Goal: Task Accomplishment & Management: Complete application form

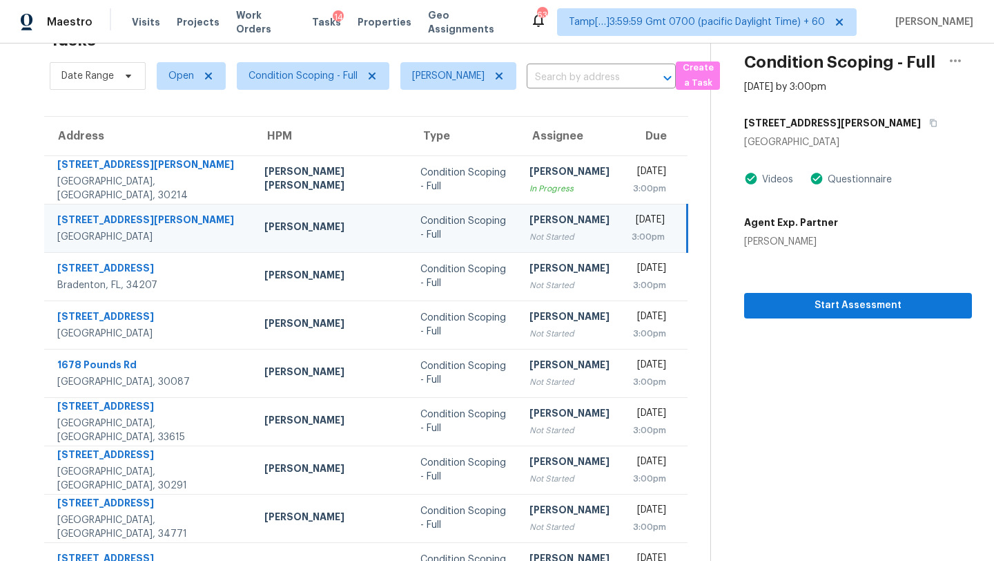
scroll to position [46, 0]
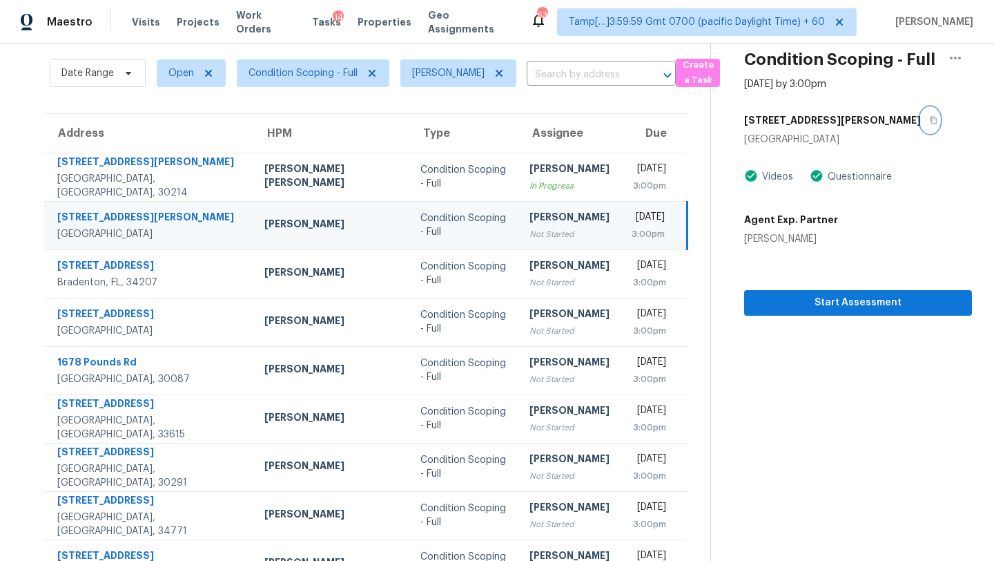
click at [929, 117] on icon "button" at bounding box center [933, 120] width 8 height 8
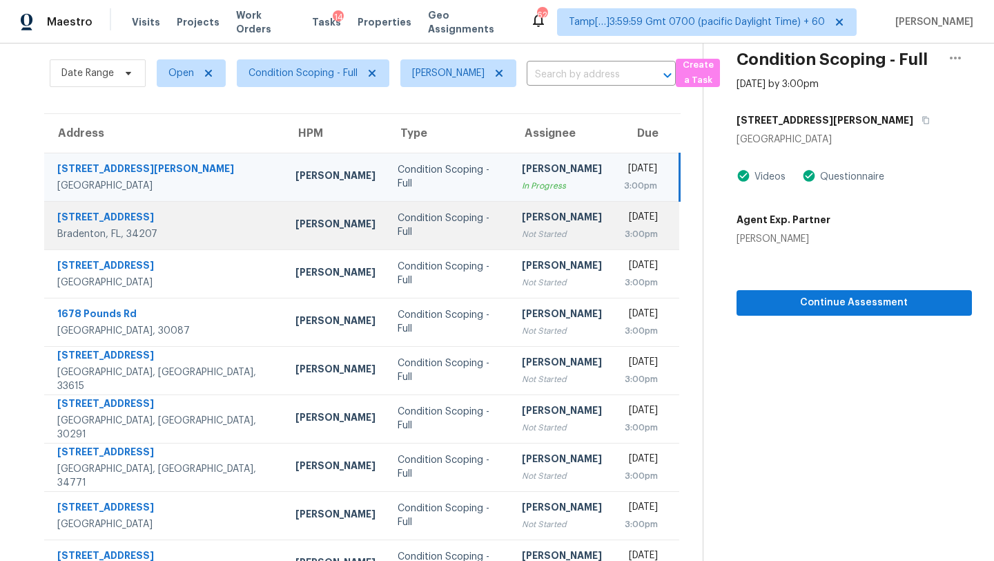
click at [445, 217] on td "Condition Scoping - Full" at bounding box center [449, 225] width 124 height 48
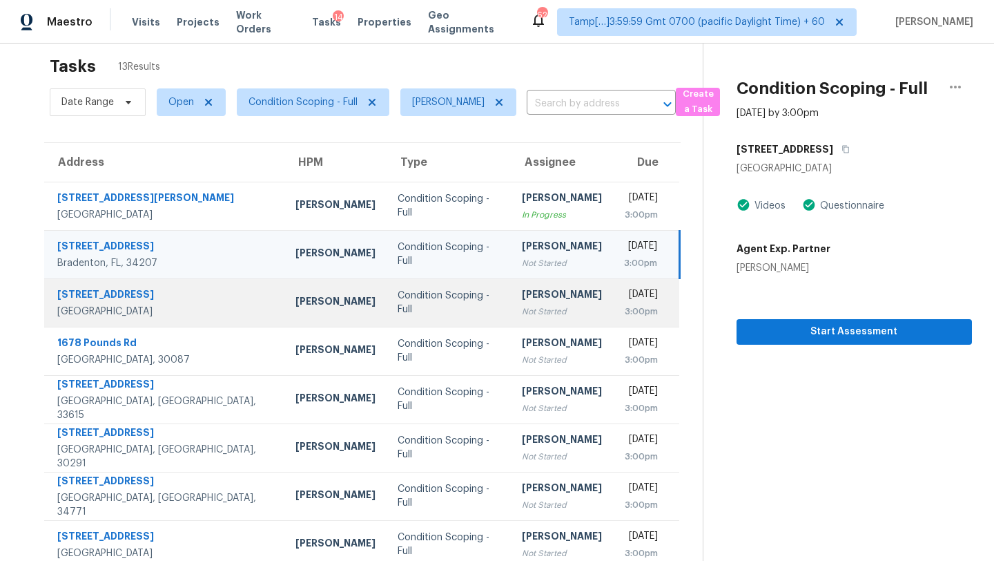
scroll to position [0, 0]
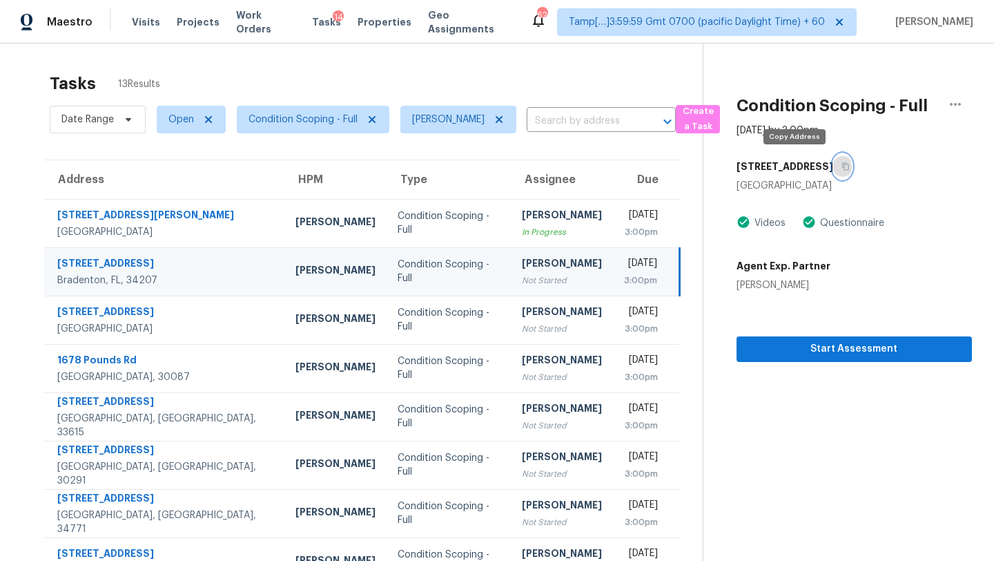
click at [842, 164] on icon "button" at bounding box center [846, 166] width 8 height 8
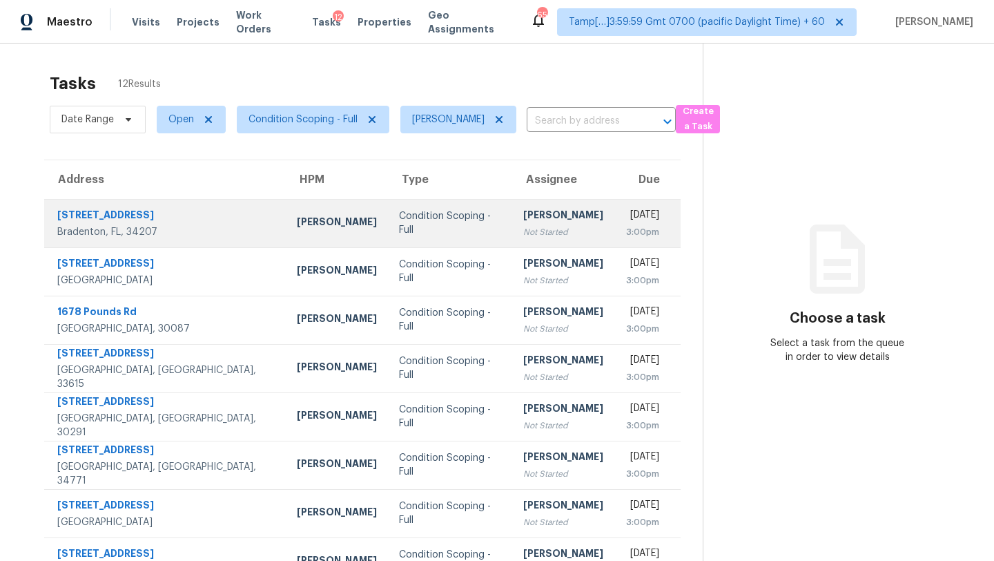
click at [525, 215] on td "Rajesh M Not Started" at bounding box center [563, 223] width 102 height 48
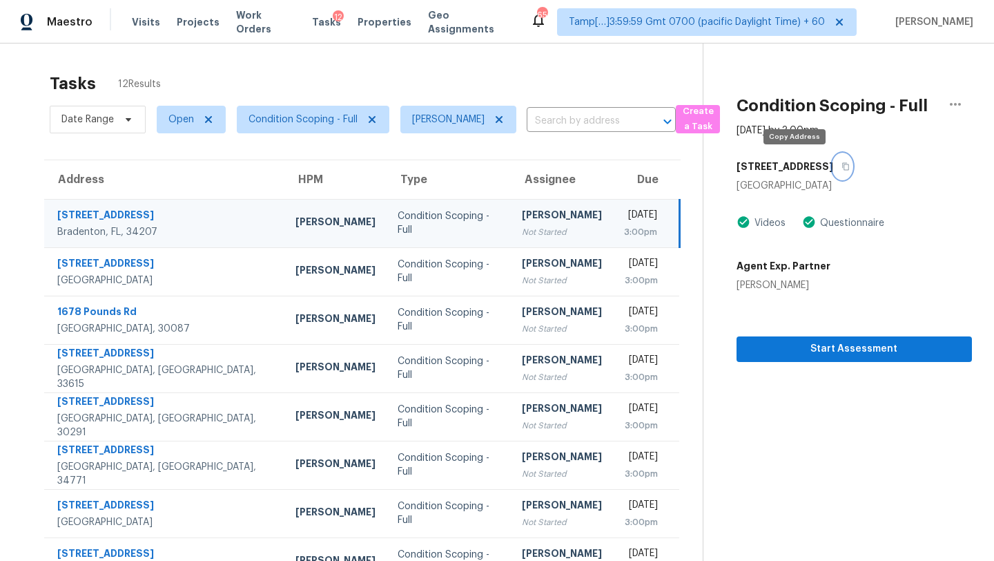
click at [833, 162] on button "button" at bounding box center [842, 166] width 19 height 25
click at [624, 229] on div "3:00pm" at bounding box center [640, 232] width 33 height 14
click at [802, 171] on div "3015 Bay Dr" at bounding box center [854, 166] width 235 height 25
click at [842, 168] on icon "button" at bounding box center [846, 166] width 8 height 8
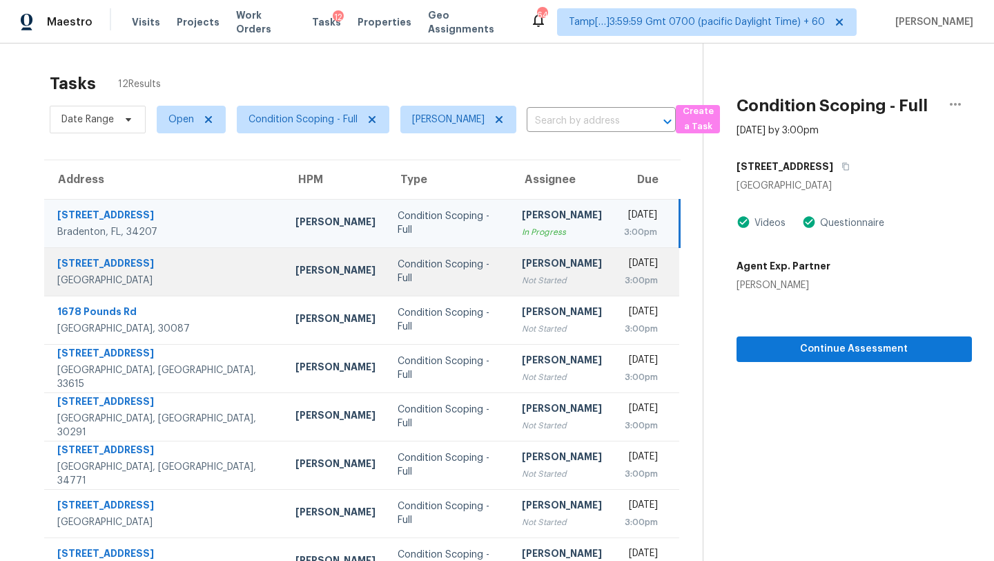
click at [522, 275] on div "Not Started" at bounding box center [562, 280] width 80 height 14
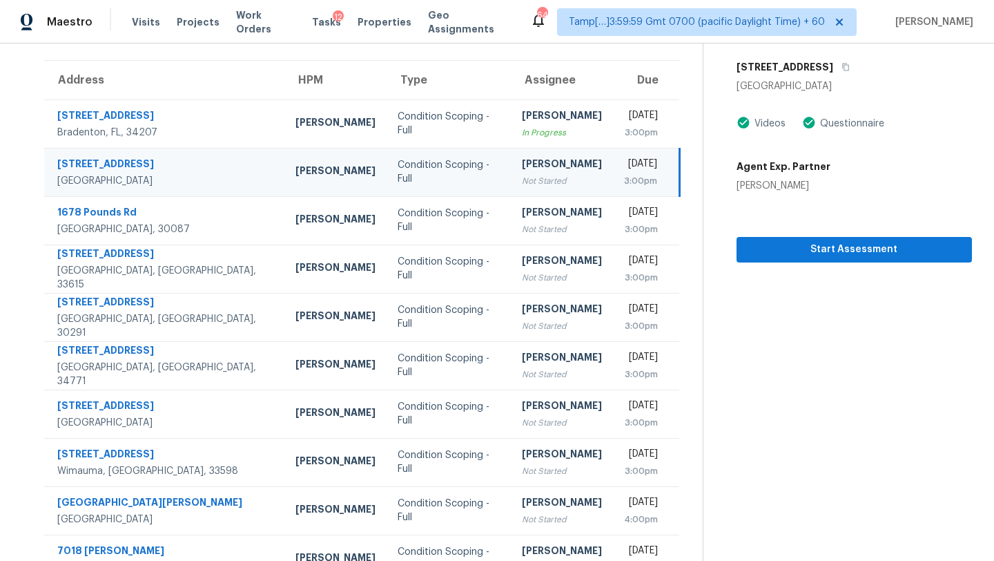
scroll to position [86, 0]
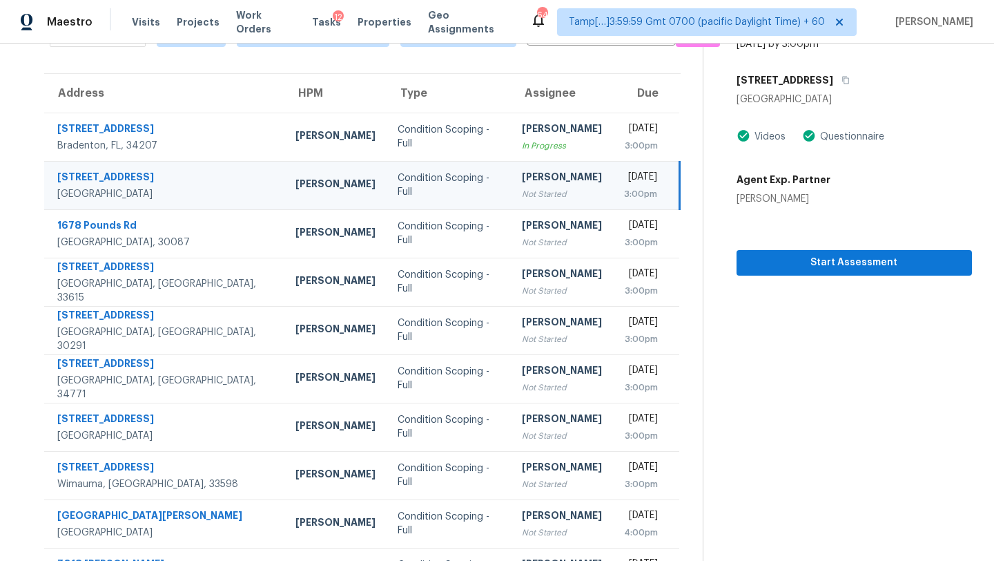
click at [511, 203] on td "Rajesh M Not Started" at bounding box center [562, 185] width 102 height 48
click at [833, 84] on button "button" at bounding box center [842, 80] width 19 height 25
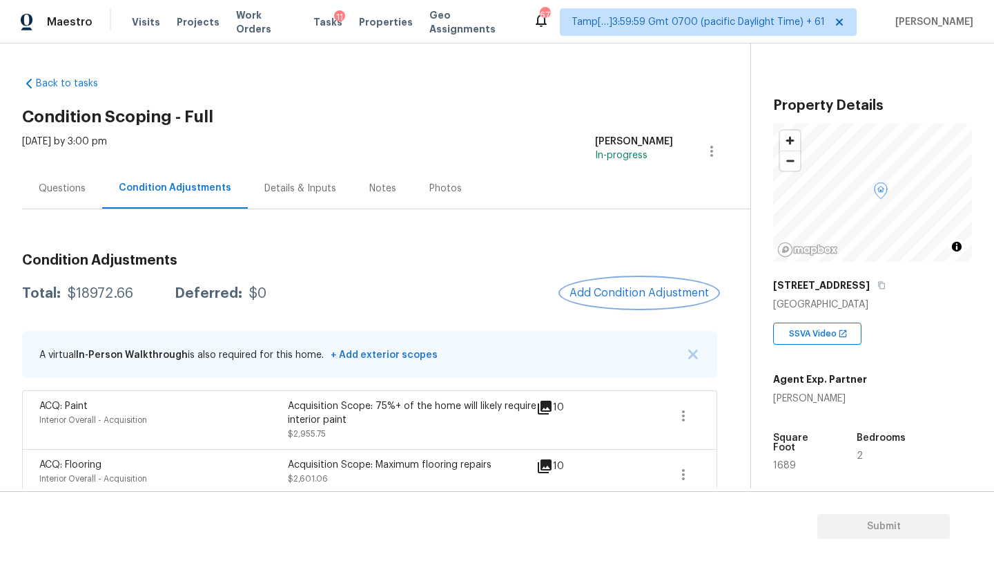
click at [601, 288] on span "Add Condition Adjustment" at bounding box center [639, 293] width 139 height 12
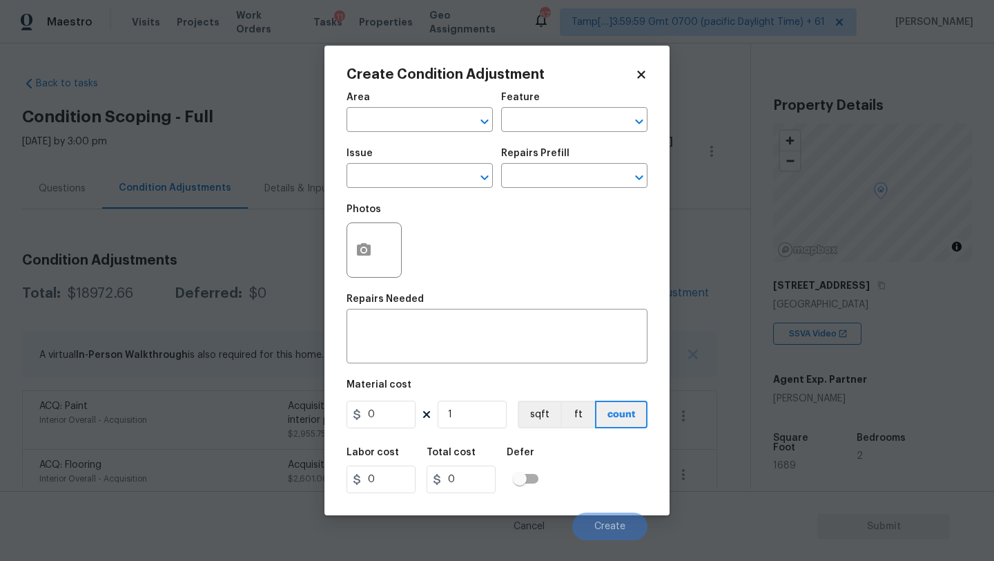
click at [381, 251] on div at bounding box center [374, 249] width 55 height 55
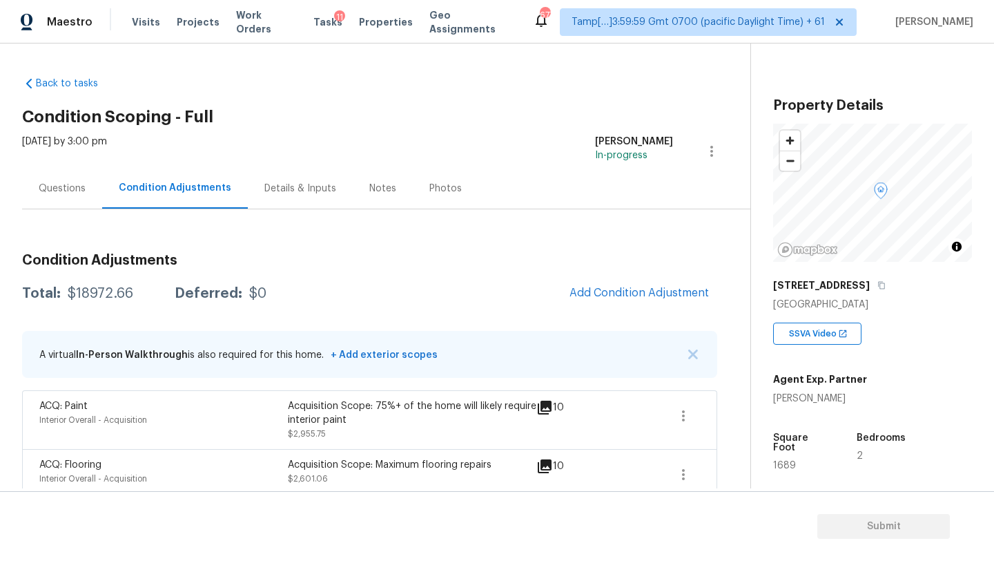
click at [322, 242] on body "Maestro Visits Projects Work Orders Tasks 11 Properties Geo Assignments 677 Tam…" at bounding box center [497, 280] width 994 height 561
click at [668, 284] on button "Add Condition Adjustment" at bounding box center [639, 292] width 156 height 29
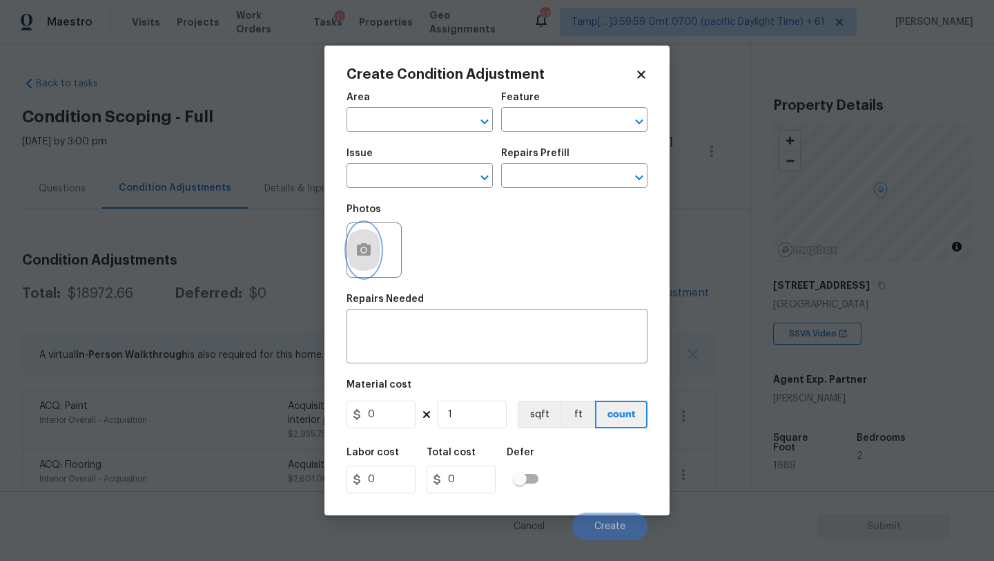
click at [364, 266] on button "button" at bounding box center [363, 250] width 33 height 54
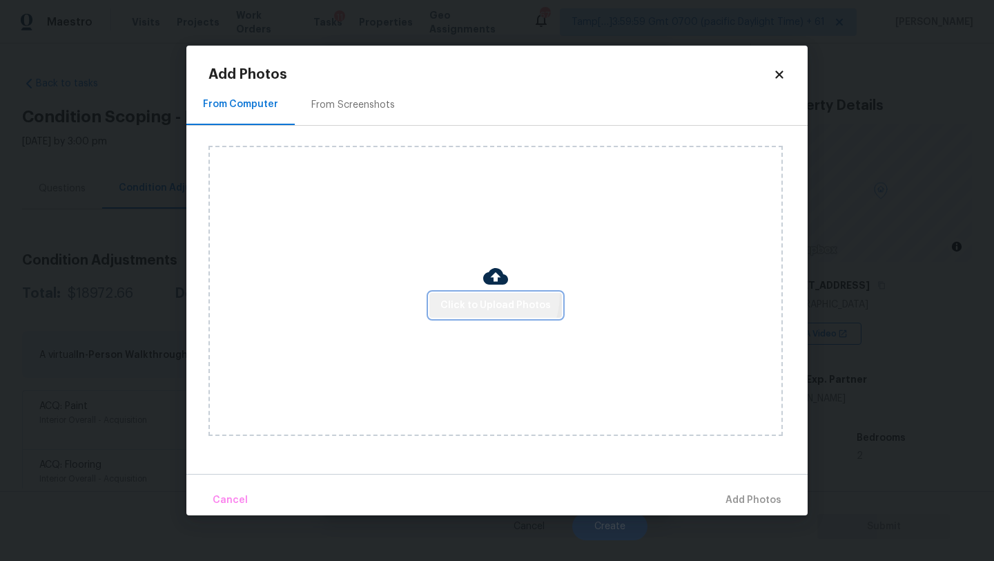
click at [481, 294] on button "Click to Upload Photos" at bounding box center [495, 306] width 133 height 26
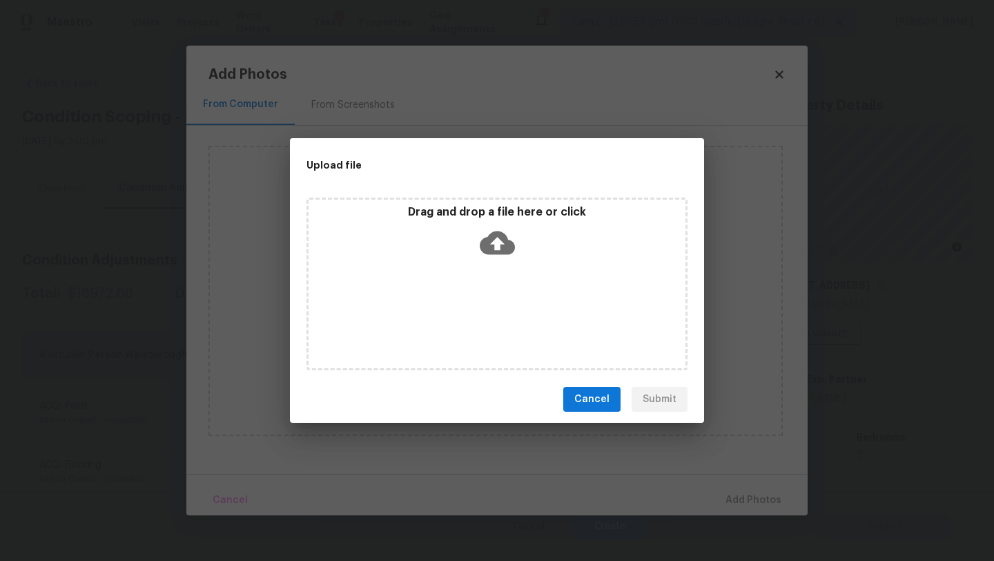
click at [501, 258] on icon at bounding box center [497, 242] width 35 height 35
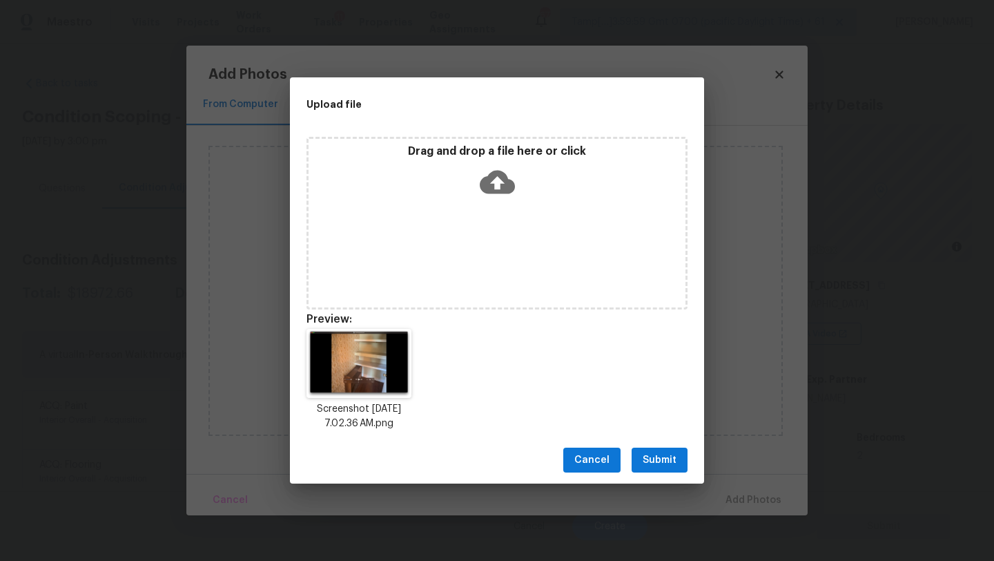
drag, startPoint x: 648, startPoint y: 460, endPoint x: 727, endPoint y: 461, distance: 78.7
click at [648, 460] on span "Submit" at bounding box center [660, 460] width 34 height 17
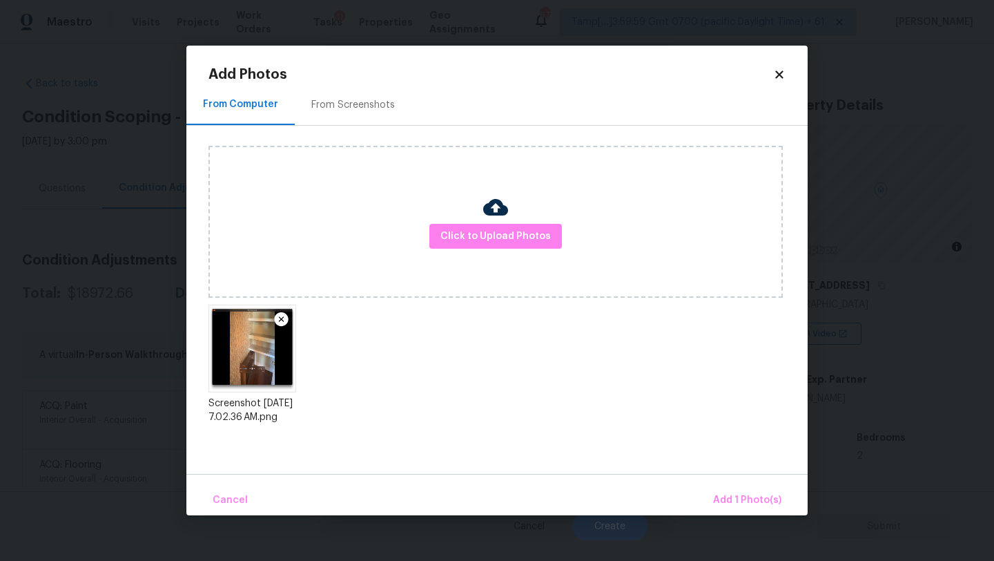
click at [744, 483] on div "Cancel Add 1 Photo(s)" at bounding box center [496, 494] width 621 height 41
click at [744, 486] on button "Add 1 Photo(s)" at bounding box center [747, 500] width 79 height 30
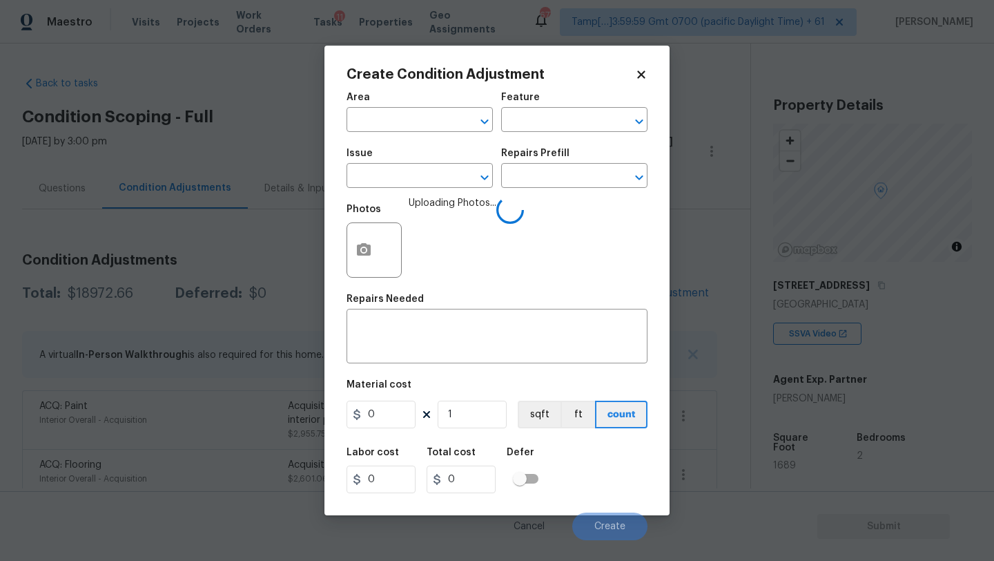
click at [378, 88] on span "Area ​" at bounding box center [420, 112] width 146 height 56
click at [379, 110] on div "Area" at bounding box center [420, 102] width 146 height 18
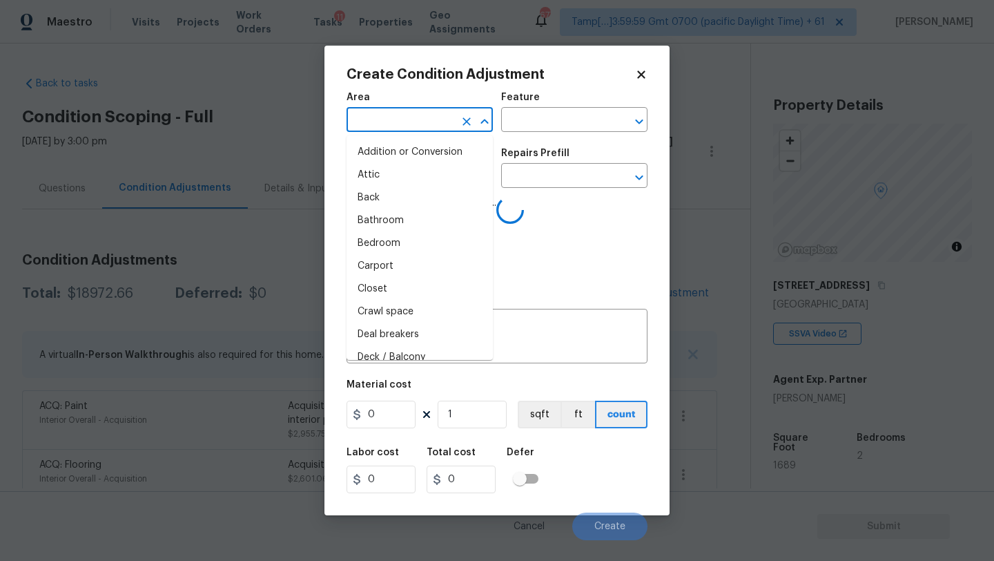
click at [379, 113] on input "text" at bounding box center [401, 120] width 108 height 21
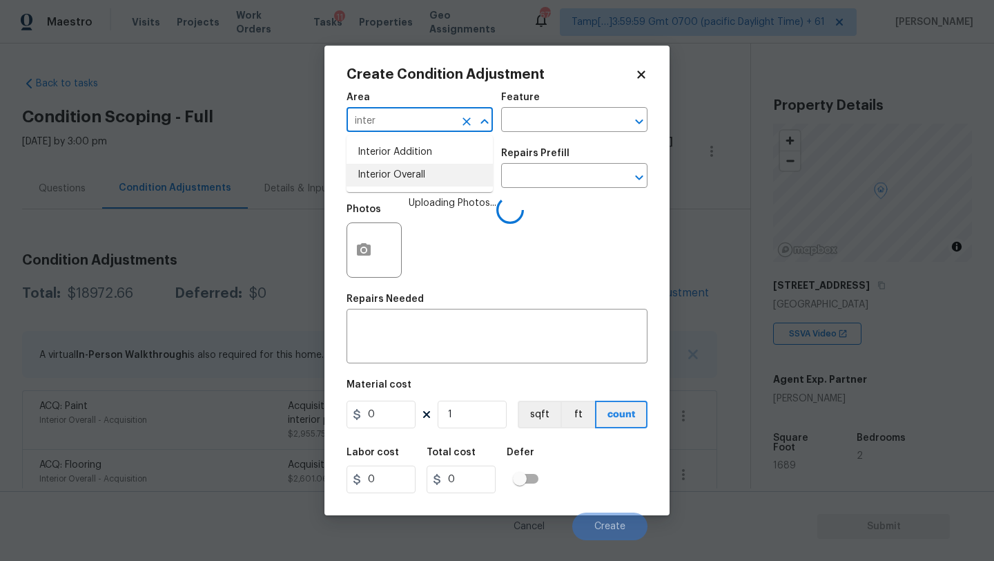
click at [399, 173] on li "Interior Overall" at bounding box center [420, 175] width 146 height 23
type input "Interior Overall"
click at [399, 173] on input "text" at bounding box center [401, 176] width 108 height 21
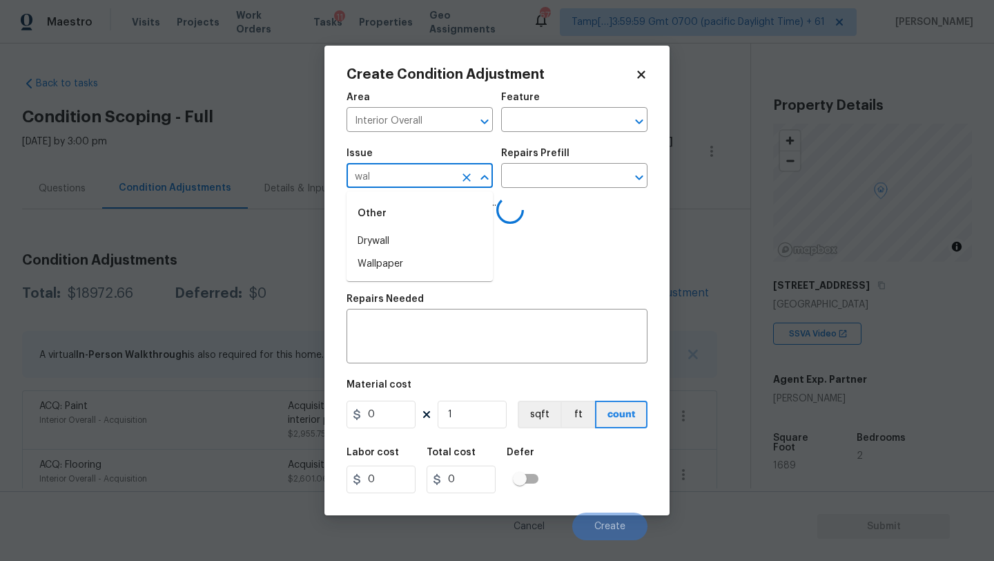
type input "wall"
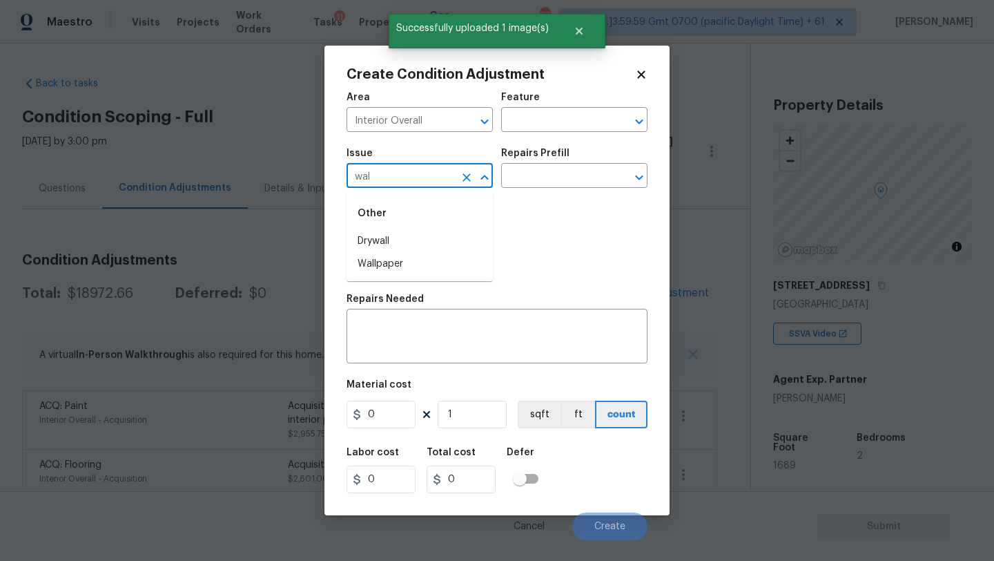
type input "wall"
click at [407, 275] on li "Wallpaper" at bounding box center [420, 264] width 146 height 23
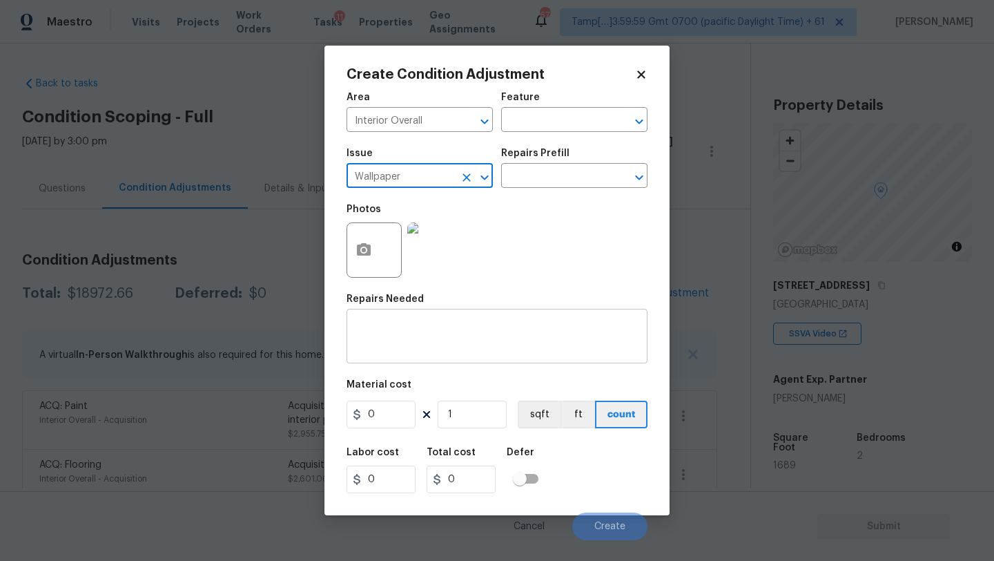
type input "Wallpaper"
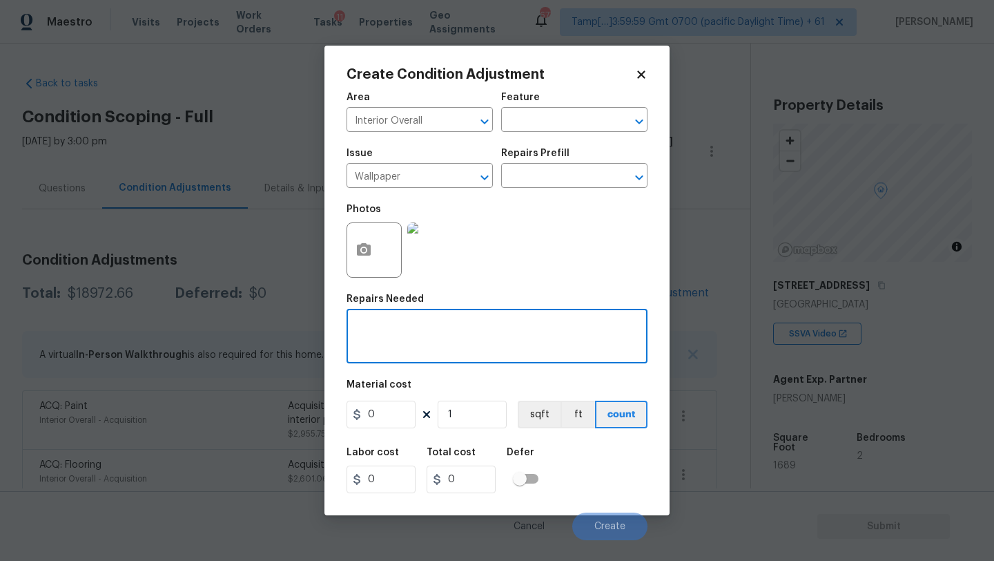
click at [407, 330] on textarea at bounding box center [497, 337] width 284 height 29
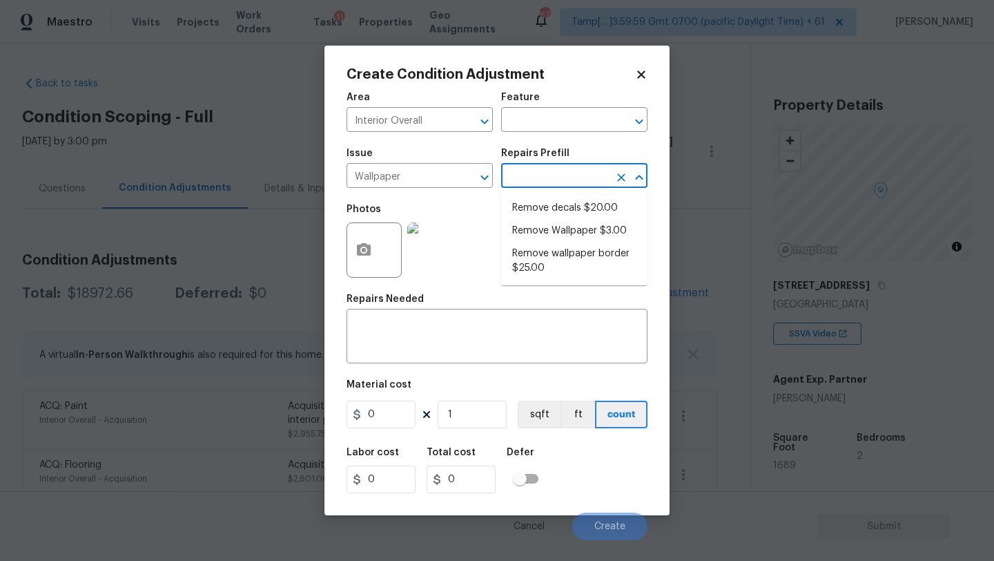
click at [568, 181] on input "text" at bounding box center [555, 176] width 108 height 21
drag, startPoint x: 564, startPoint y: 218, endPoint x: 565, endPoint y: 231, distance: 12.5
click at [565, 231] on ul "Remove decals $20.00 Remove Wallpaper $3.00 Remove wallpaper border $25.00" at bounding box center [574, 238] width 146 height 94
click at [565, 231] on li "Remove Wallpaper $3.00" at bounding box center [574, 231] width 146 height 23
type input "Walls and Ceiling"
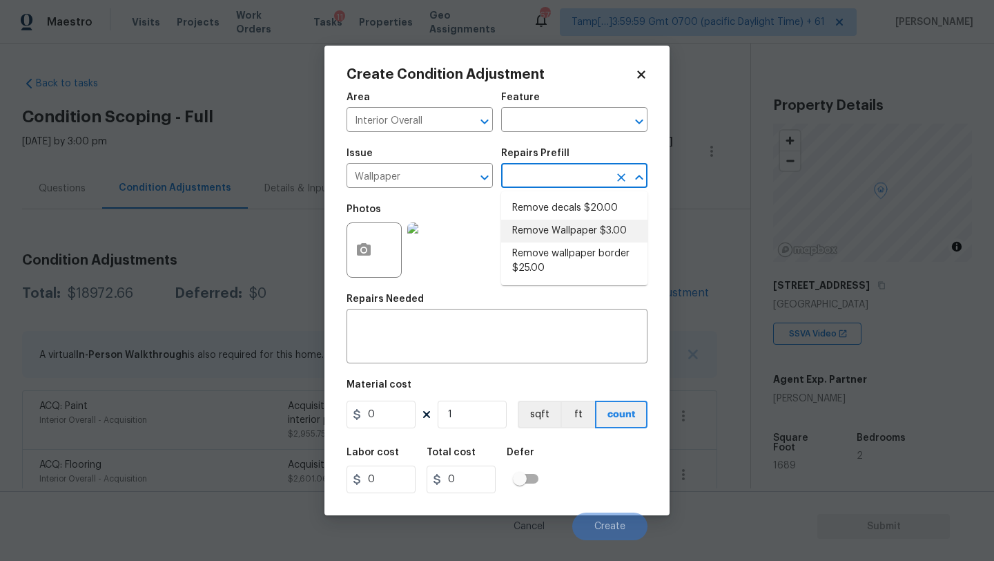
type textarea "Remove wallpaper and texture walls to best match existing conditions"
type input "3"
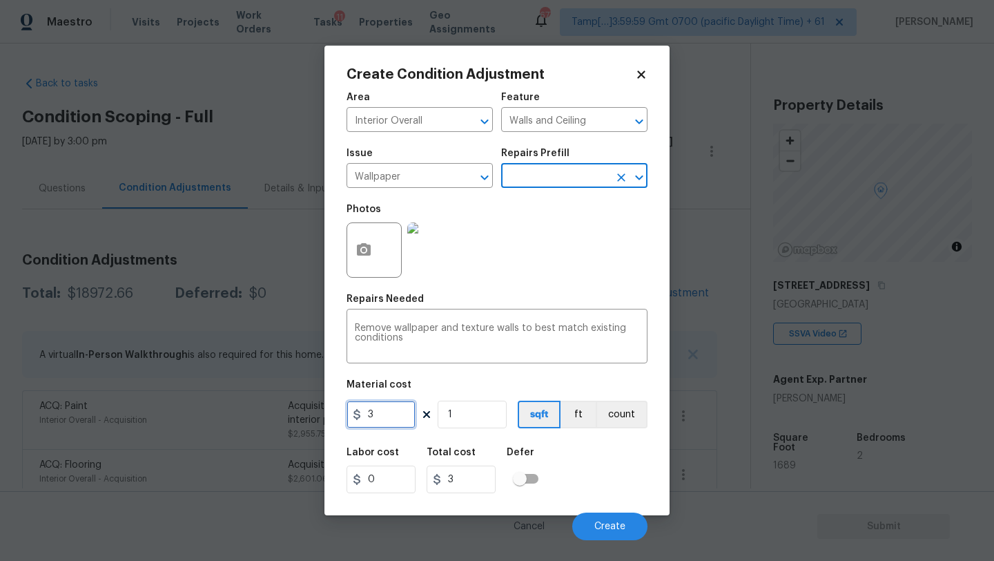
click at [391, 415] on input "3" at bounding box center [381, 414] width 69 height 28
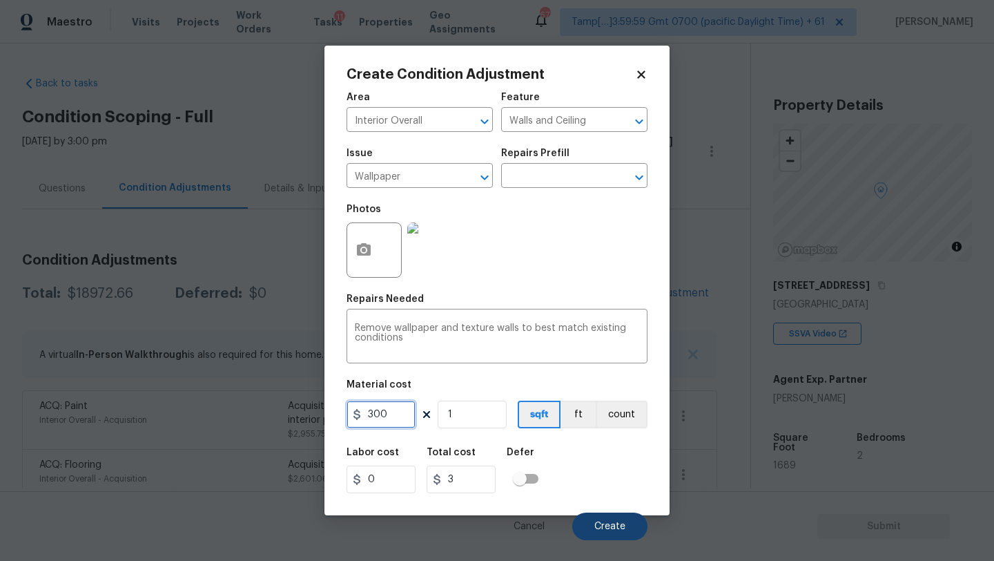
type input "300"
click at [613, 532] on span "Create" at bounding box center [609, 526] width 31 height 10
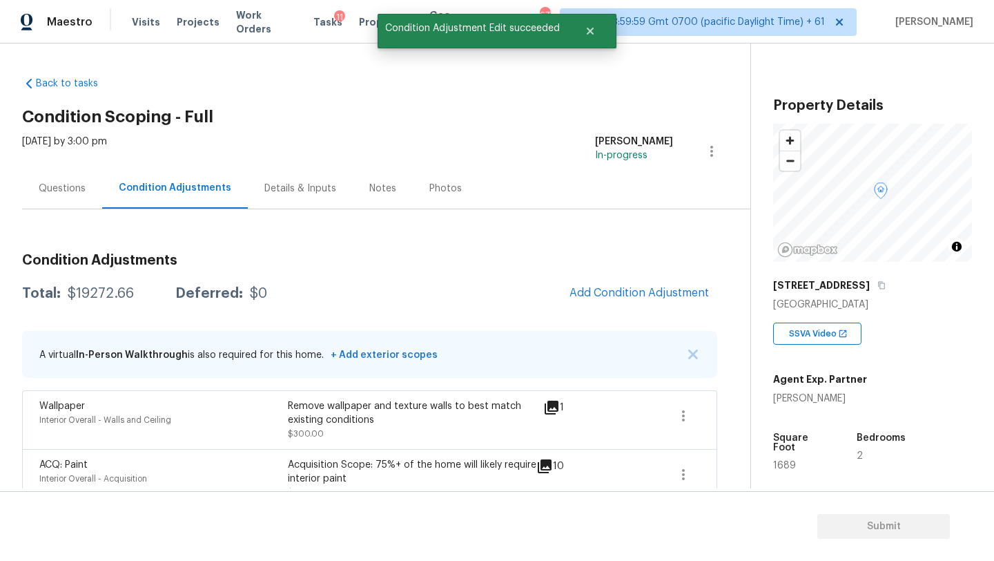
click at [614, 298] on span "Add Condition Adjustment" at bounding box center [639, 293] width 139 height 12
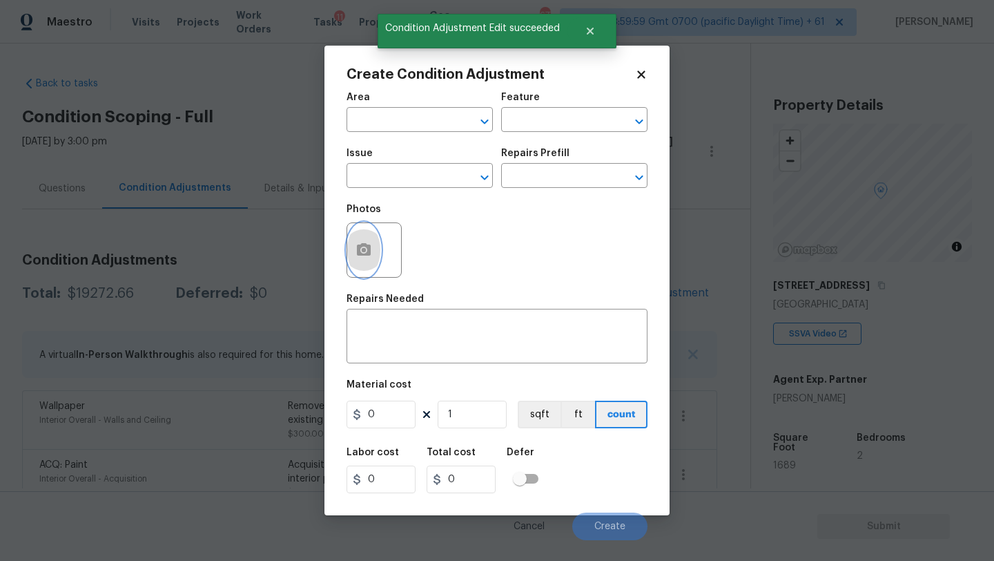
click at [367, 260] on button "button" at bounding box center [363, 250] width 33 height 54
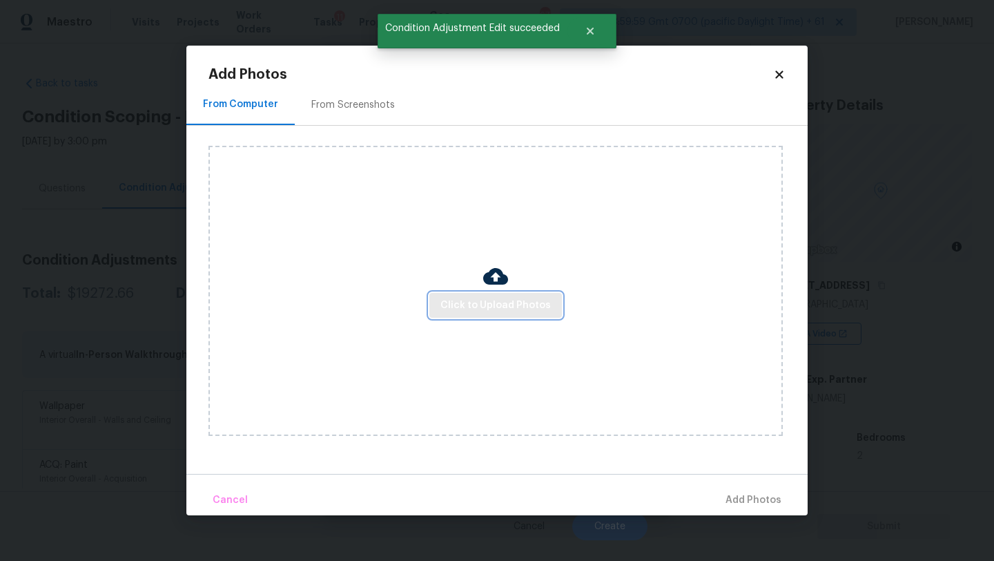
click at [480, 297] on span "Click to Upload Photos" at bounding box center [496, 305] width 110 height 17
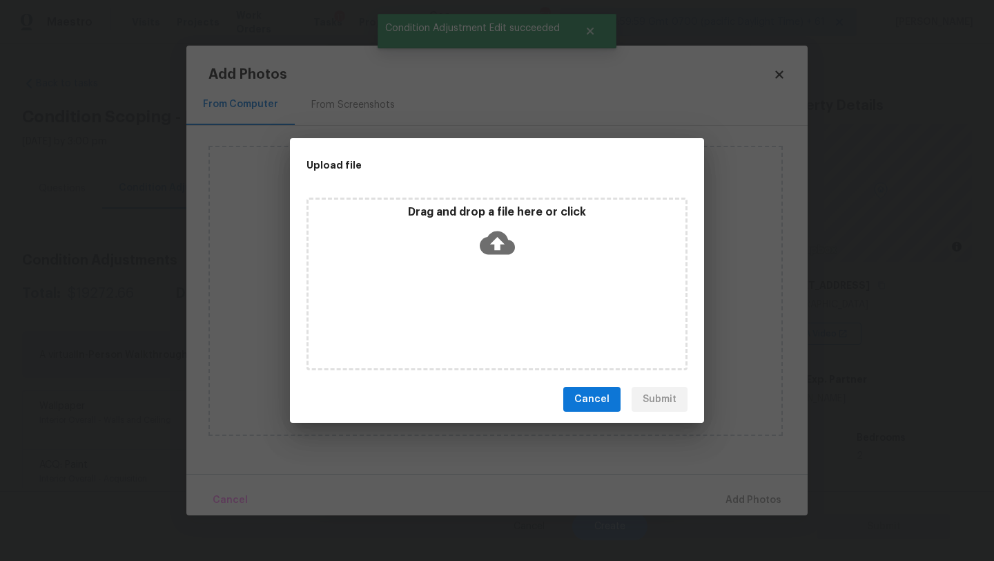
click at [523, 242] on div "Drag and drop a file here or click" at bounding box center [497, 234] width 377 height 59
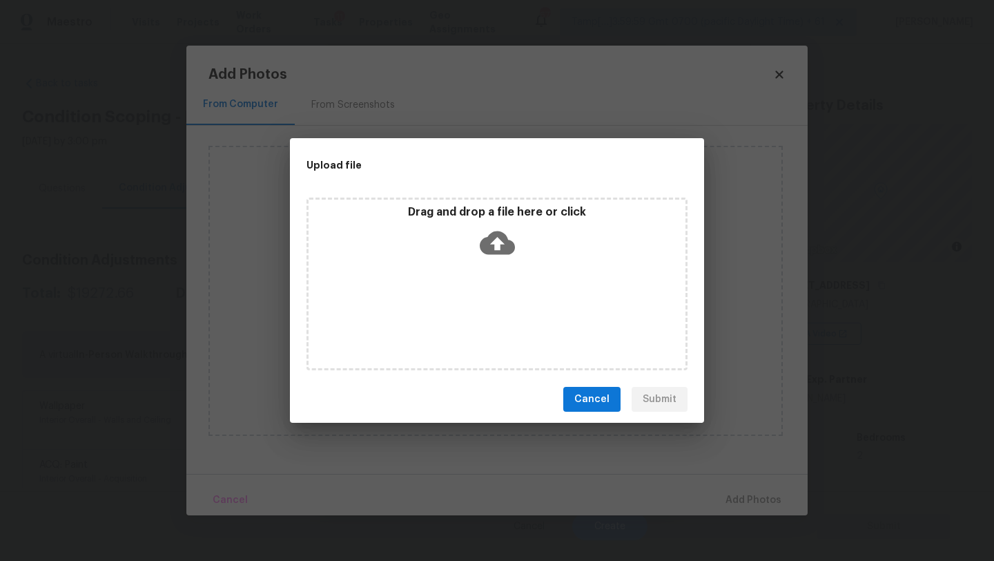
click at [593, 405] on span "Cancel" at bounding box center [591, 399] width 35 height 17
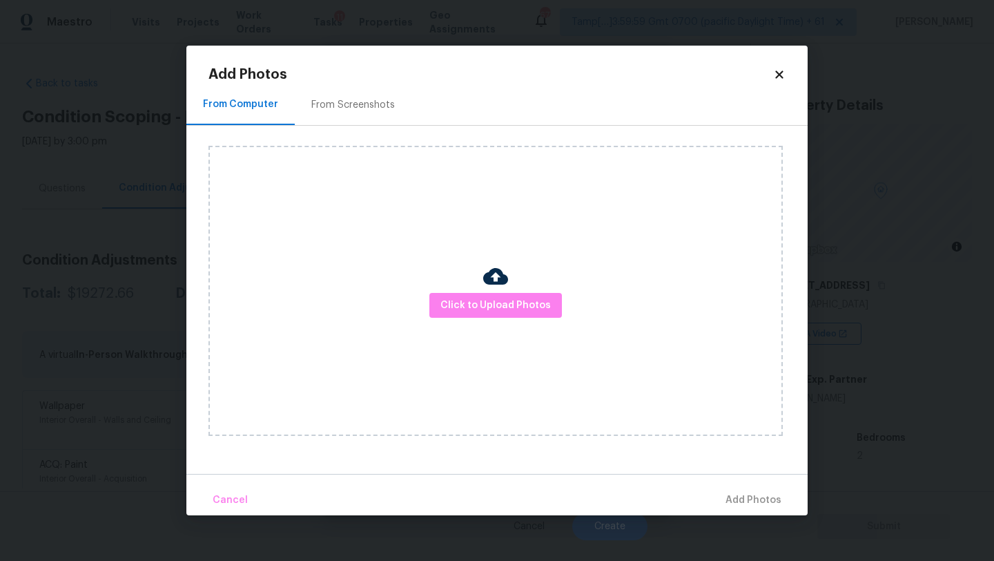
click at [781, 70] on icon at bounding box center [779, 74] width 12 height 12
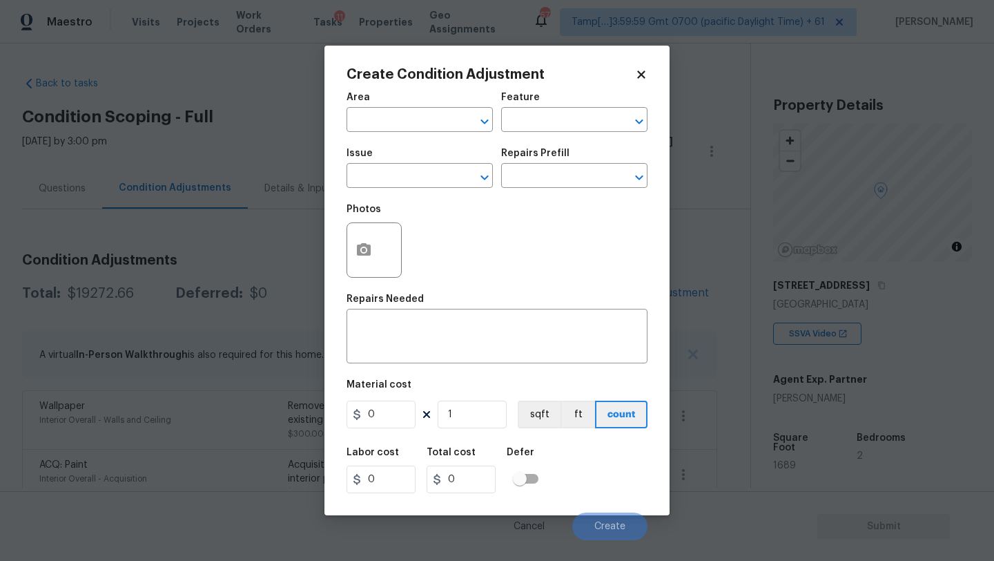
click at [644, 75] on icon at bounding box center [641, 74] width 12 height 12
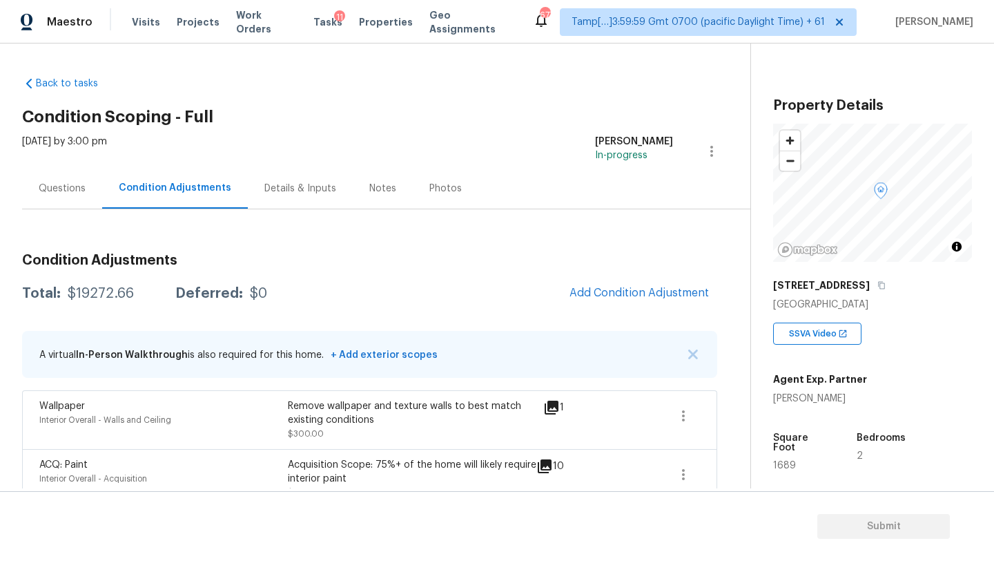
click at [81, 184] on div "Questions" at bounding box center [62, 189] width 47 height 14
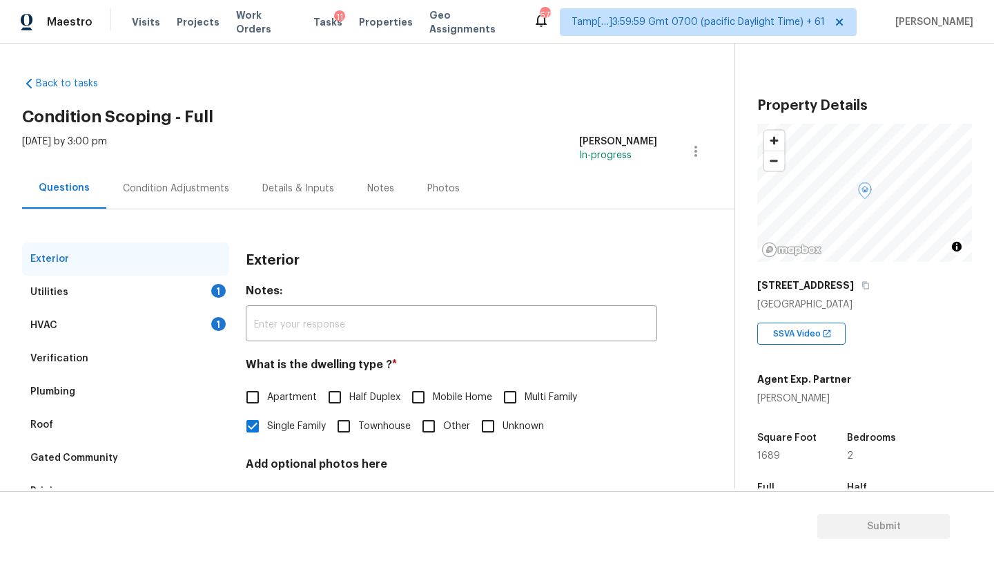
click at [95, 332] on div "HVAC 1" at bounding box center [125, 325] width 207 height 33
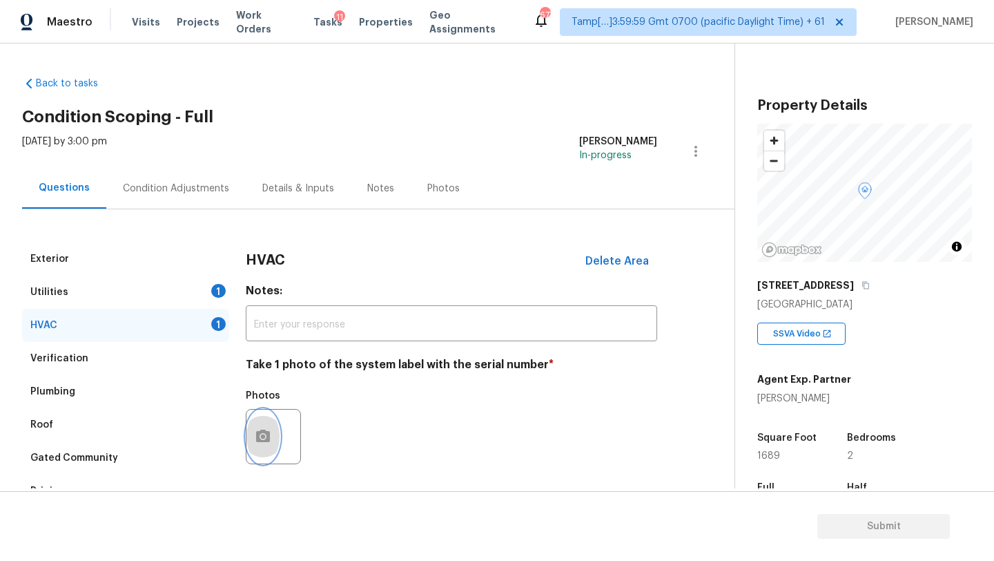
click at [253, 443] on button "button" at bounding box center [262, 436] width 33 height 54
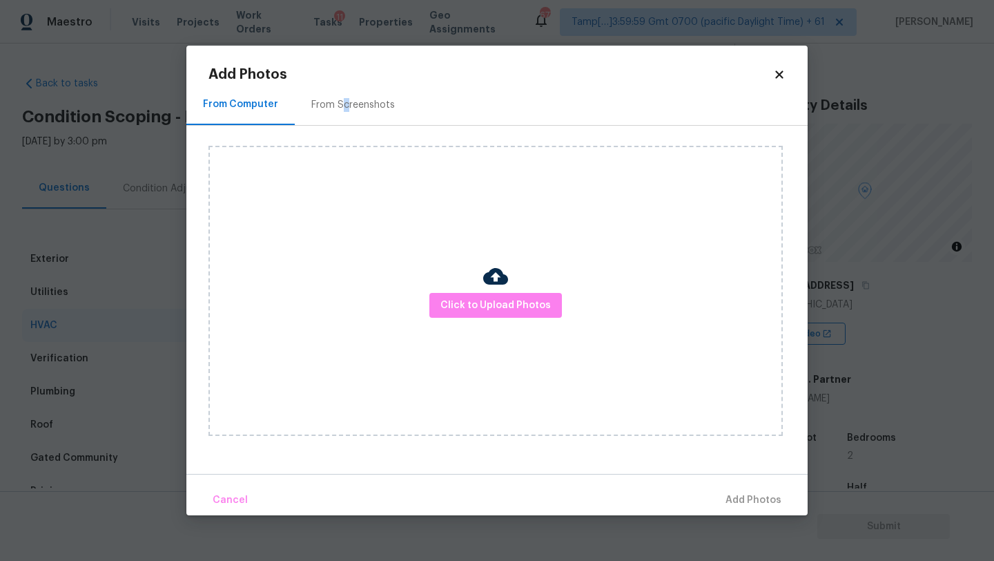
click at [343, 101] on div "From Screenshots" at bounding box center [353, 105] width 84 height 14
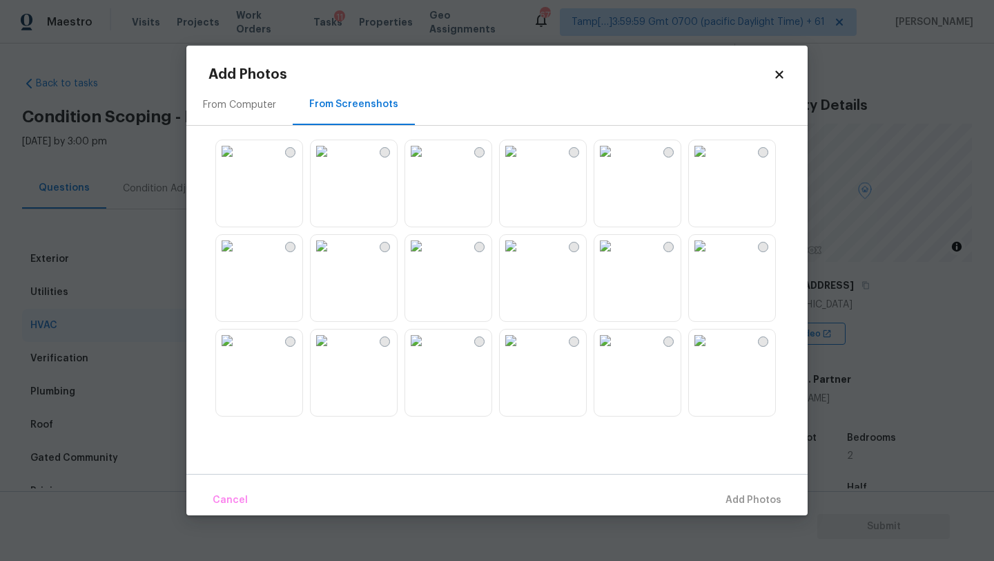
click at [247, 108] on div "From Computer" at bounding box center [239, 105] width 73 height 14
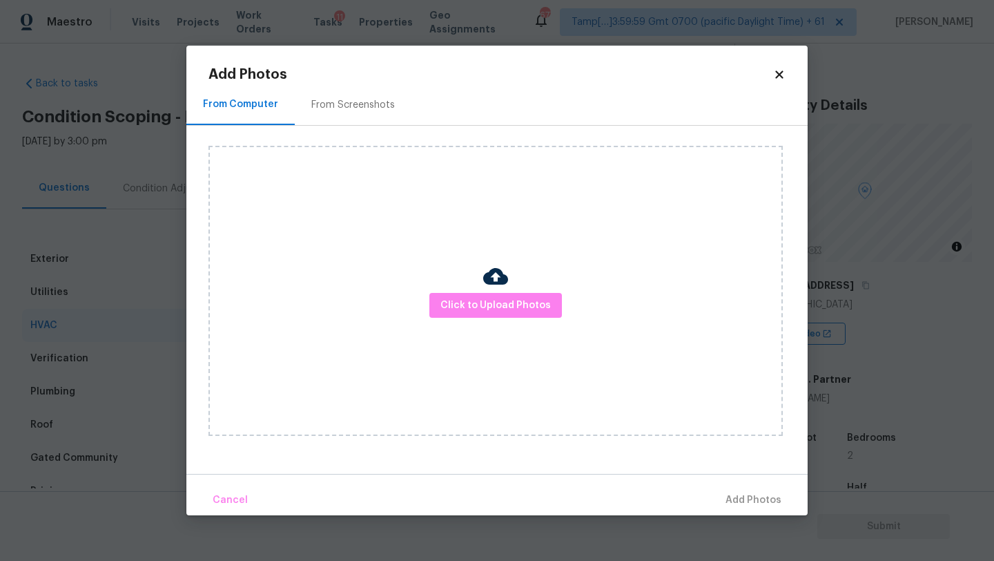
click at [470, 284] on div "Click to Upload Photos" at bounding box center [496, 291] width 574 height 290
click at [470, 305] on span "Click to Upload Photos" at bounding box center [496, 305] width 110 height 17
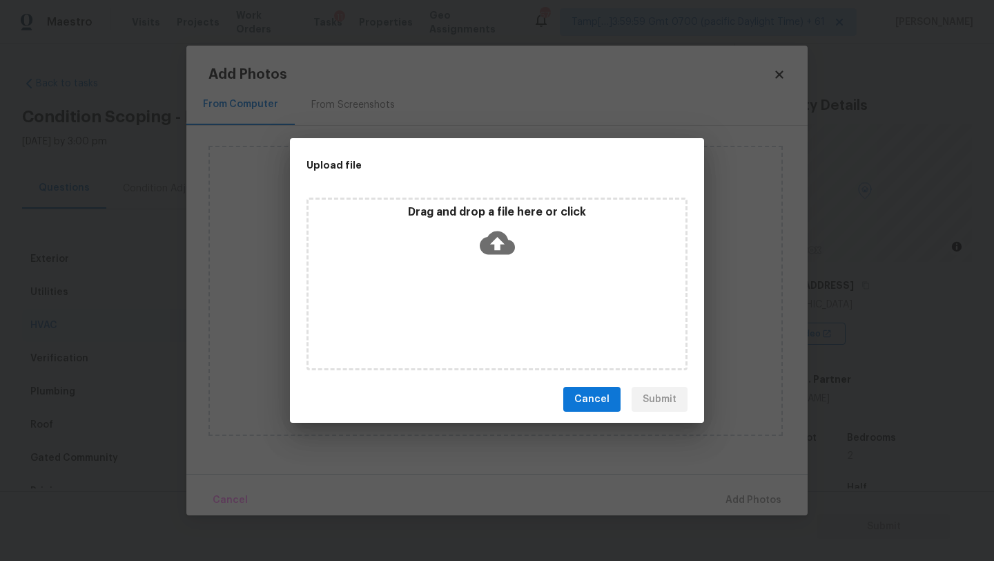
click at [493, 275] on div "Drag and drop a file here or click" at bounding box center [497, 283] width 381 height 173
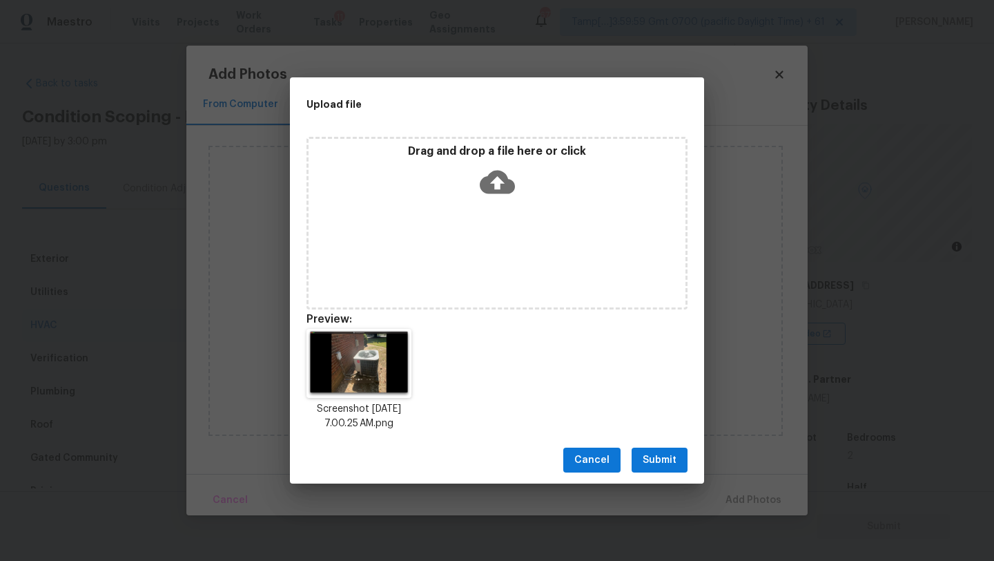
click at [665, 449] on button "Submit" at bounding box center [660, 460] width 56 height 26
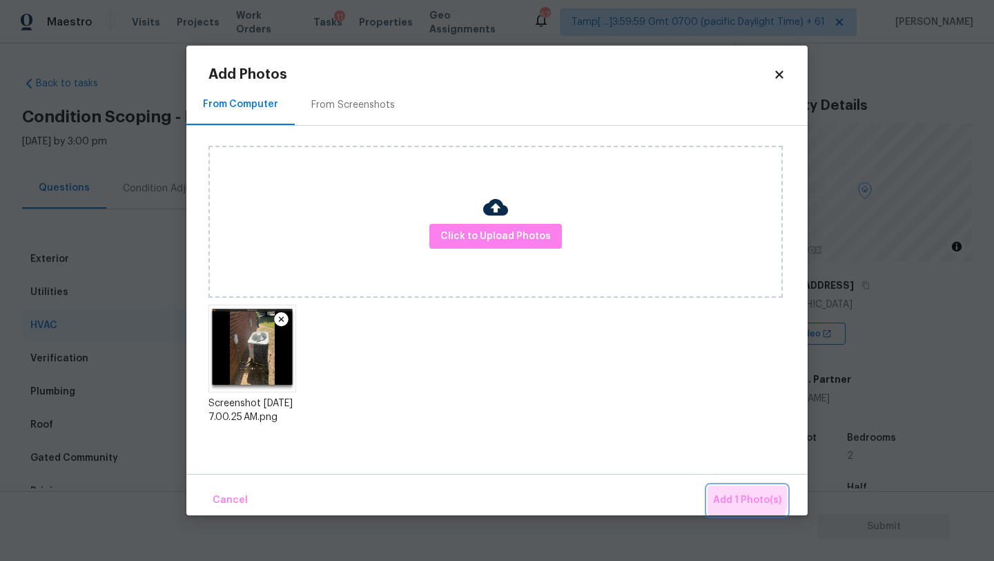
click at [737, 498] on span "Add 1 Photo(s)" at bounding box center [747, 500] width 68 height 17
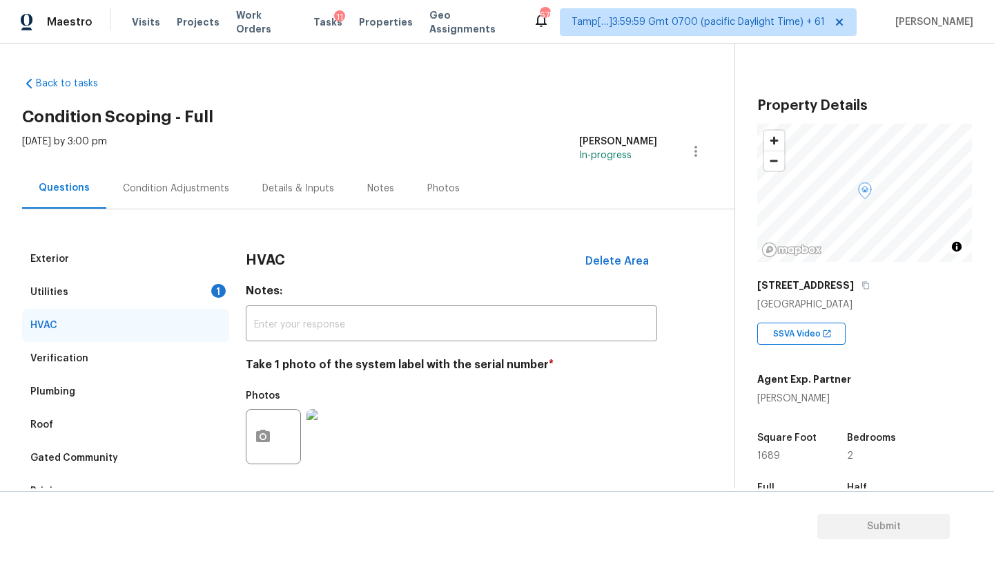
click at [103, 299] on div "Utilities 1" at bounding box center [125, 291] width 207 height 33
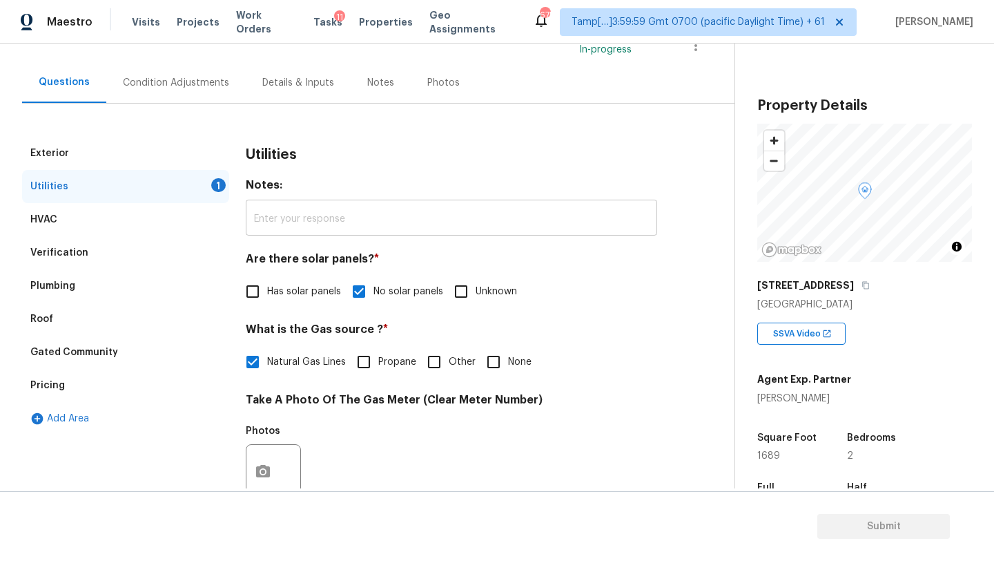
scroll to position [308, 0]
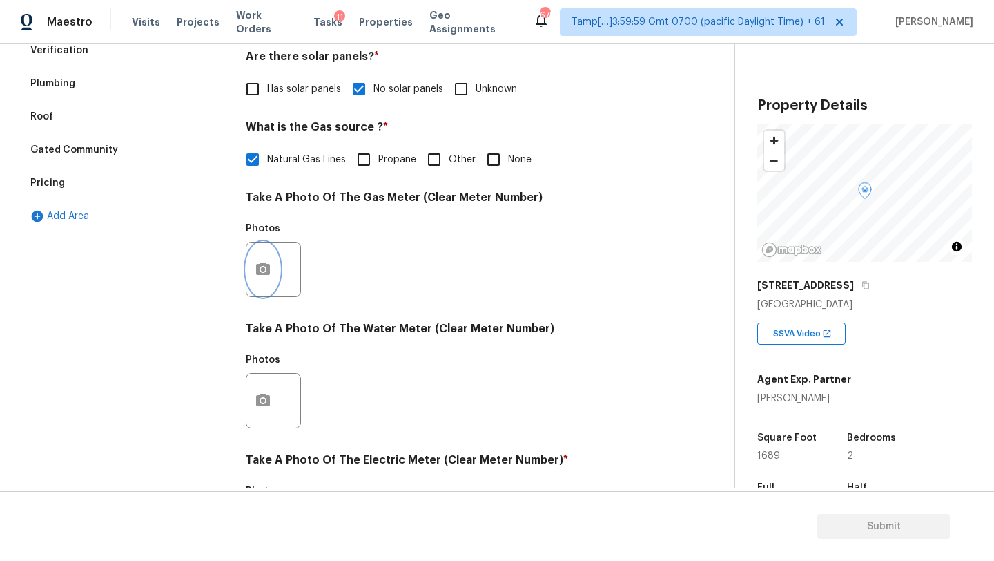
click at [271, 268] on icon "button" at bounding box center [263, 269] width 17 height 17
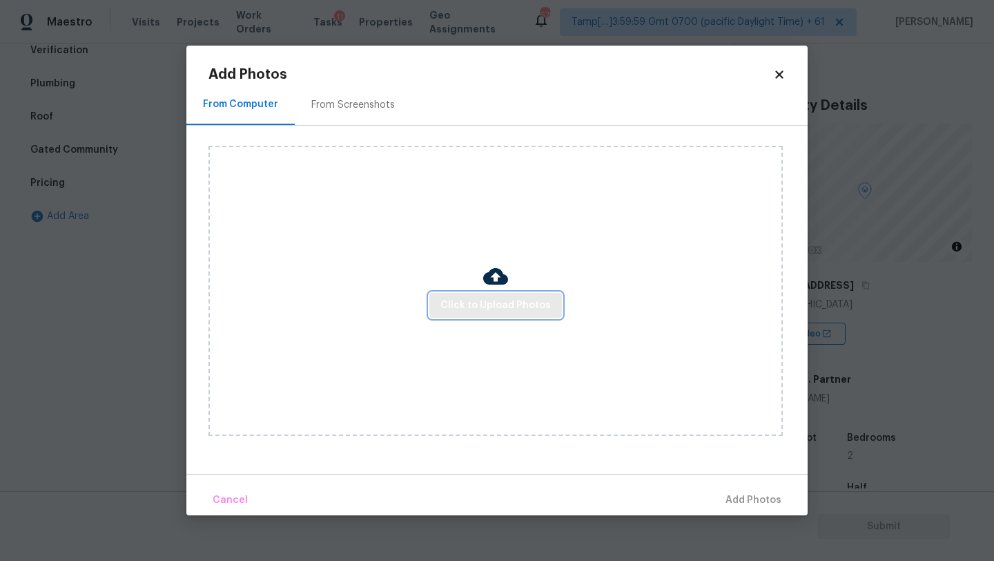
click at [467, 304] on span "Click to Upload Photos" at bounding box center [496, 305] width 110 height 17
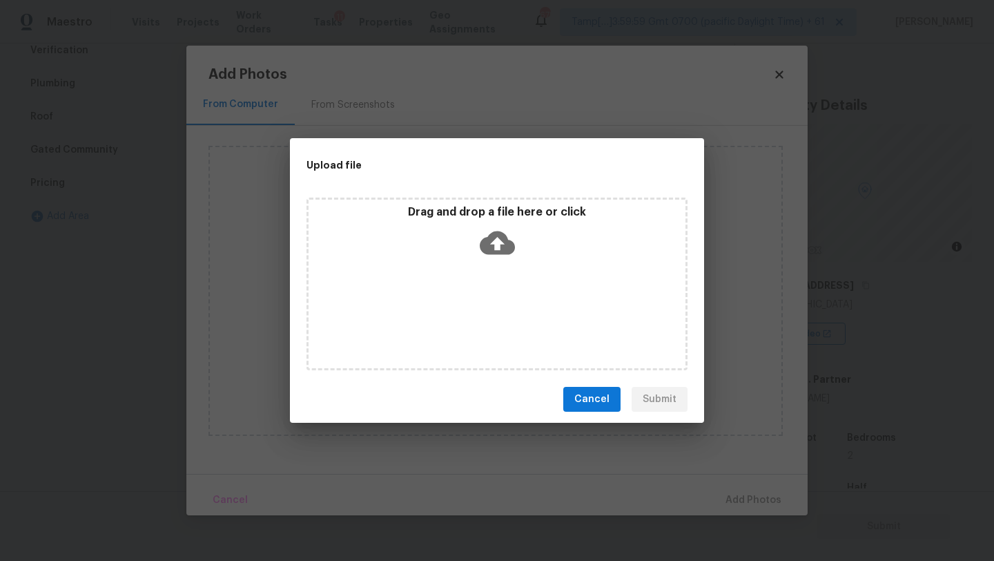
click at [497, 275] on div "Drag and drop a file here or click" at bounding box center [497, 283] width 381 height 173
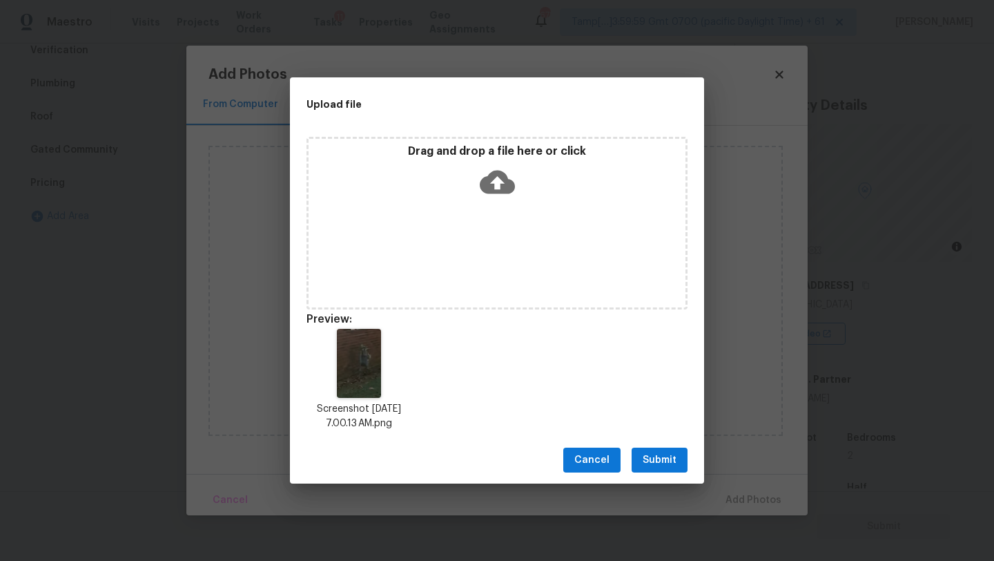
click at [654, 460] on span "Submit" at bounding box center [660, 460] width 34 height 17
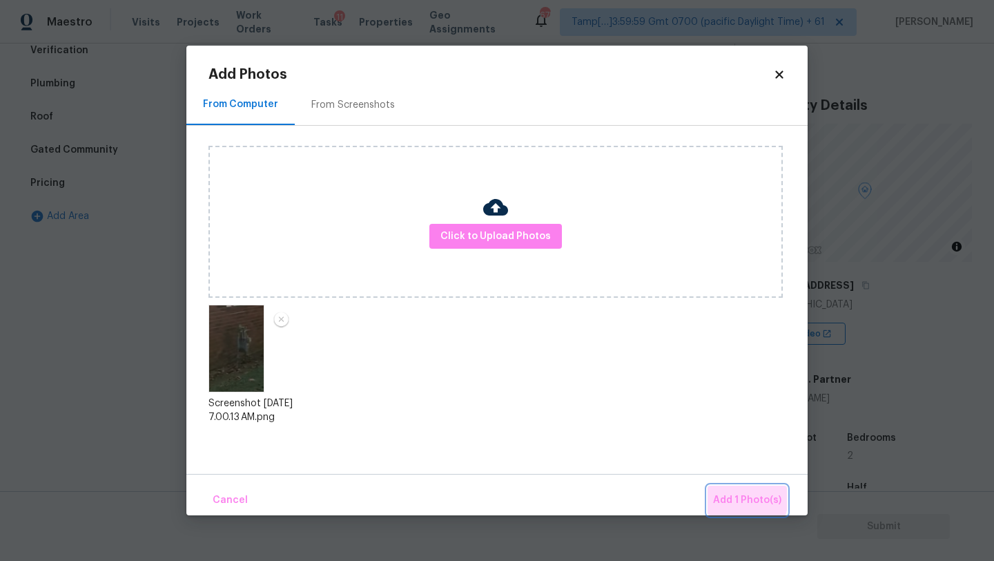
click at [730, 496] on span "Add 1 Photo(s)" at bounding box center [747, 500] width 68 height 17
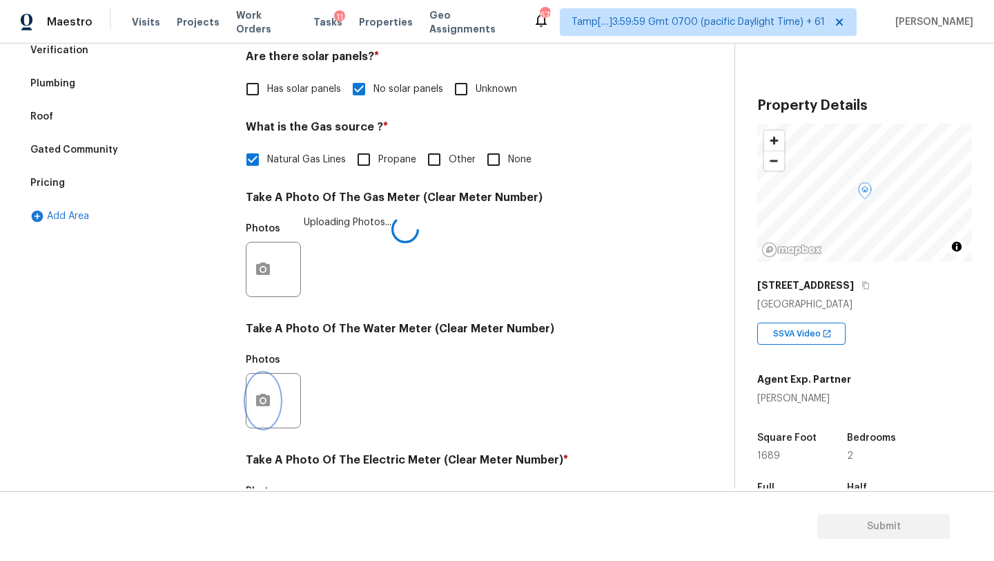
click at [262, 399] on circle "button" at bounding box center [263, 400] width 4 height 4
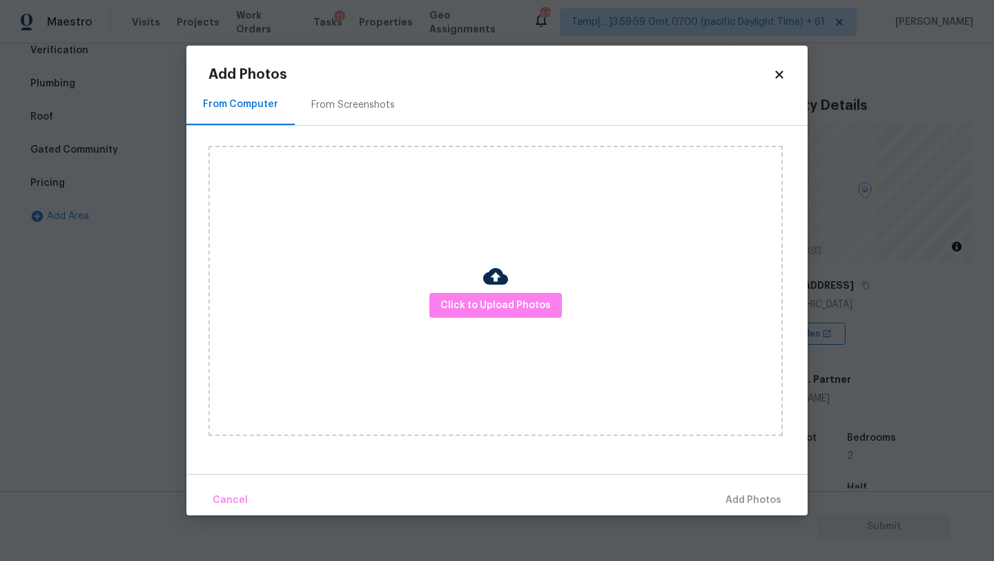
click at [356, 105] on div "From Screenshots" at bounding box center [353, 105] width 84 height 14
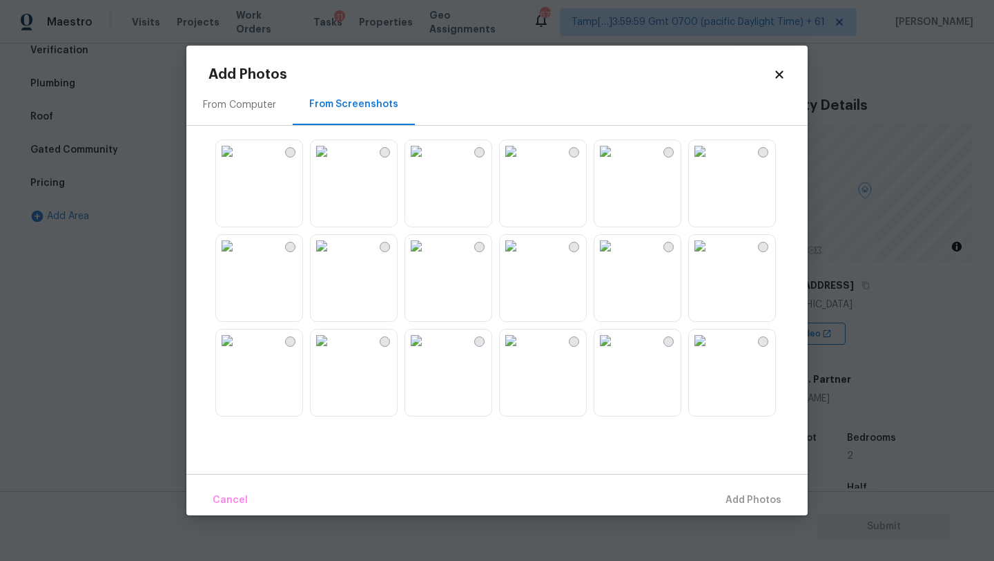
click at [420, 162] on img at bounding box center [416, 151] width 22 height 22
click at [777, 497] on span "Add 1 Photo(s)" at bounding box center [747, 500] width 68 height 17
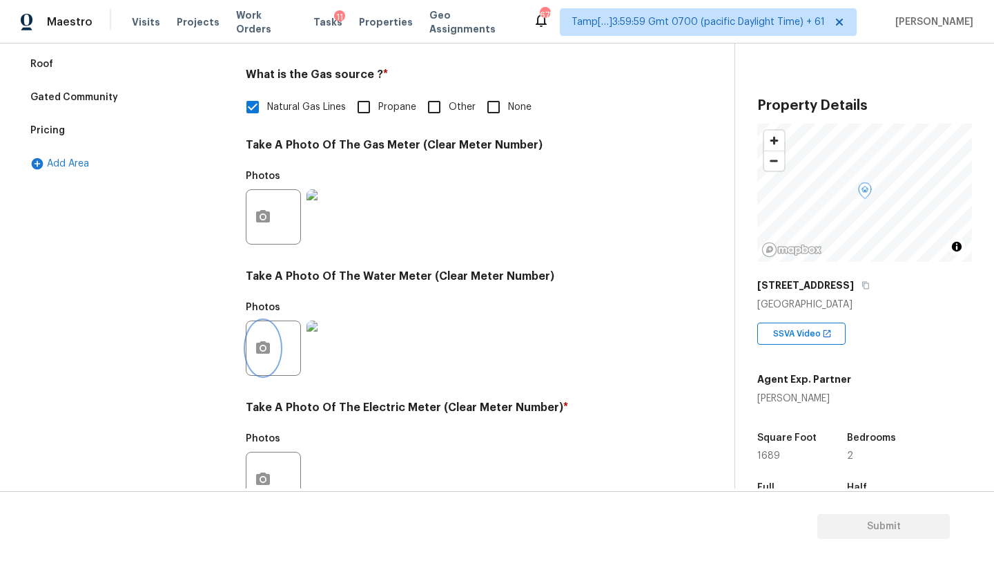
scroll to position [444, 0]
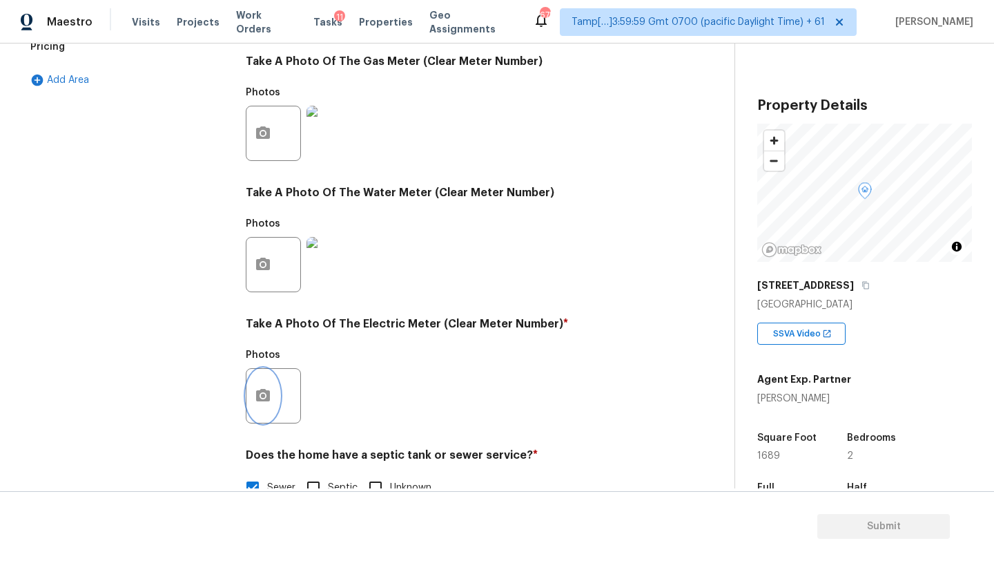
click at [263, 414] on button "button" at bounding box center [262, 396] width 33 height 54
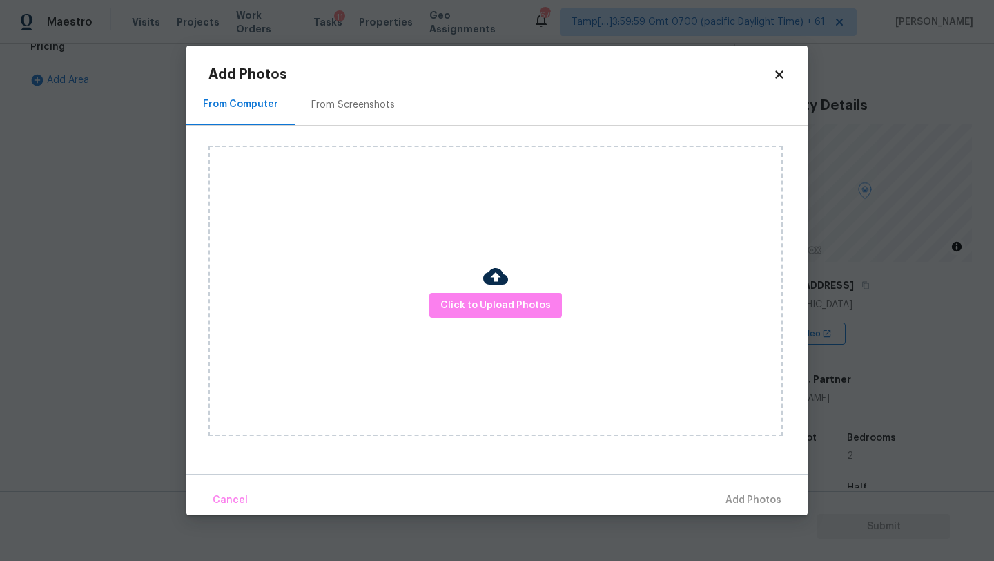
click at [327, 126] on div "Click to Upload Photos" at bounding box center [508, 291] width 599 height 330
click at [332, 122] on div "From Screenshots" at bounding box center [353, 104] width 117 height 41
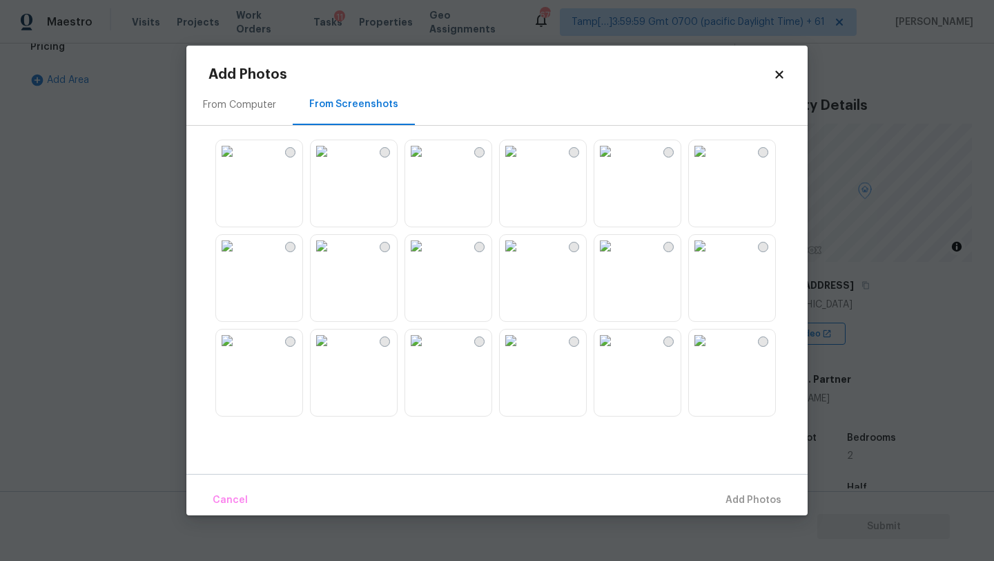
click at [427, 162] on img at bounding box center [416, 151] width 22 height 22
click at [737, 503] on span "Add 1 Photo(s)" at bounding box center [747, 500] width 68 height 17
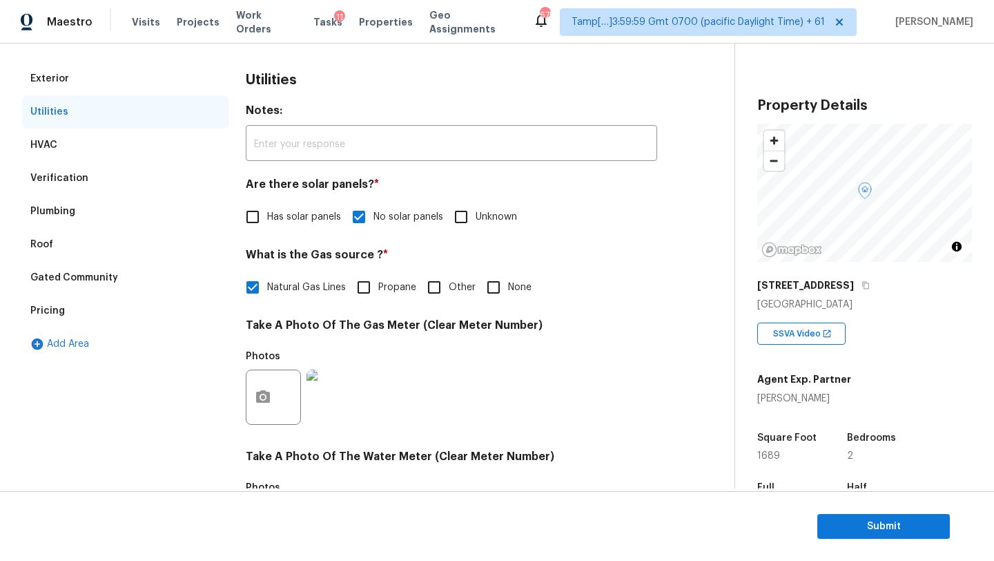
scroll to position [93, 0]
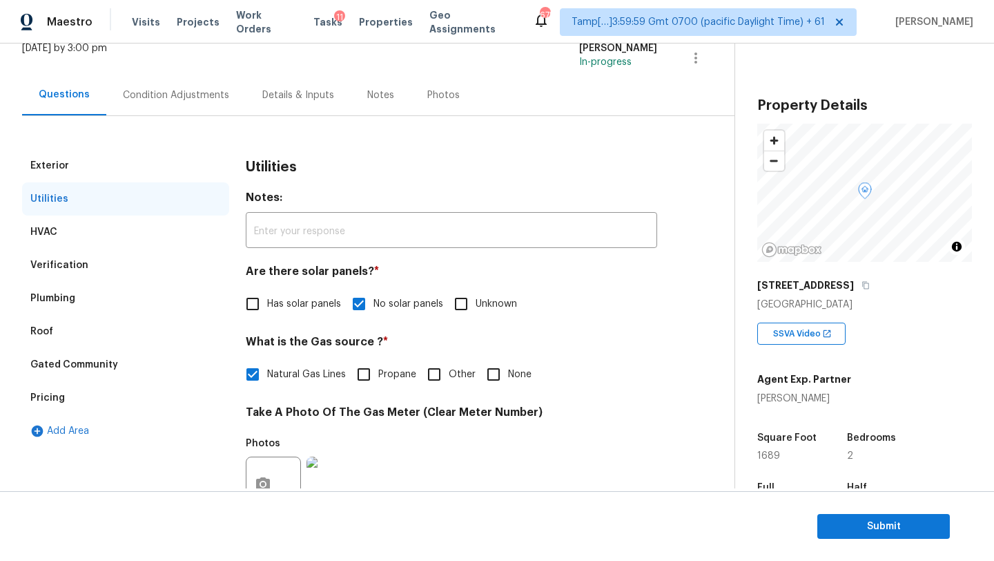
click at [124, 265] on div "Verification" at bounding box center [125, 265] width 207 height 33
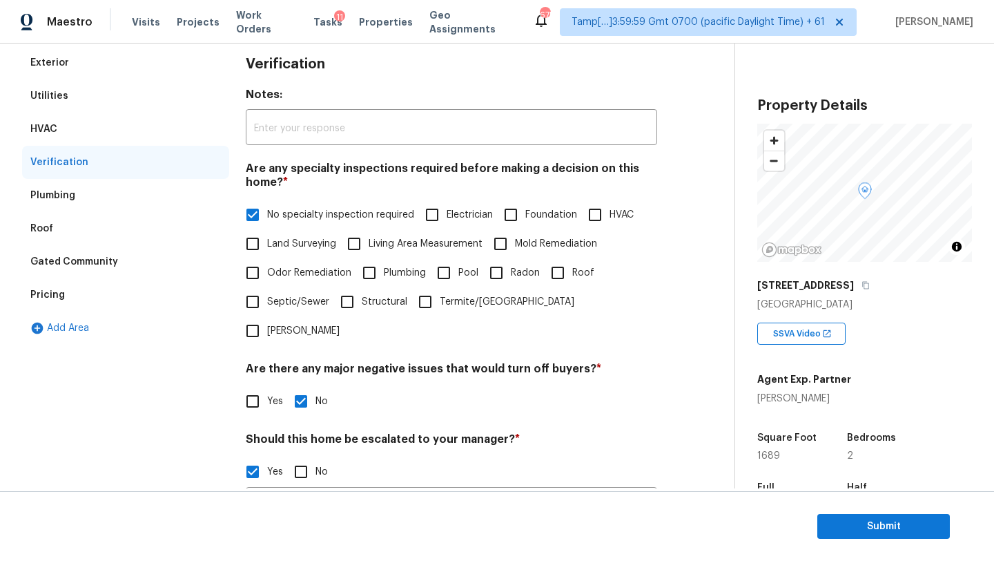
scroll to position [0, 0]
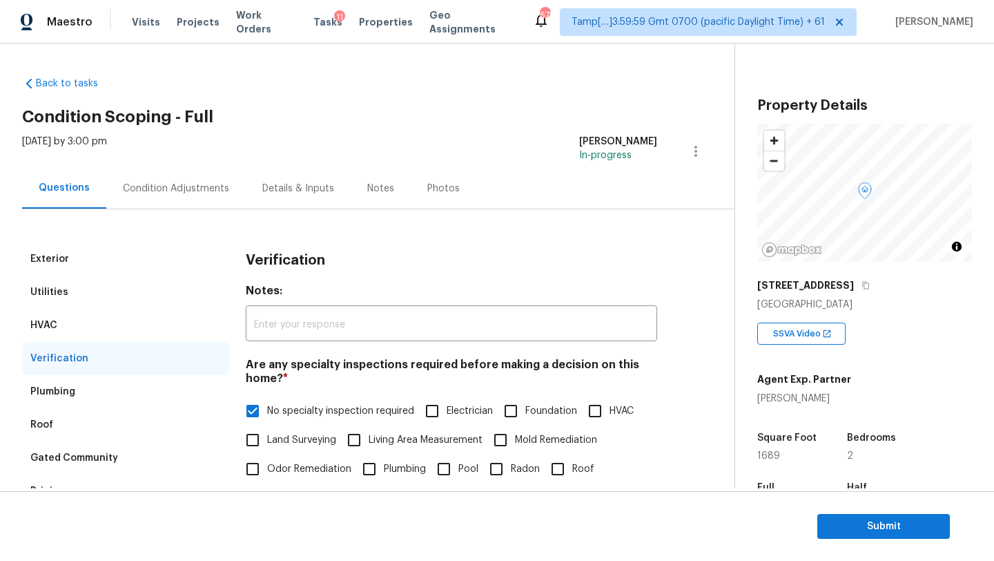
click at [206, 193] on div "Condition Adjustments" at bounding box center [176, 189] width 106 height 14
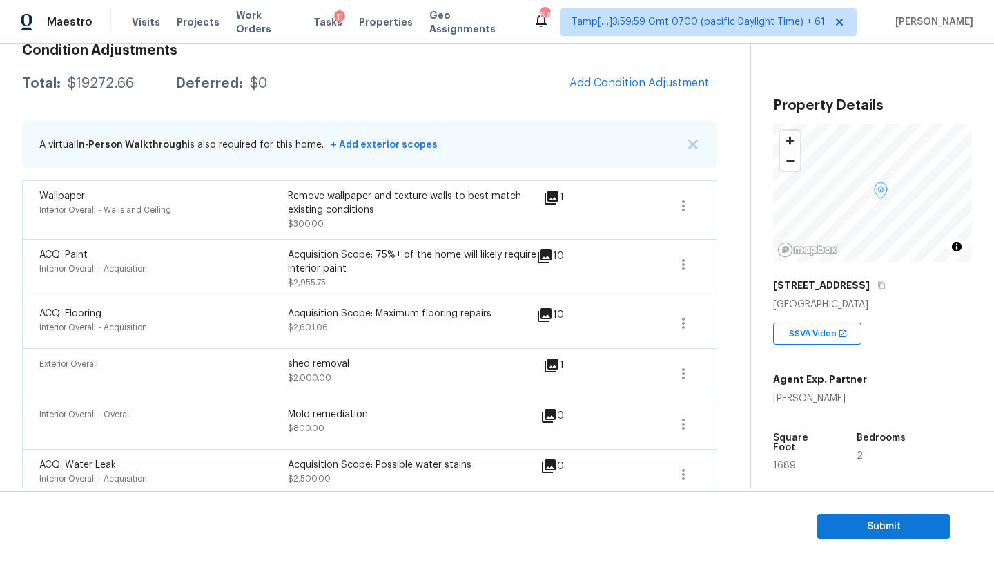
scroll to position [142, 0]
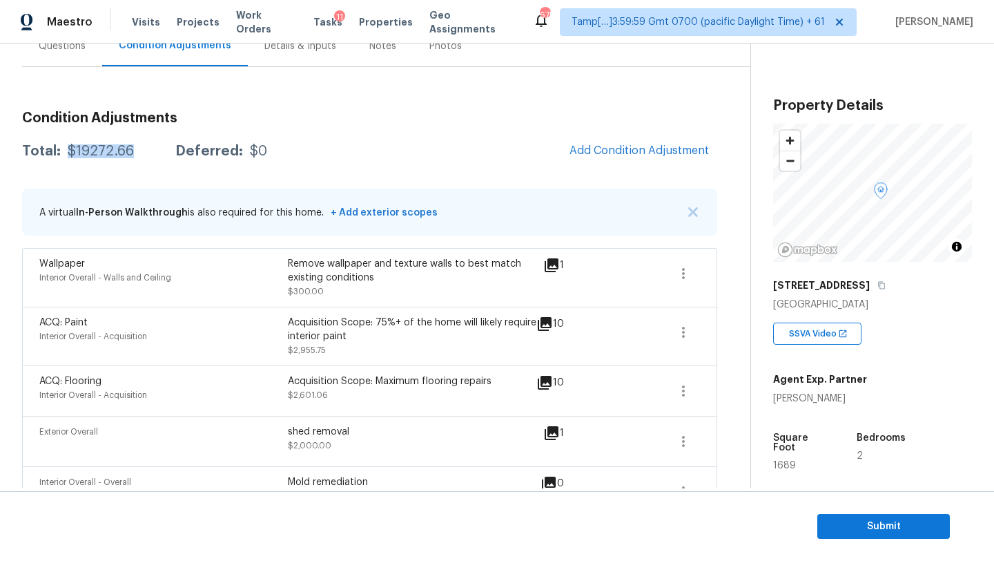
drag, startPoint x: 67, startPoint y: 146, endPoint x: 144, endPoint y: 157, distance: 78.0
click at [144, 157] on div "Total: $19272.66 Deferred: $0" at bounding box center [144, 151] width 245 height 14
copy div "$19272.66"
click at [59, 49] on div "Questions" at bounding box center [62, 46] width 47 height 14
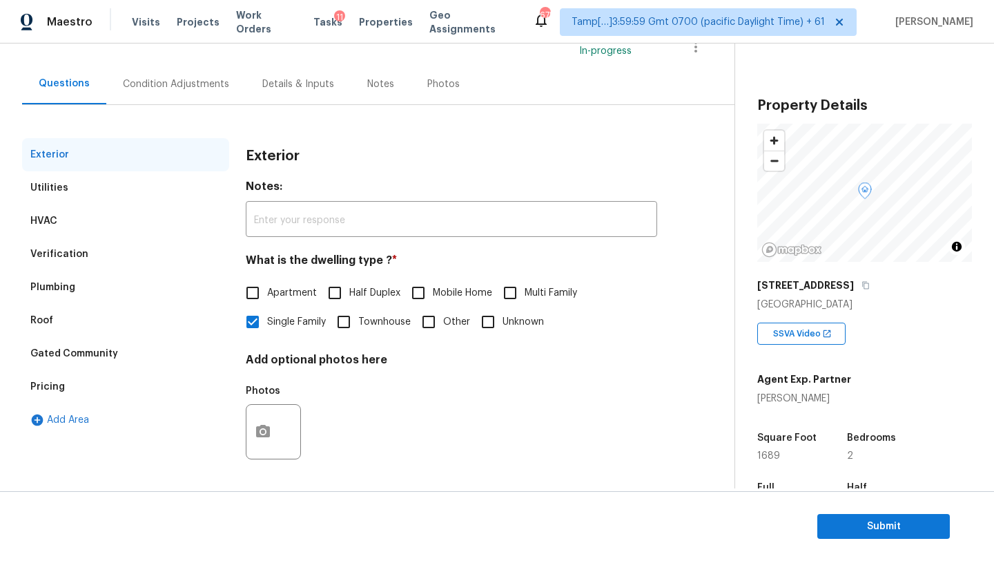
click at [71, 252] on div "Verification" at bounding box center [59, 254] width 58 height 14
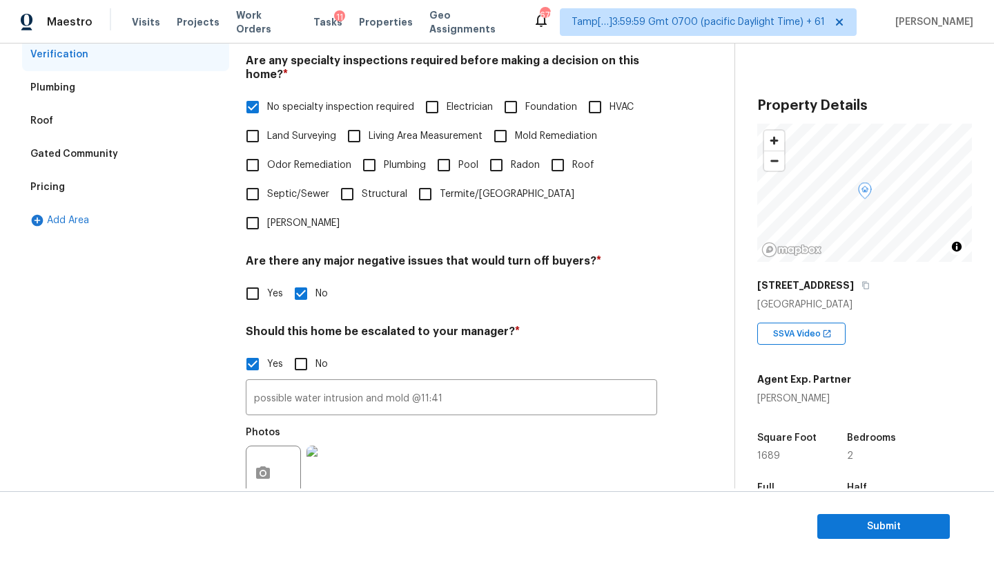
scroll to position [401, 0]
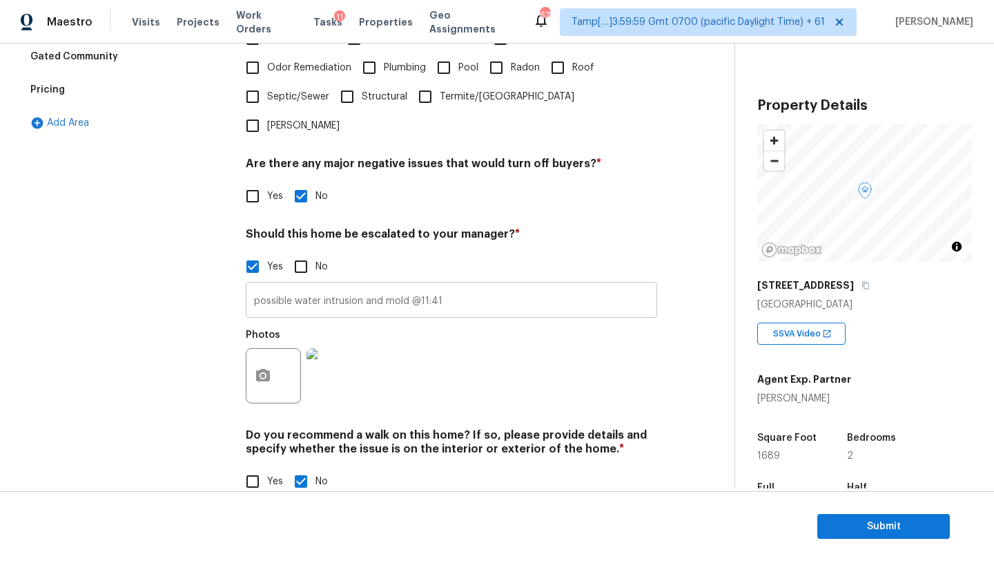
click at [359, 285] on input "possible water intrusion and mold @11:41" at bounding box center [452, 301] width 412 height 32
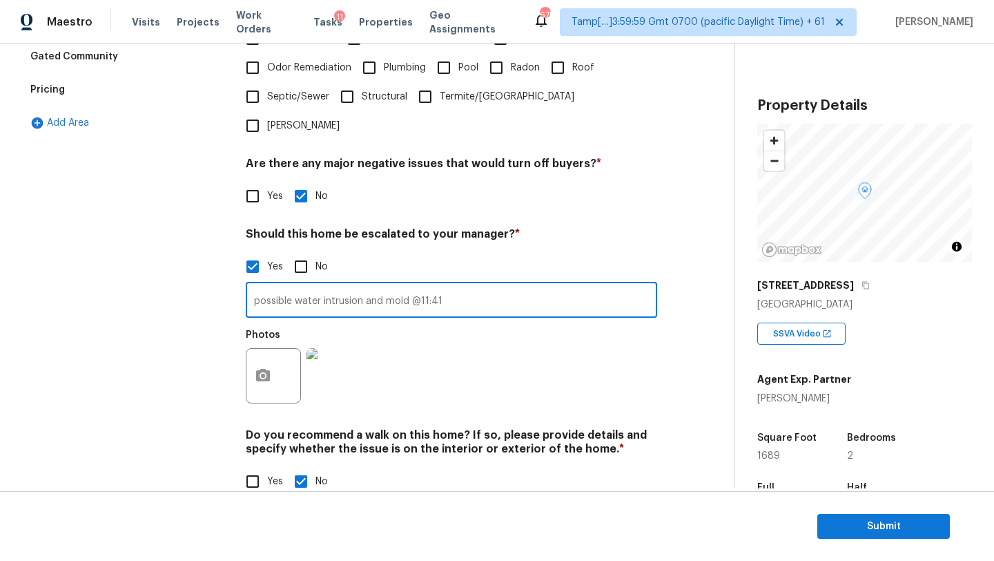
click at [359, 285] on input "possible water intrusion and mold @11:41" at bounding box center [452, 301] width 412 height 32
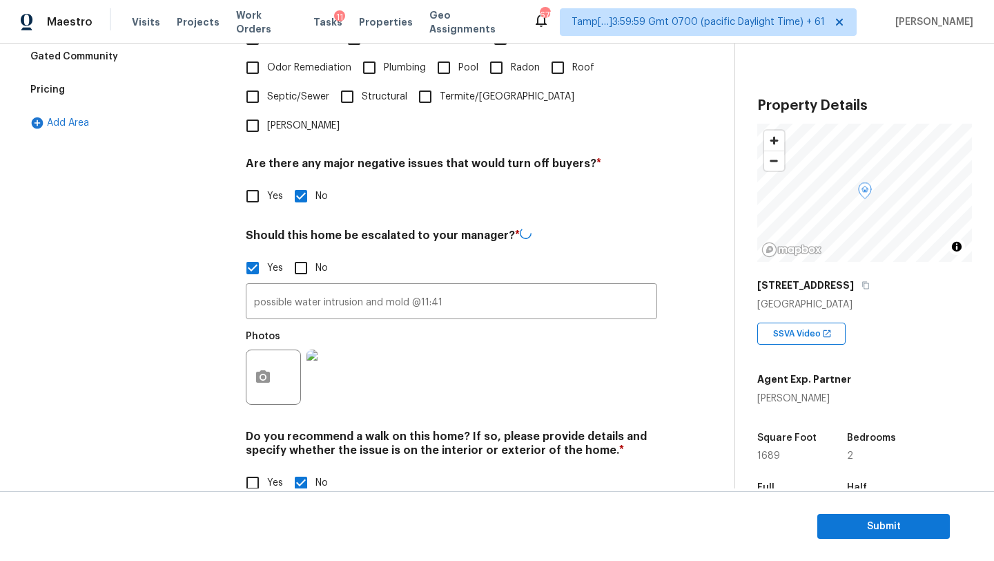
click at [74, 92] on div "Pricing" at bounding box center [125, 89] width 207 height 33
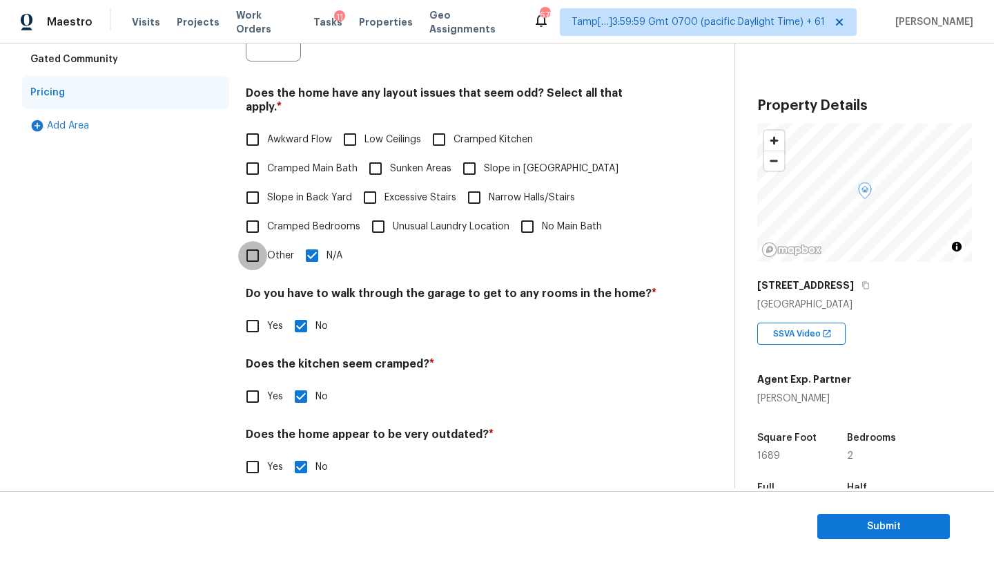
click at [250, 248] on input "Other" at bounding box center [252, 255] width 29 height 29
checkbox input "true"
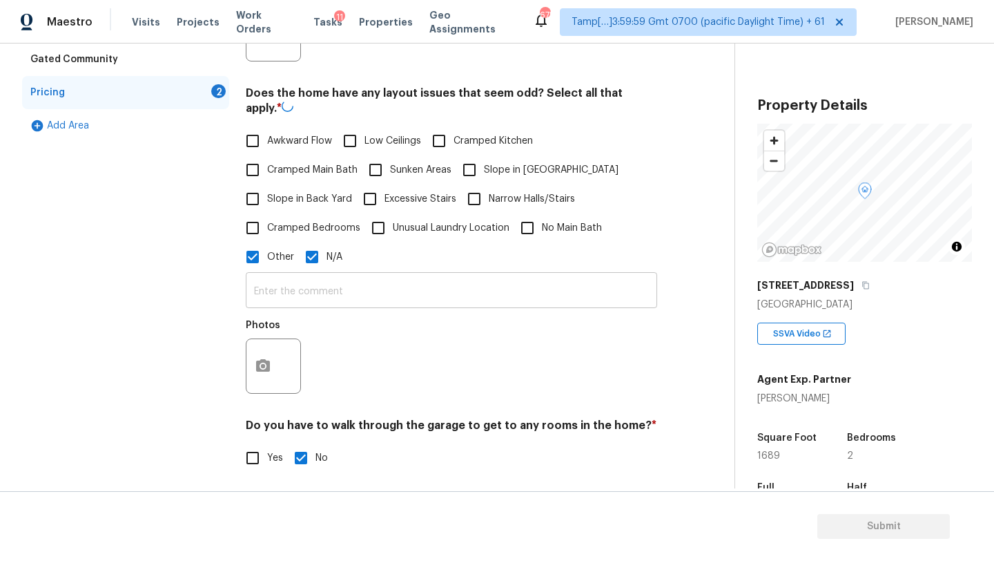
click at [282, 282] on input "text" at bounding box center [452, 291] width 412 height 32
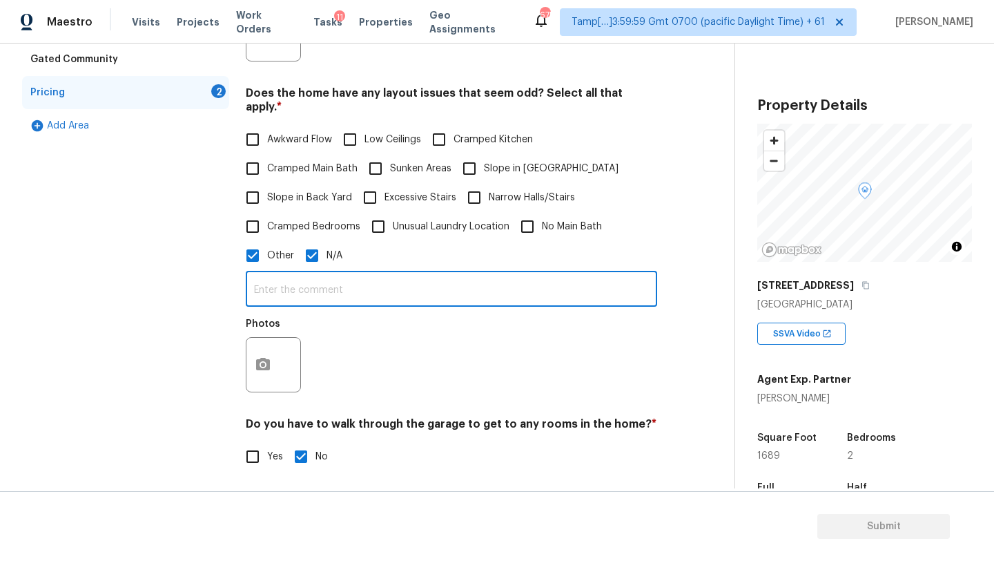
click at [318, 249] on input "N/A" at bounding box center [312, 255] width 29 height 29
checkbox input "false"
click at [311, 282] on input "text" at bounding box center [452, 290] width 412 height 32
type input "SQFT discrepancy"
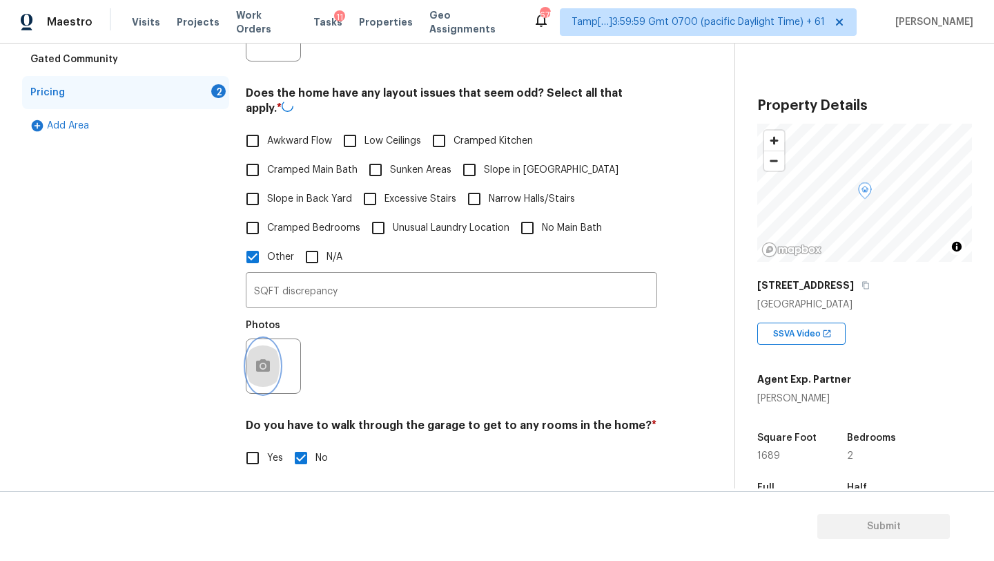
click at [270, 356] on button "button" at bounding box center [262, 366] width 33 height 54
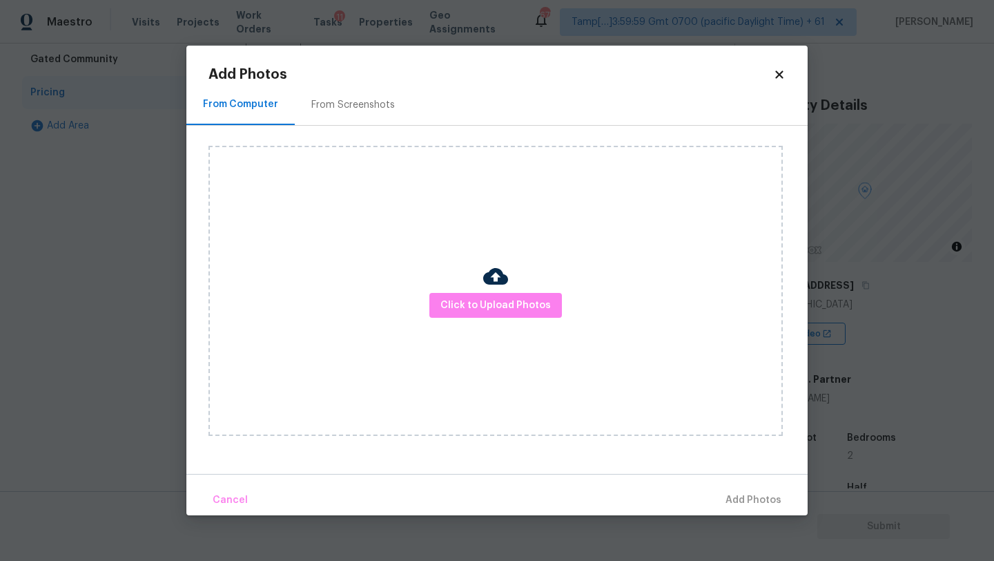
click at [355, 93] on div "From Screenshots" at bounding box center [353, 104] width 117 height 41
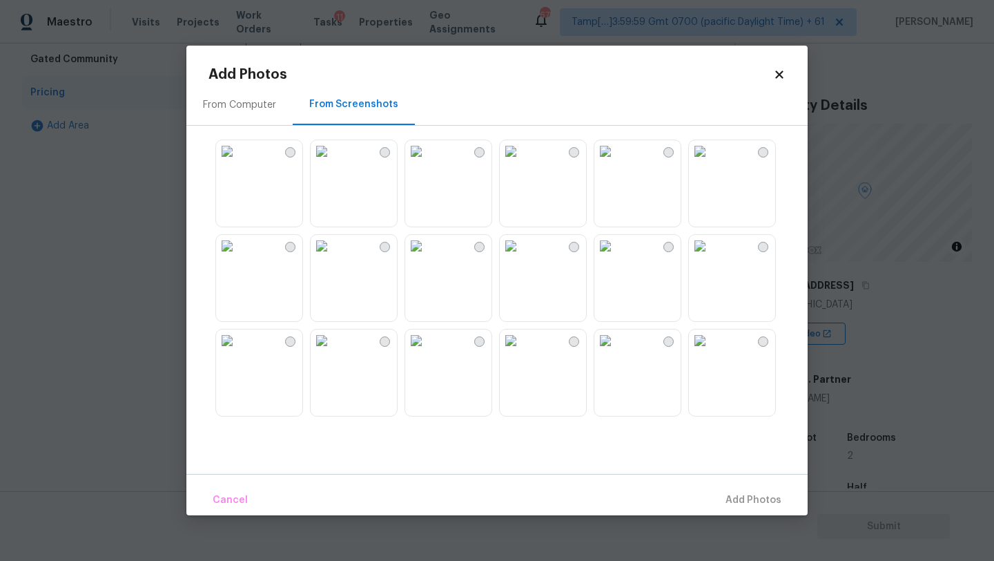
click at [427, 162] on img at bounding box center [416, 151] width 22 height 22
click at [736, 494] on span "Add 1 Photo(s)" at bounding box center [747, 500] width 68 height 17
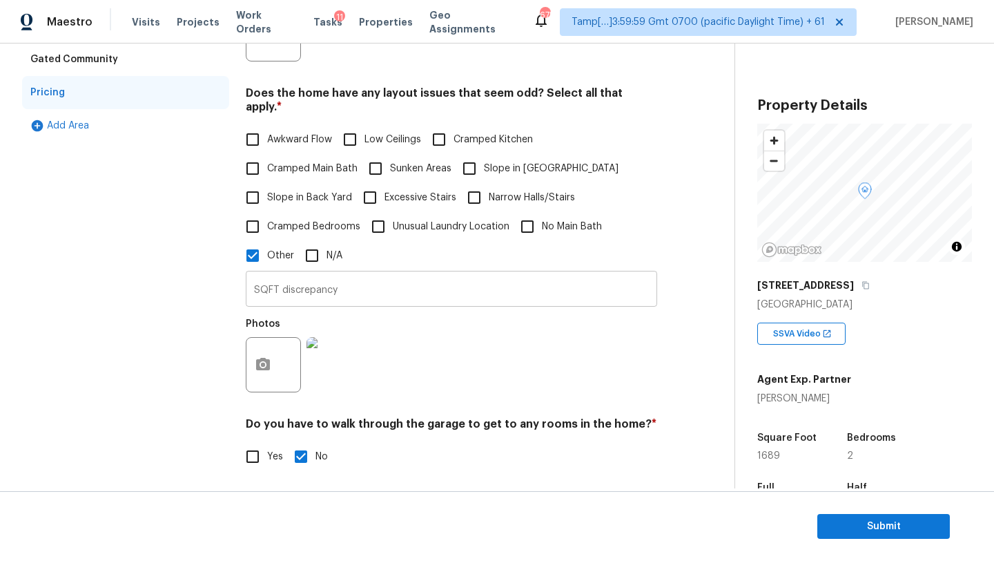
click at [321, 277] on input "SQFT discrepancy" at bounding box center [452, 290] width 412 height 32
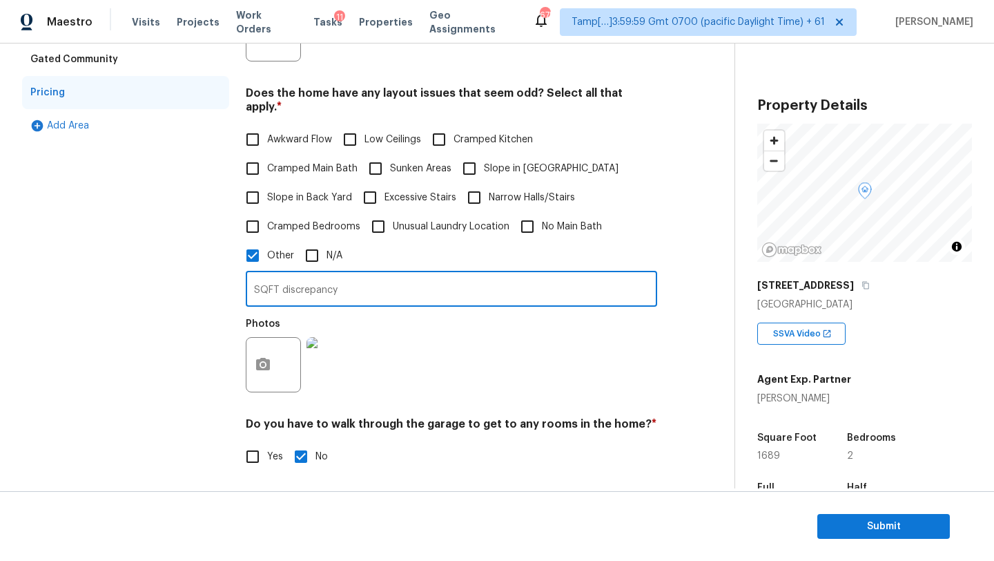
click at [321, 277] on input "SQFT discrepancy" at bounding box center [452, 290] width 412 height 32
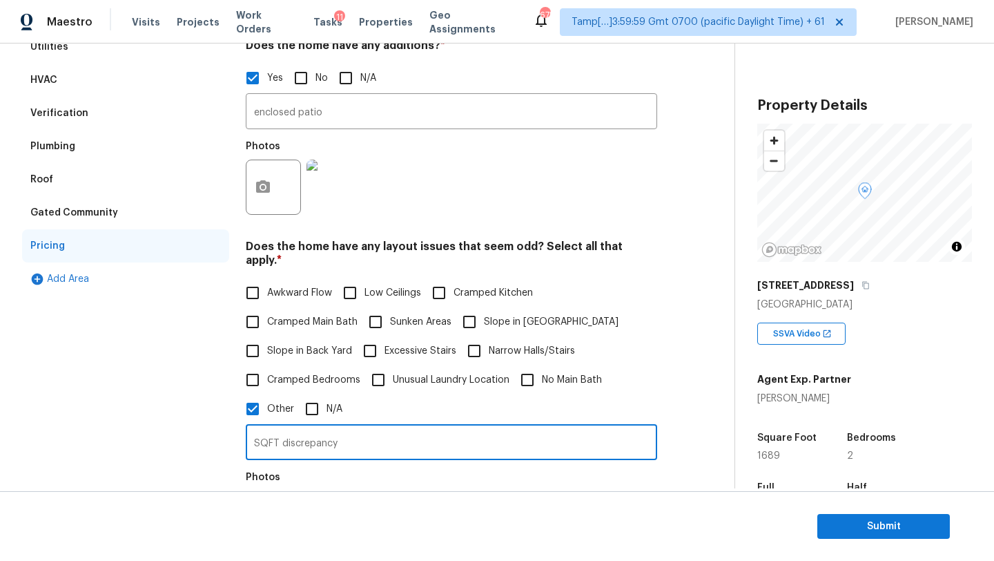
scroll to position [126, 0]
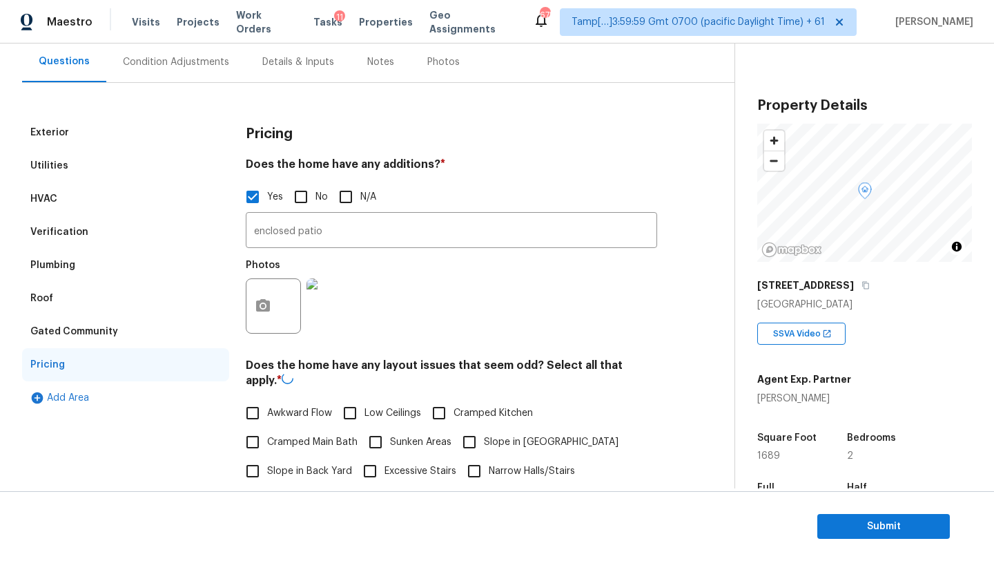
click at [130, 213] on div "HVAC" at bounding box center [125, 198] width 207 height 33
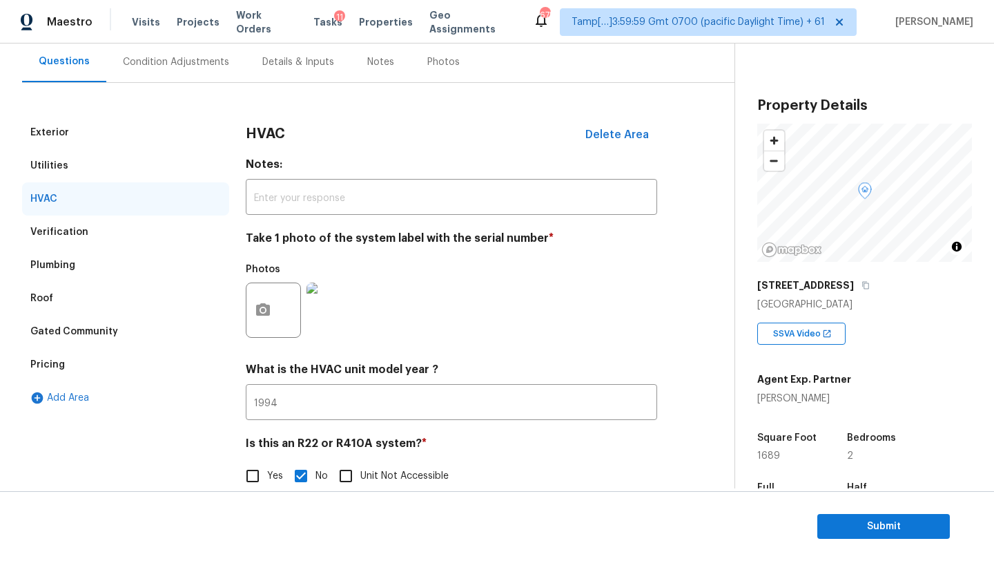
click at [170, 240] on div "Verification" at bounding box center [125, 231] width 207 height 33
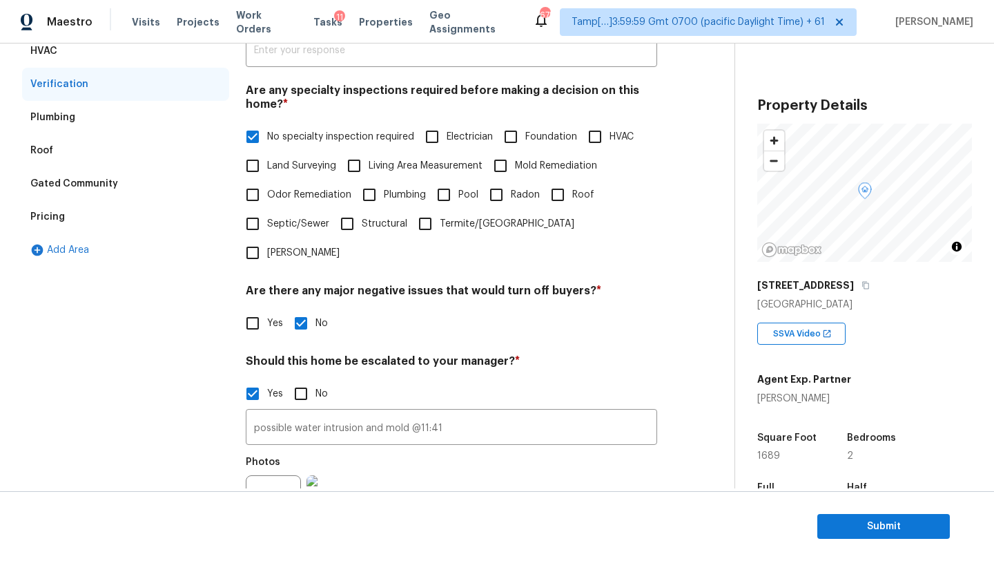
scroll to position [234, 0]
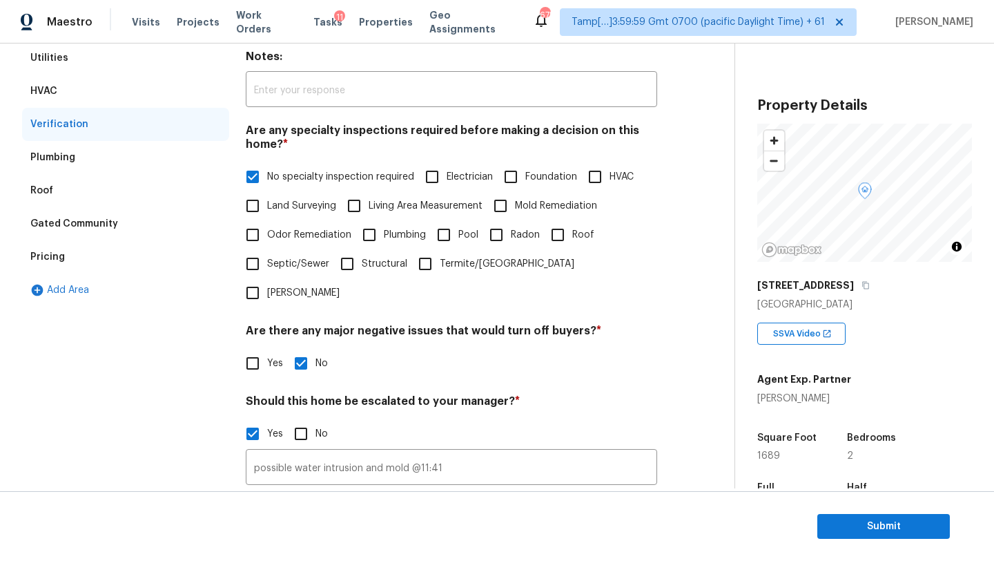
click at [48, 260] on div "Pricing" at bounding box center [47, 257] width 35 height 14
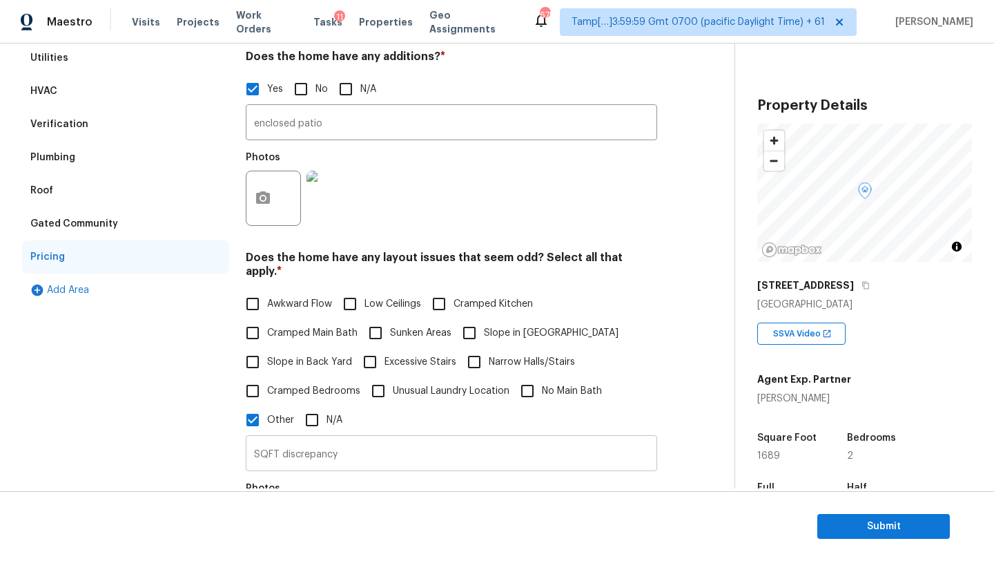
click at [361, 440] on input "SQFT discrepancy" at bounding box center [452, 454] width 412 height 32
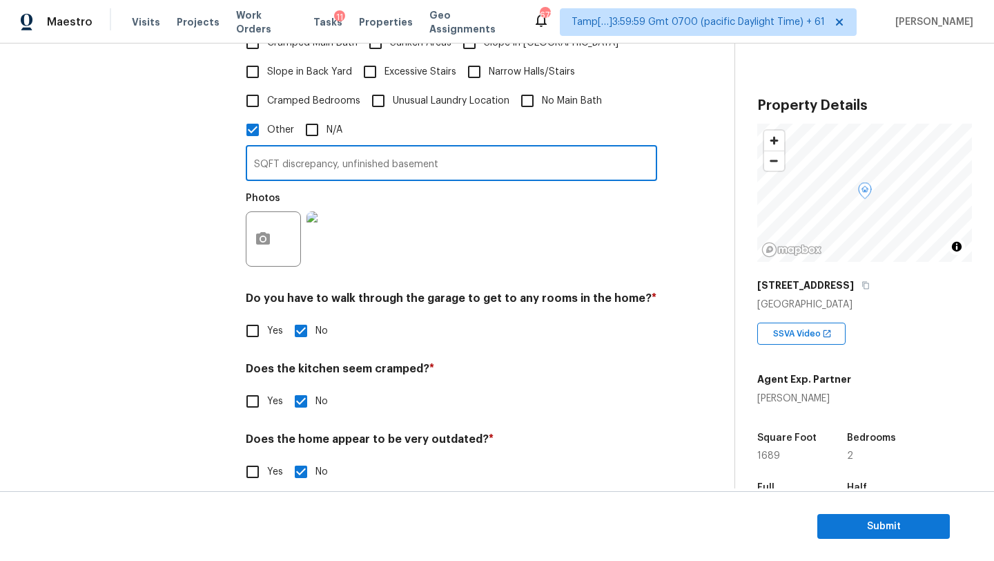
scroll to position [530, 0]
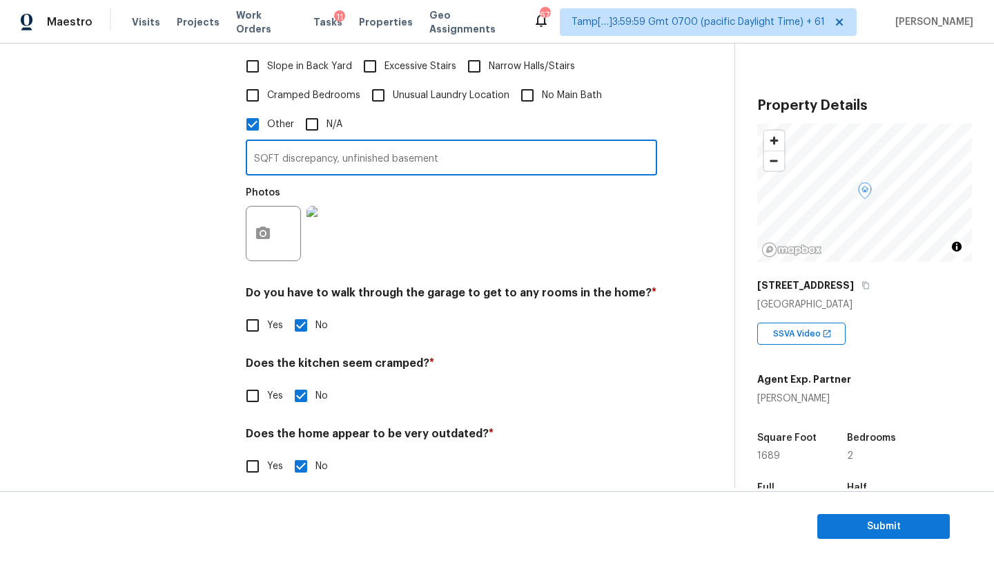
click at [452, 143] on input "SQFT discrepancy, unfinished basement" at bounding box center [452, 159] width 412 height 32
drag, startPoint x: 342, startPoint y: 146, endPoint x: 475, endPoint y: 147, distance: 133.3
click at [475, 147] on input "SQFT discrepancy, unfinished basement" at bounding box center [452, 159] width 412 height 32
type input "SQFT discrepancy, unfinished basement"
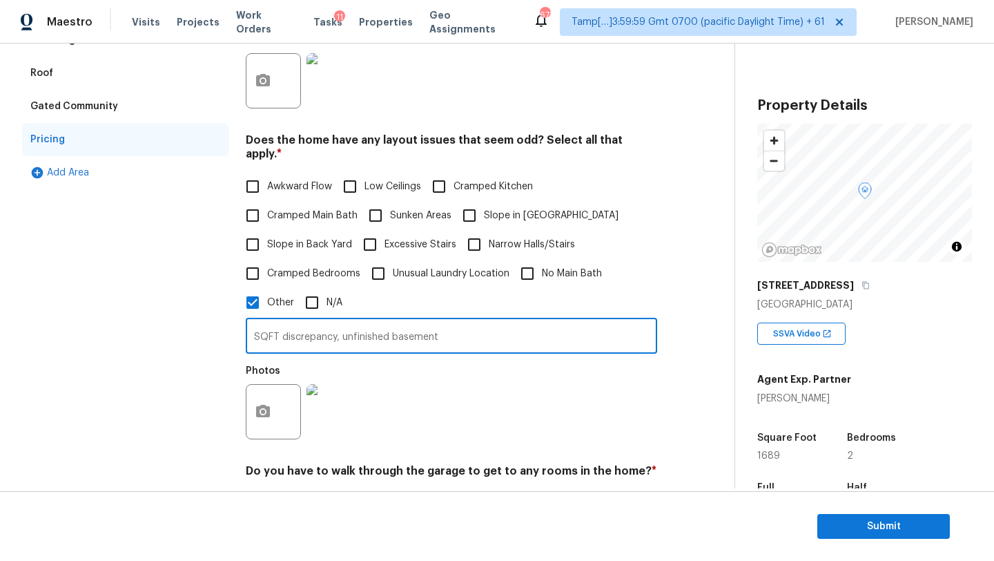
scroll to position [0, 0]
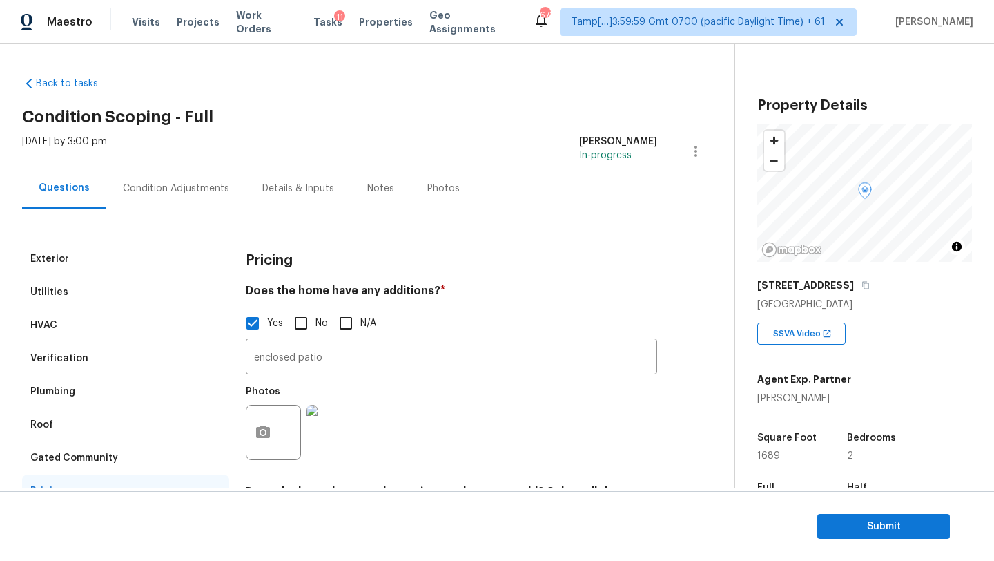
click at [163, 209] on div "Questions Condition Adjustments Details & Inputs Notes Photos" at bounding box center [378, 188] width 713 height 41
click at [184, 178] on div "Condition Adjustments" at bounding box center [175, 188] width 139 height 41
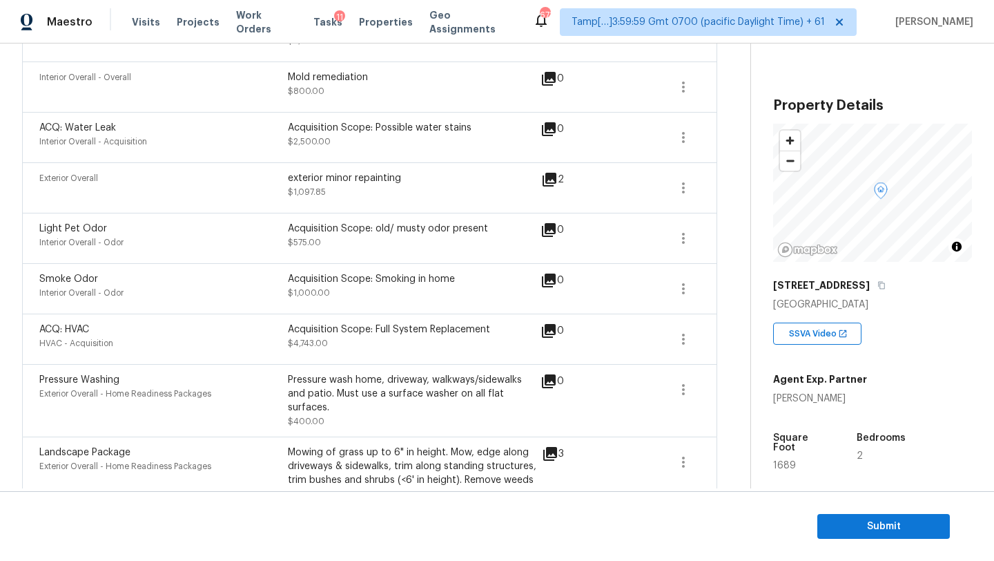
scroll to position [629, 0]
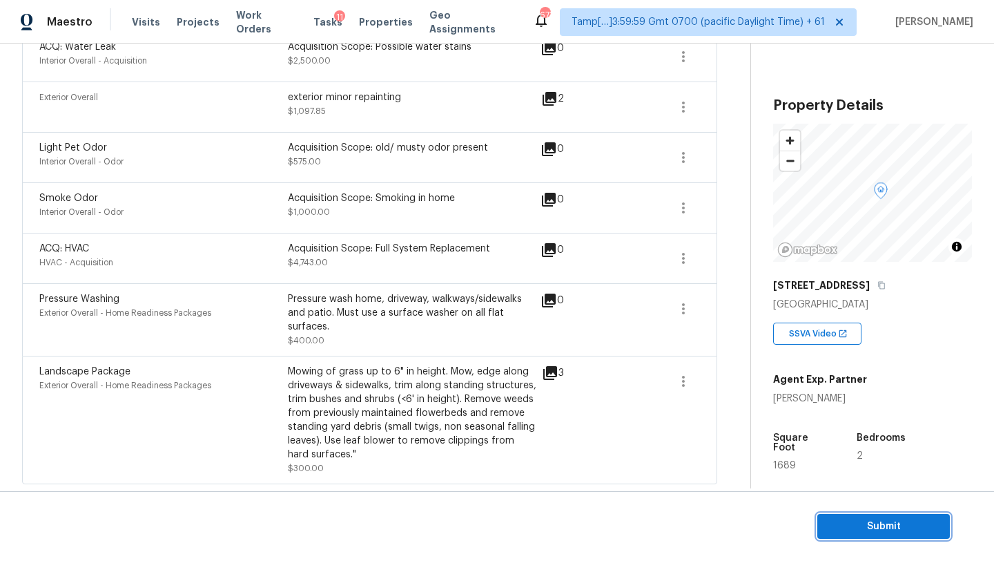
click at [897, 525] on span "Submit" at bounding box center [884, 526] width 110 height 17
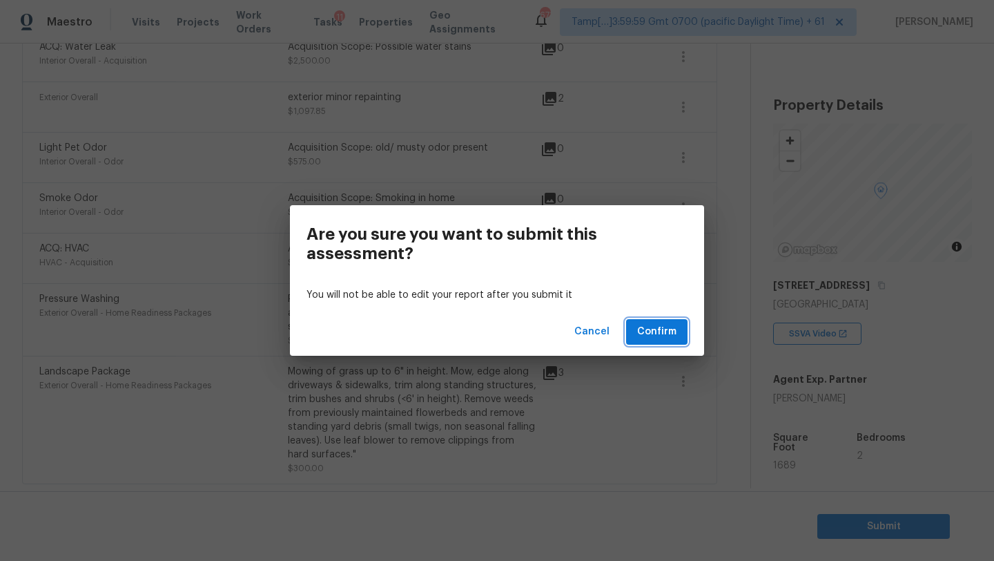
click at [661, 323] on span "Confirm" at bounding box center [656, 331] width 39 height 17
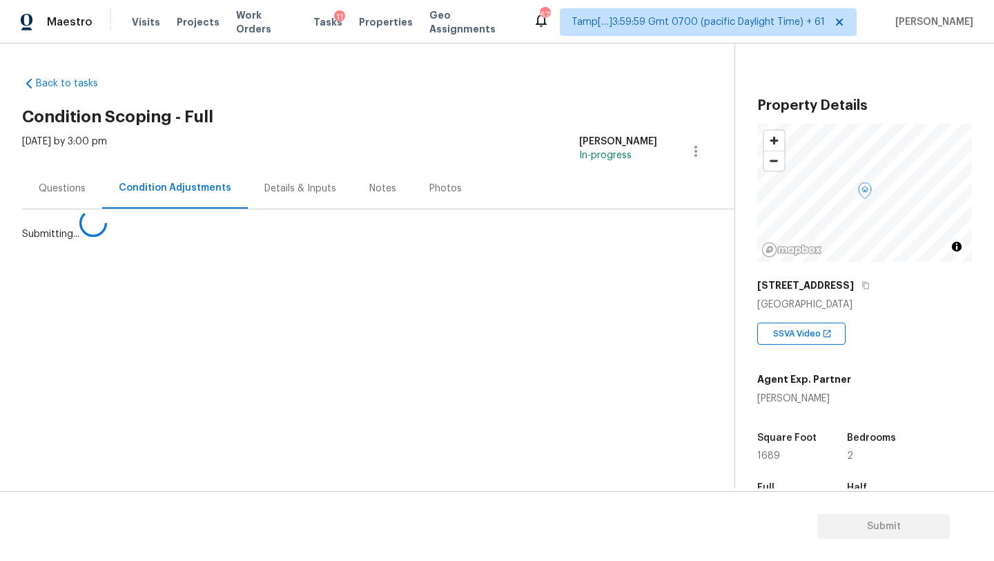
scroll to position [0, 0]
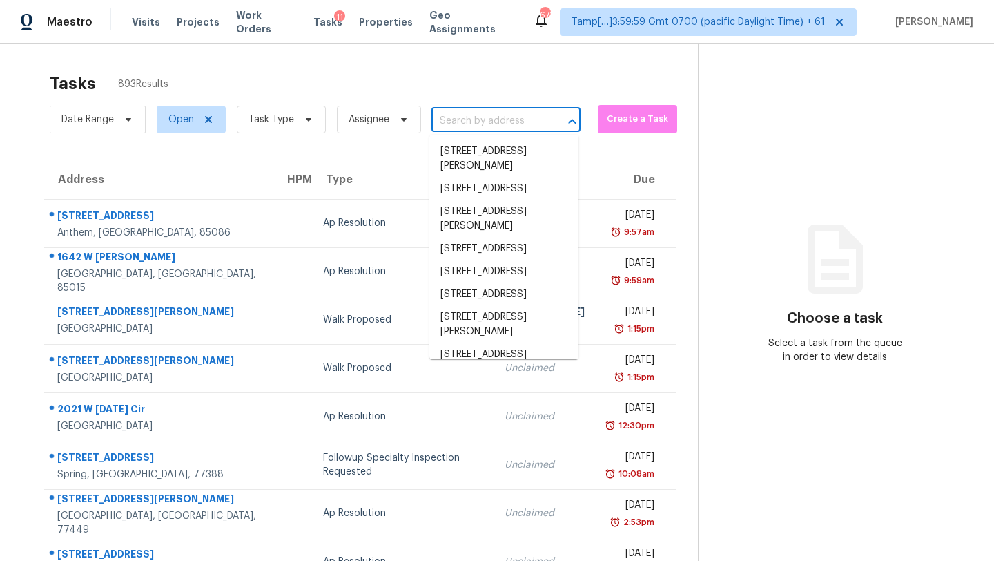
click at [505, 114] on input "text" at bounding box center [487, 120] width 110 height 21
paste input "1678 Pounds Rd, Stone Mountain, GA 30087"
type input "1678 Pounds Rd, Stone Mountain, GA 30087"
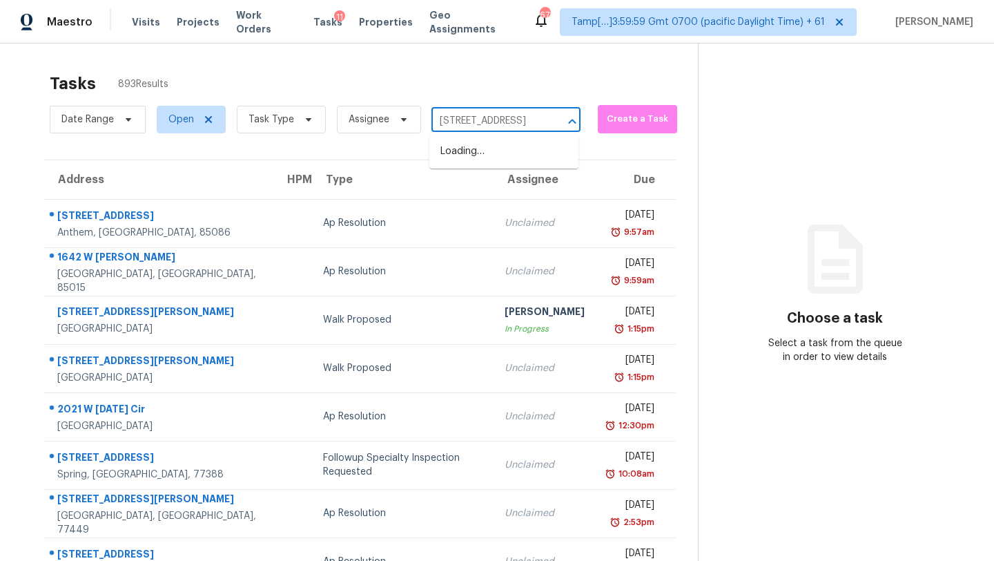
scroll to position [0, 97]
click at [494, 155] on li "1678 Pounds Rd, Stone Mountain, GA 30087" at bounding box center [503, 151] width 149 height 23
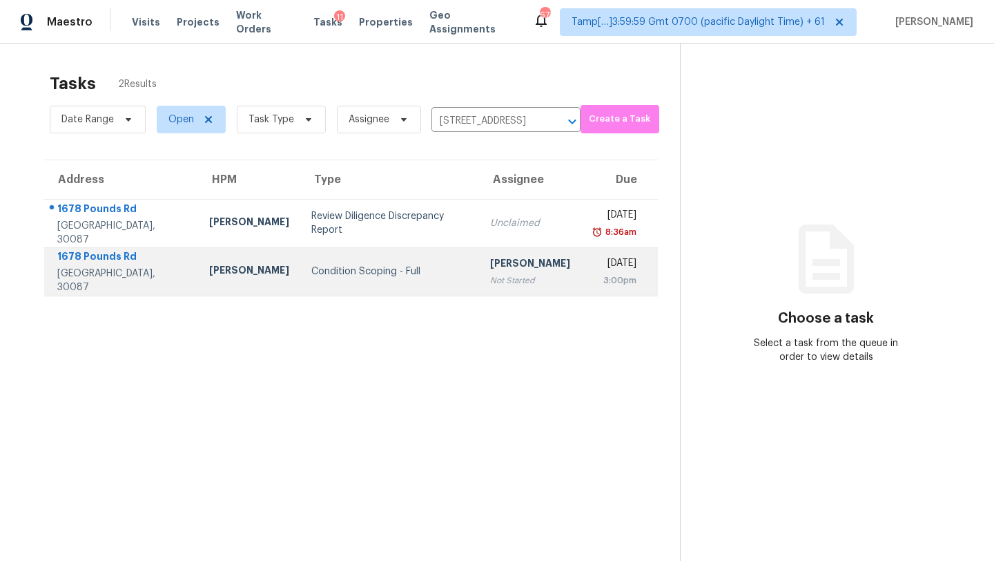
click at [504, 270] on div "[PERSON_NAME]" at bounding box center [530, 264] width 80 height 17
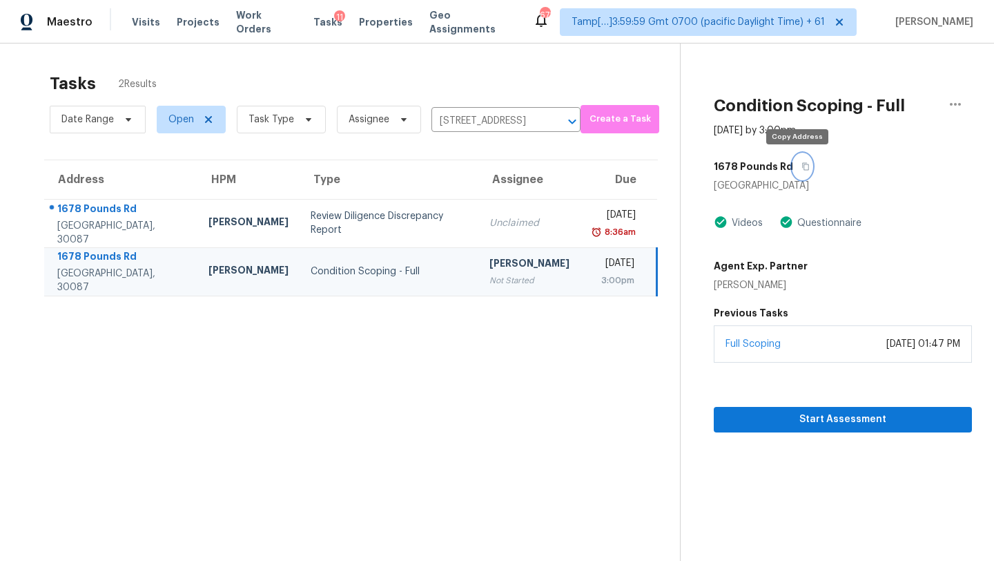
click at [802, 166] on icon "button" at bounding box center [806, 166] width 8 height 8
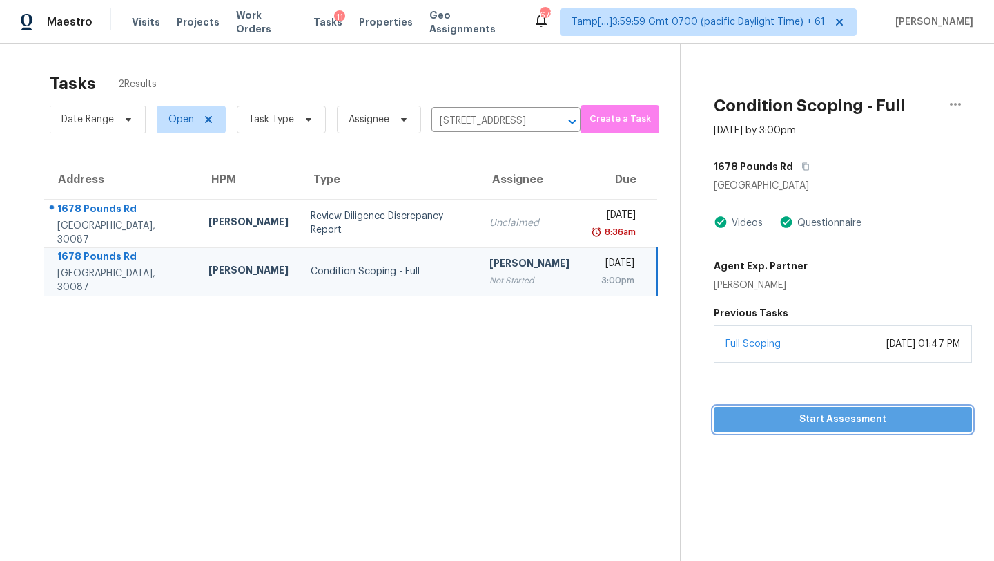
click at [809, 425] on span "Start Assessment" at bounding box center [843, 419] width 236 height 17
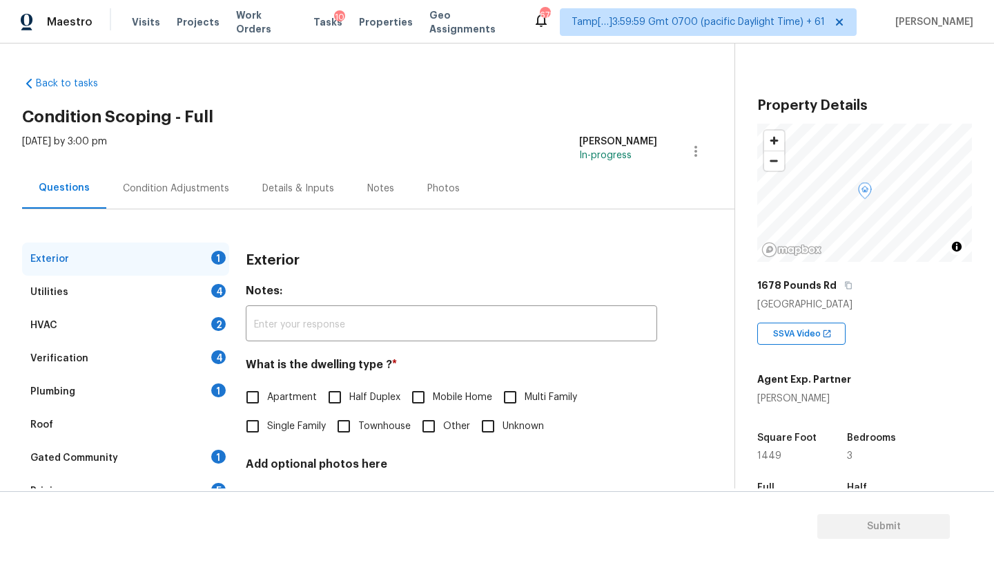
click at [276, 439] on label "Single Family" at bounding box center [282, 426] width 88 height 29
click at [267, 439] on input "Single Family" at bounding box center [252, 426] width 29 height 29
checkbox input "true"
click at [217, 453] on div "1" at bounding box center [218, 456] width 14 height 14
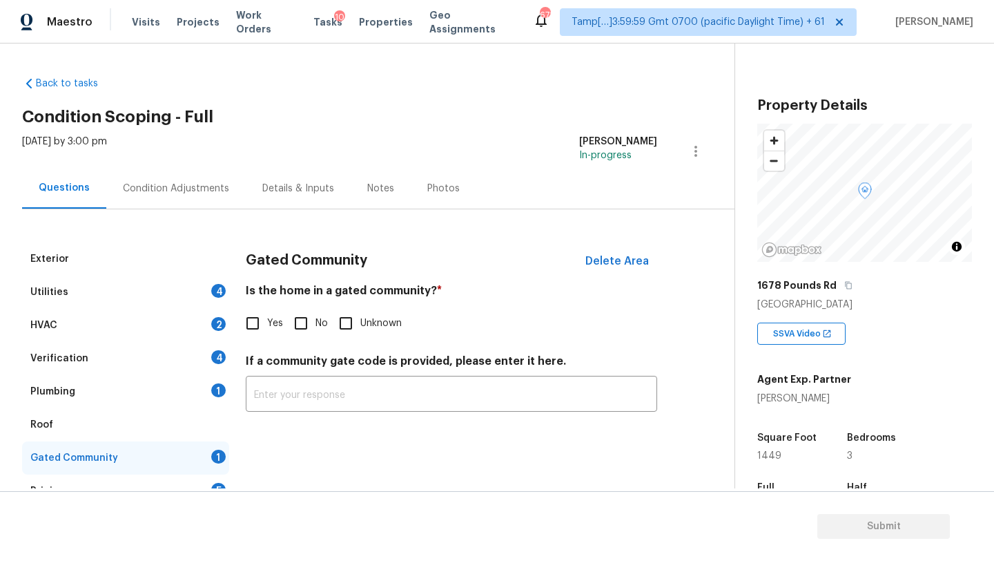
click at [292, 325] on input "No" at bounding box center [301, 323] width 29 height 29
checkbox input "true"
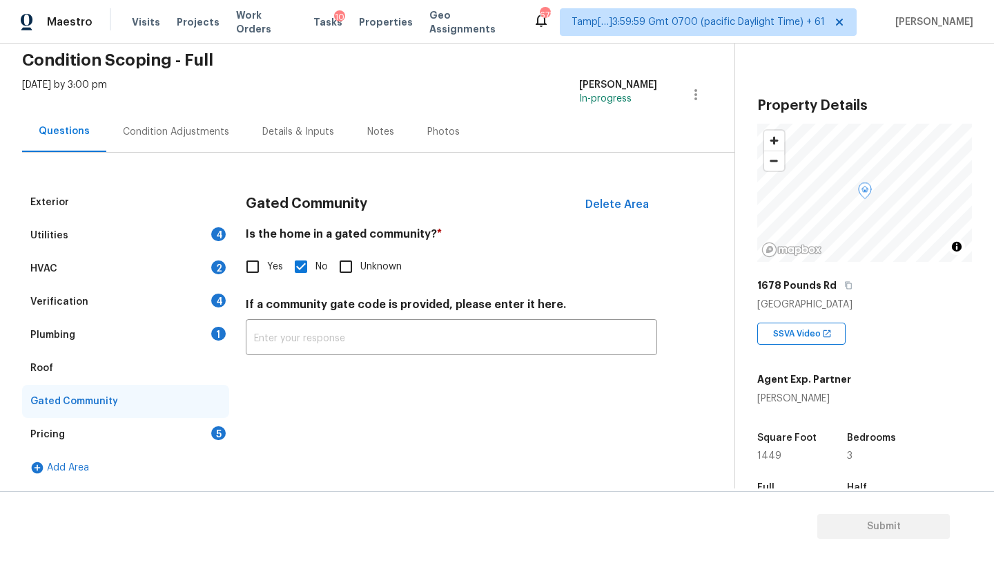
click at [213, 430] on div "5" at bounding box center [218, 433] width 14 height 14
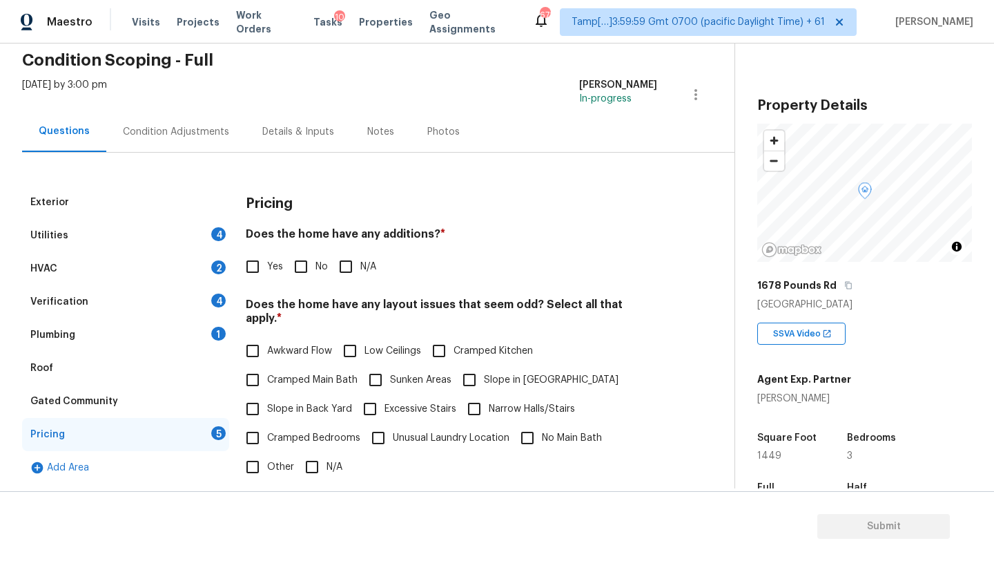
click at [288, 271] on input "No" at bounding box center [301, 266] width 29 height 29
checkbox input "true"
click at [315, 454] on input "N/A" at bounding box center [312, 468] width 29 height 29
checkbox input "true"
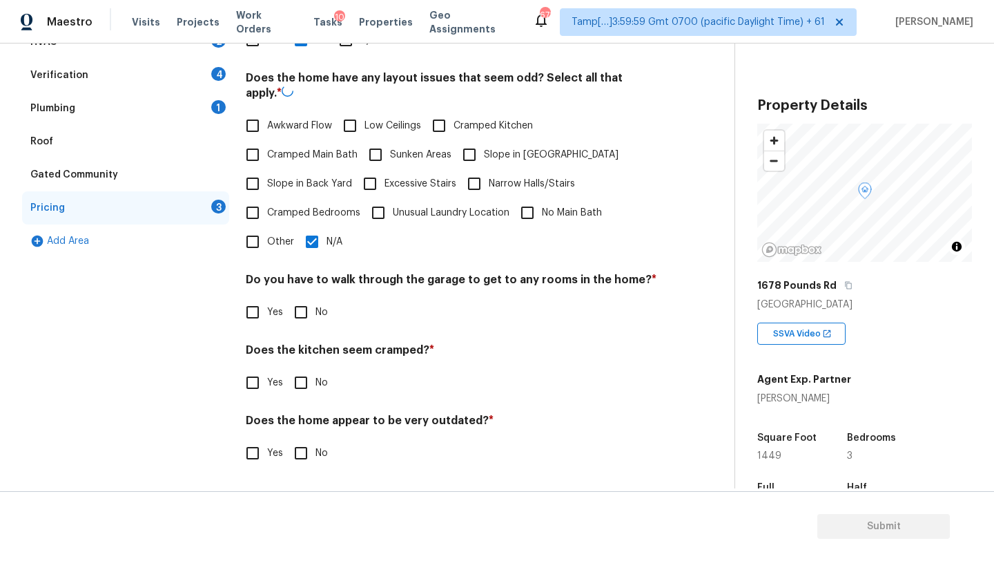
scroll to position [268, 0]
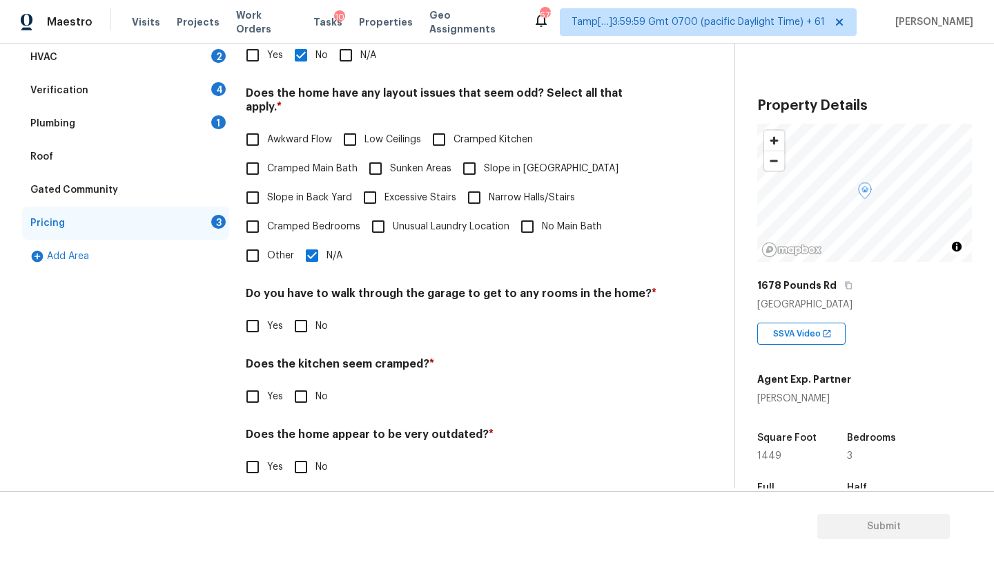
click at [298, 314] on input "No" at bounding box center [301, 325] width 29 height 29
checkbox input "true"
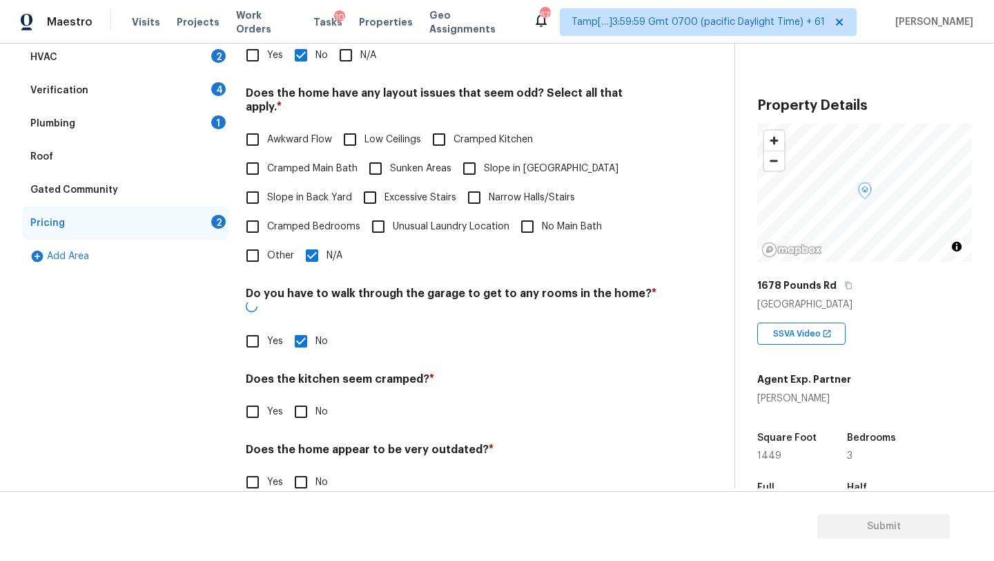
click at [300, 372] on div "Does the kitchen seem cramped? * Yes No" at bounding box center [452, 399] width 412 height 54
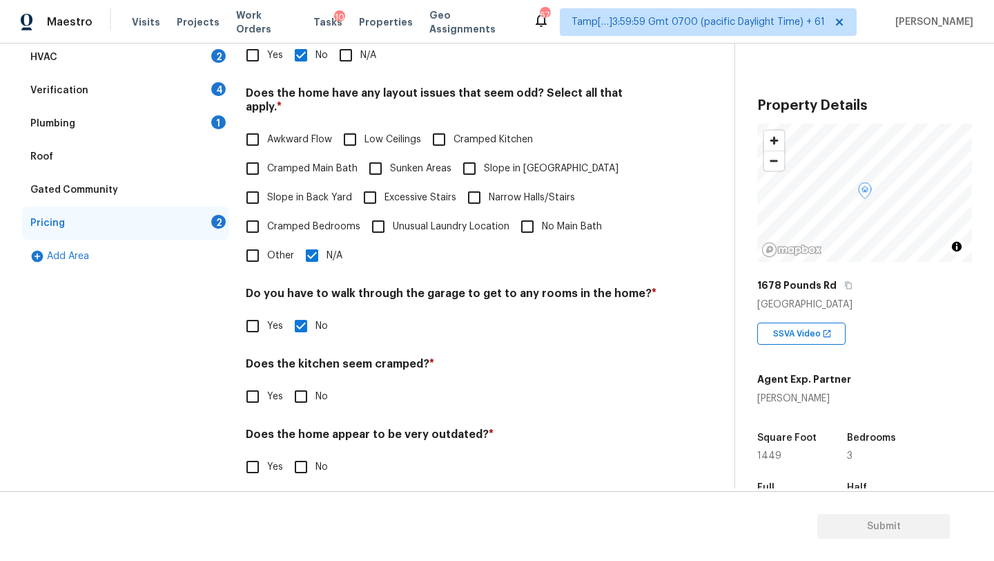
click at [300, 382] on input "No" at bounding box center [301, 396] width 29 height 29
checkbox input "true"
click at [306, 463] on input "No" at bounding box center [301, 468] width 29 height 29
checkbox input "true"
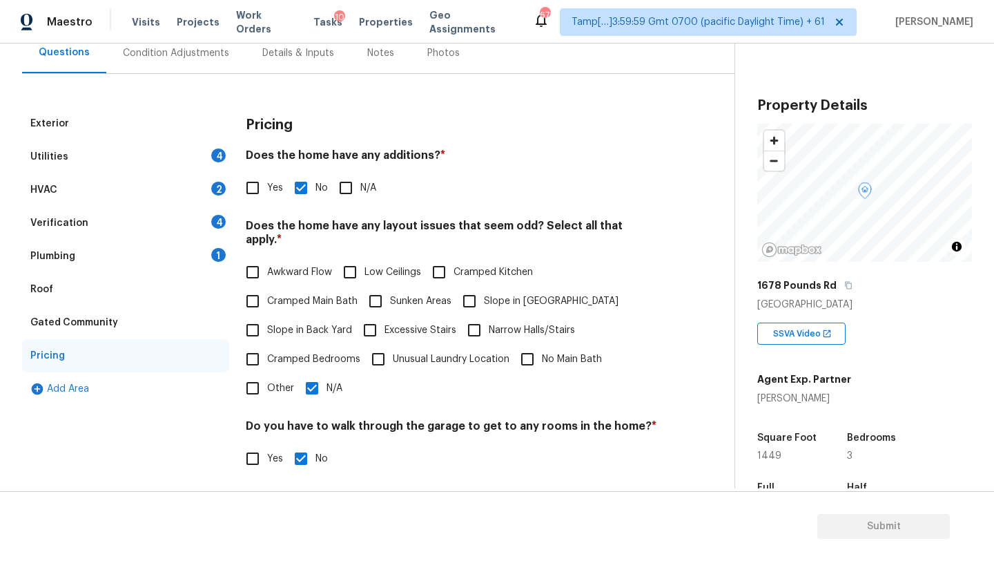
click at [56, 280] on div "Roof" at bounding box center [125, 289] width 207 height 33
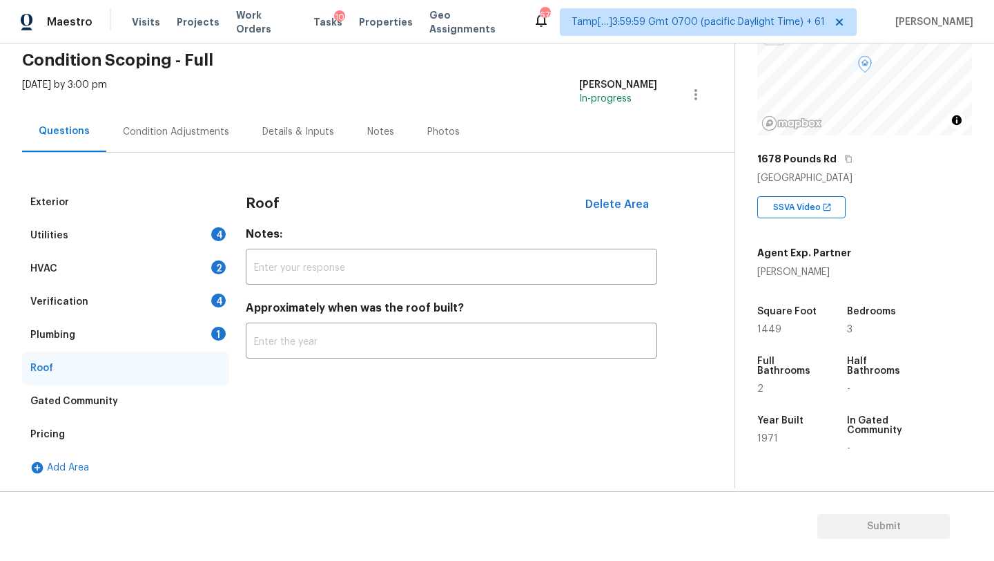
scroll to position [190, 0]
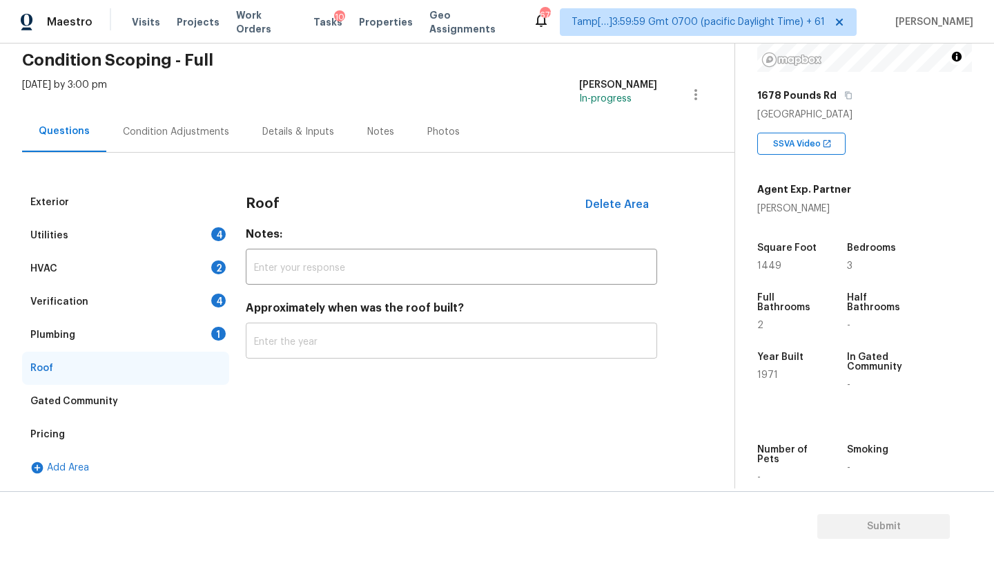
click at [291, 350] on input "text" at bounding box center [452, 342] width 412 height 32
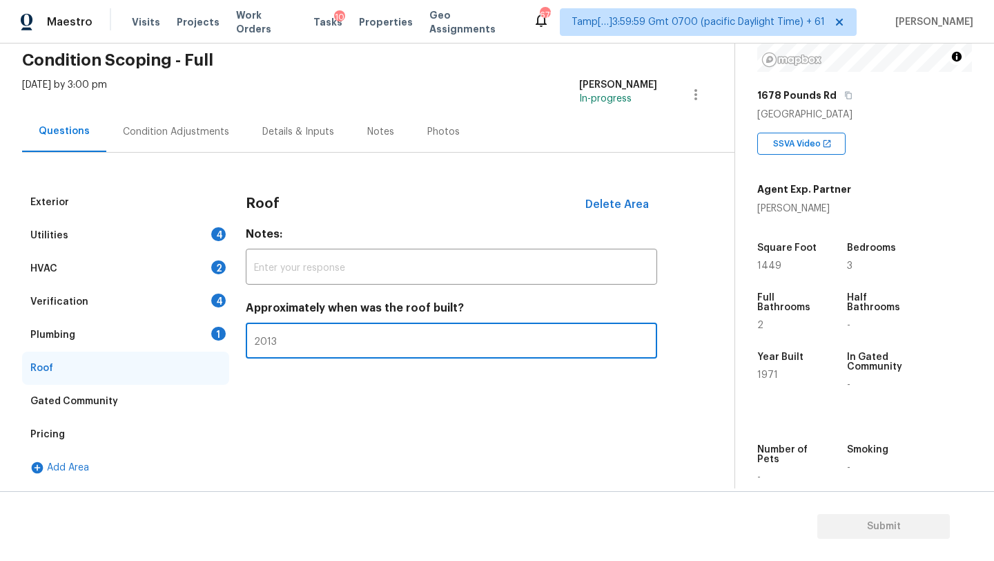
type input "2013"
click at [51, 336] on div "Plumbing" at bounding box center [52, 335] width 45 height 14
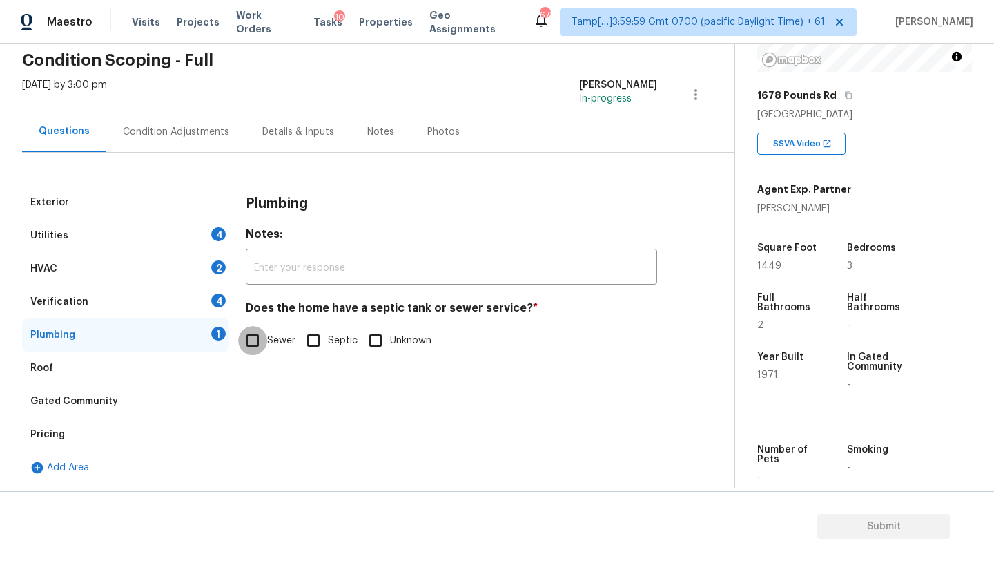
click at [249, 340] on input "Sewer" at bounding box center [252, 340] width 29 height 29
checkbox input "true"
click at [180, 298] on div "Verification 4" at bounding box center [125, 301] width 207 height 33
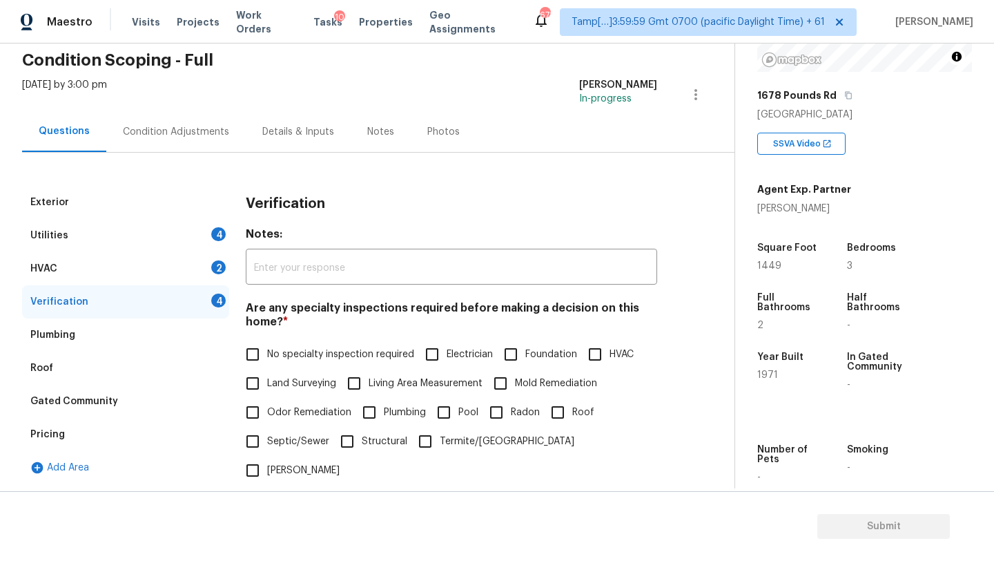
click at [273, 360] on span "No specialty inspection required" at bounding box center [340, 354] width 147 height 14
click at [267, 360] on input "No specialty inspection required" at bounding box center [252, 354] width 29 height 29
checkbox input "true"
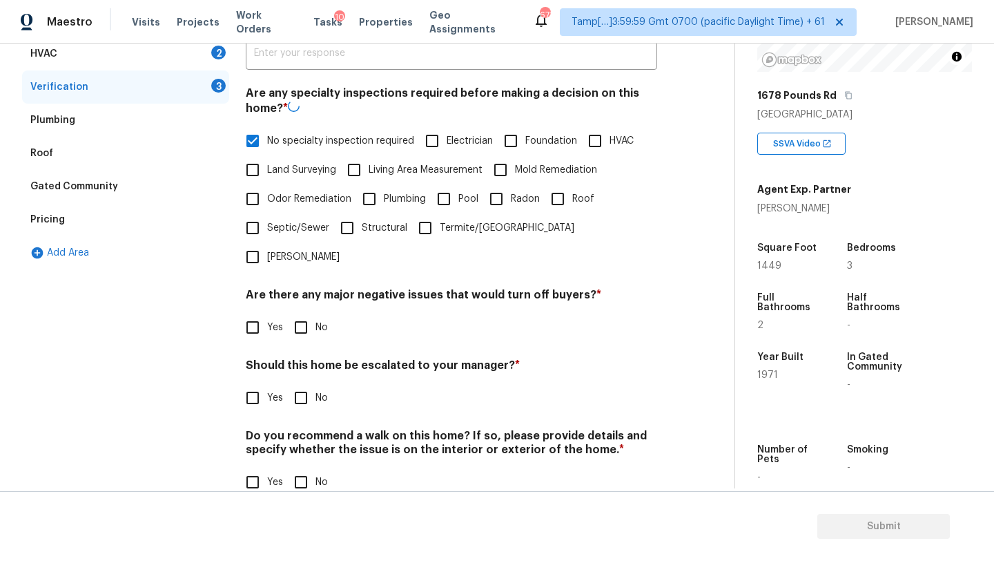
scroll to position [270, 0]
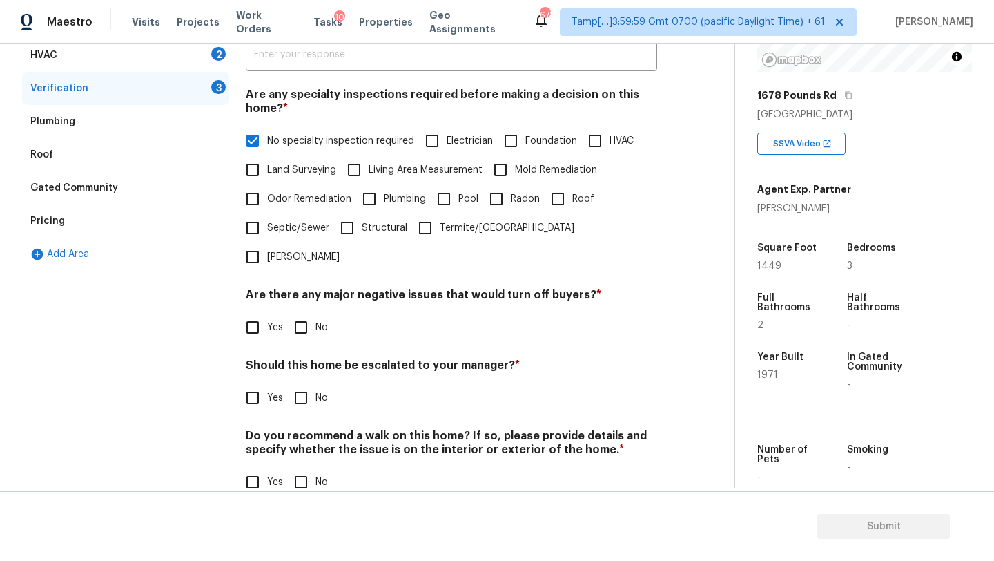
click at [297, 313] on input "No" at bounding box center [301, 327] width 29 height 29
checkbox input "true"
click at [308, 385] on input "No" at bounding box center [301, 399] width 29 height 29
checkbox input "true"
click at [308, 469] on input "No" at bounding box center [301, 483] width 29 height 29
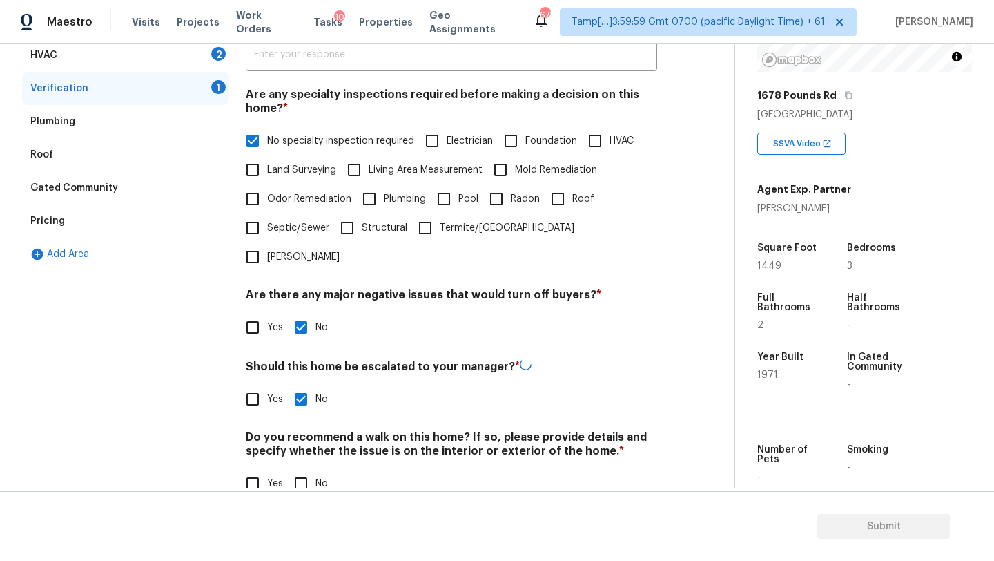
checkbox input "true"
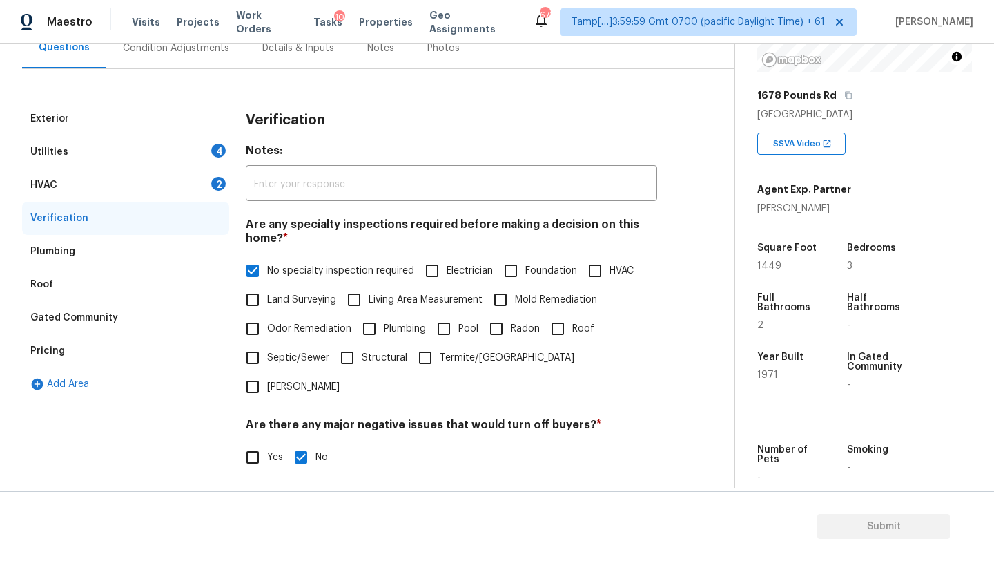
click at [106, 186] on div "HVAC 2" at bounding box center [125, 184] width 207 height 33
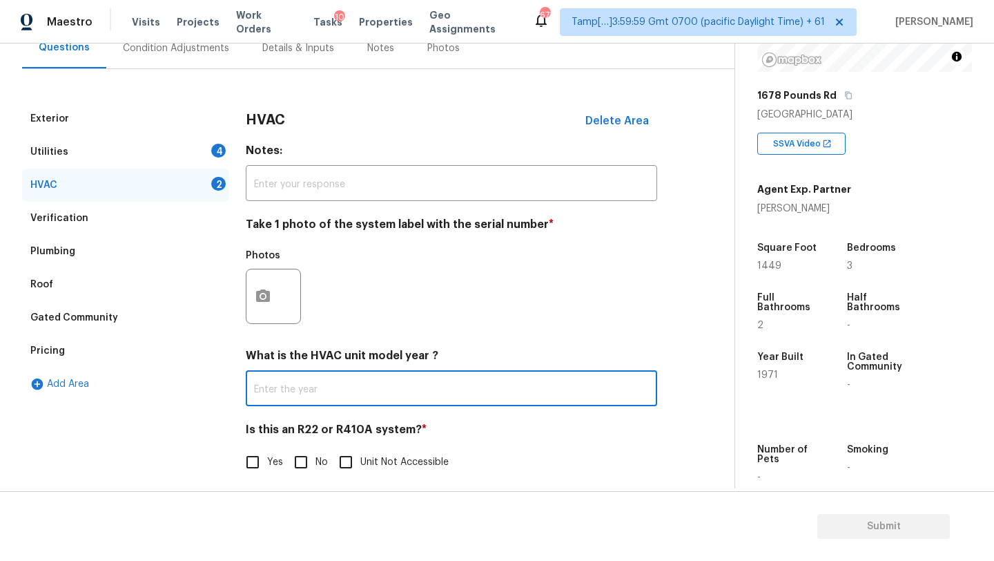
click at [322, 375] on input "text" at bounding box center [452, 390] width 412 height 32
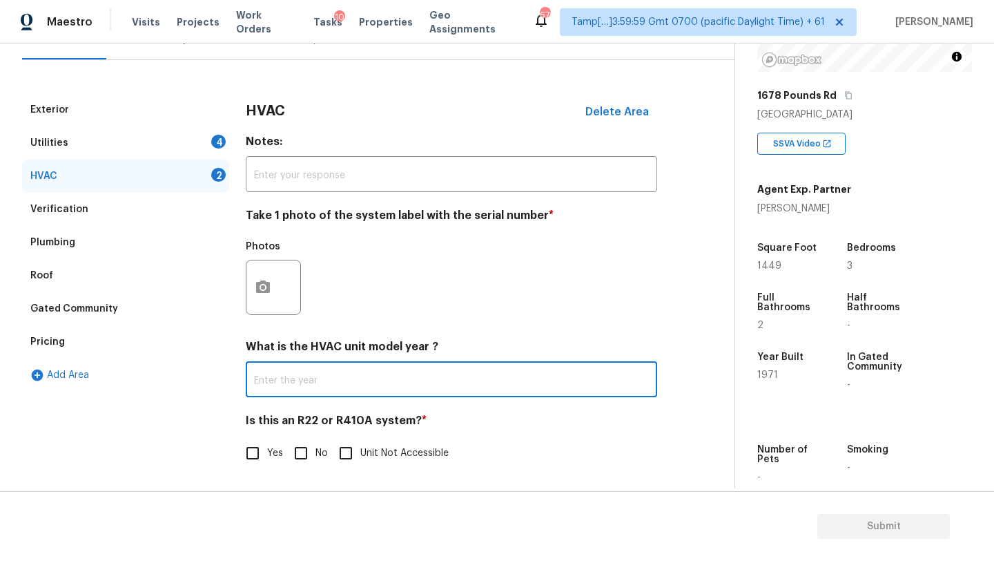
type input "1"
type input "2022"
click at [314, 451] on input "No" at bounding box center [301, 452] width 29 height 29
checkbox input "true"
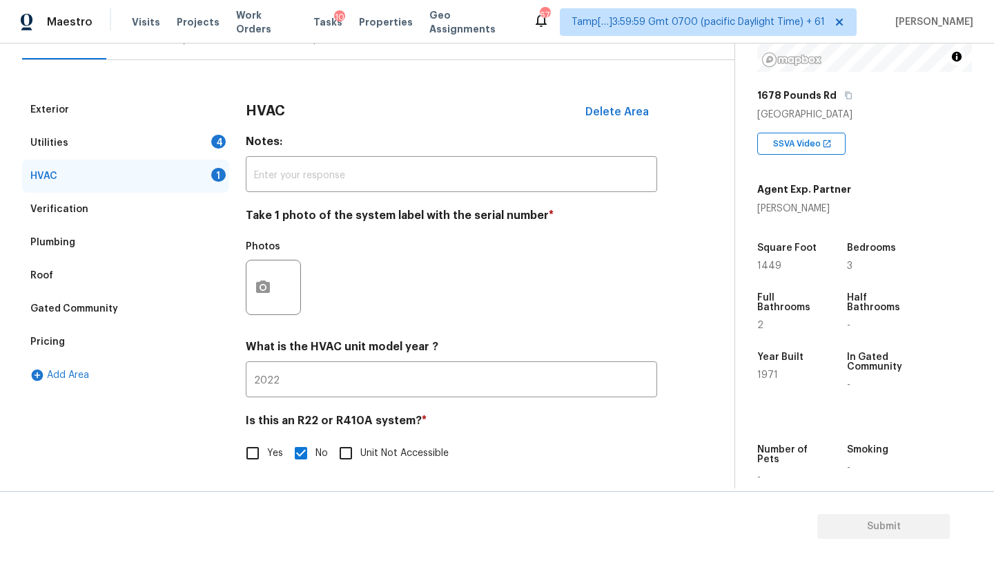
click at [130, 139] on div "Utilities 4" at bounding box center [125, 142] width 207 height 33
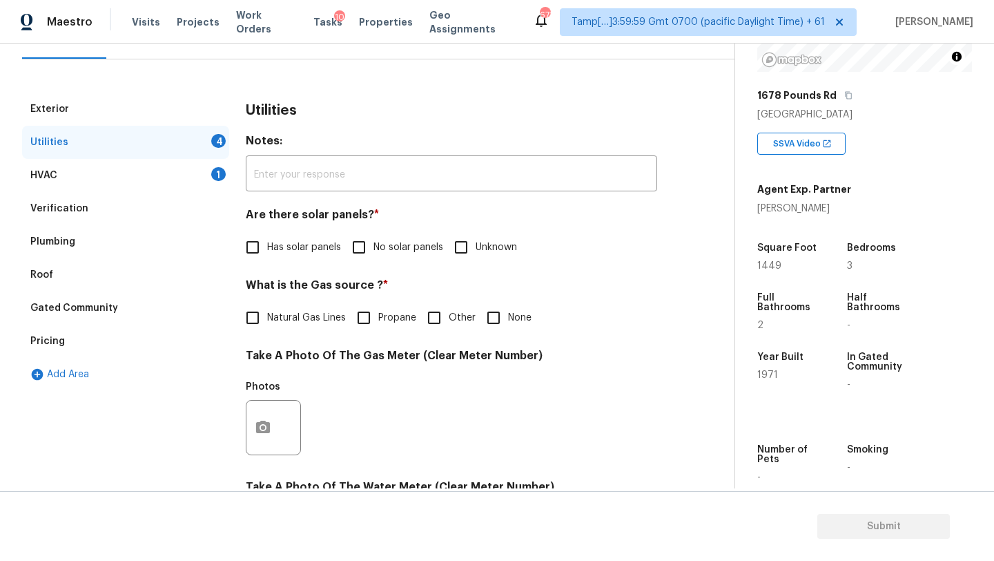
click at [374, 251] on span "No solar panels" at bounding box center [409, 247] width 70 height 14
click at [374, 251] on input "No solar panels" at bounding box center [359, 247] width 29 height 29
checkbox input "true"
click at [290, 321] on span "Natural Gas Lines" at bounding box center [306, 318] width 79 height 14
click at [267, 321] on input "Natural Gas Lines" at bounding box center [252, 317] width 29 height 29
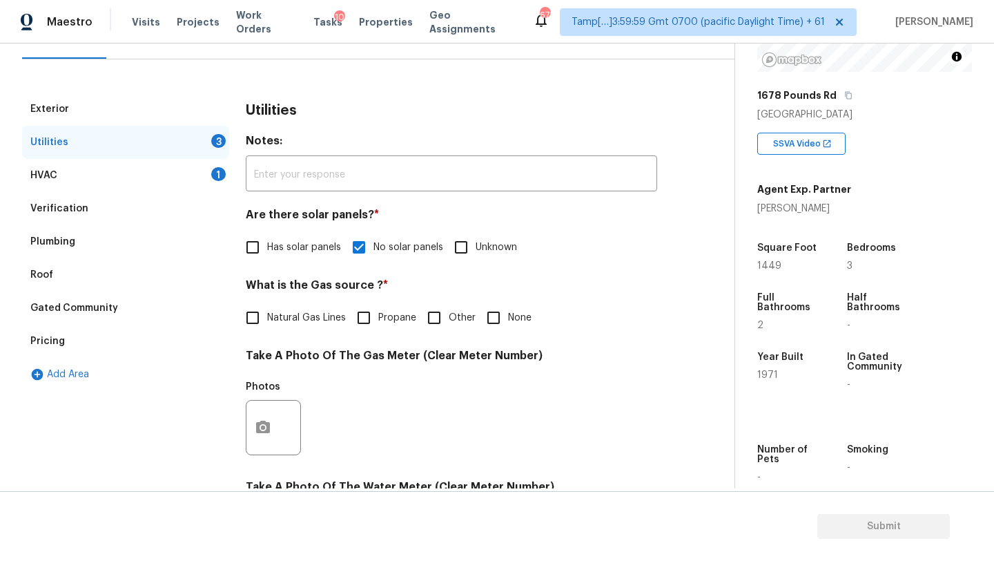
checkbox input "true"
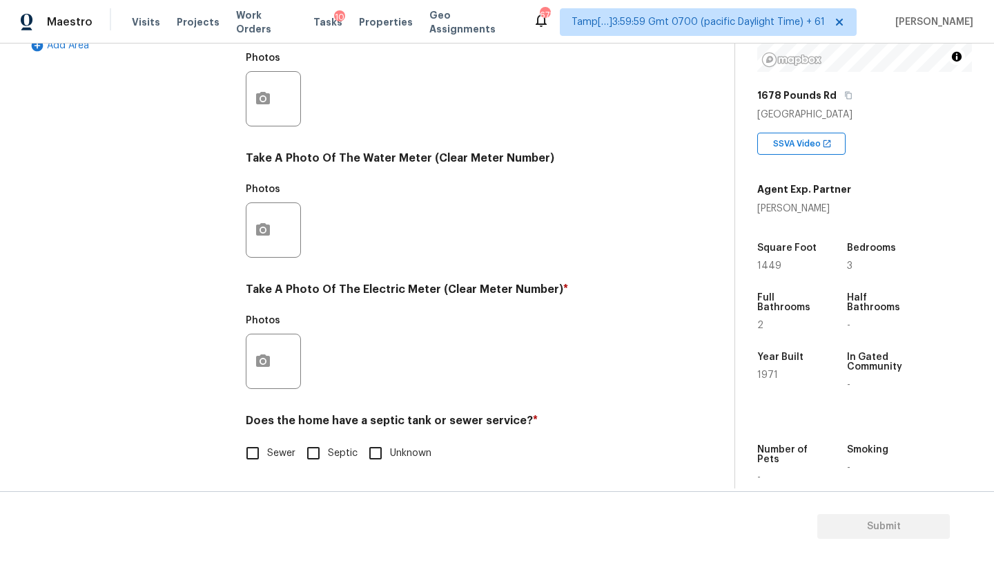
click at [252, 455] on input "Sewer" at bounding box center [252, 452] width 29 height 29
checkbox input "true"
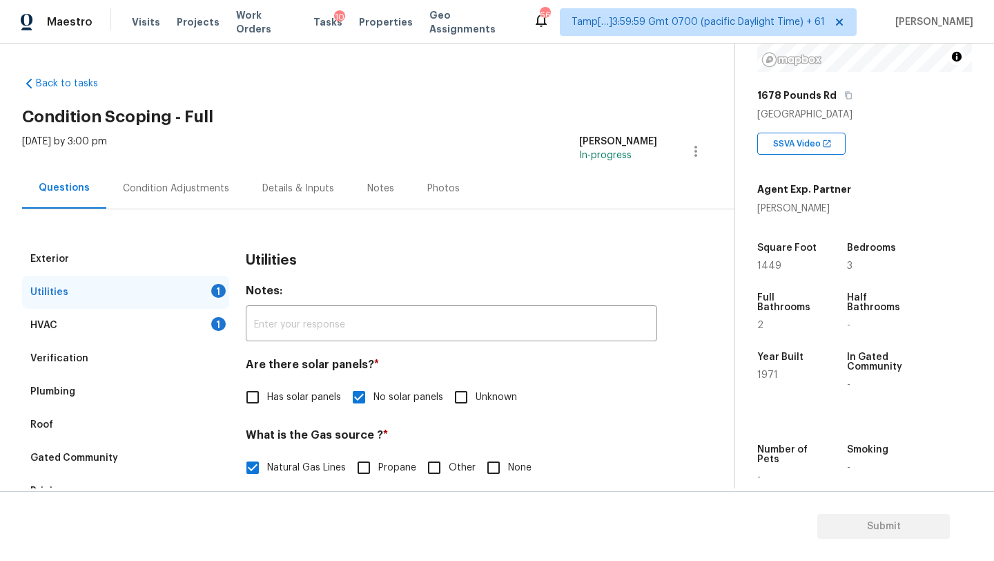
click at [197, 191] on div "Condition Adjustments" at bounding box center [176, 189] width 106 height 14
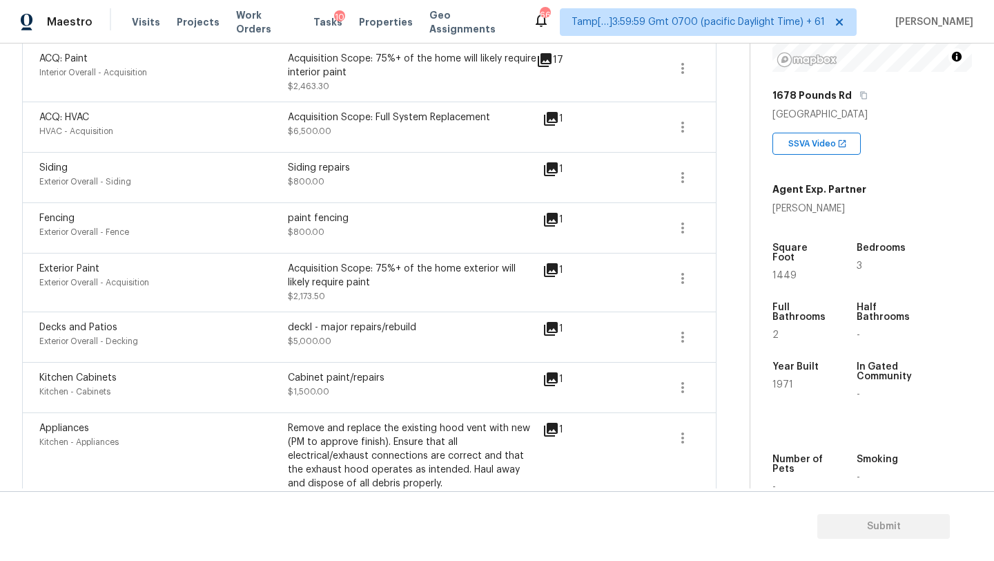
scroll to position [492, 0]
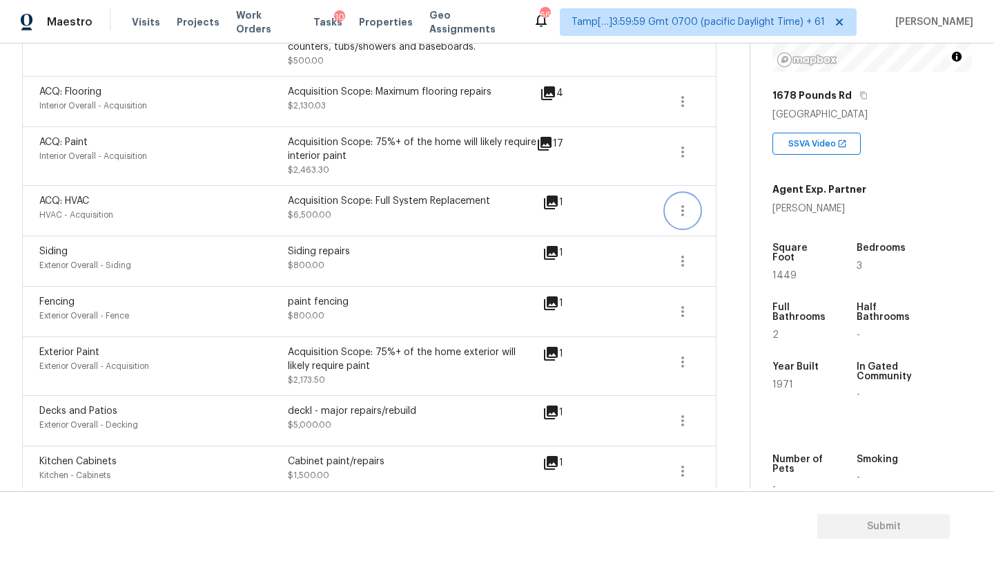
click at [683, 213] on icon "button" at bounding box center [683, 210] width 17 height 17
click at [719, 213] on div "Edit" at bounding box center [760, 209] width 108 height 14
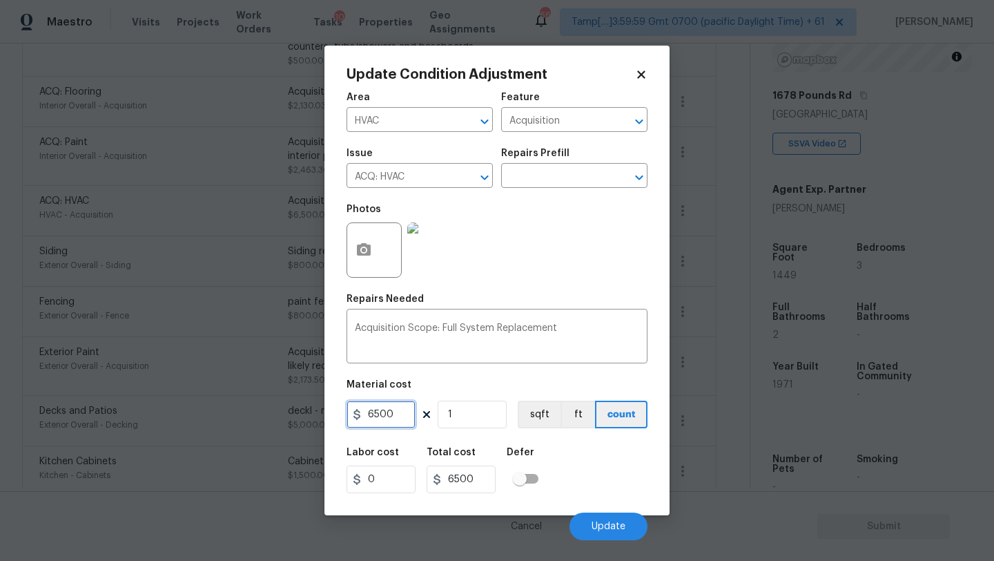
click at [409, 409] on input "6500" at bounding box center [381, 414] width 69 height 28
type input "250"
click at [592, 499] on div "Labor cost 0 Total cost 250 Defer" at bounding box center [497, 470] width 301 height 62
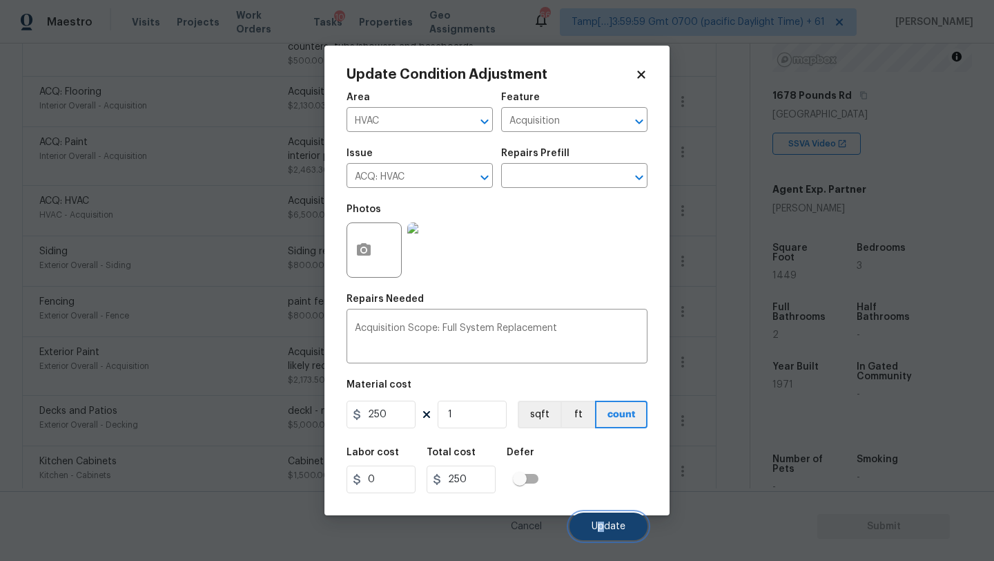
click at [602, 529] on span "Update" at bounding box center [609, 526] width 34 height 10
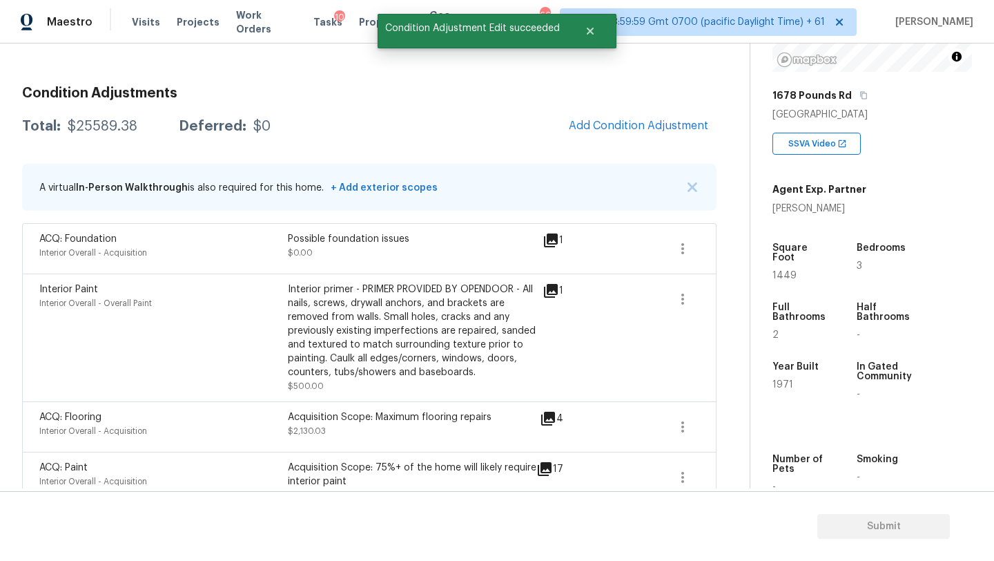
scroll to position [161, 0]
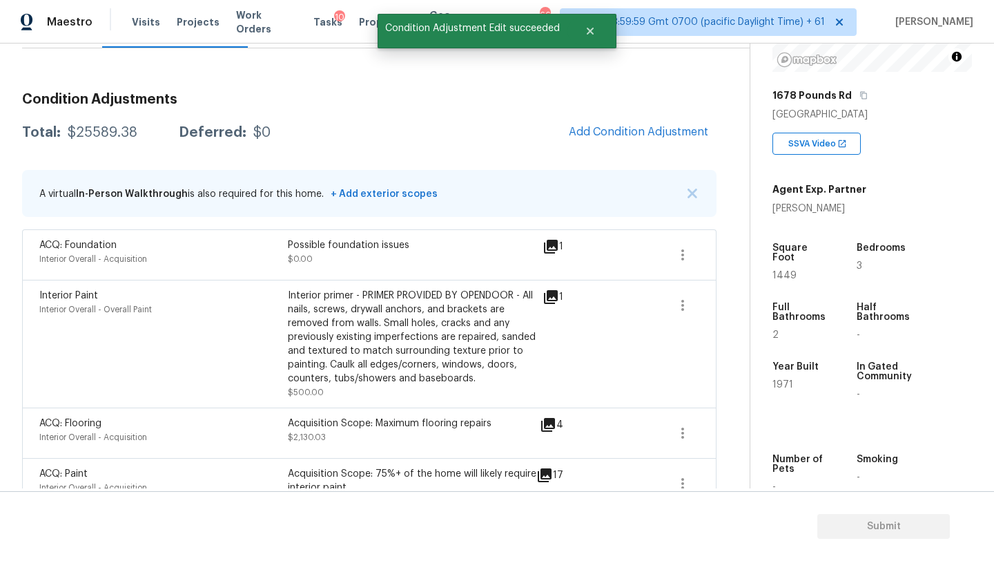
click at [549, 245] on icon at bounding box center [551, 247] width 14 height 14
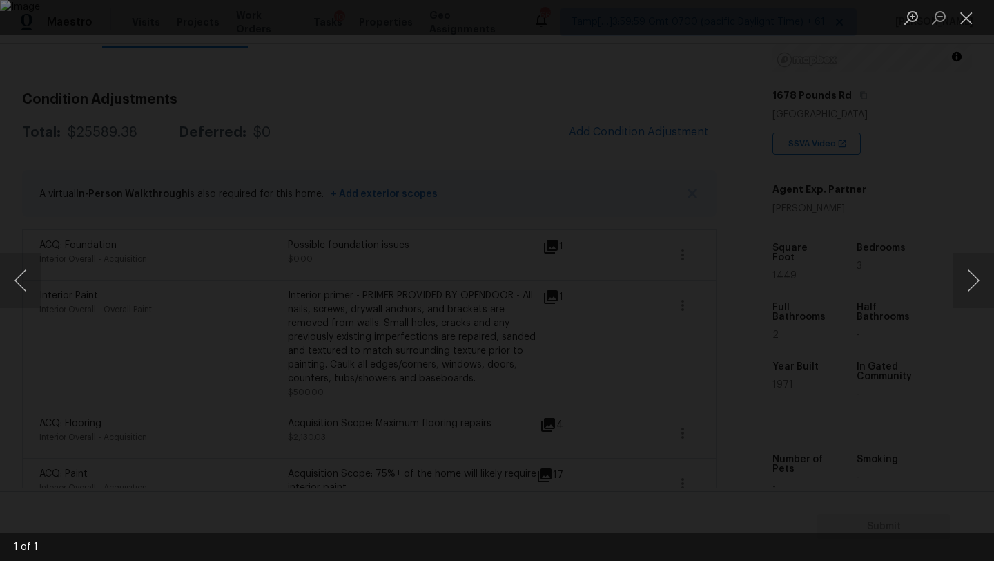
click at [938, 197] on div "Lightbox" at bounding box center [497, 280] width 994 height 561
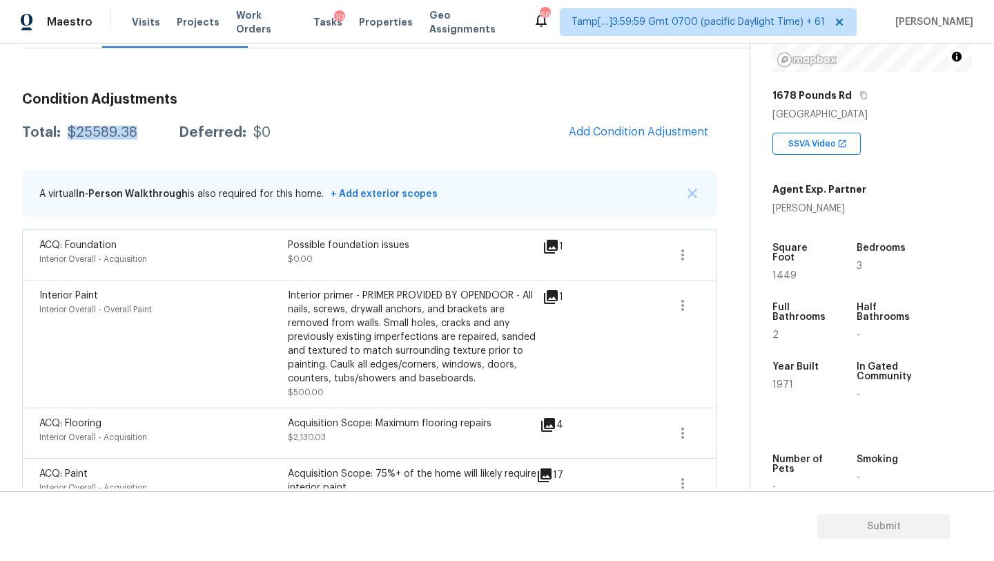
drag, startPoint x: 67, startPoint y: 133, endPoint x: 144, endPoint y: 141, distance: 77.7
click at [144, 141] on div "Total: $25589.38 Deferred: $0 Add Condition Adjustment" at bounding box center [369, 132] width 695 height 30
copy div "$25589.38"
drag, startPoint x: 860, startPoint y: 93, endPoint x: 769, endPoint y: 8, distance: 124.5
click at [860, 93] on icon "button" at bounding box center [864, 95] width 8 height 8
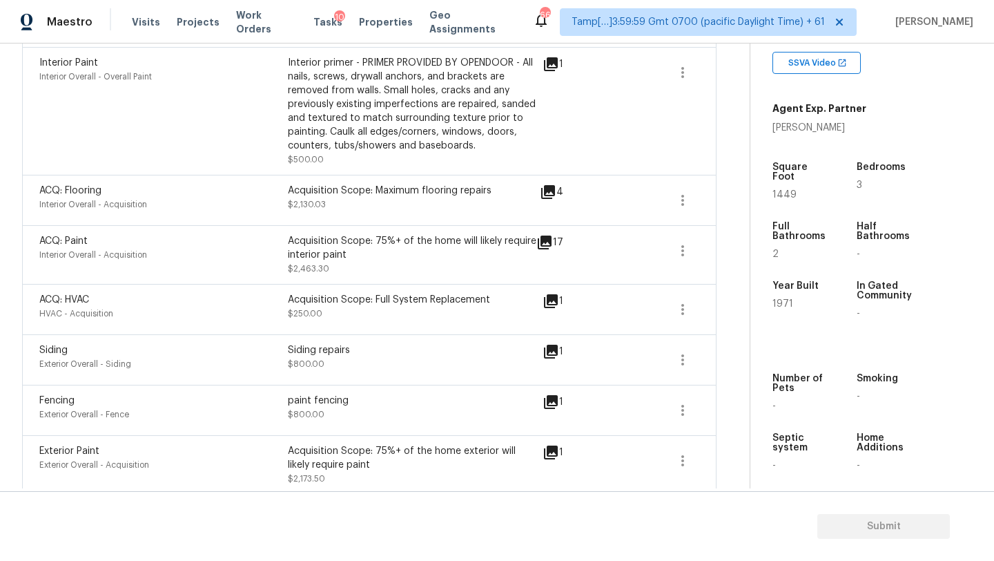
scroll to position [0, 0]
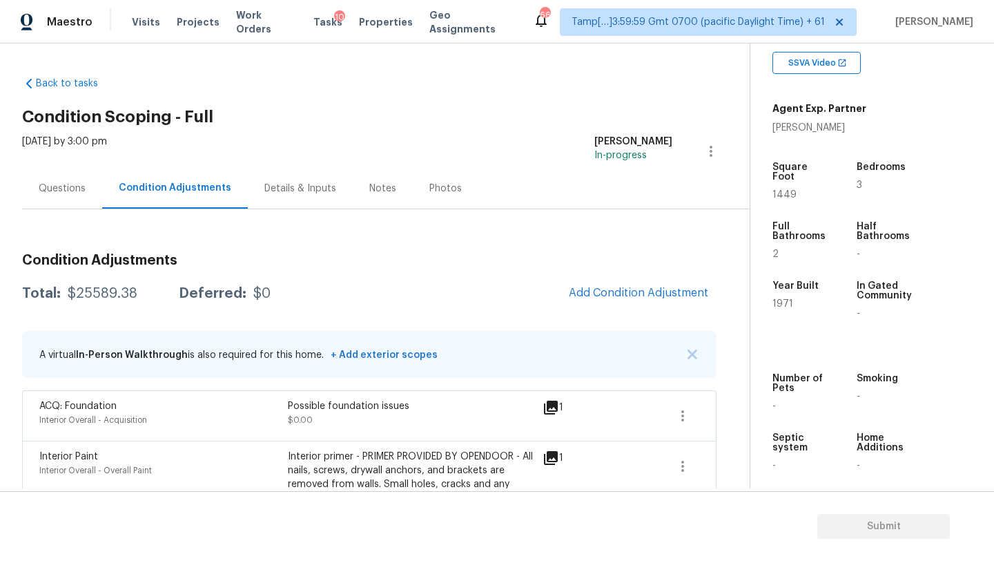
click at [64, 175] on div "Questions" at bounding box center [62, 188] width 80 height 41
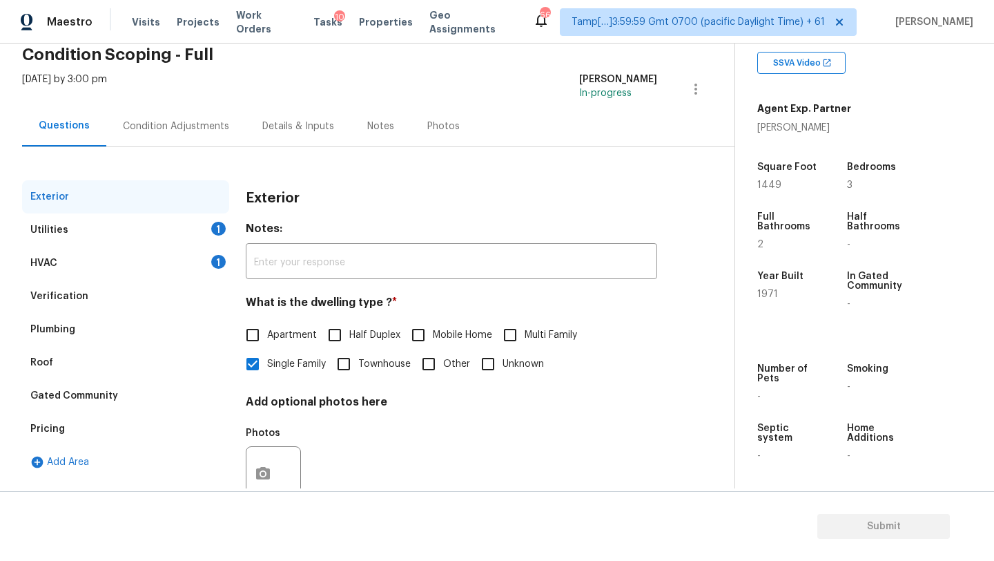
scroll to position [63, 0]
click at [153, 267] on div "HVAC 1" at bounding box center [125, 262] width 207 height 33
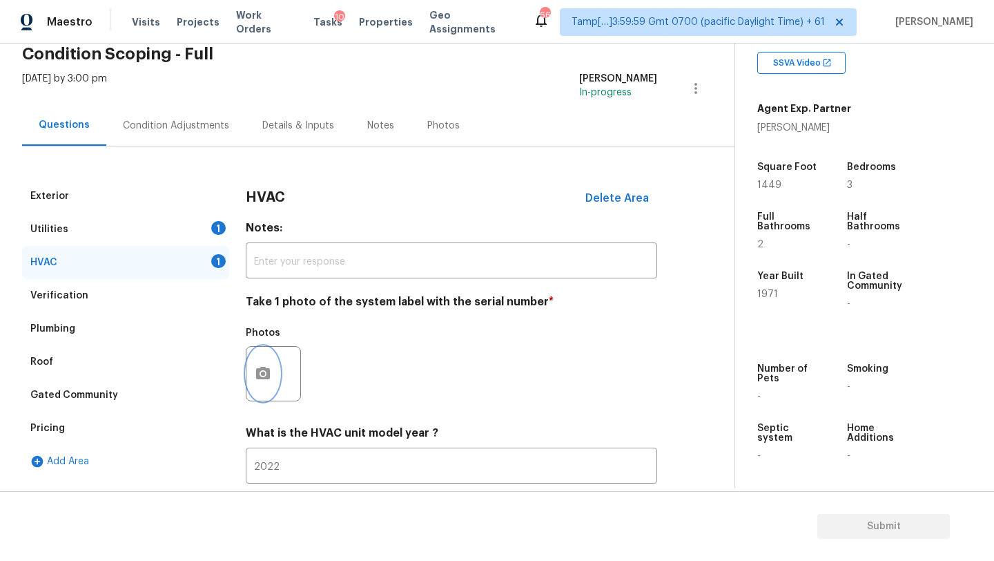
click at [251, 384] on button "button" at bounding box center [262, 374] width 33 height 54
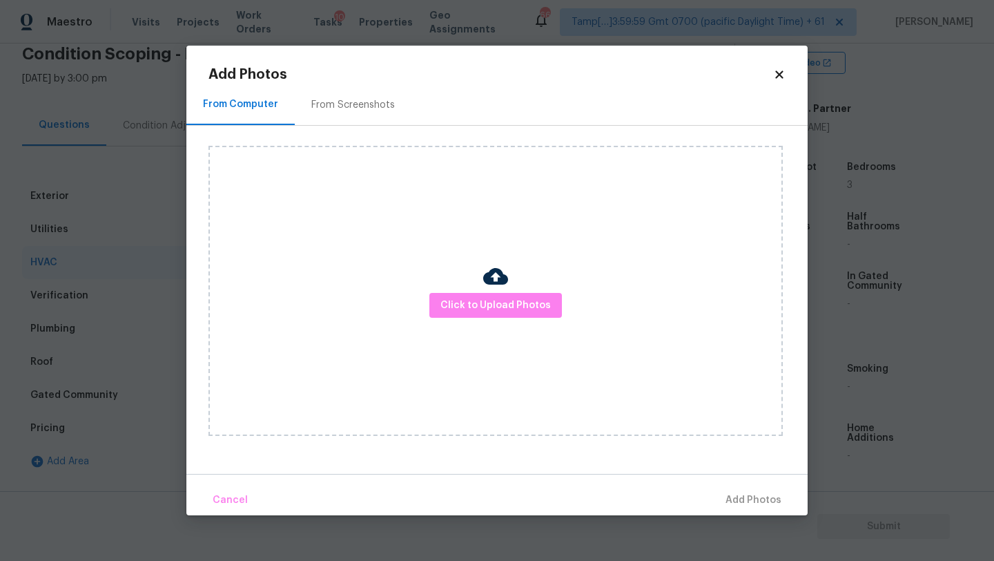
click at [358, 111] on div "From Screenshots" at bounding box center [353, 105] width 84 height 14
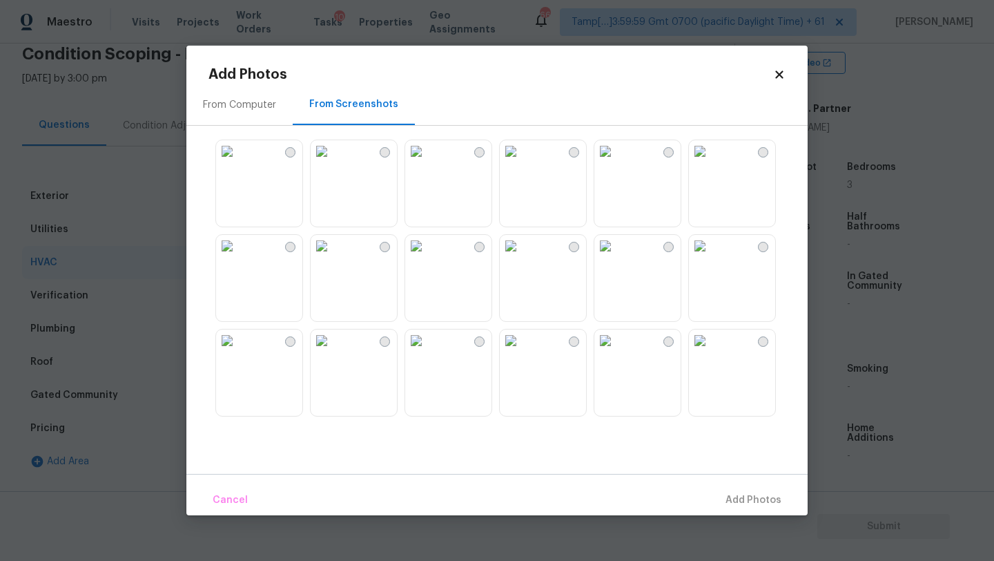
scroll to position [1319, 0]
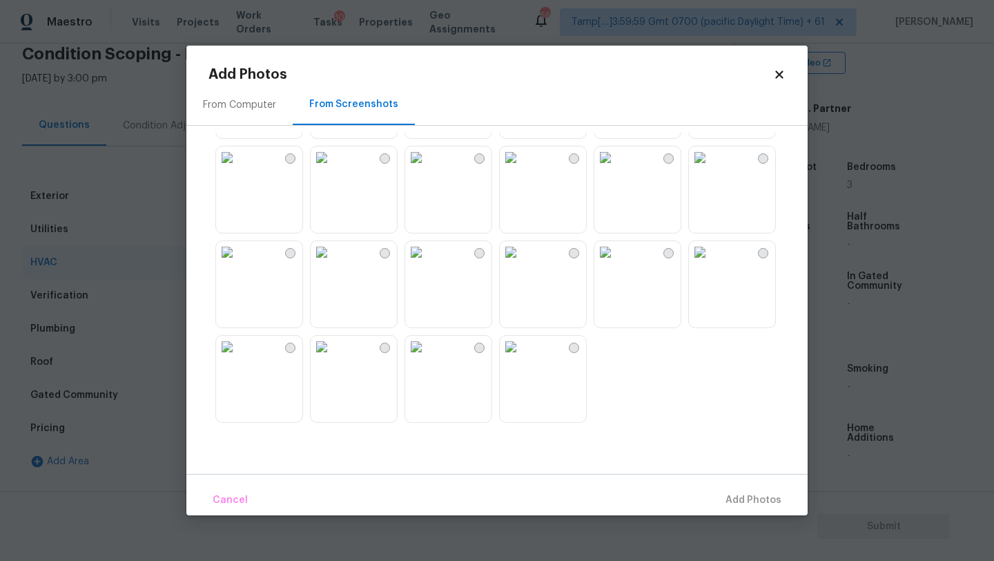
click at [427, 358] on img at bounding box center [416, 347] width 22 height 22
click at [757, 505] on span "Add 1 Photo(s)" at bounding box center [747, 500] width 68 height 17
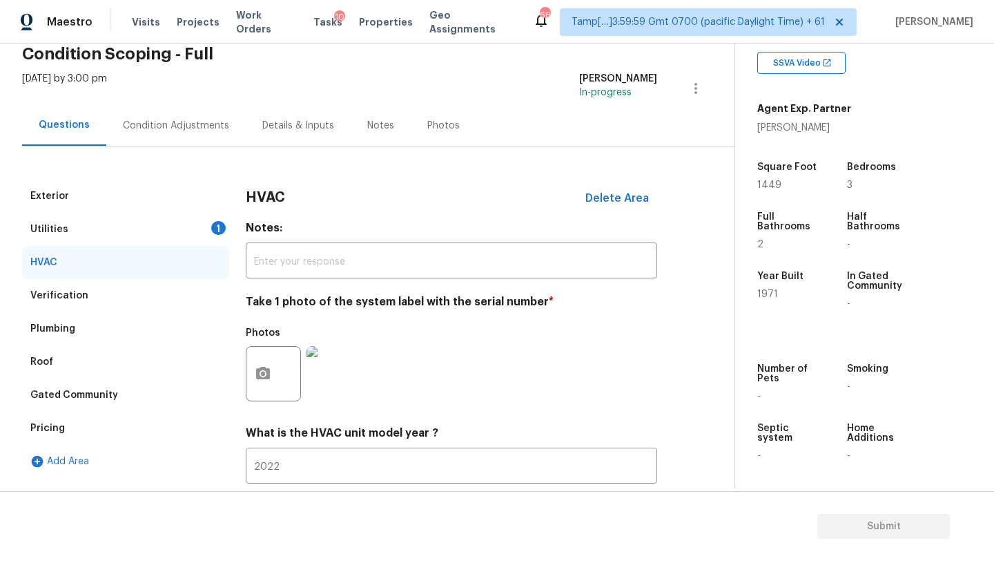
click at [168, 221] on div "Utilities 1" at bounding box center [125, 229] width 207 height 33
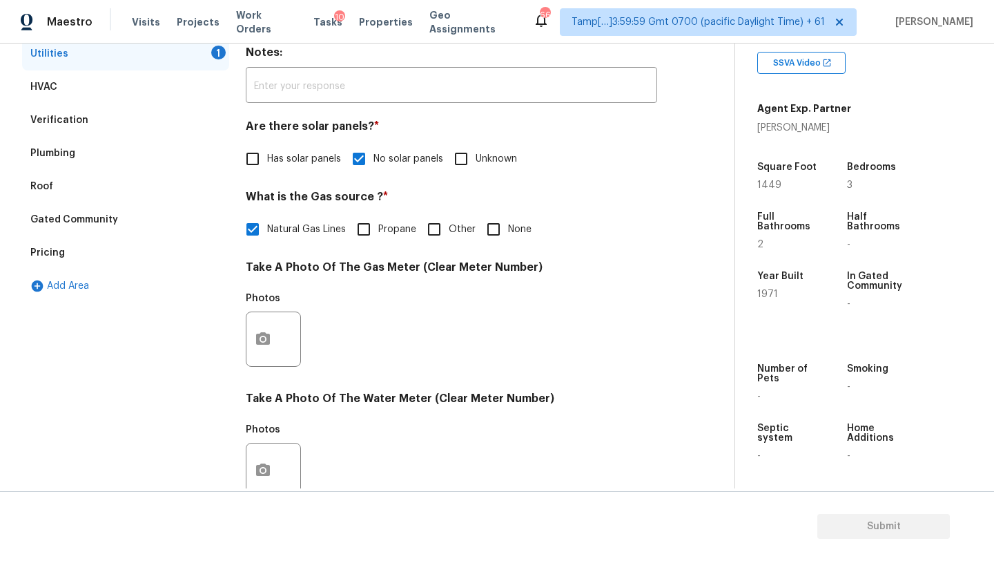
scroll to position [262, 0]
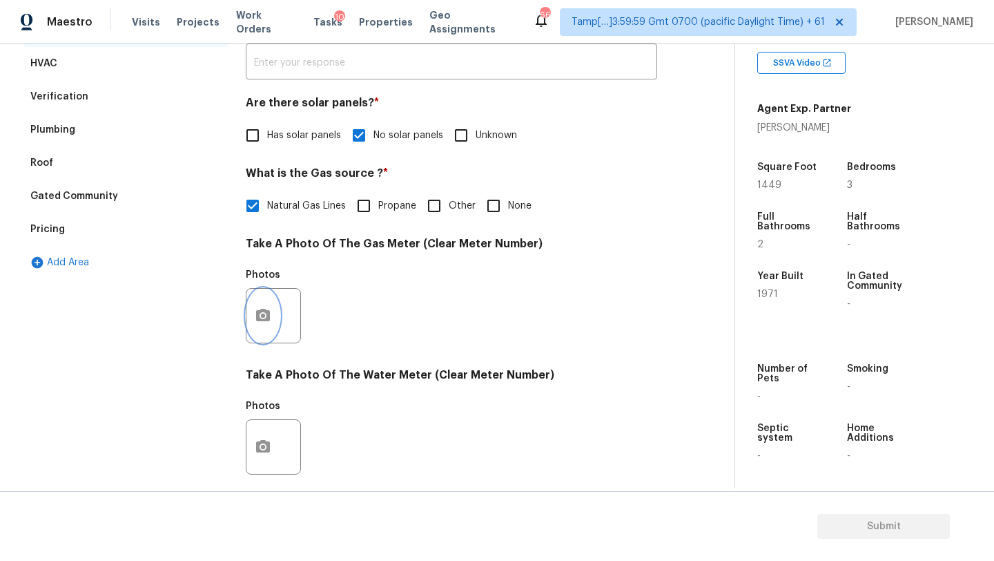
click at [264, 311] on icon "button" at bounding box center [263, 315] width 14 height 12
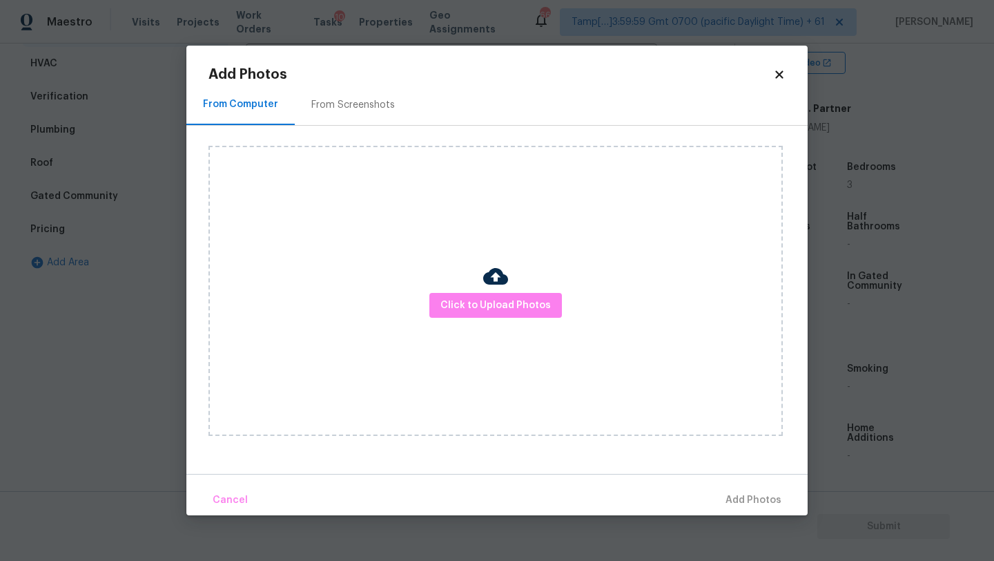
click at [358, 126] on div "Click to Upload Photos" at bounding box center [508, 291] width 599 height 330
click at [327, 97] on div "From Screenshots" at bounding box center [353, 104] width 117 height 41
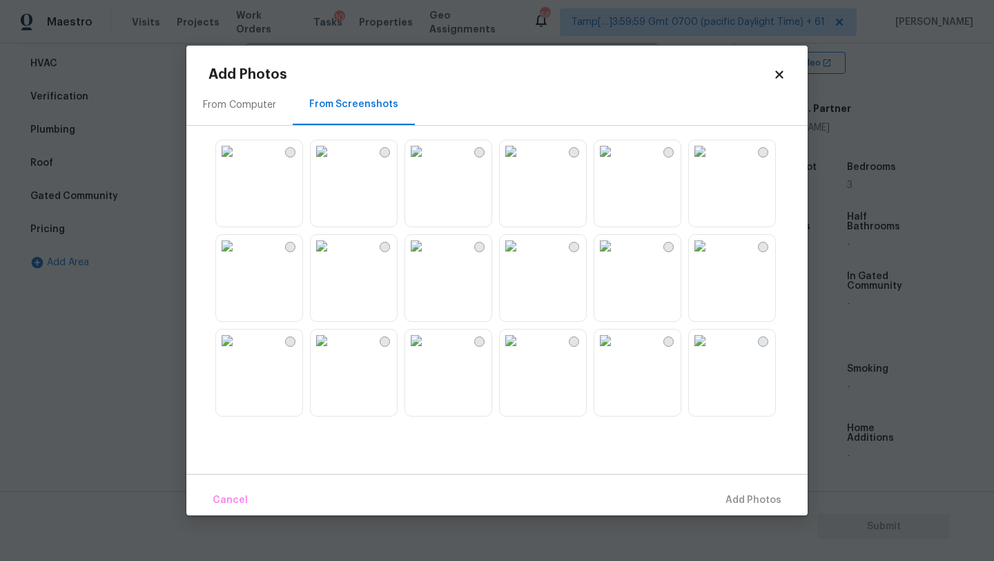
click at [522, 162] on img at bounding box center [511, 151] width 22 height 22
click at [742, 505] on span "Add 1 Photo(s)" at bounding box center [747, 500] width 68 height 17
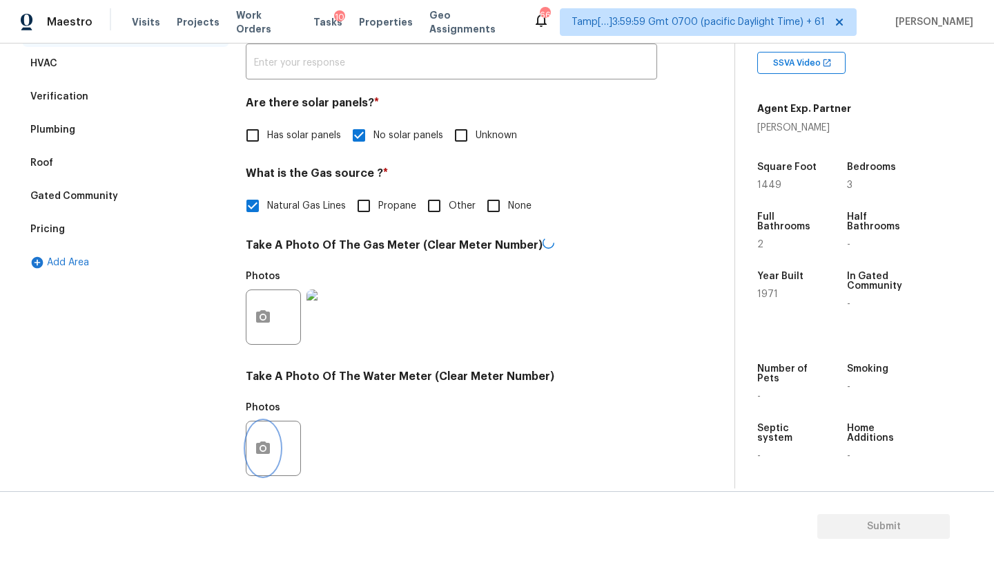
click at [265, 440] on icon "button" at bounding box center [263, 448] width 17 height 17
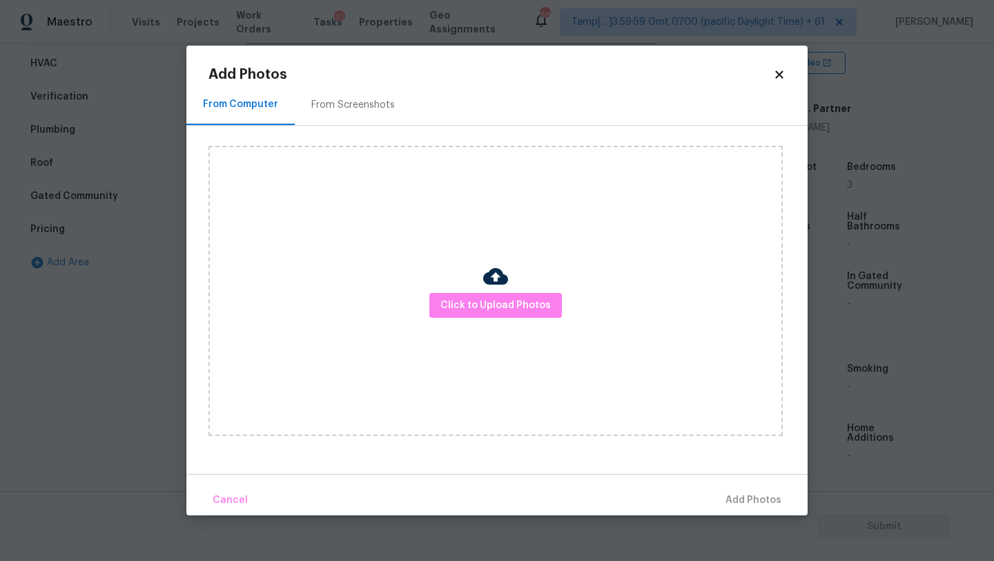
click at [348, 116] on div "From Screenshots" at bounding box center [353, 104] width 117 height 41
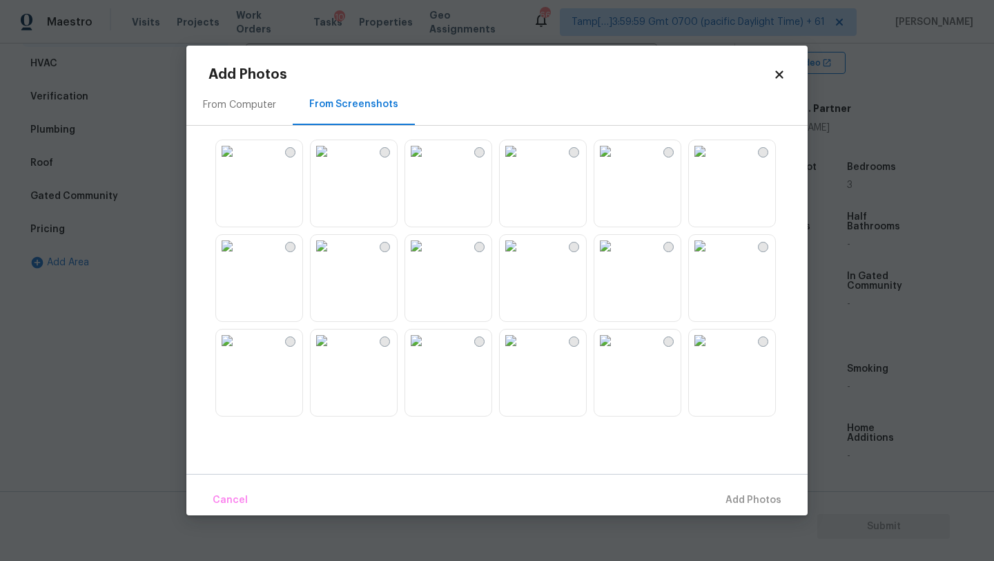
click at [522, 162] on img at bounding box center [511, 151] width 22 height 22
click at [731, 496] on span "Add 1 Photo(s)" at bounding box center [747, 500] width 68 height 17
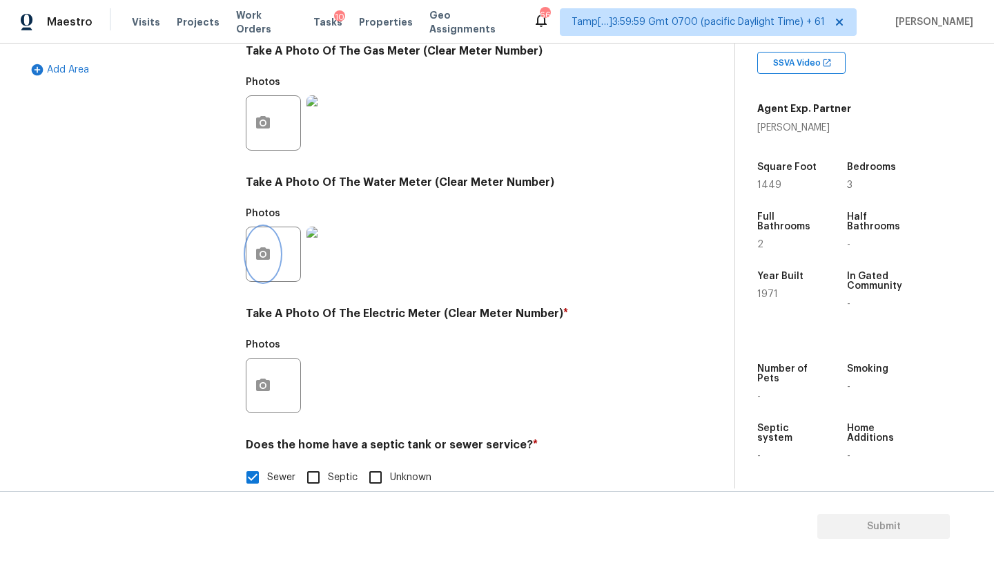
scroll to position [471, 0]
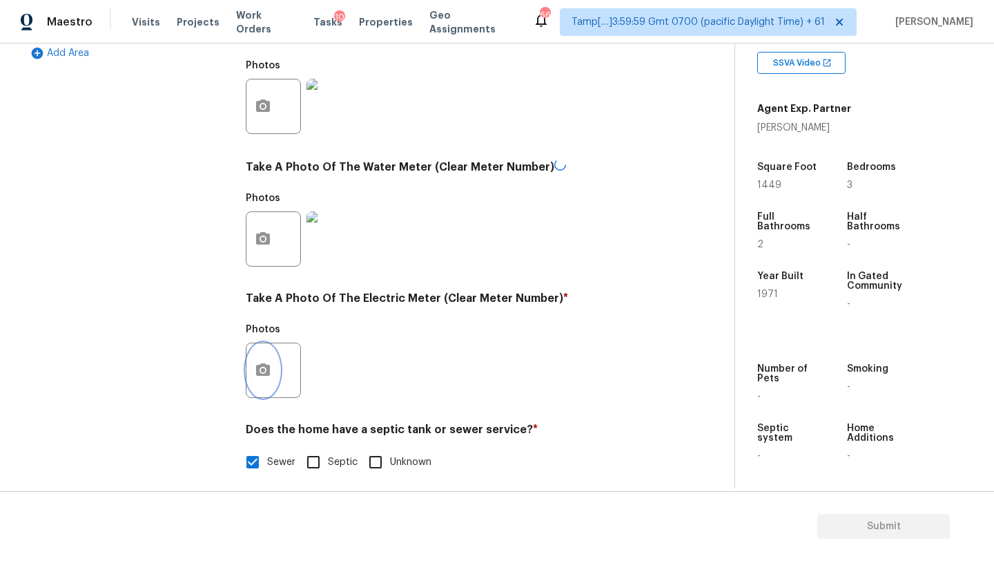
click at [266, 376] on icon "button" at bounding box center [263, 370] width 17 height 17
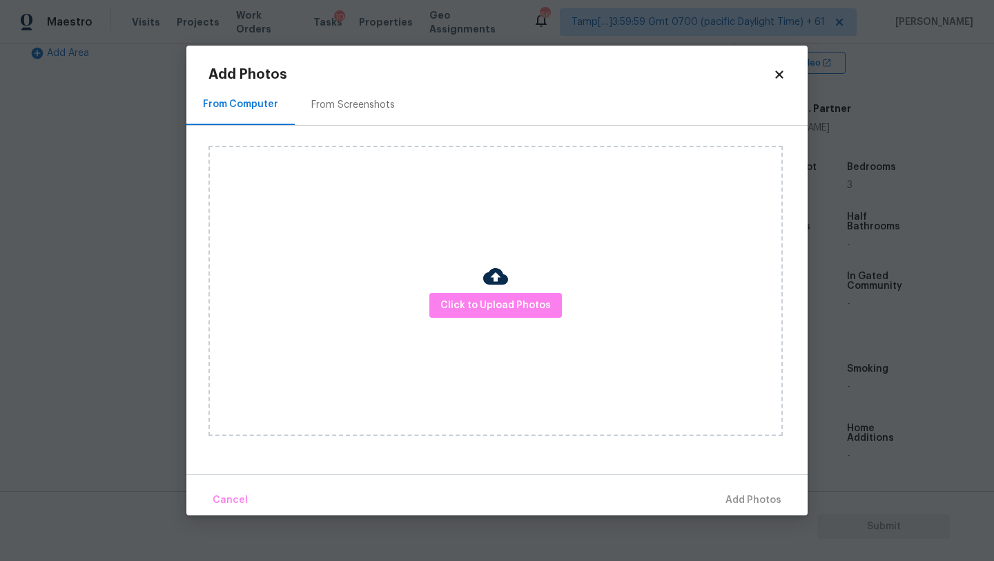
click at [379, 106] on div "From Screenshots" at bounding box center [353, 105] width 84 height 14
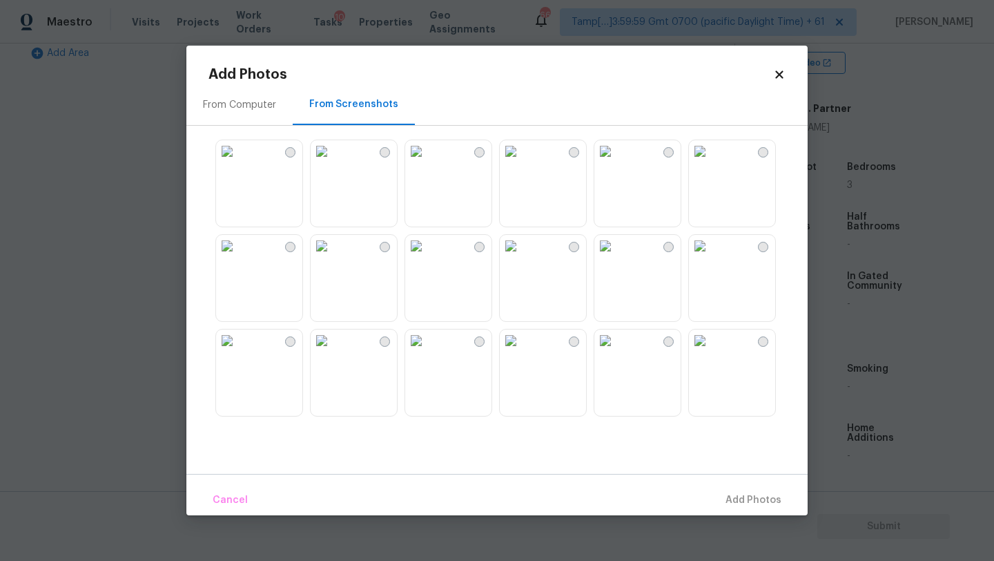
click at [522, 162] on img at bounding box center [511, 151] width 22 height 22
click at [741, 494] on span "Add 1 Photo(s)" at bounding box center [747, 500] width 68 height 17
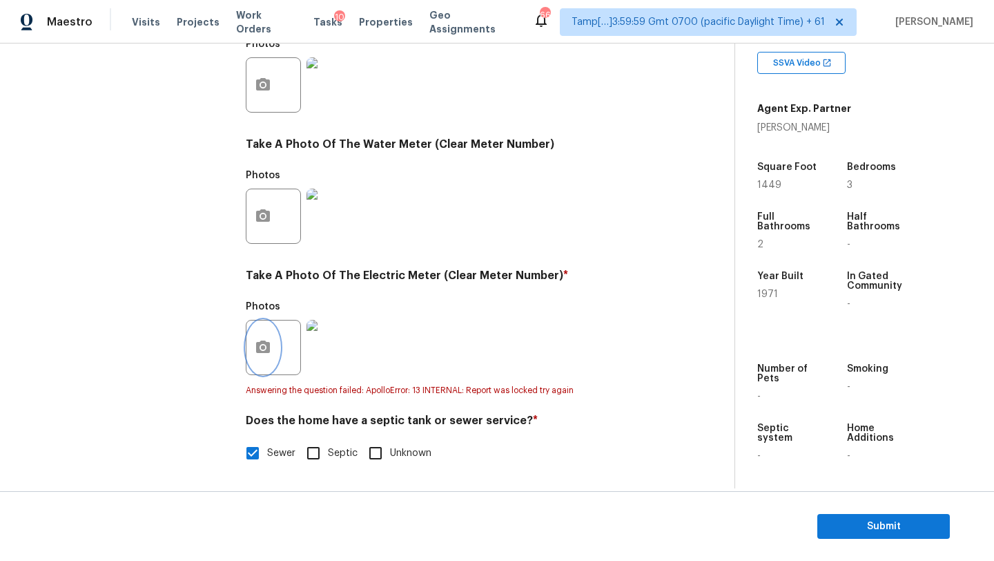
scroll to position [0, 0]
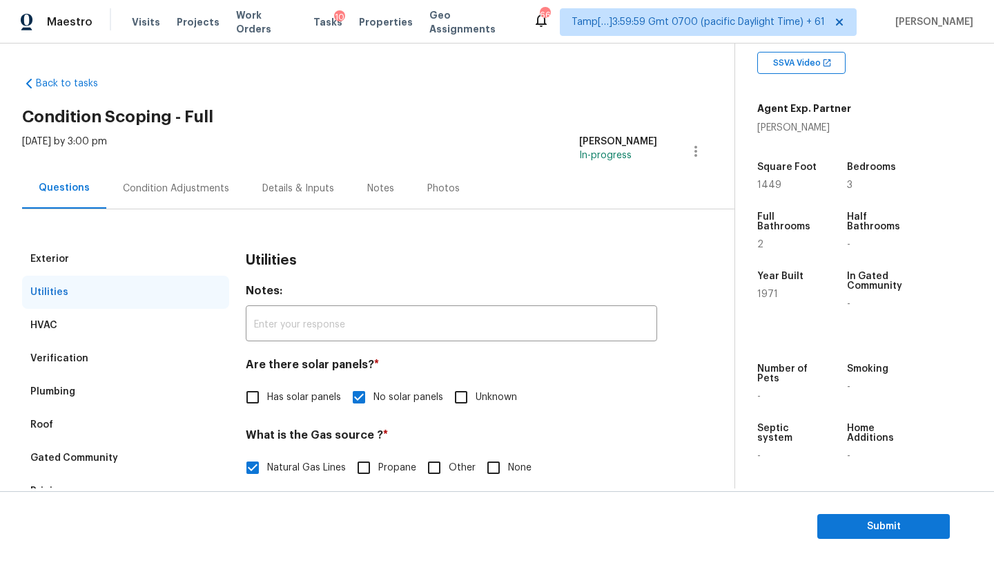
click at [220, 189] on div "Condition Adjustments" at bounding box center [176, 189] width 106 height 14
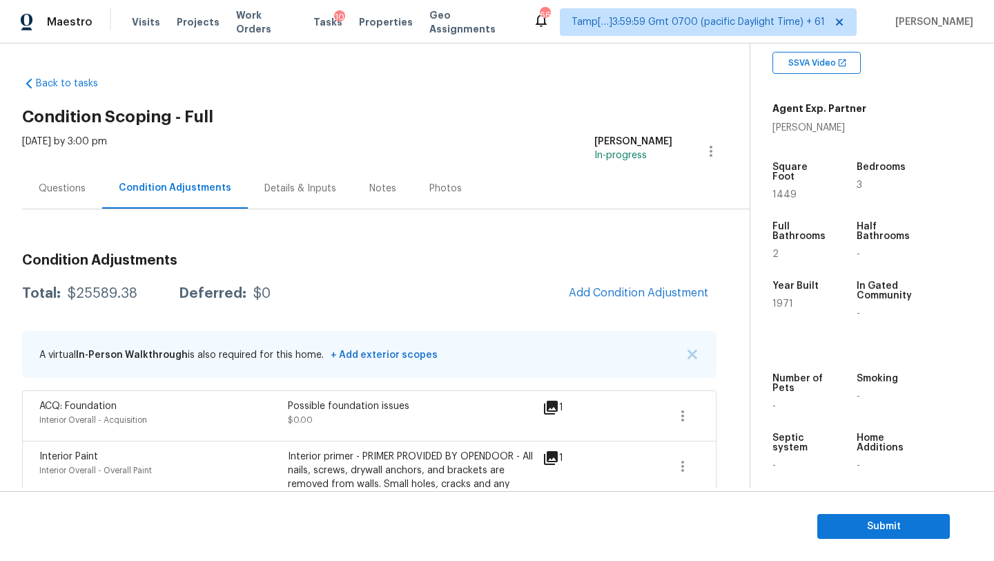
scroll to position [101, 0]
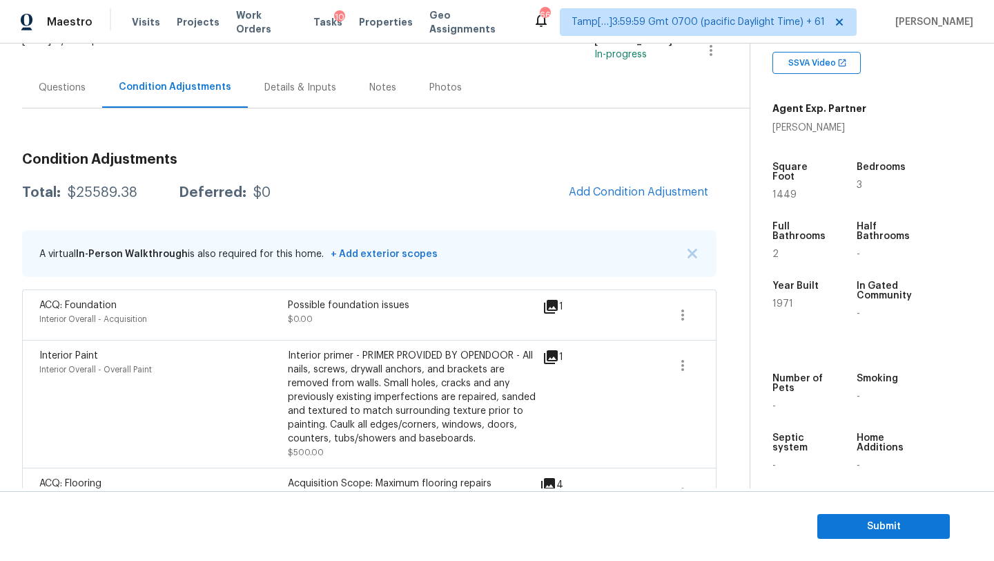
click at [58, 106] on div "Questions" at bounding box center [62, 87] width 80 height 41
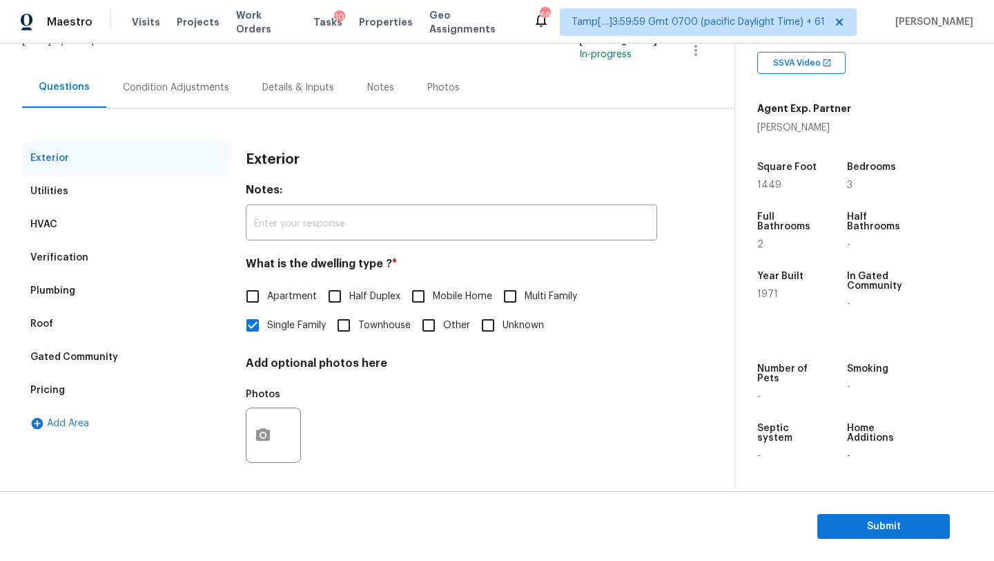
scroll to position [104, 0]
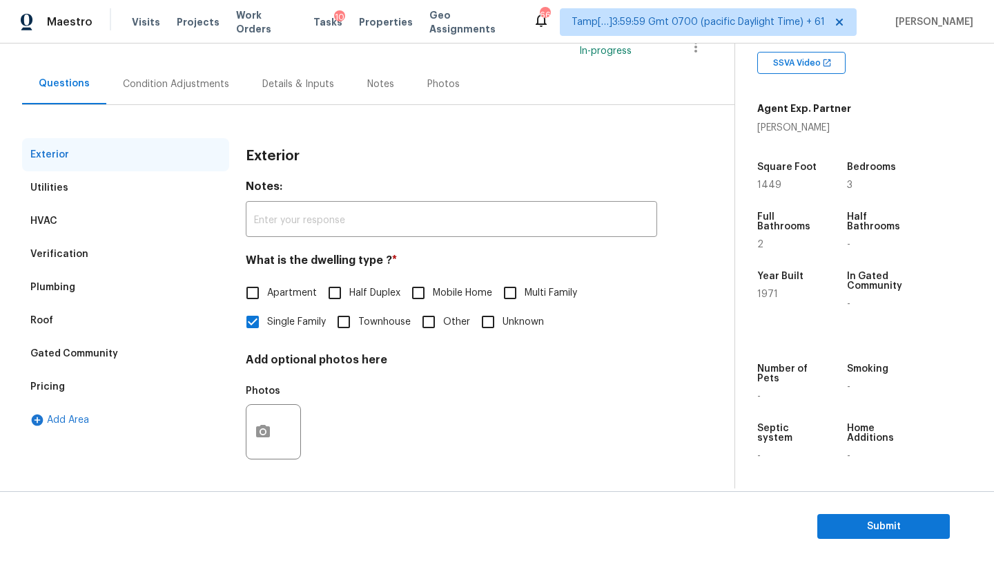
click at [66, 385] on div "Pricing" at bounding box center [125, 386] width 207 height 33
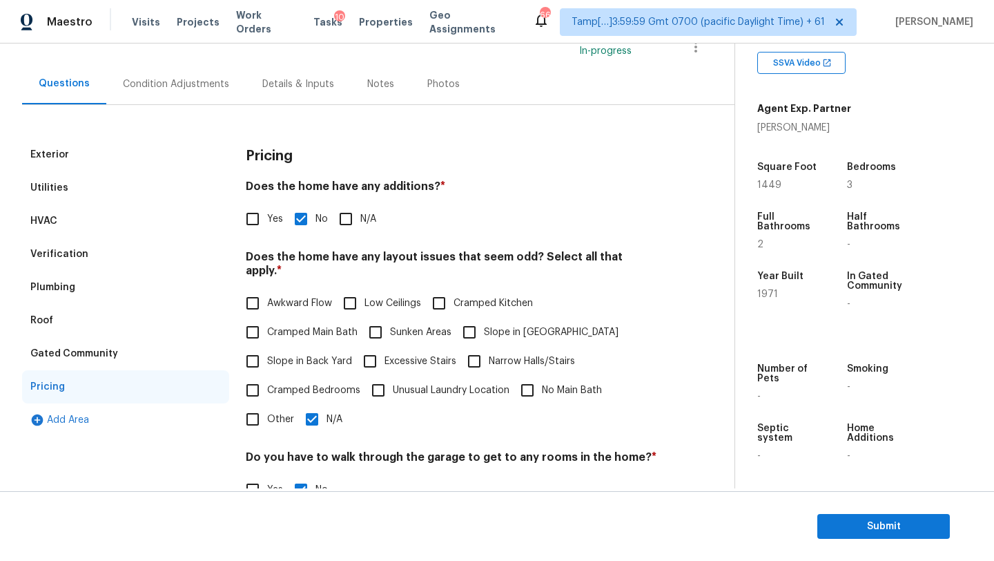
click at [273, 354] on span "Slope in Back Yard" at bounding box center [309, 361] width 85 height 14
click at [267, 347] on input "Slope in Back Yard" at bounding box center [252, 361] width 29 height 29
checkbox input "true"
click at [529, 325] on span "Slope in [GEOGRAPHIC_DATA]" at bounding box center [551, 332] width 135 height 14
click at [484, 322] on input "Slope in [GEOGRAPHIC_DATA]" at bounding box center [469, 332] width 29 height 29
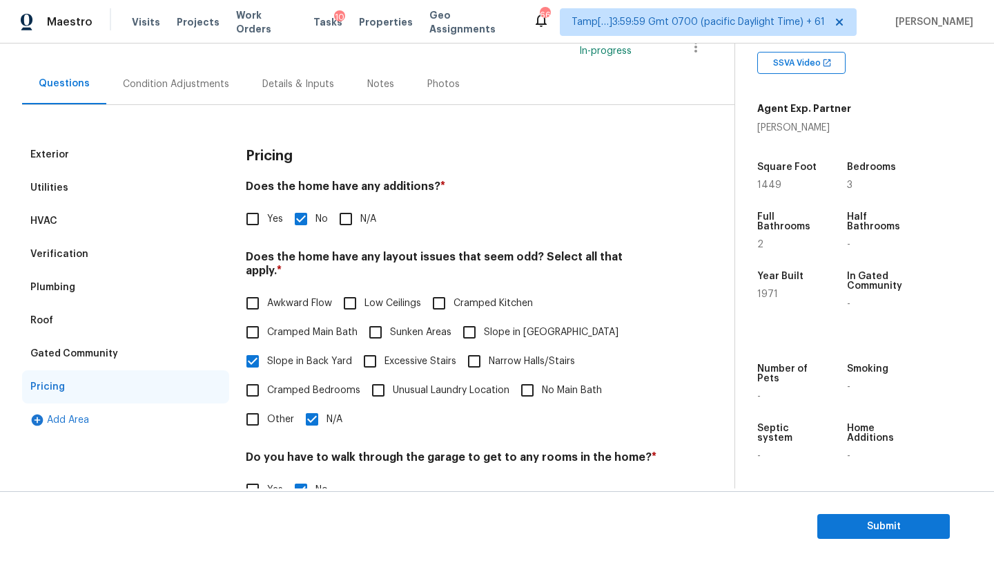
checkbox input "true"
click at [320, 411] on input "N/A" at bounding box center [312, 419] width 29 height 29
checkbox input "false"
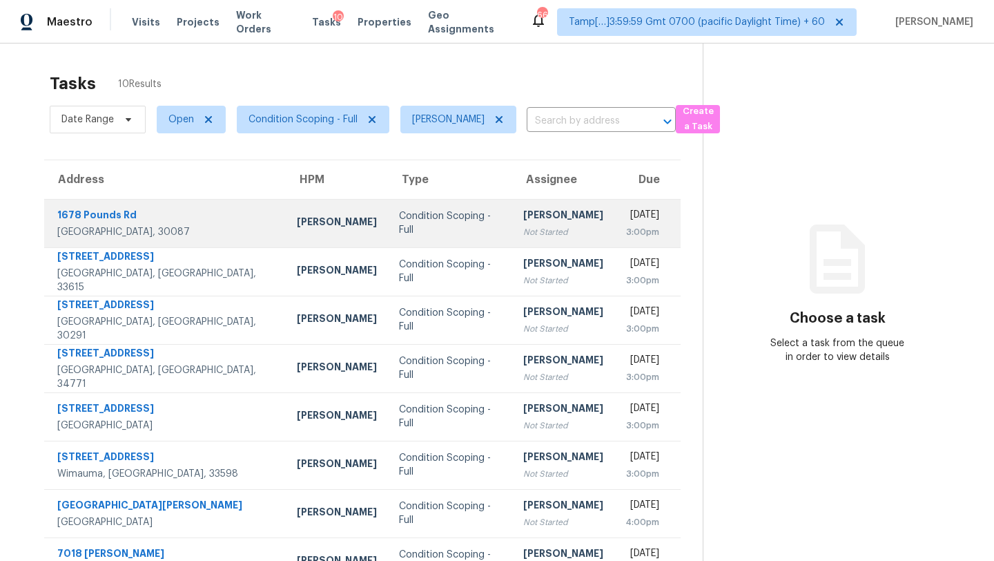
click at [454, 215] on td "Condition Scoping - Full" at bounding box center [450, 223] width 124 height 48
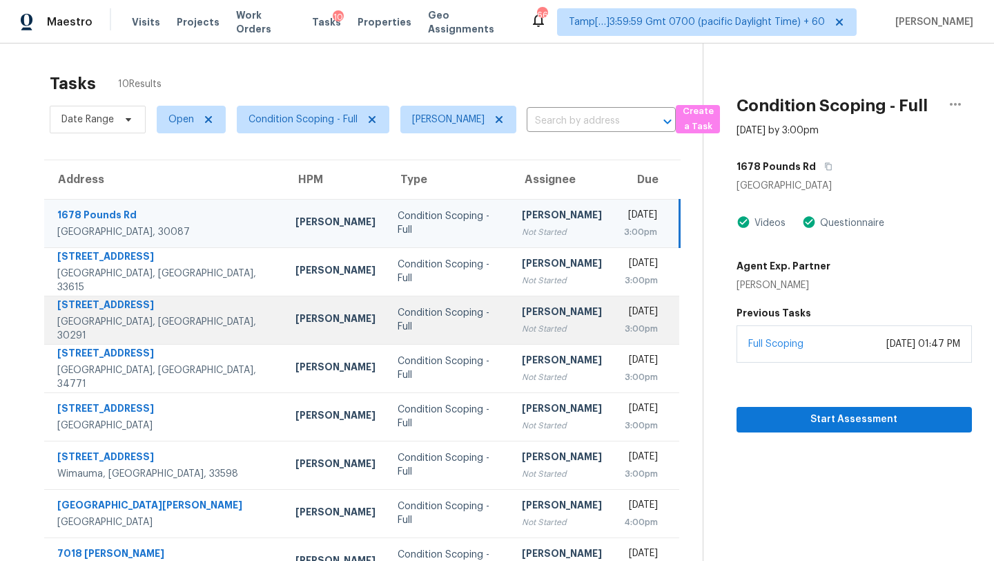
scroll to position [27, 0]
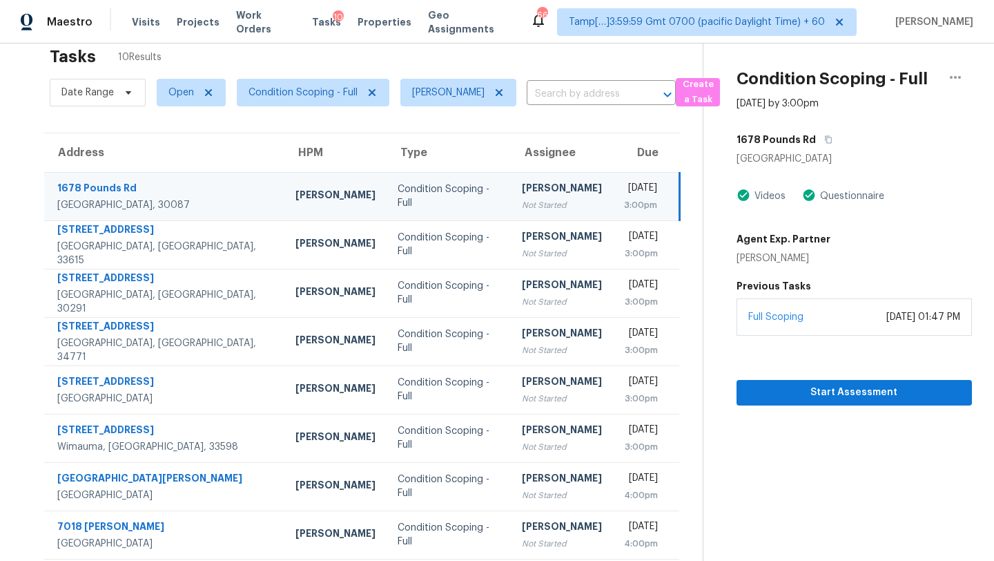
click at [522, 206] on div "Not Started" at bounding box center [562, 205] width 80 height 14
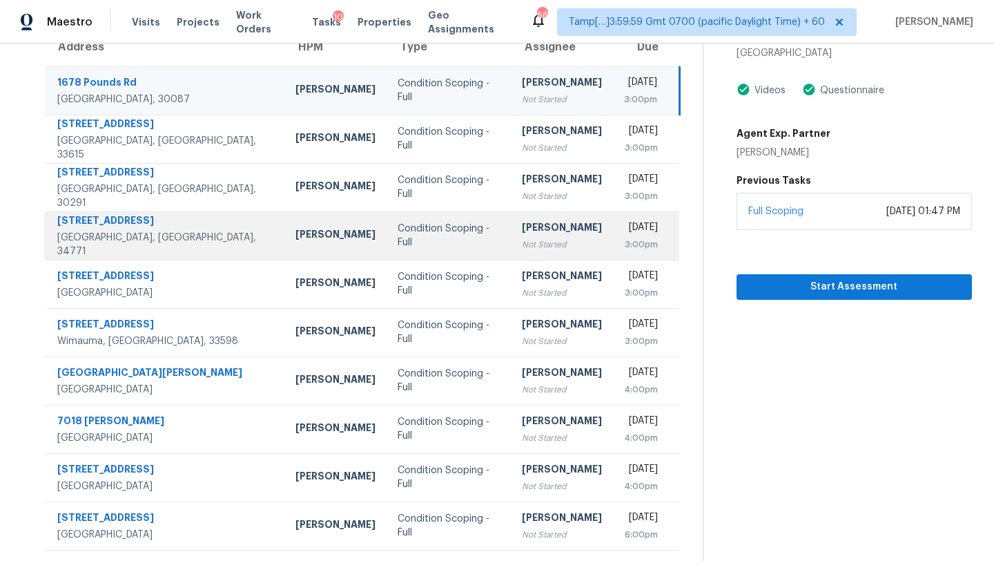
scroll to position [120, 0]
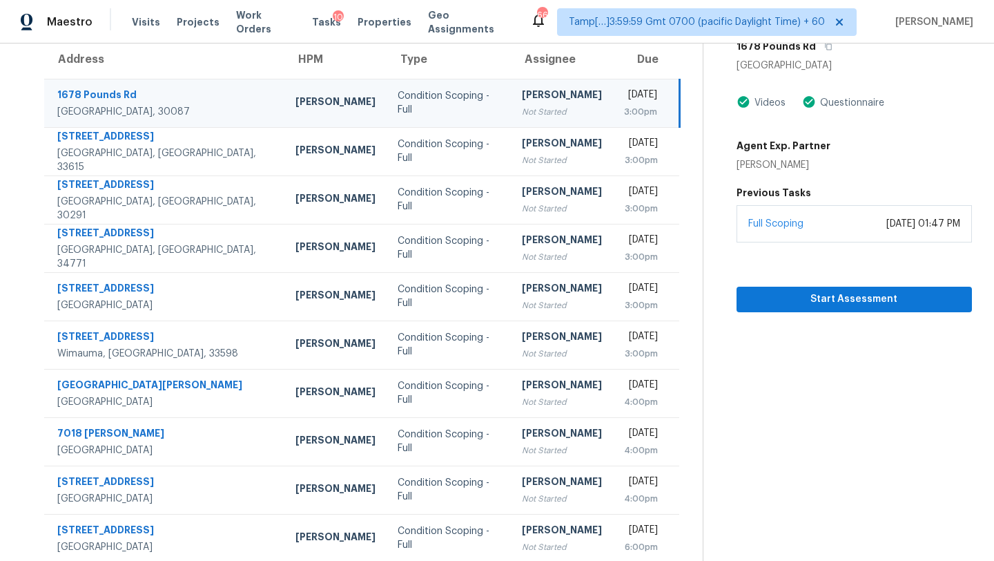
click at [522, 103] on div "[PERSON_NAME]" at bounding box center [562, 96] width 80 height 17
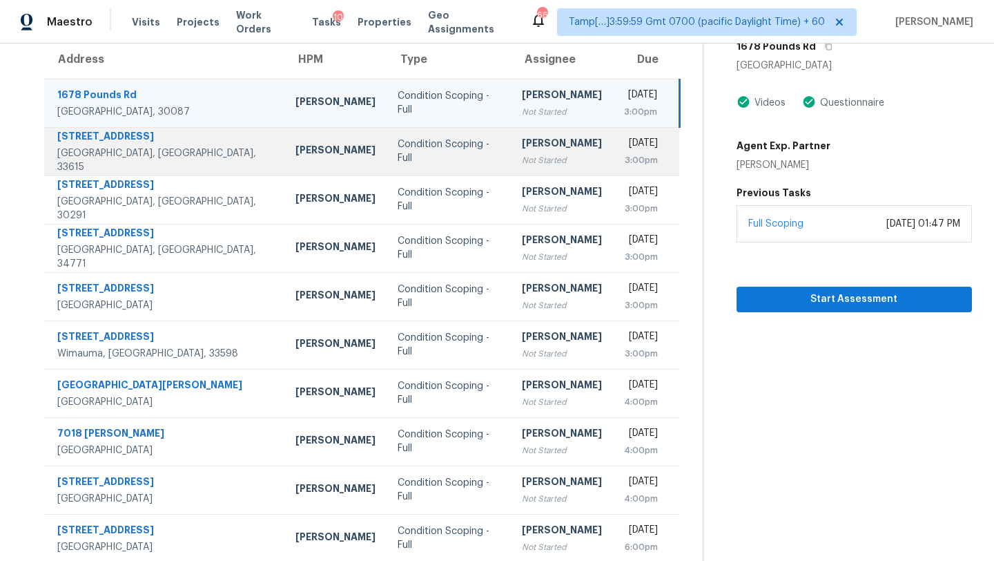
scroll to position [0, 0]
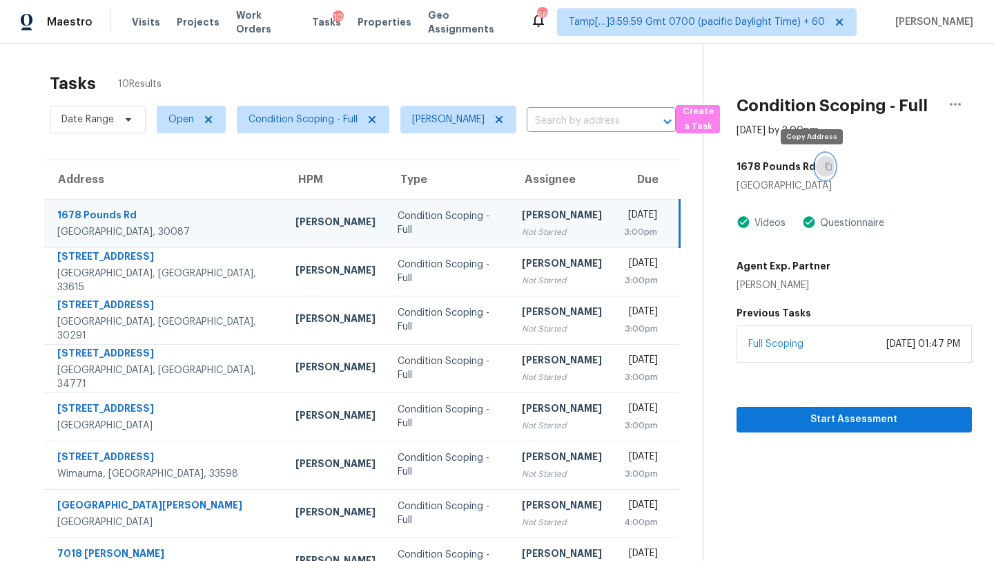
click at [824, 168] on icon "button" at bounding box center [828, 166] width 8 height 8
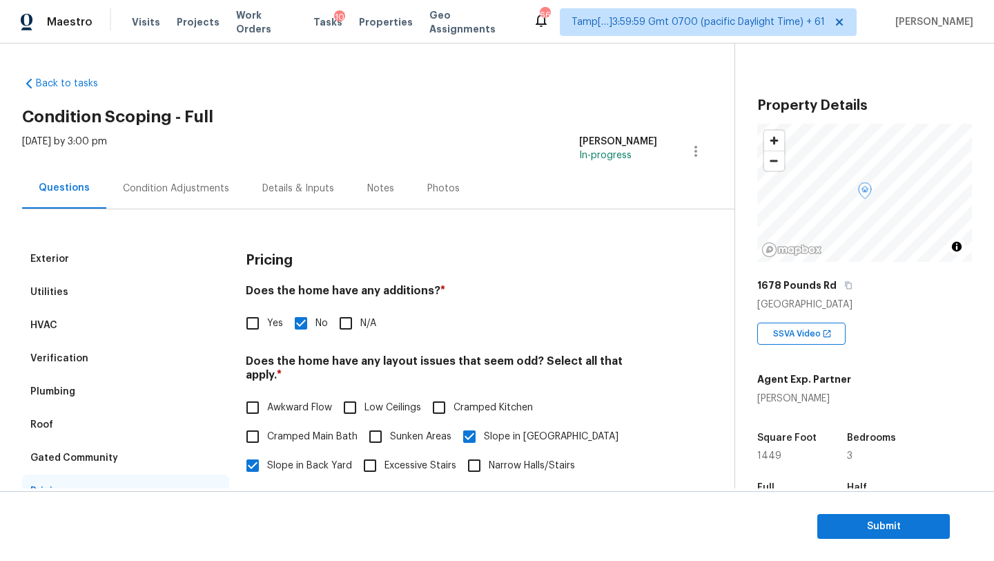
scroll to position [271, 0]
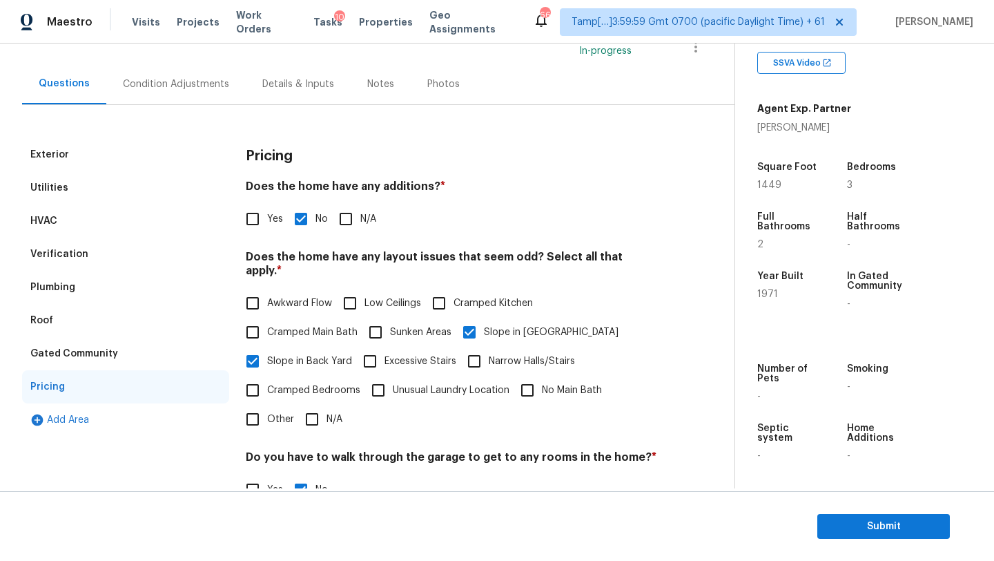
click at [171, 72] on div "Condition Adjustments" at bounding box center [175, 84] width 139 height 41
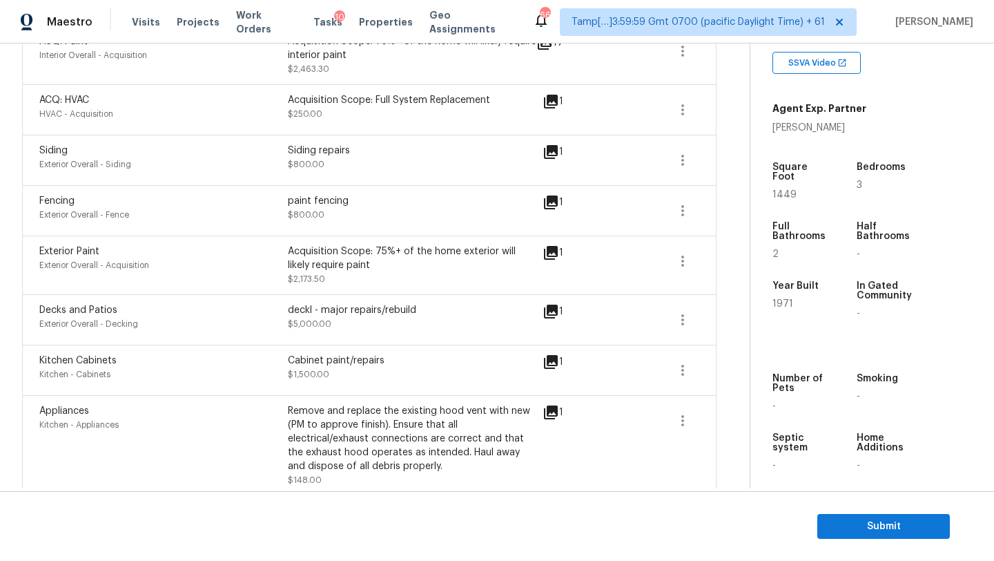
scroll to position [599, 0]
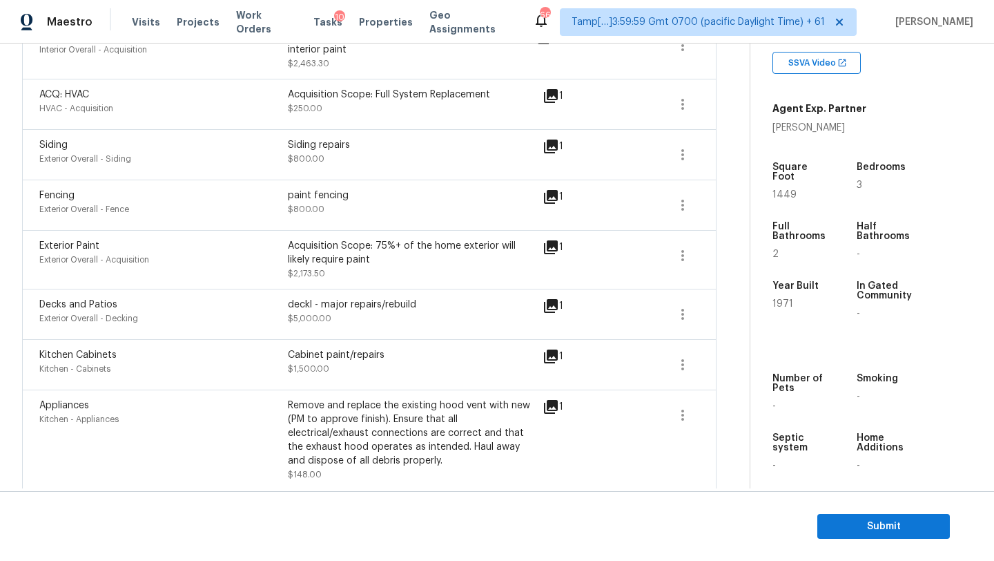
click at [293, 316] on span "$5,000.00" at bounding box center [309, 318] width 43 height 8
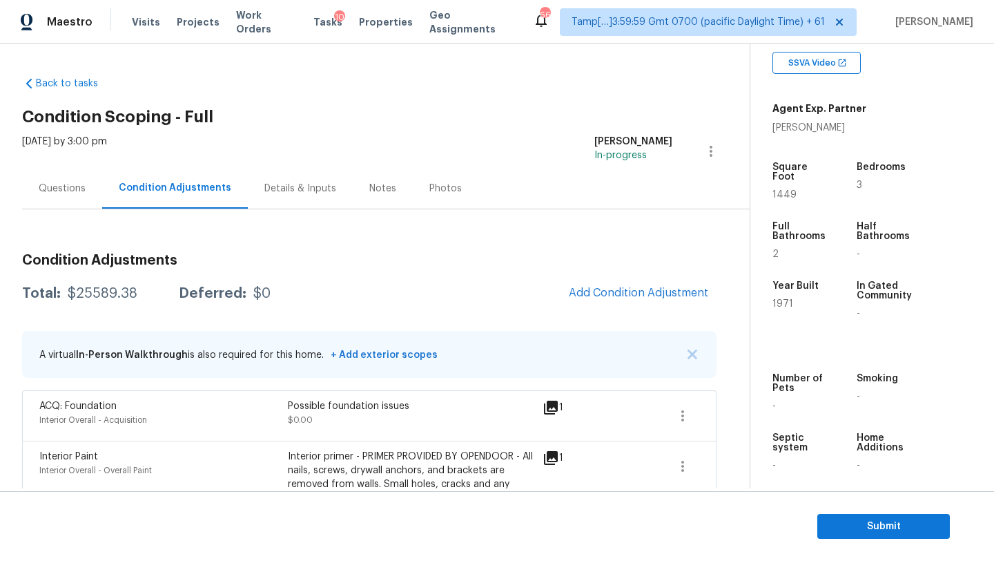
click at [54, 193] on div "Questions" at bounding box center [62, 189] width 47 height 14
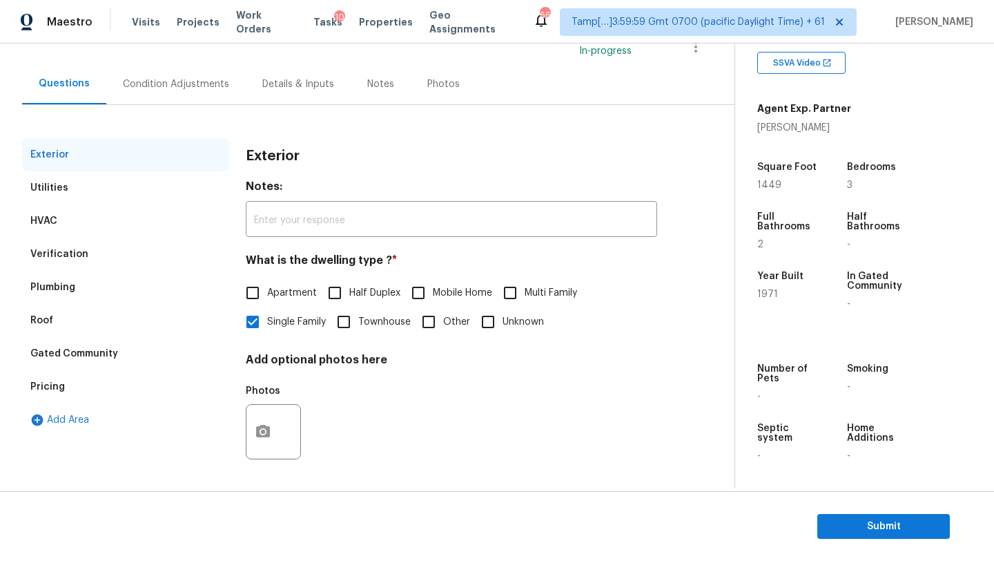
scroll to position [101, 0]
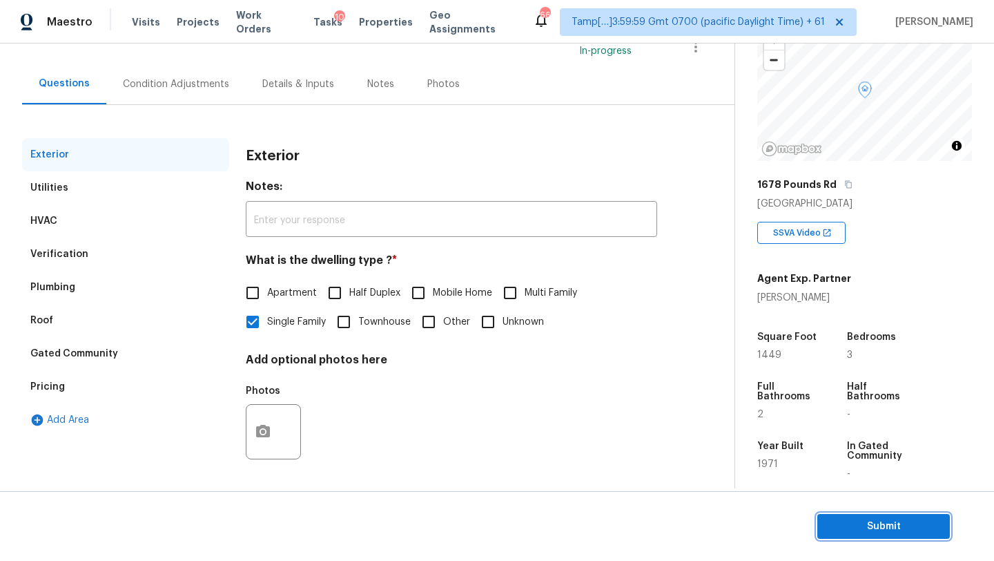
click at [854, 519] on span "Submit" at bounding box center [884, 526] width 110 height 17
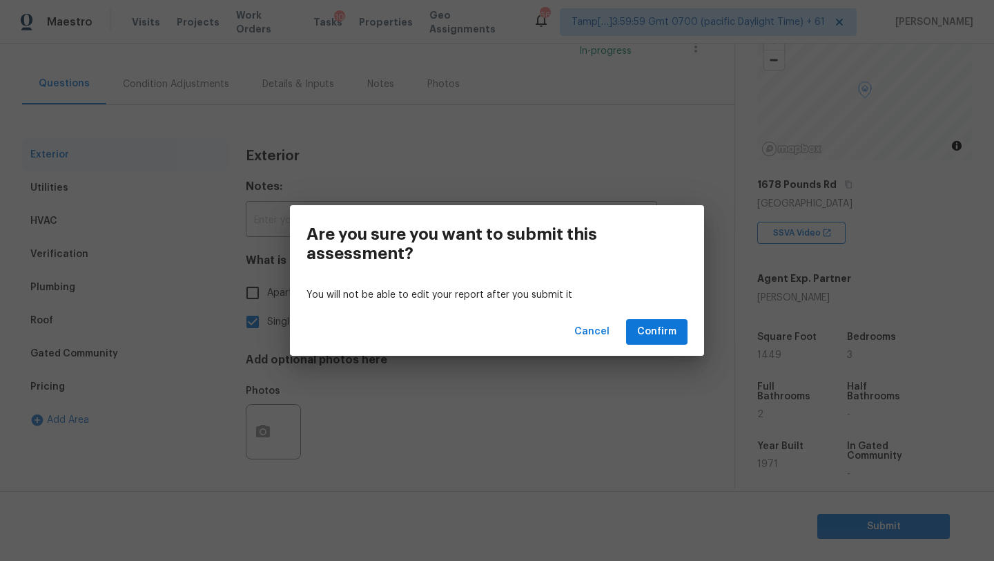
click at [681, 347] on div "Cancel Confirm" at bounding box center [497, 332] width 414 height 48
click at [670, 337] on span "Confirm" at bounding box center [656, 331] width 39 height 17
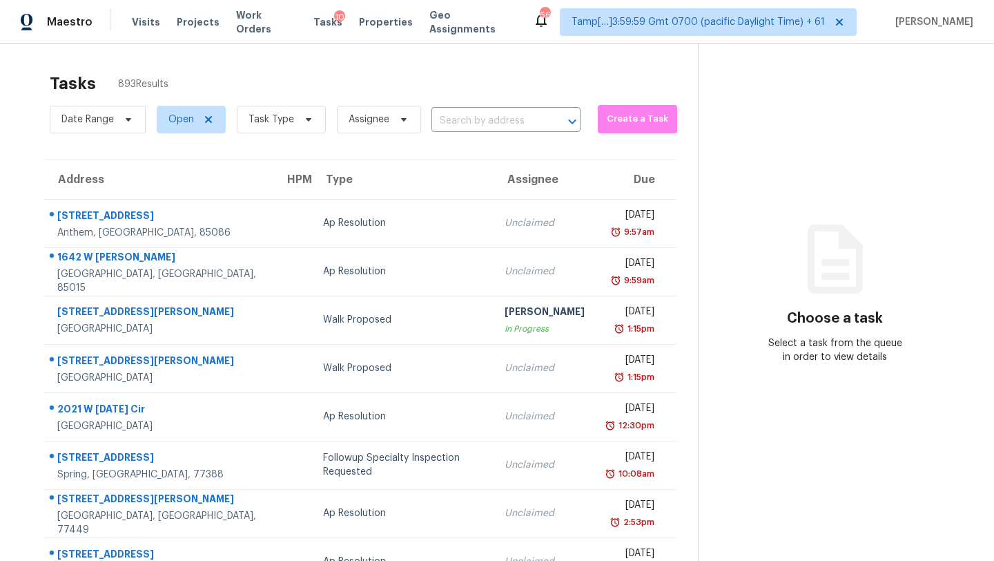
click at [486, 133] on div "Date Range Open Task Type Assignee ​" at bounding box center [315, 119] width 531 height 36
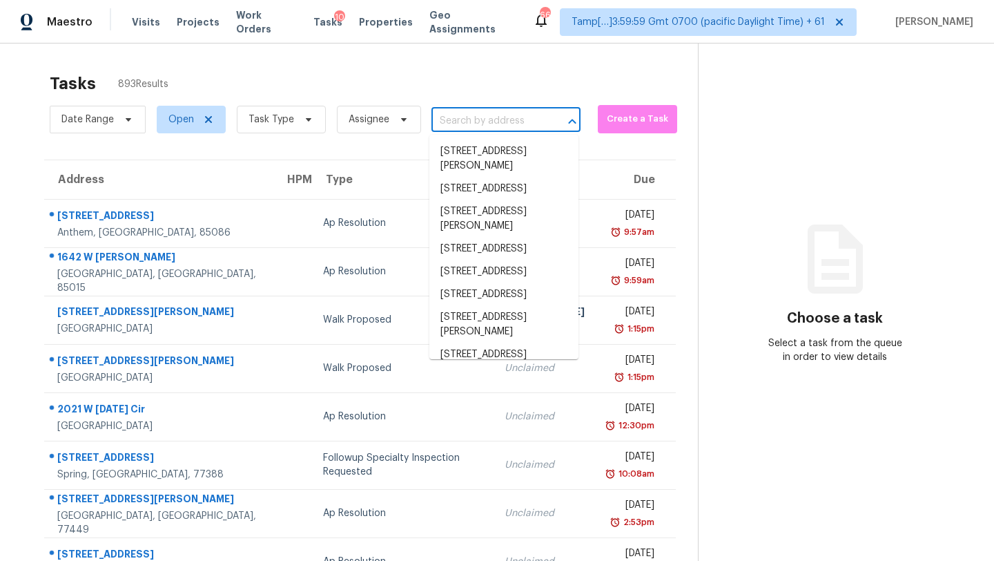
click at [487, 128] on input "text" at bounding box center [487, 120] width 110 height 21
paste input "7665 Abonado Rd, Tampa, FL 33615"
type input "7665 Abonado Rd, Tampa, FL 33615"
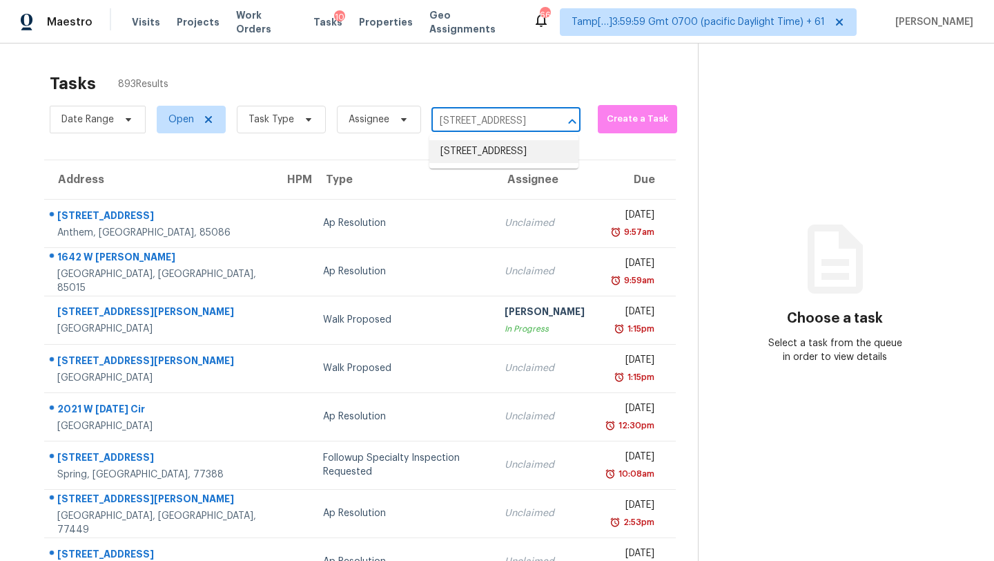
click at [487, 163] on li "7665 Abonado Rd, Tampa, FL 33615" at bounding box center [503, 151] width 149 height 23
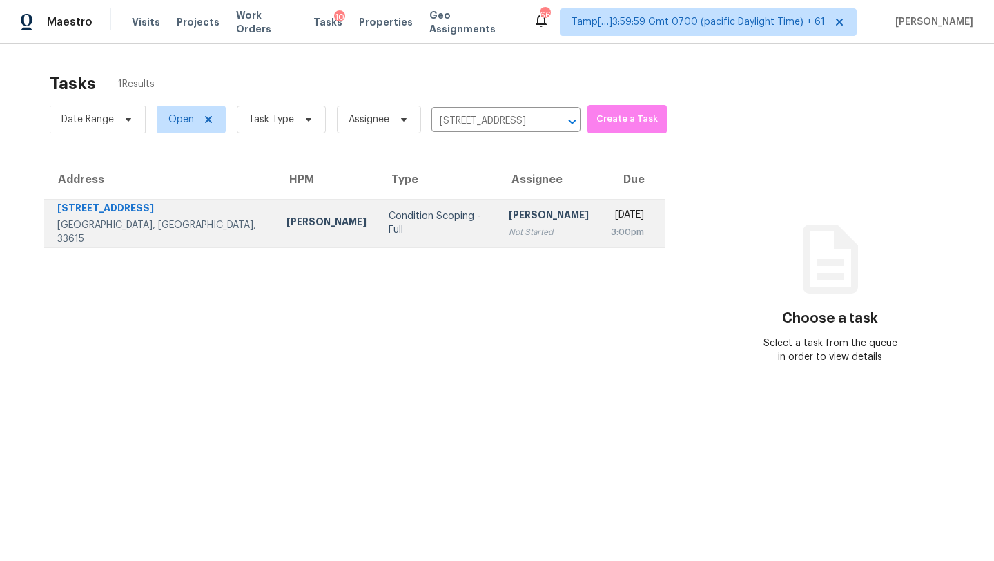
click at [600, 229] on td "Mon, Sep 22nd 2025 3:00pm" at bounding box center [633, 223] width 66 height 48
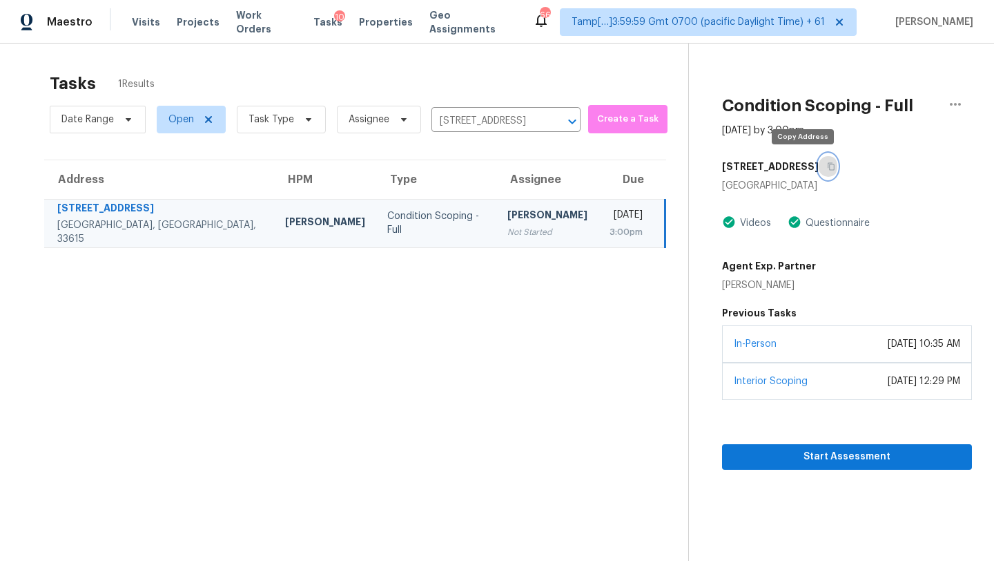
click at [819, 161] on button "button" at bounding box center [828, 166] width 19 height 25
click at [828, 164] on icon "button" at bounding box center [831, 167] width 7 height 8
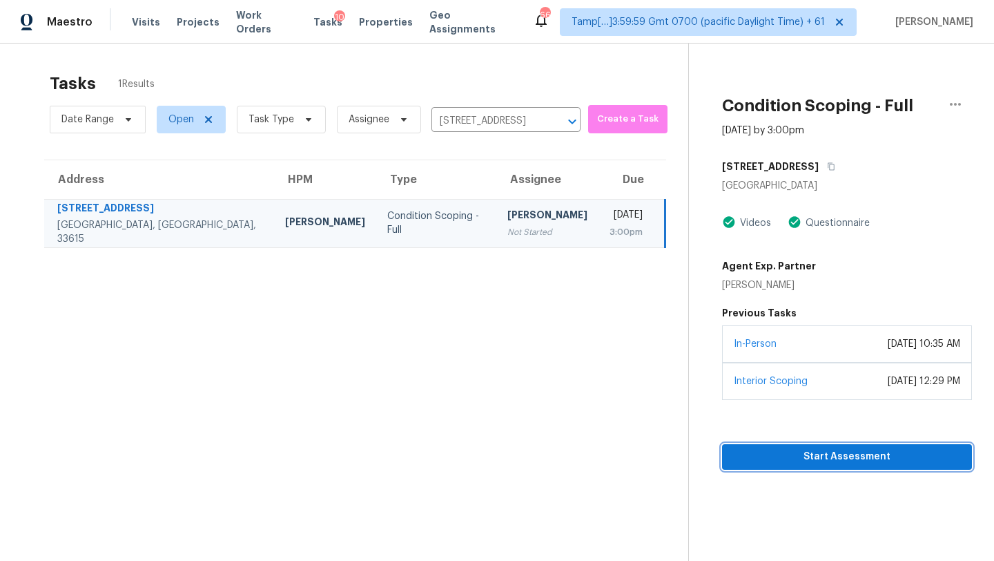
click at [804, 461] on span "Start Assessment" at bounding box center [847, 456] width 228 height 17
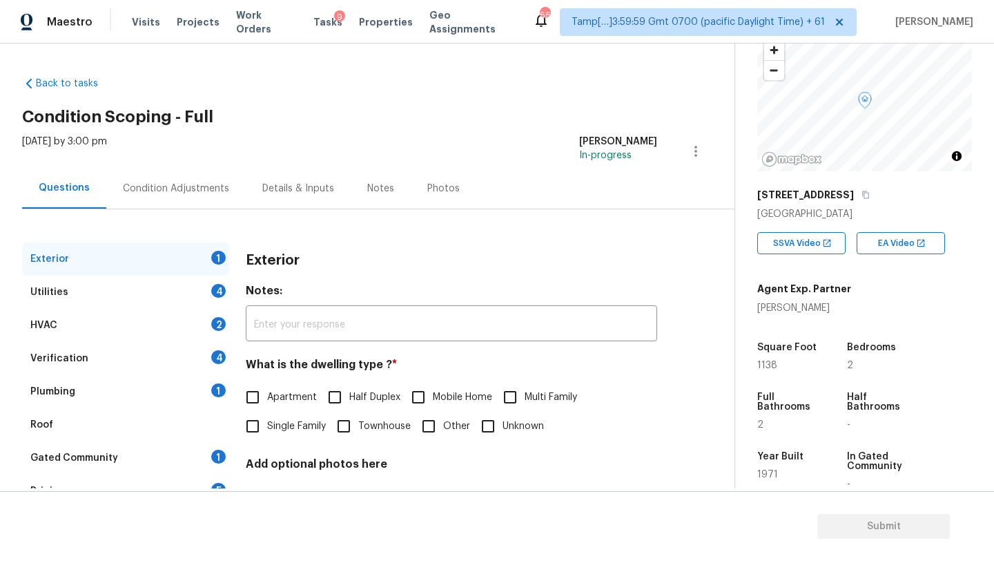
scroll to position [200, 0]
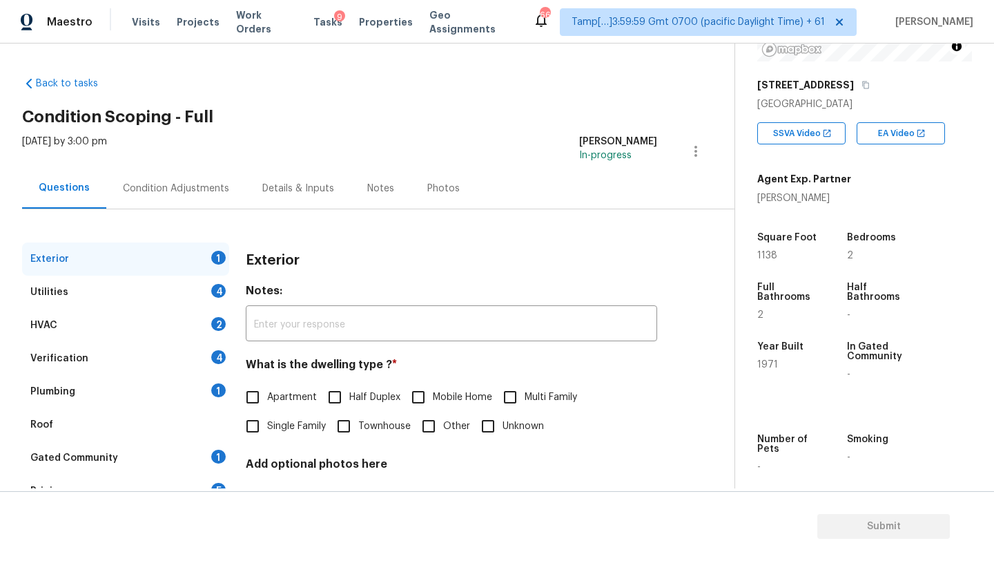
click at [276, 407] on label "Apartment" at bounding box center [277, 397] width 79 height 29
click at [267, 407] on input "Apartment" at bounding box center [252, 397] width 29 height 29
checkbox input "true"
click at [255, 432] on input "Single Family" at bounding box center [252, 426] width 29 height 29
checkbox input "true"
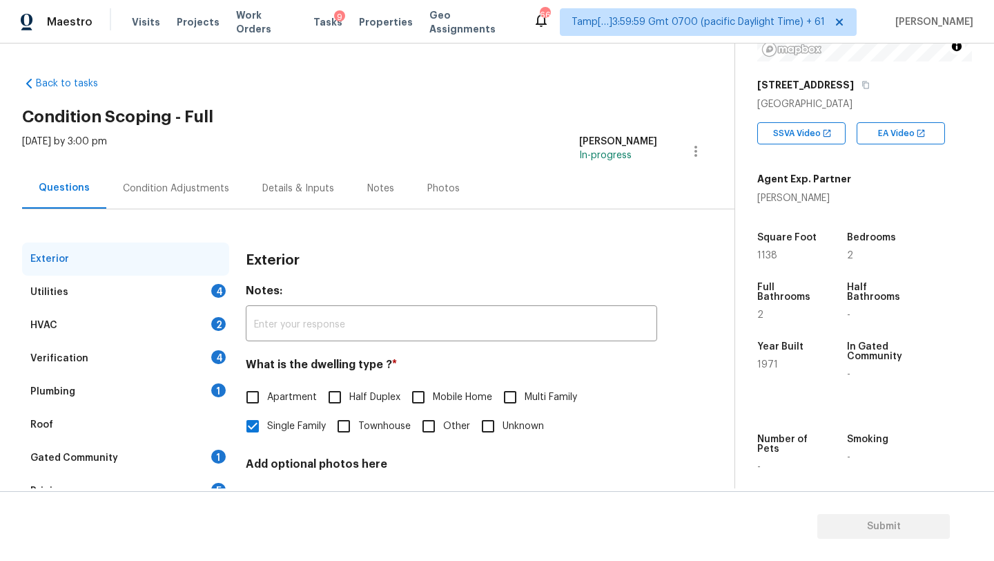
click at [255, 397] on input "Apartment" at bounding box center [252, 397] width 29 height 29
checkbox input "true"
checkbox input "false"
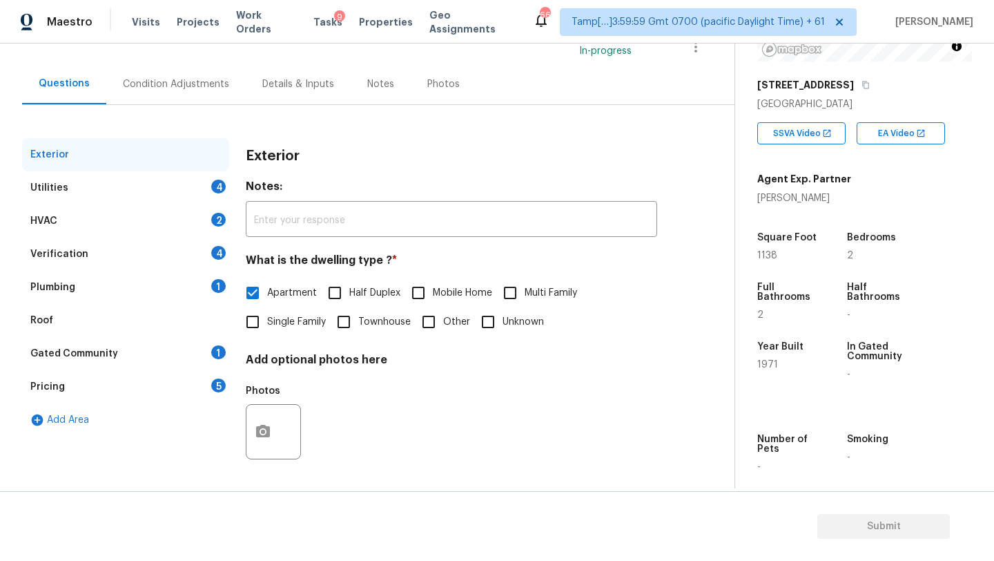
click at [207, 351] on div "Gated Community 1" at bounding box center [125, 353] width 207 height 33
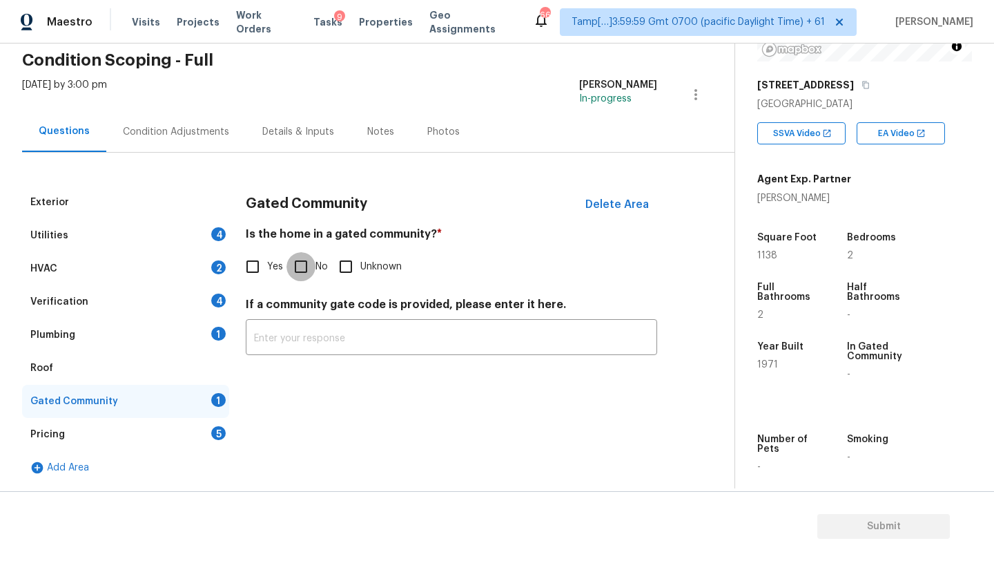
click at [309, 264] on input "No" at bounding box center [301, 266] width 29 height 29
checkbox input "true"
click at [194, 434] on div "Pricing 5" at bounding box center [125, 434] width 207 height 33
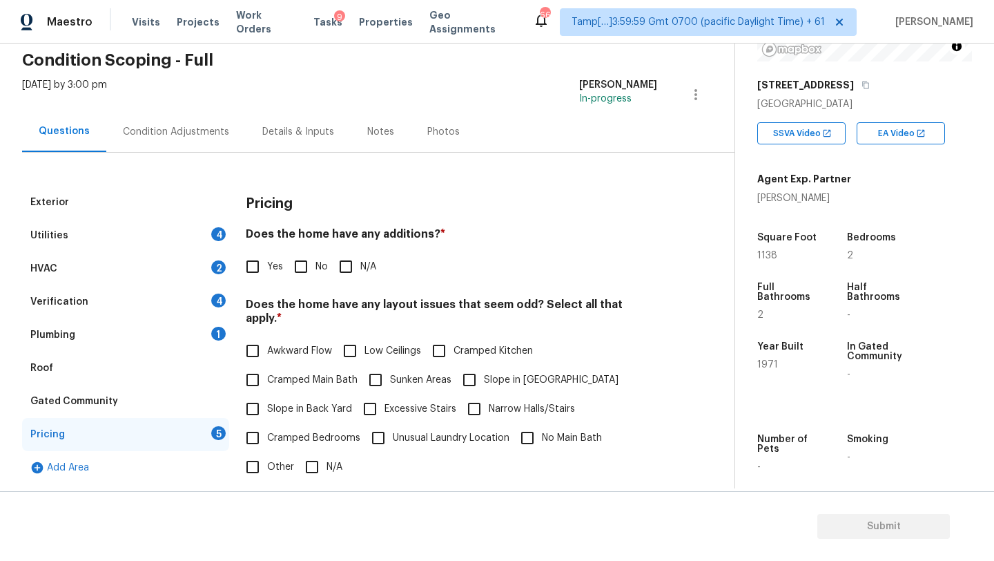
click at [291, 273] on input "No" at bounding box center [301, 266] width 29 height 29
checkbox input "true"
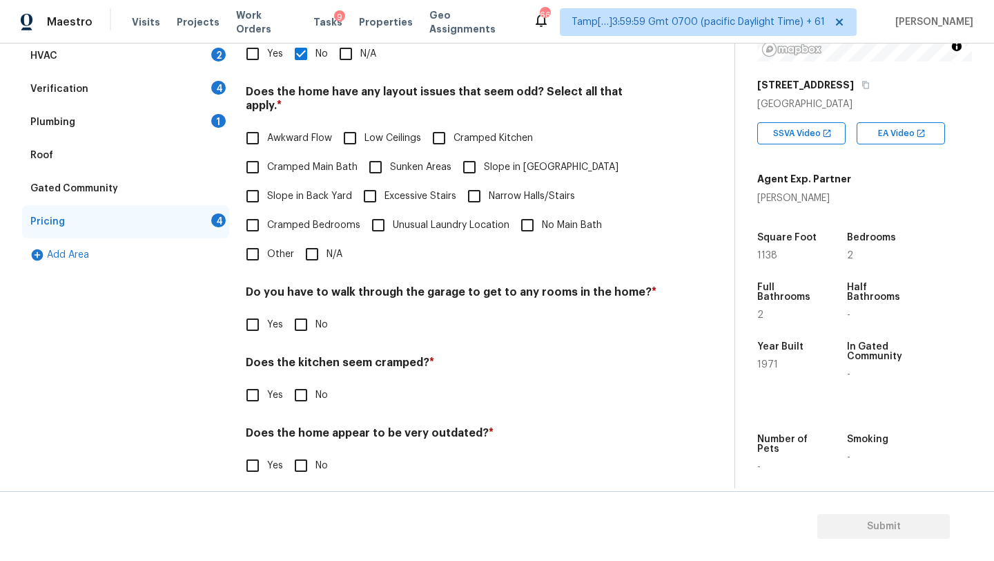
scroll to position [268, 0]
click at [315, 241] on input "N/A" at bounding box center [312, 255] width 29 height 29
checkbox input "true"
click at [302, 320] on input "No" at bounding box center [301, 325] width 29 height 29
checkbox input "true"
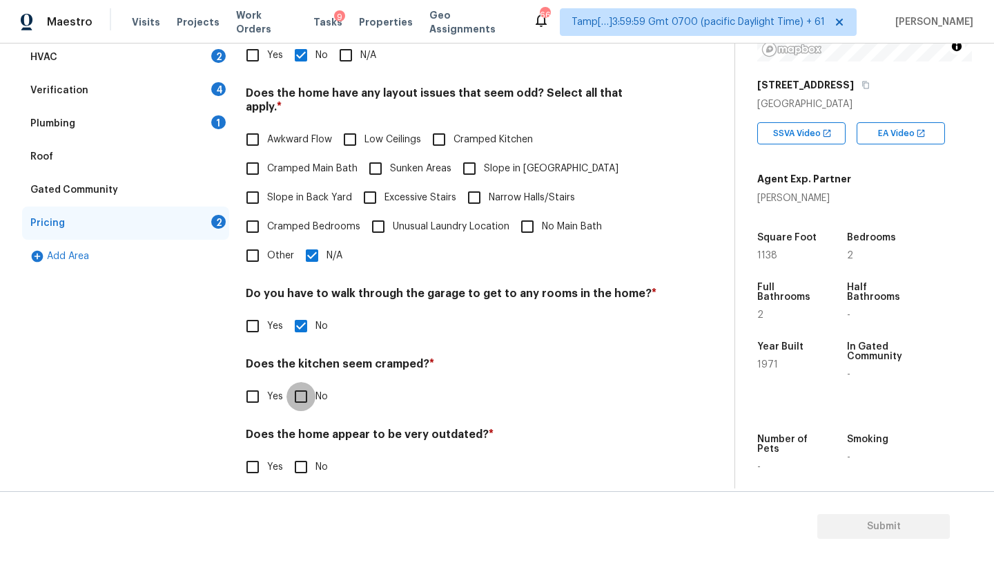
click at [304, 387] on input "No" at bounding box center [301, 396] width 29 height 29
checkbox input "true"
click at [304, 456] on input "No" at bounding box center [301, 468] width 29 height 29
checkbox input "true"
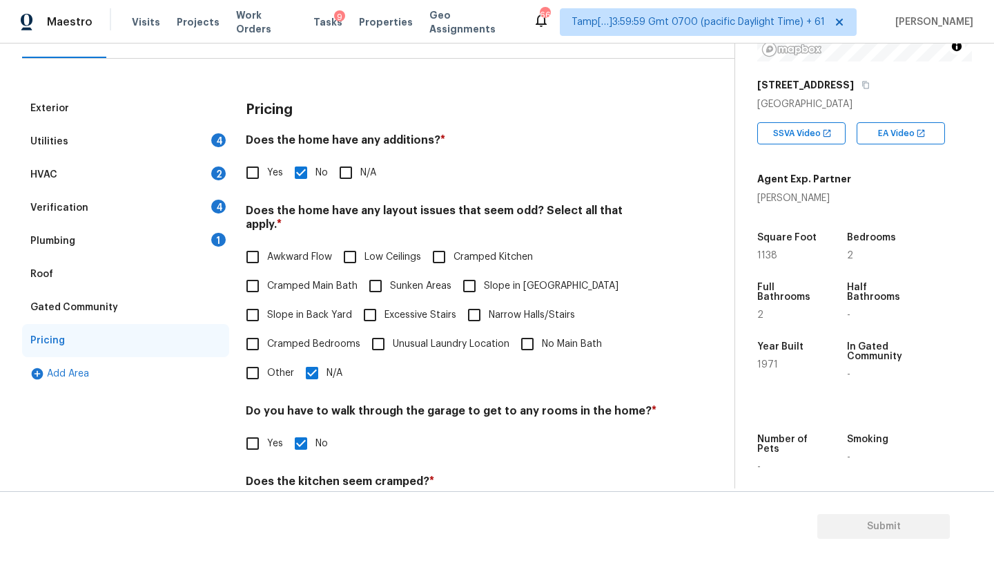
click at [47, 275] on div "Roof" at bounding box center [41, 274] width 23 height 14
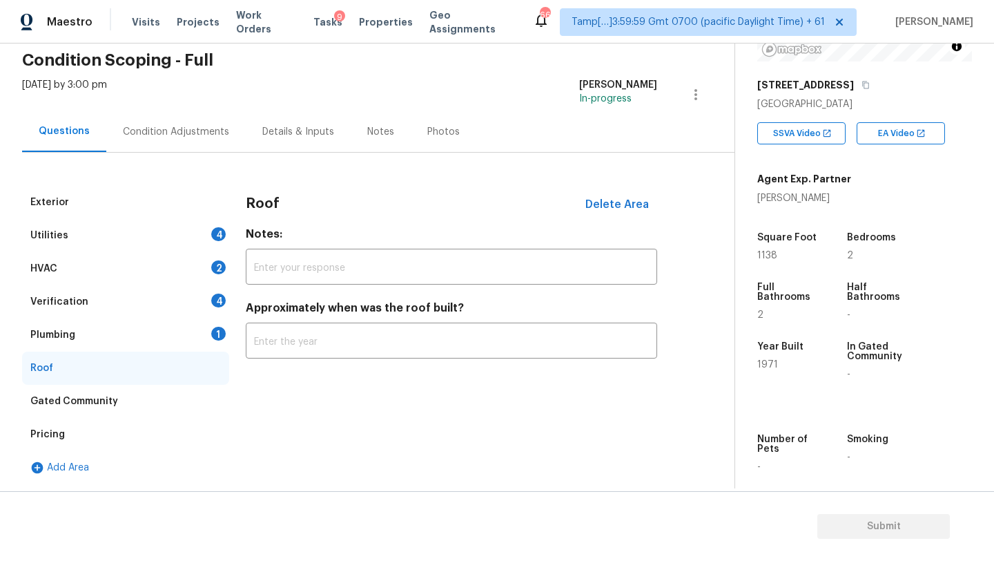
scroll to position [57, 0]
click at [285, 331] on input "text" at bounding box center [452, 342] width 412 height 32
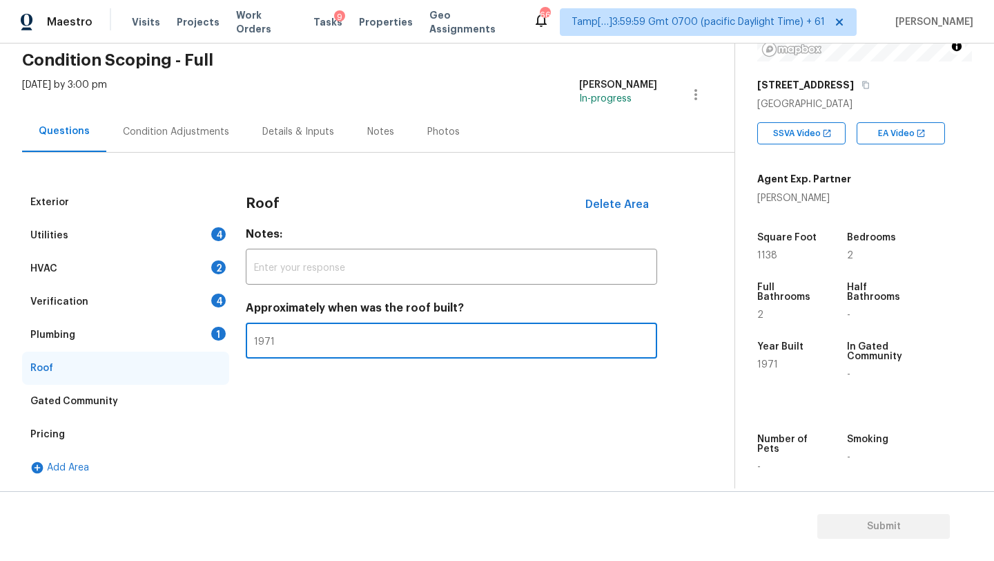
type input "1971"
click at [188, 321] on div "Plumbing 1" at bounding box center [125, 334] width 207 height 33
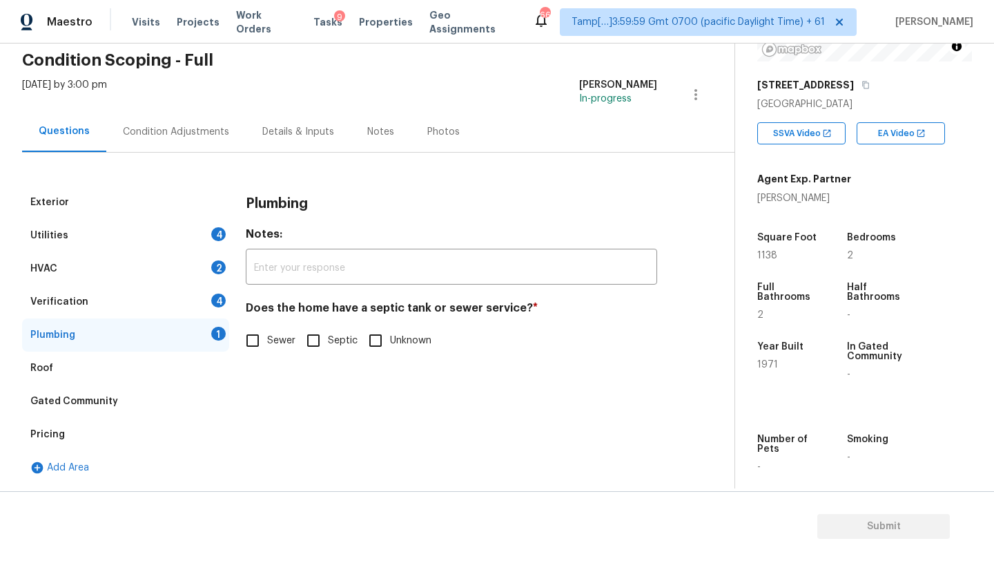
click at [262, 349] on input "Sewer" at bounding box center [252, 340] width 29 height 29
checkbox input "true"
click at [170, 311] on div "Verification 4" at bounding box center [125, 301] width 207 height 33
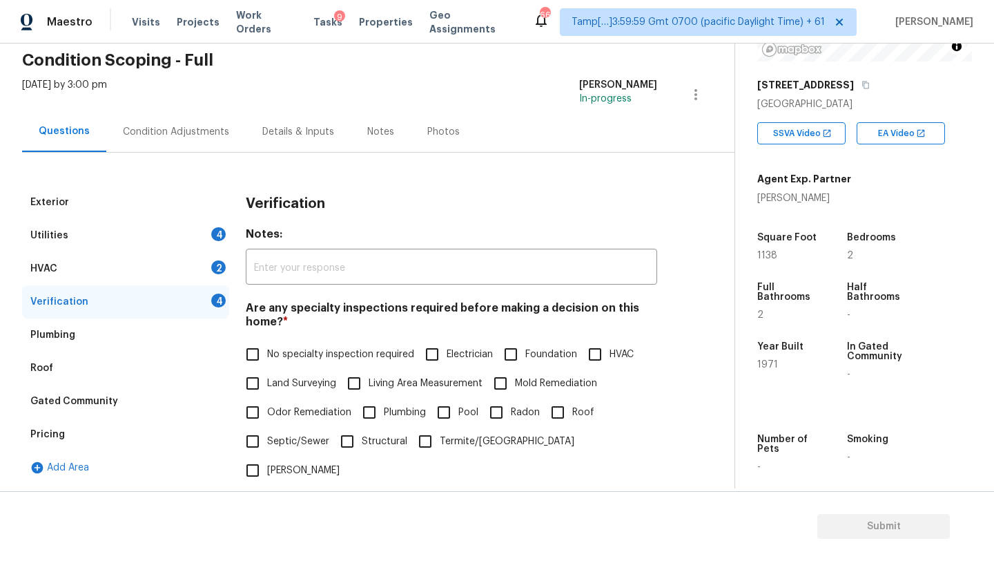
click at [313, 359] on span "No specialty inspection required" at bounding box center [340, 354] width 147 height 14
click at [267, 359] on input "No specialty inspection required" at bounding box center [252, 354] width 29 height 29
checkbox input "true"
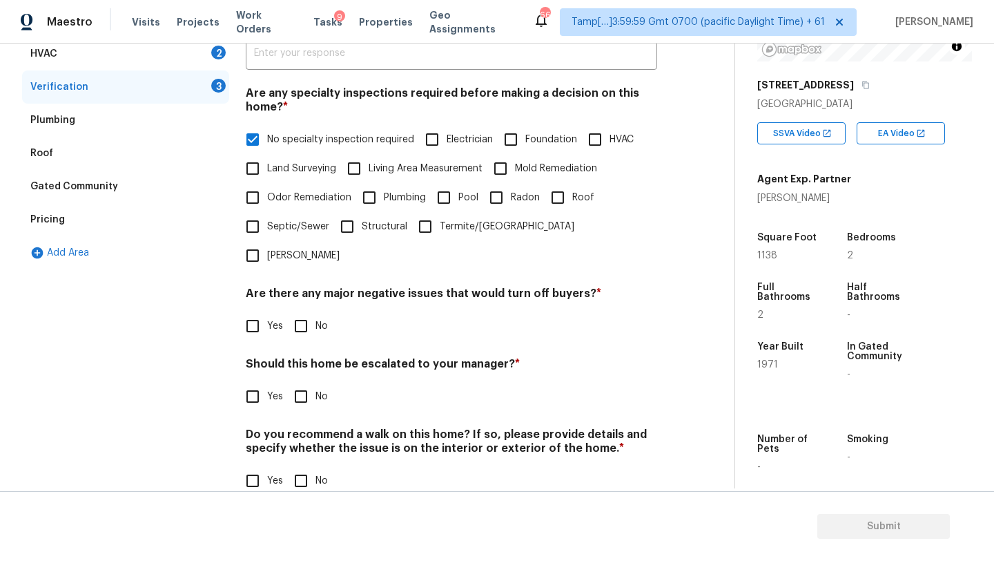
scroll to position [270, 0]
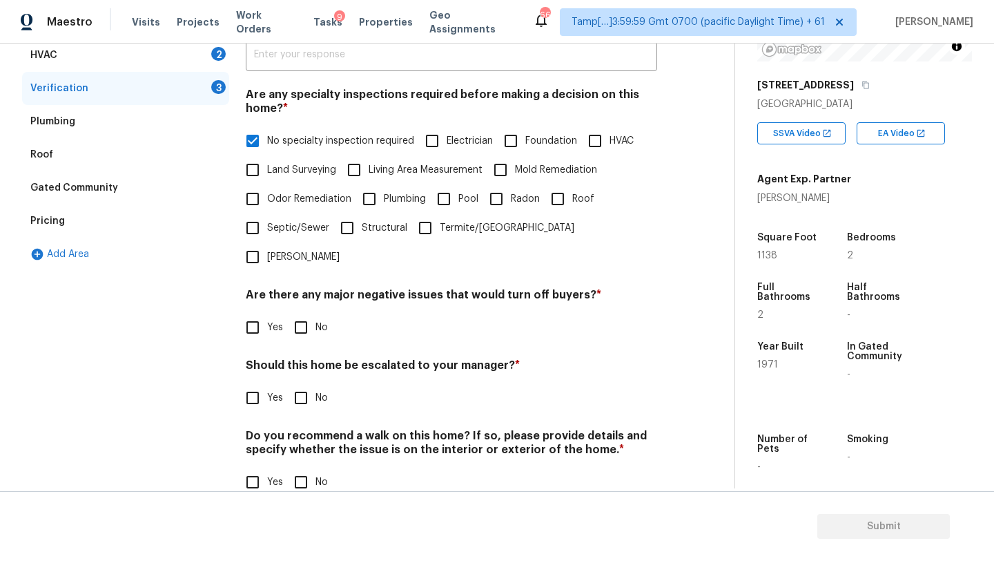
click at [300, 313] on input "No" at bounding box center [301, 327] width 29 height 29
checkbox input "true"
click at [303, 385] on input "No" at bounding box center [301, 399] width 29 height 29
checkbox input "true"
click at [303, 473] on div "Verification Notes: ​ Are any specialty inspections required before making a de…" at bounding box center [452, 243] width 412 height 542
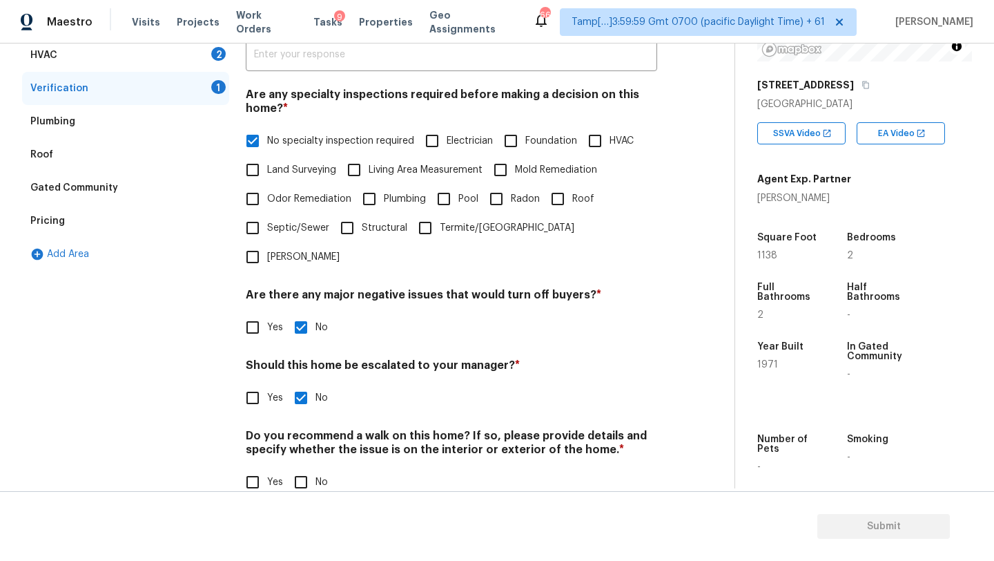
click at [303, 467] on input "No" at bounding box center [301, 481] width 29 height 29
checkbox input "true"
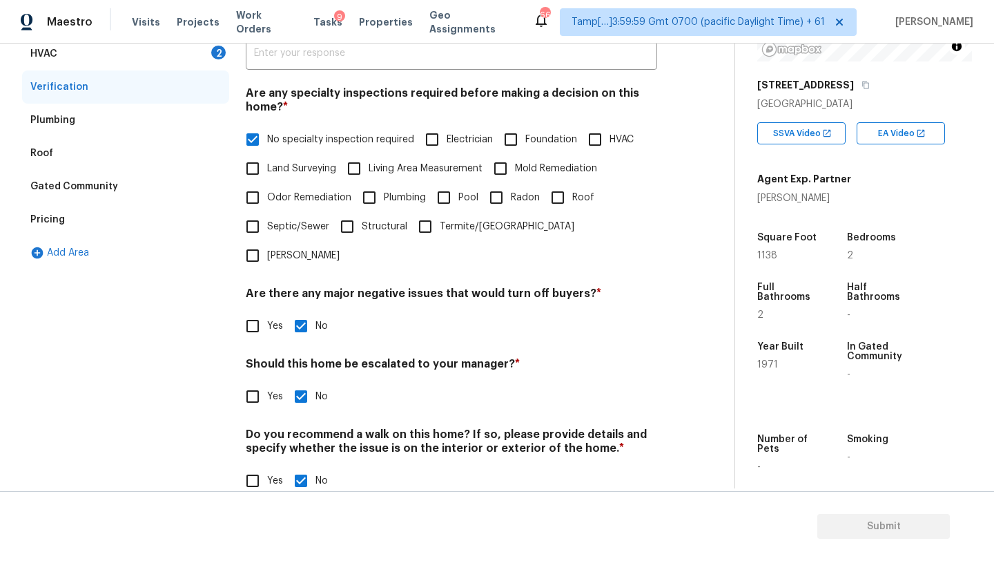
scroll to position [38, 0]
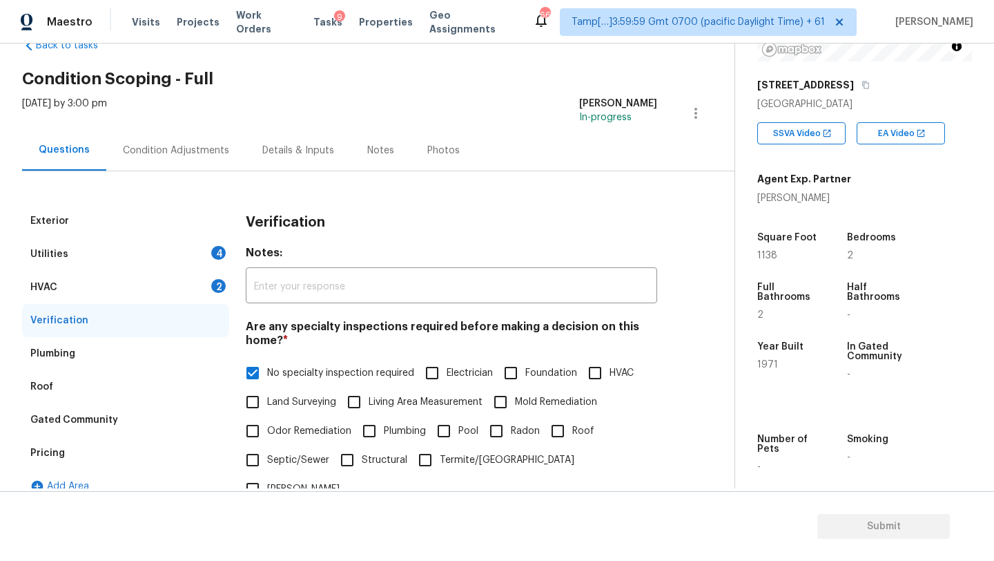
click at [126, 302] on div "HVAC 2" at bounding box center [125, 287] width 207 height 33
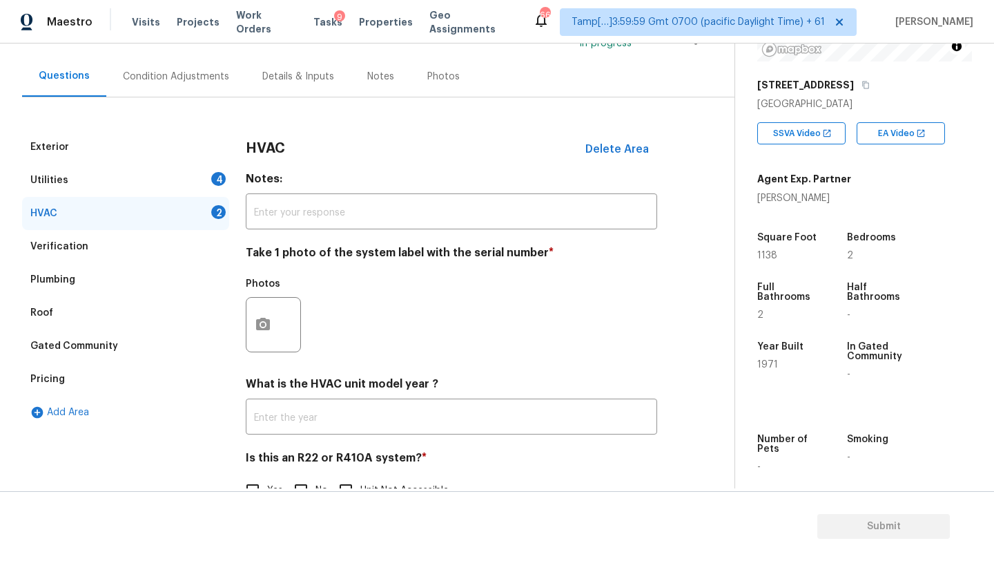
scroll to position [150, 0]
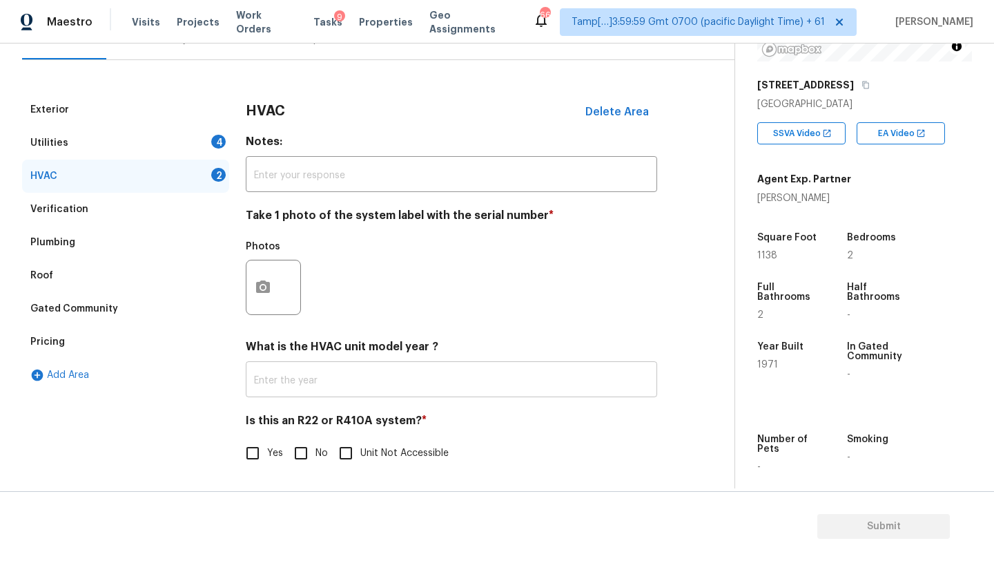
click at [289, 396] on input "text" at bounding box center [452, 381] width 412 height 32
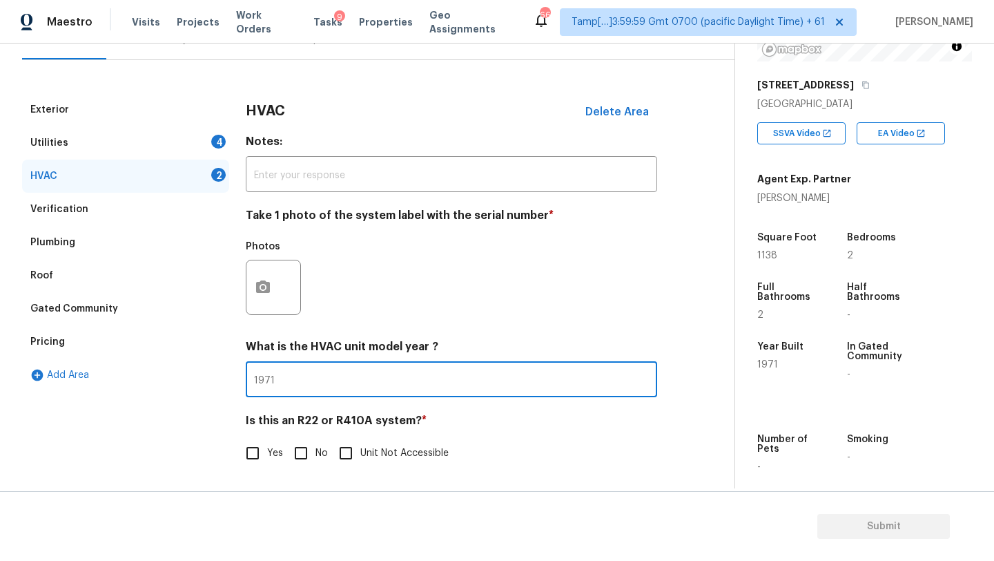
type input "1971"
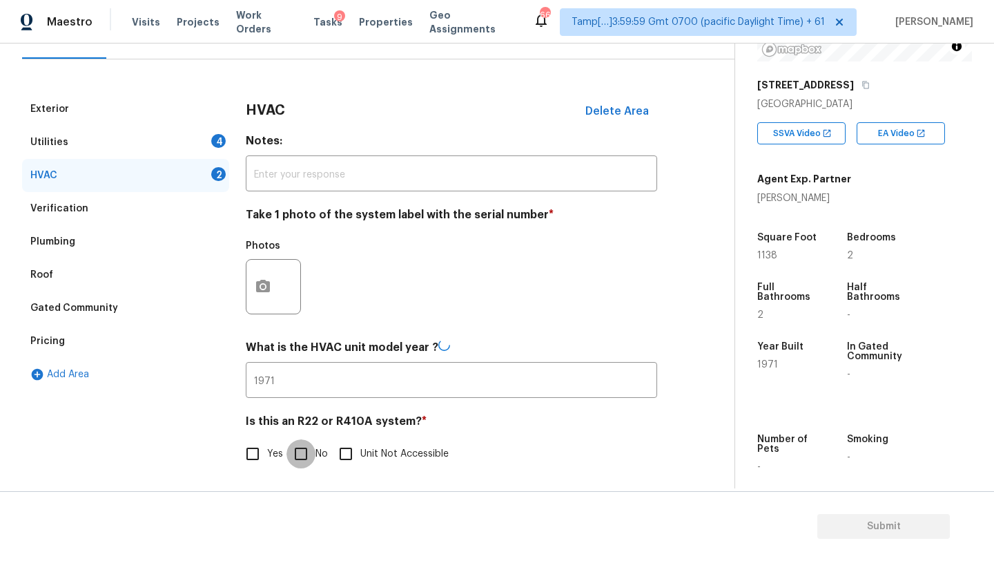
click at [294, 443] on input "No" at bounding box center [301, 453] width 29 height 29
checkbox input "true"
click at [135, 140] on div "Utilities 4" at bounding box center [125, 142] width 207 height 33
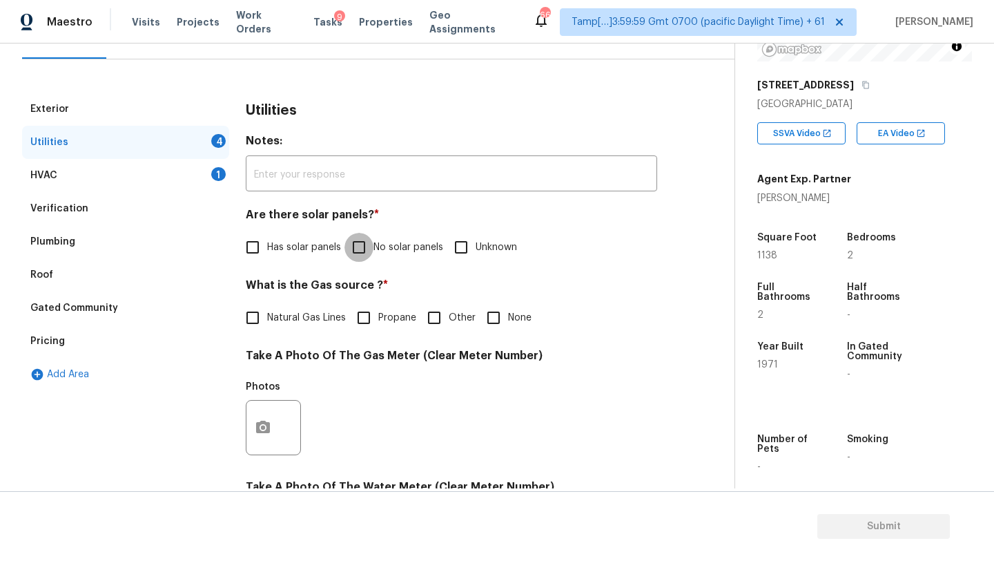
click at [358, 250] on input "No solar panels" at bounding box center [359, 247] width 29 height 29
checkbox input "true"
click at [485, 311] on input "None" at bounding box center [493, 317] width 29 height 29
checkbox input "true"
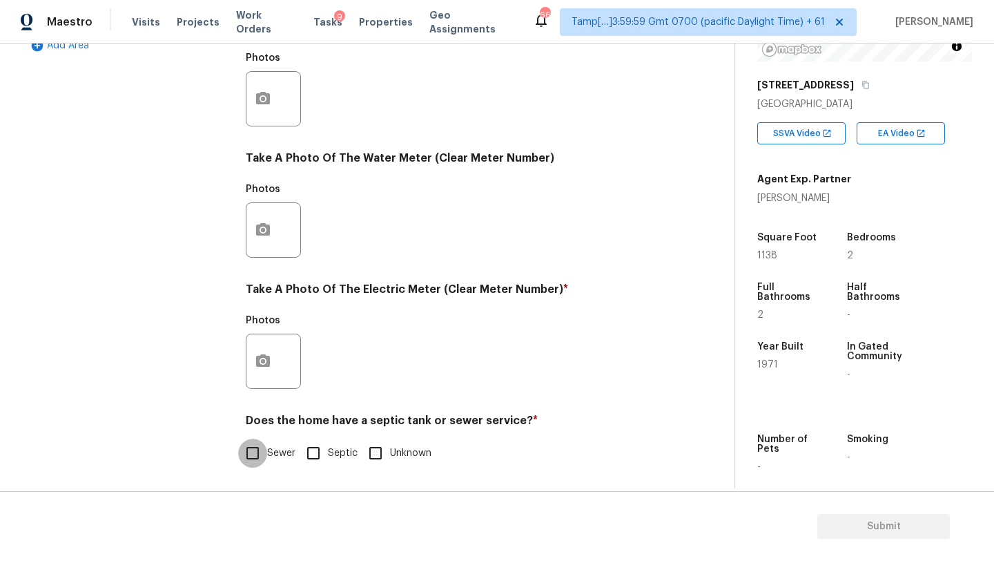
click at [250, 458] on input "Sewer" at bounding box center [252, 452] width 29 height 29
checkbox input "true"
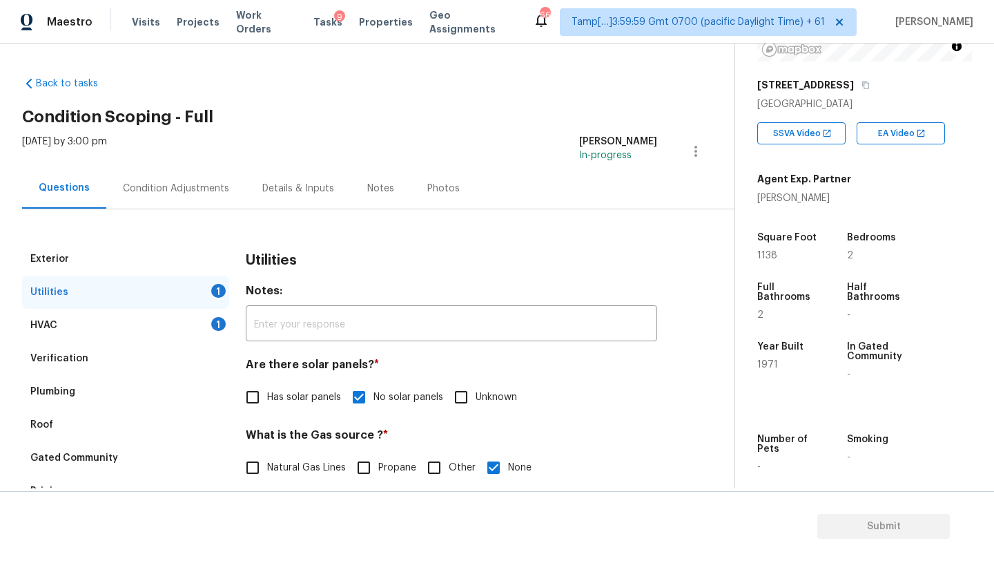
click at [185, 204] on div "Condition Adjustments" at bounding box center [175, 188] width 139 height 41
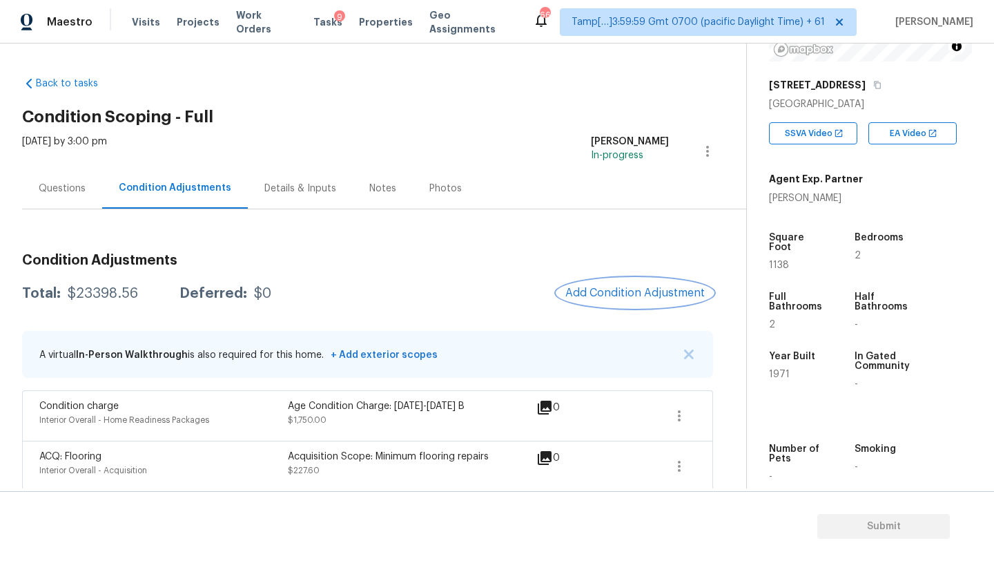
click at [650, 286] on button "Add Condition Adjustment" at bounding box center [635, 292] width 156 height 29
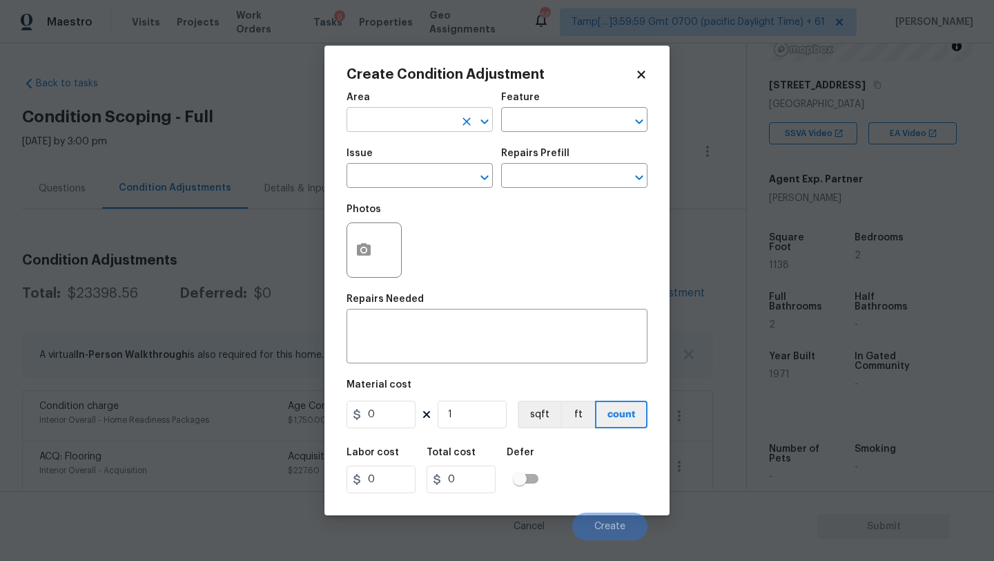
click at [406, 110] on figure "Area ​" at bounding box center [420, 112] width 146 height 39
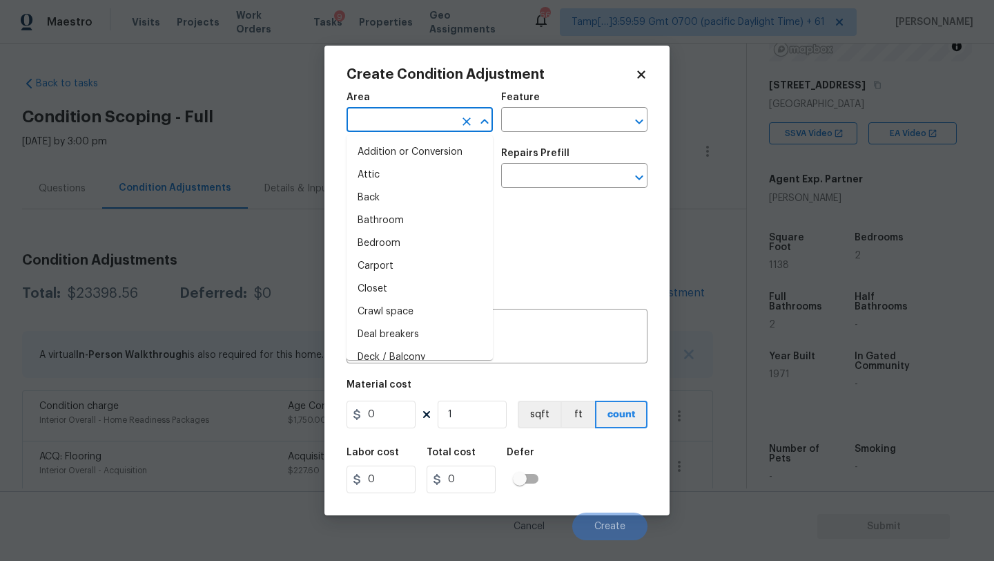
click at [406, 113] on input "text" at bounding box center [401, 120] width 108 height 21
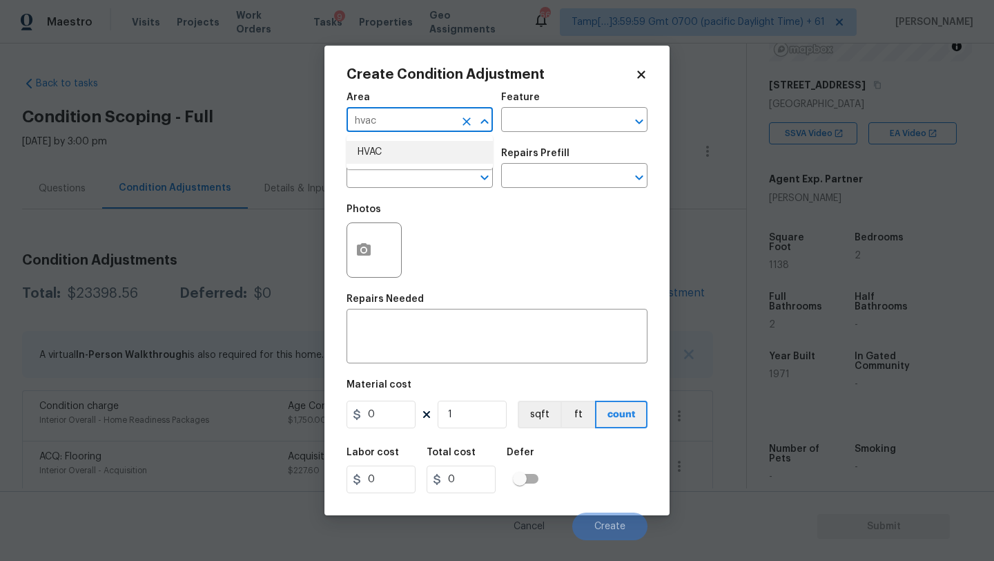
click at [421, 149] on li "HVAC" at bounding box center [420, 152] width 146 height 23
type input "HVAC"
click at [574, 107] on div "Feature" at bounding box center [574, 102] width 146 height 18
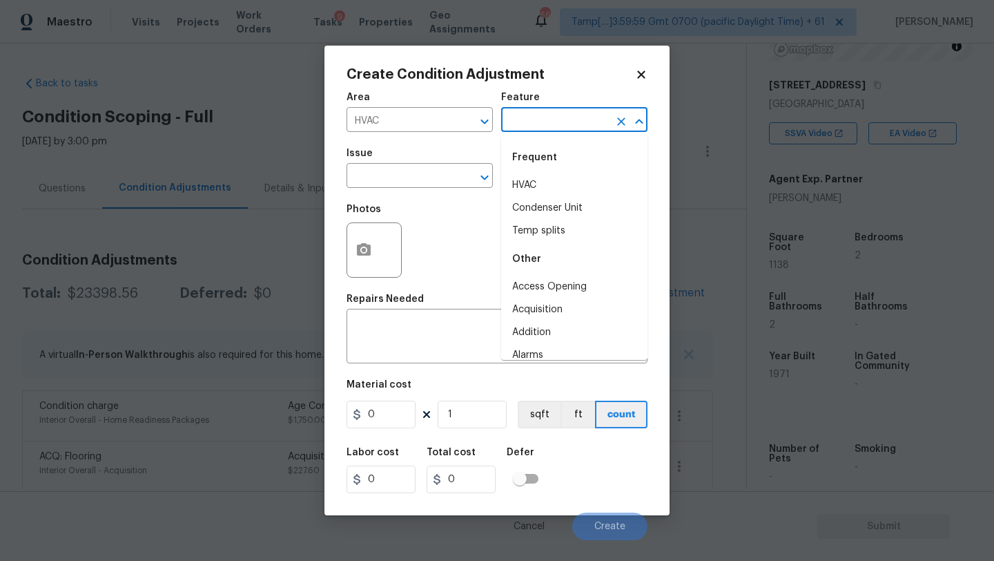
click at [572, 131] on input "text" at bounding box center [555, 120] width 108 height 21
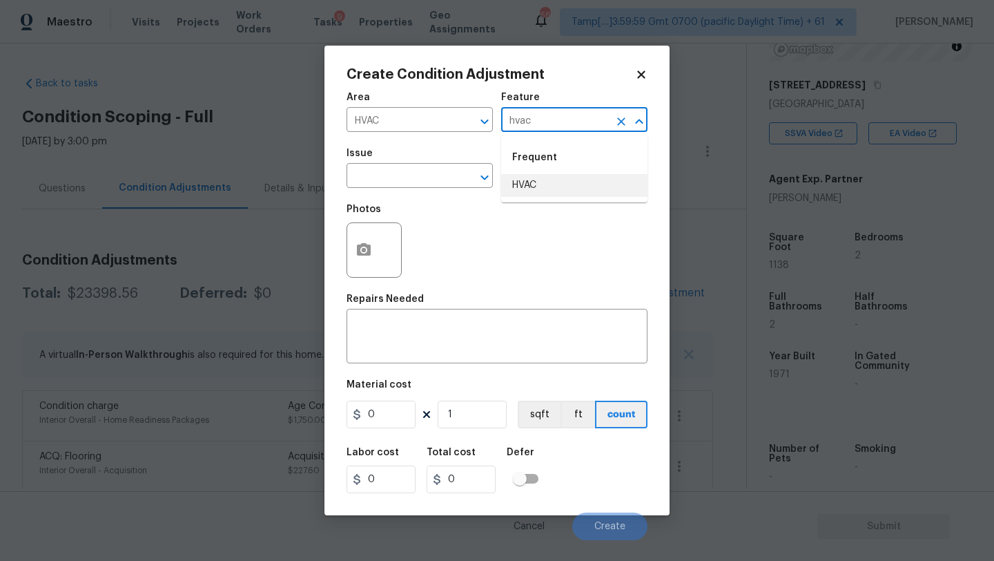
drag, startPoint x: 567, startPoint y: 184, endPoint x: 504, endPoint y: 184, distance: 62.8
click at [567, 184] on li "HVAC" at bounding box center [574, 185] width 146 height 23
type input "HVAC"
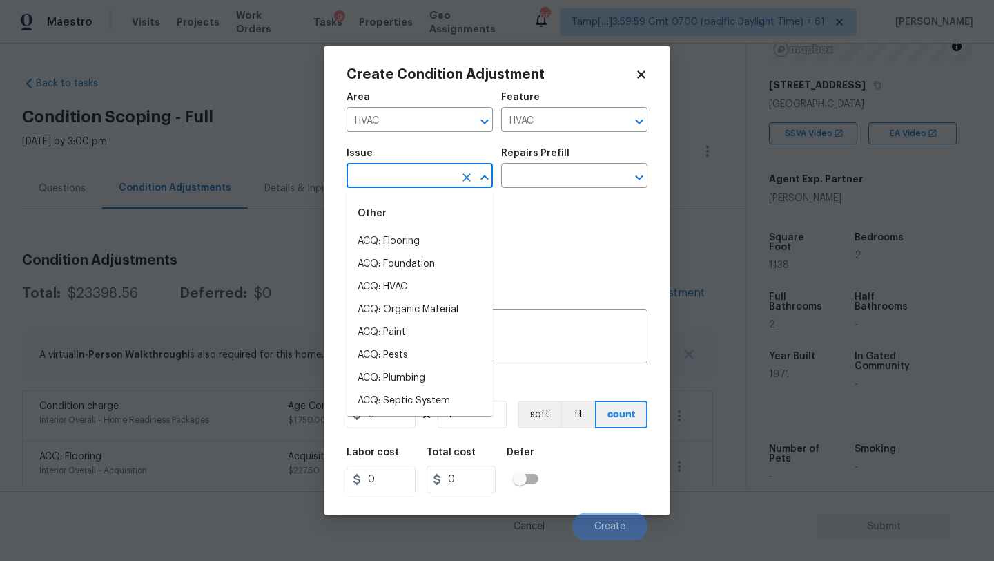
click at [407, 184] on input "text" at bounding box center [401, 176] width 108 height 21
click at [410, 282] on li "ACQ: HVAC" at bounding box center [420, 286] width 146 height 23
type input "ACQ: HVAC"
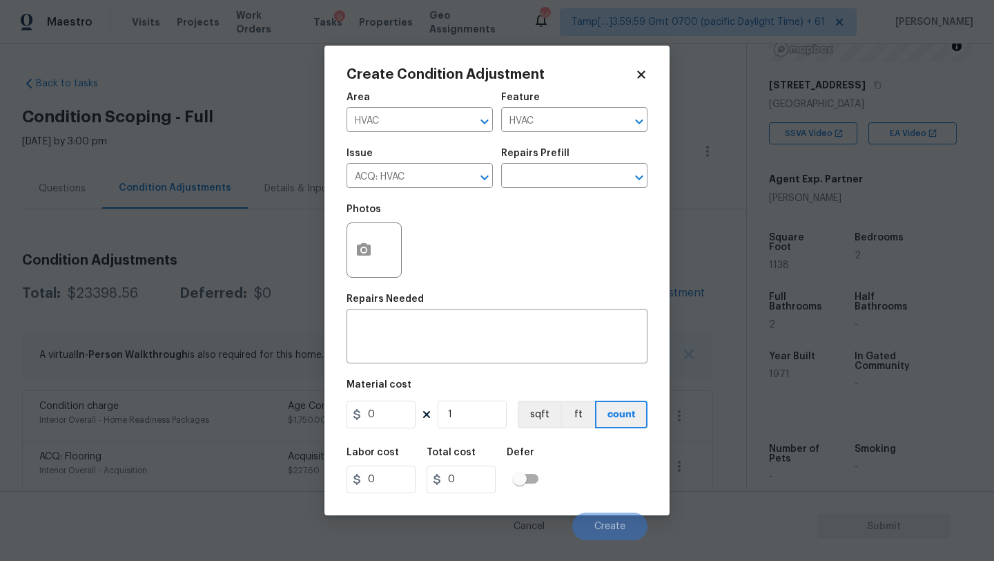
click at [536, 190] on div "Issue ACQ: HVAC ​ Repairs Prefill ​" at bounding box center [497, 168] width 301 height 56
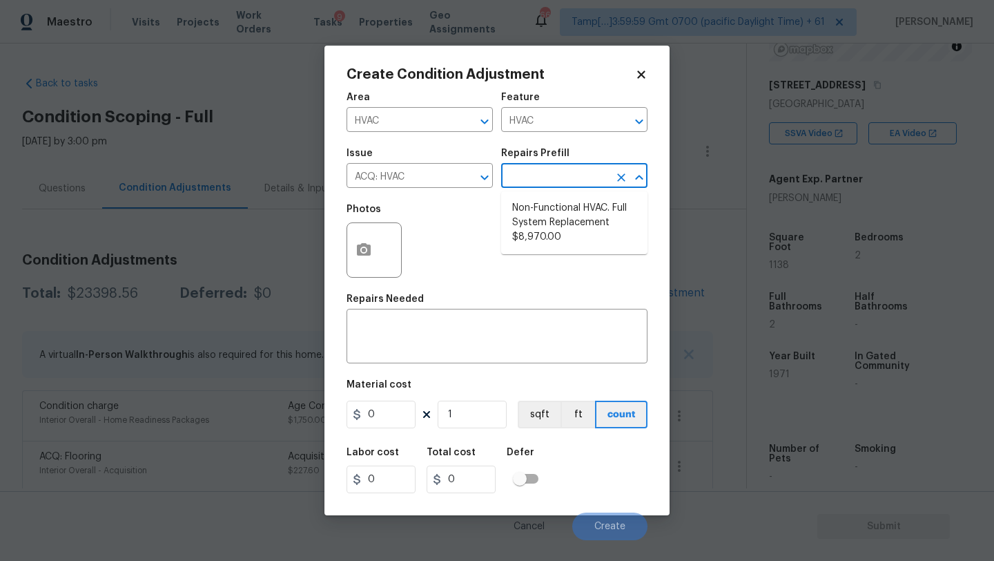
click at [552, 180] on input "text" at bounding box center [555, 176] width 108 height 21
click at [552, 206] on li "Non-Functional HVAC. Full System Replacement $8,970.00" at bounding box center [574, 223] width 146 height 52
type input "Acquisition"
type textarea "Acquisition Scope: Full System Replacement"
type input "8970"
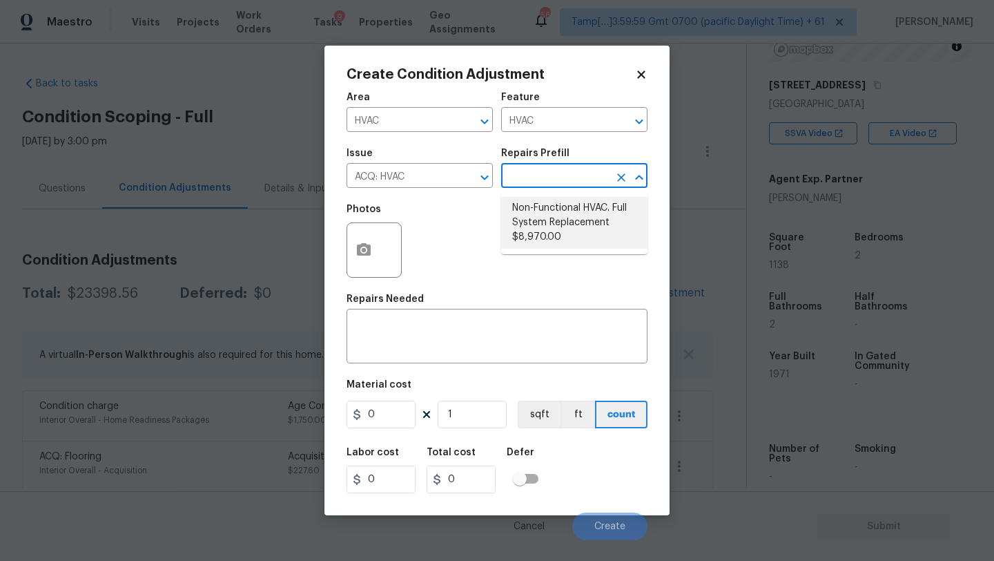
type input "8970"
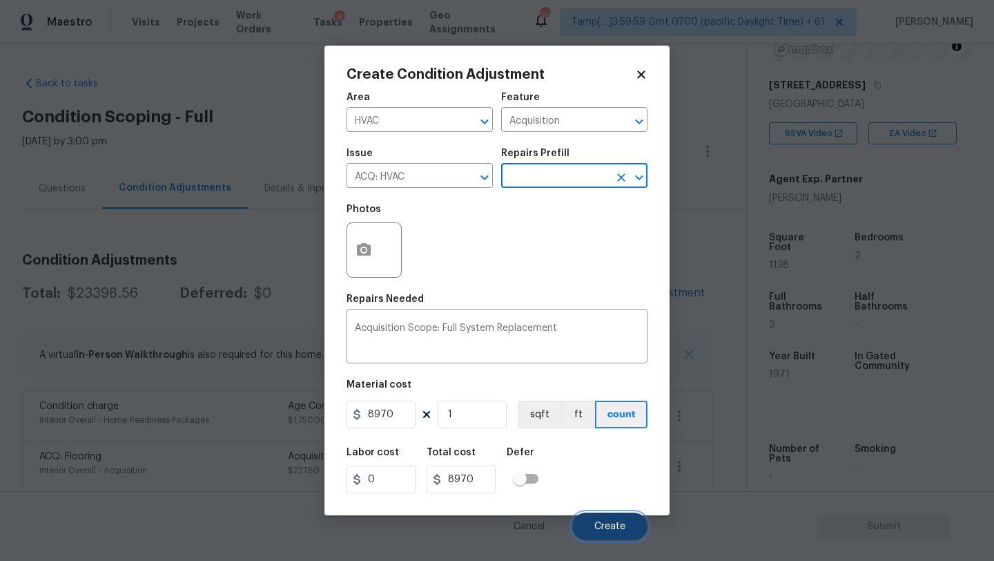
click at [612, 528] on span "Create" at bounding box center [609, 526] width 31 height 10
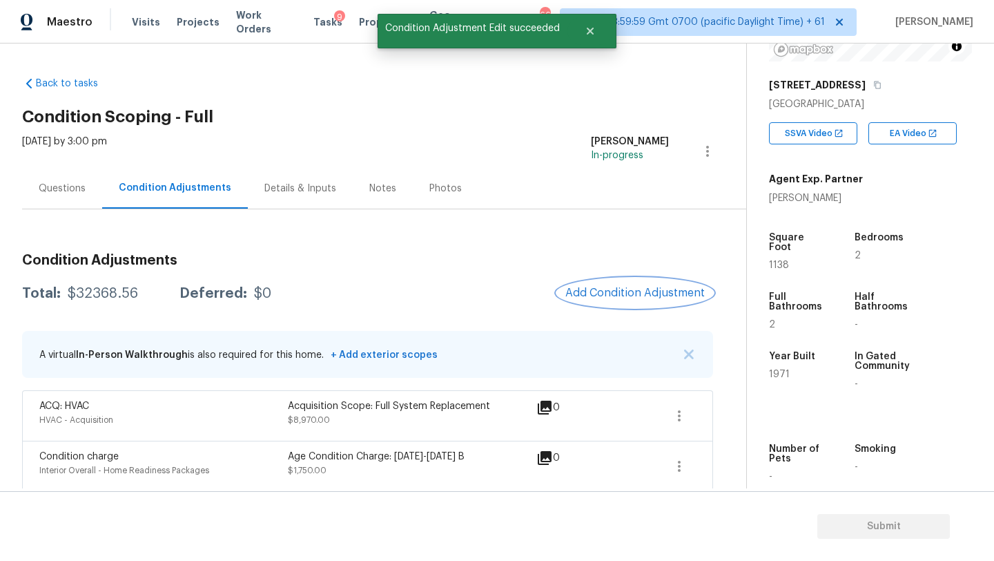
click at [637, 292] on span "Add Condition Adjustment" at bounding box center [634, 293] width 139 height 12
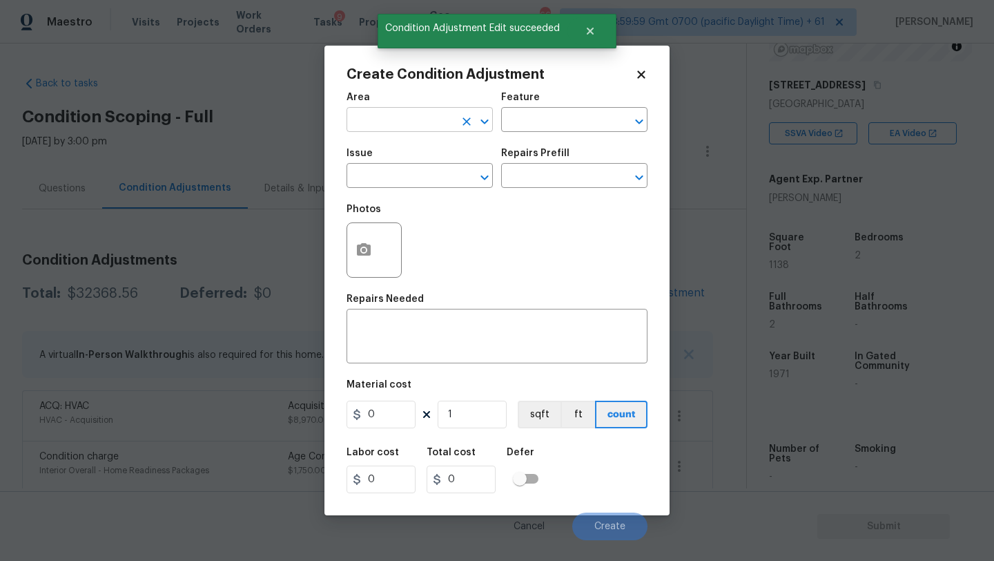
click at [427, 130] on input "text" at bounding box center [401, 120] width 108 height 21
drag, startPoint x: 420, startPoint y: 153, endPoint x: 449, endPoint y: 146, distance: 29.8
click at [420, 153] on li "Roof" at bounding box center [420, 152] width 146 height 23
type input "Roof"
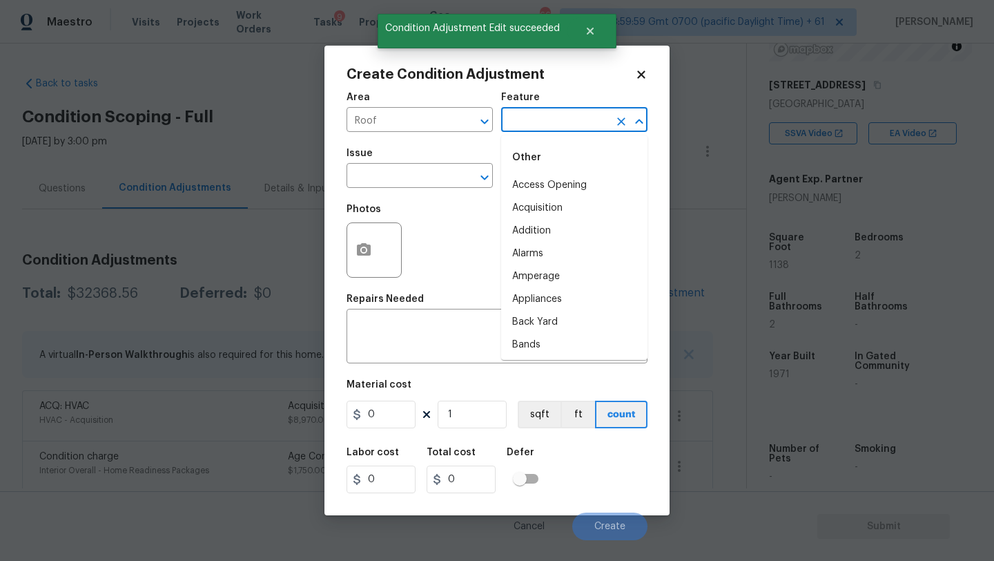
click at [559, 120] on input "text" at bounding box center [555, 120] width 108 height 21
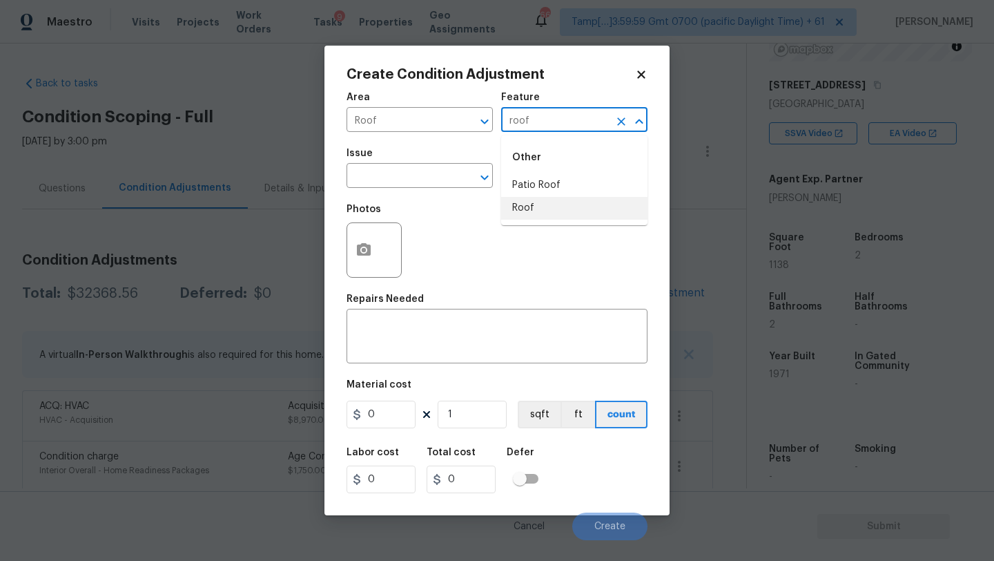
click at [563, 209] on li "Roof" at bounding box center [574, 208] width 146 height 23
type input "Roof"
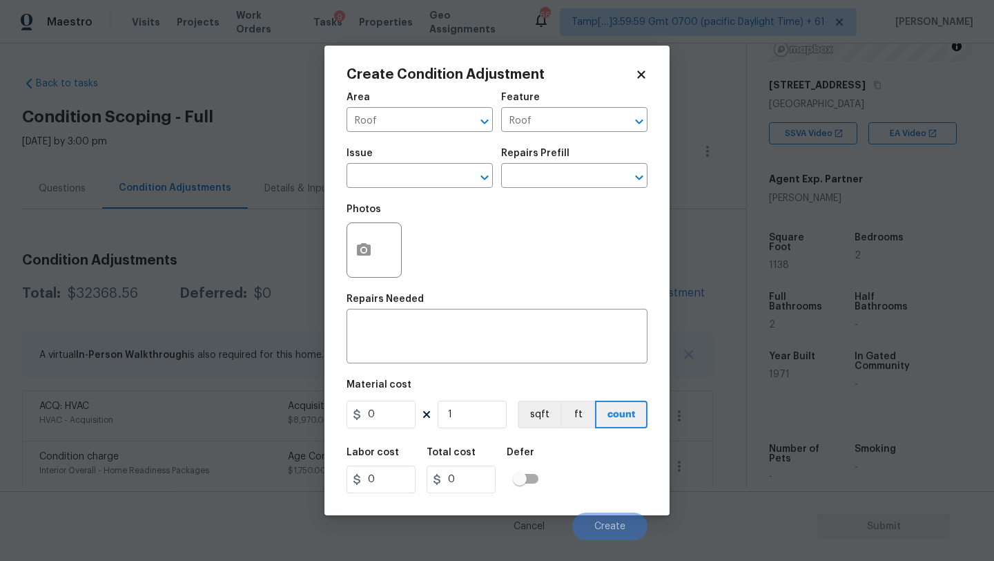
click at [403, 194] on span "Issue ​" at bounding box center [420, 168] width 146 height 56
click at [403, 184] on input "text" at bounding box center [401, 176] width 108 height 21
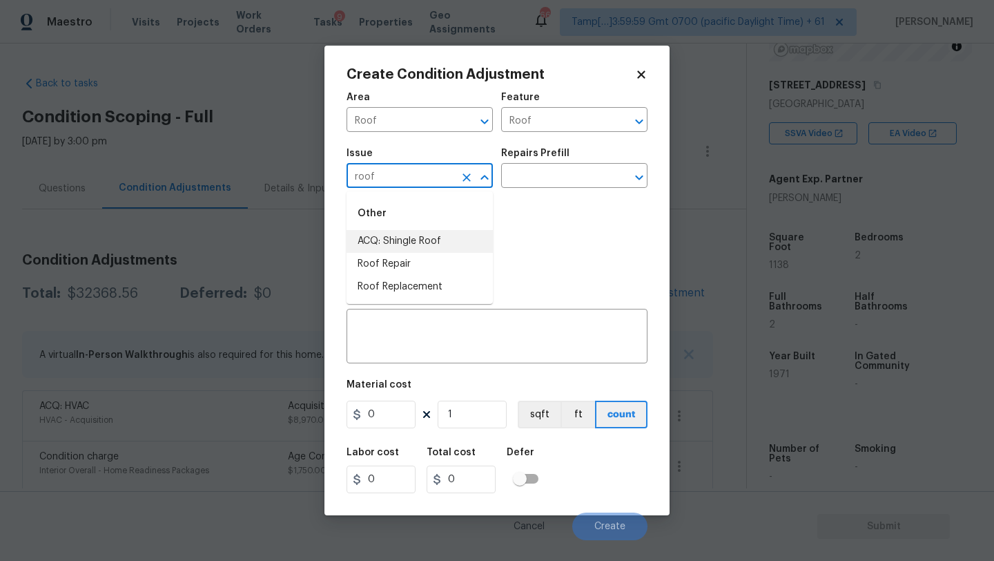
click at [405, 254] on li "Roof Repair" at bounding box center [420, 264] width 146 height 23
type input "Roof Repair"
click at [473, 174] on icon "Clear" at bounding box center [467, 178] width 14 height 14
click at [436, 174] on input "text" at bounding box center [401, 176] width 108 height 21
click at [429, 237] on li "ACQ: Shingle Roof" at bounding box center [420, 241] width 146 height 23
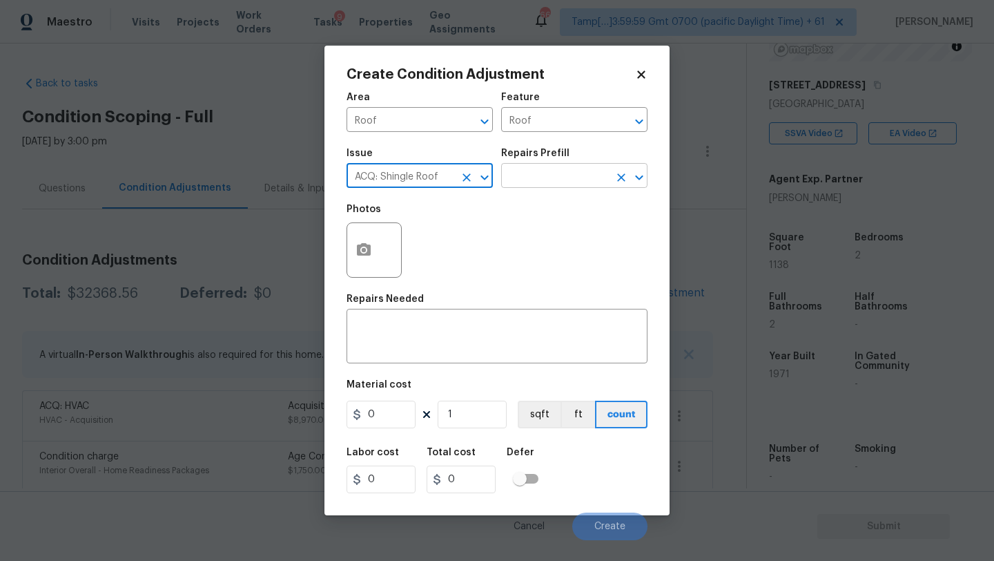
type input "ACQ: Shingle Roof"
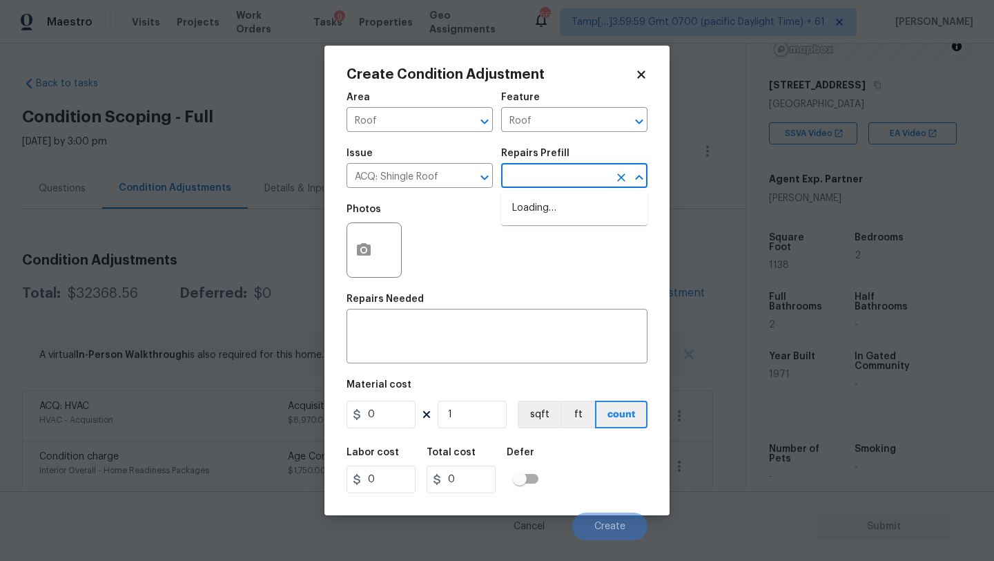
click at [553, 182] on input "text" at bounding box center [555, 176] width 108 height 21
click at [558, 207] on li "Shingle Roof 15+ Years Old FL ONLY $10.00" at bounding box center [574, 223] width 146 height 52
type input "Acquisition"
type textarea "Acquisition Scope (Florida Only): Shingle Roof 15+ years in age maintenance."
type input "10"
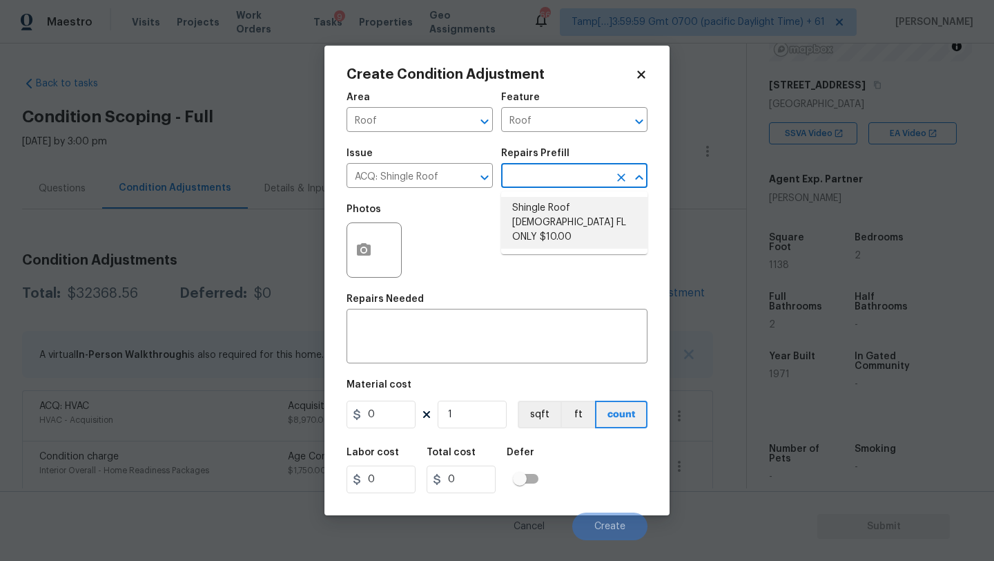
type input "10"
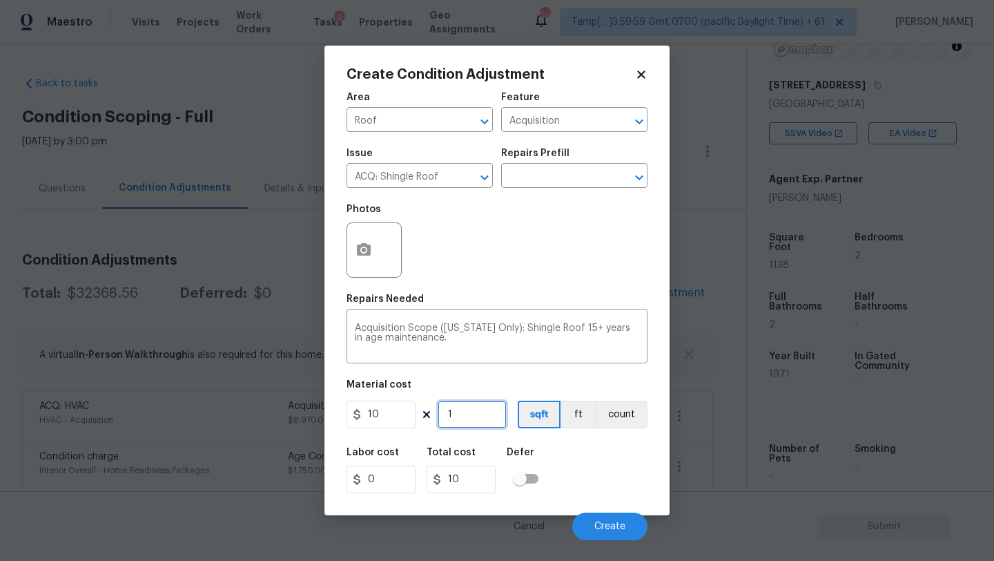
click at [471, 416] on input "1" at bounding box center [472, 414] width 69 height 28
type input "11"
type input "110"
type input "113"
type input "1130"
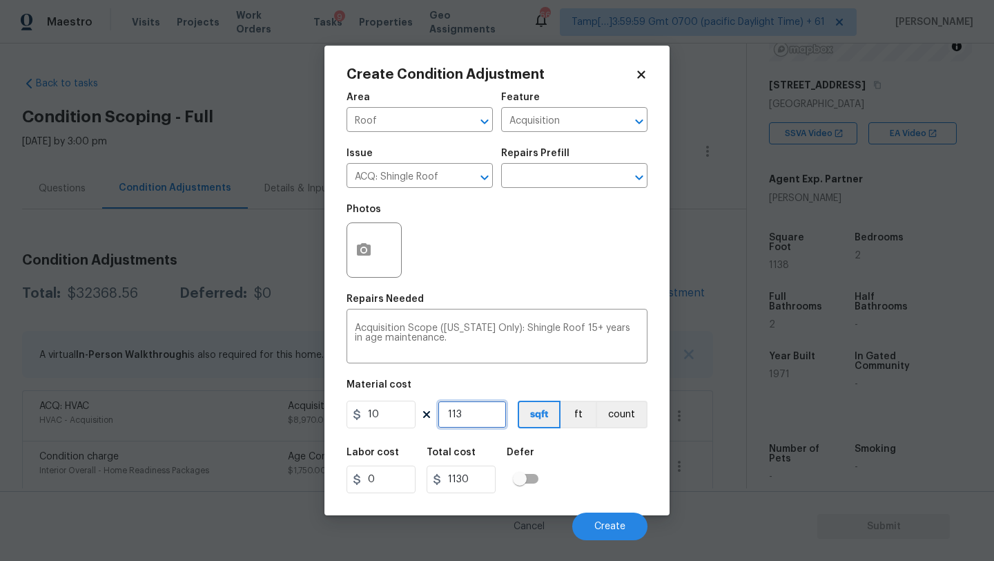
type input "1138"
type input "11380"
type input "1138"
click at [597, 528] on span "Create" at bounding box center [609, 526] width 31 height 10
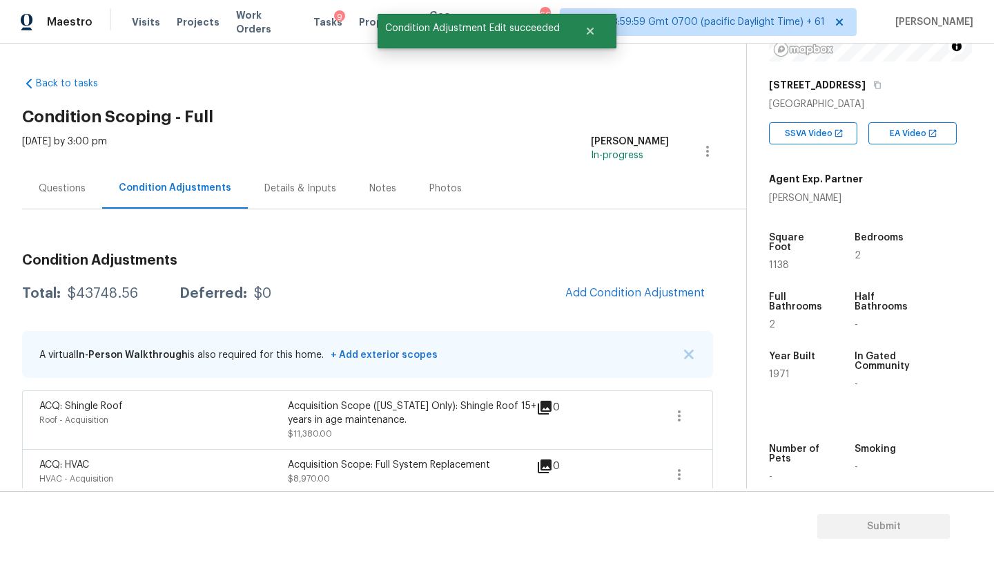
click at [63, 198] on div "Questions" at bounding box center [62, 188] width 80 height 41
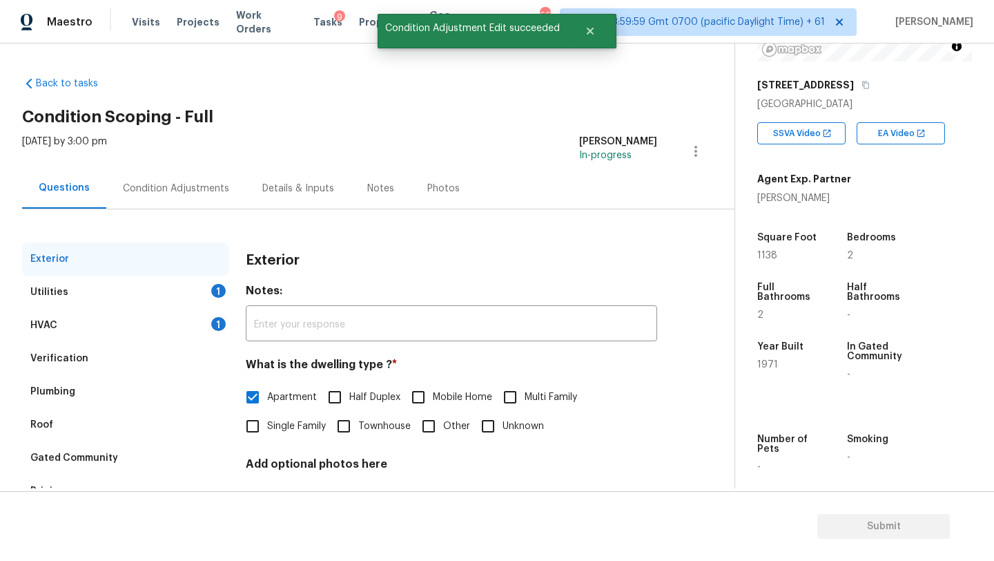
click at [71, 356] on div "Verification" at bounding box center [59, 358] width 58 height 14
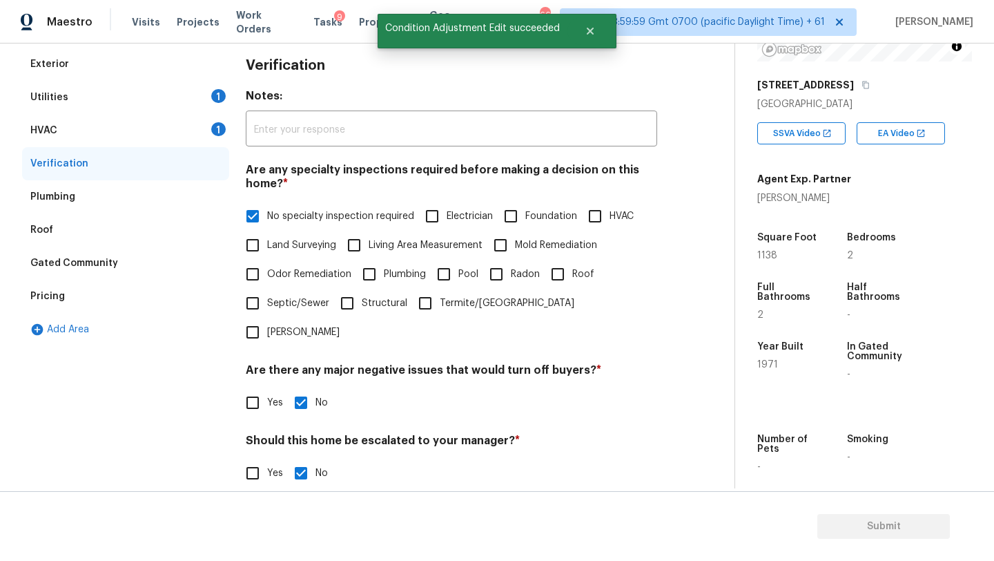
scroll to position [270, 0]
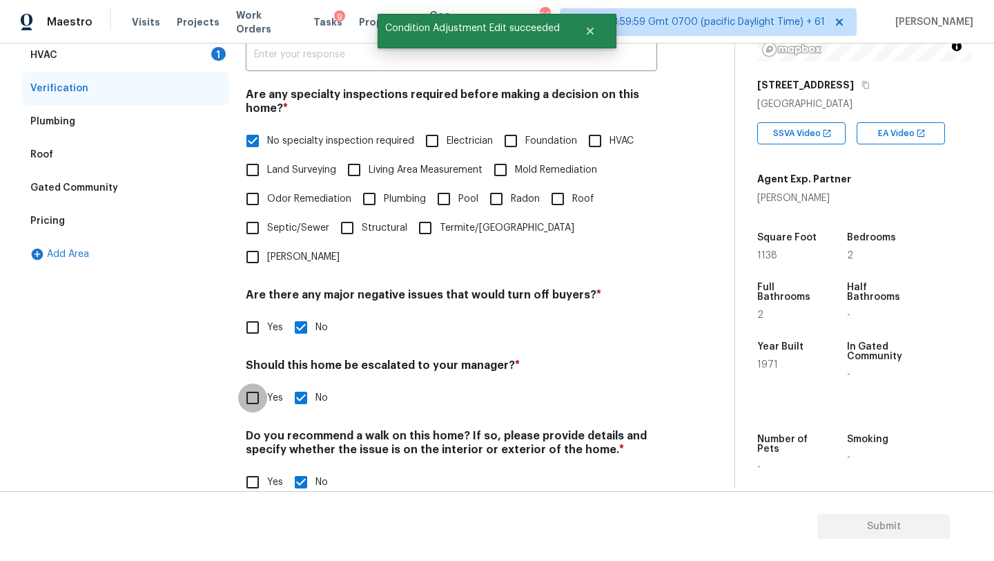
click at [258, 383] on input "Yes" at bounding box center [252, 397] width 29 height 29
checkbox input "true"
checkbox input "false"
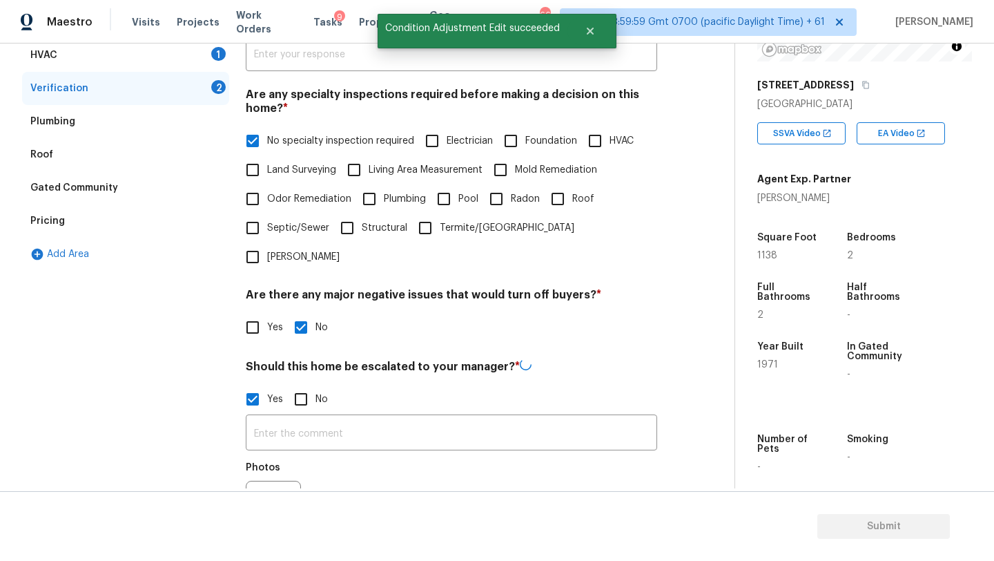
click at [275, 418] on input "text" at bounding box center [452, 434] width 412 height 32
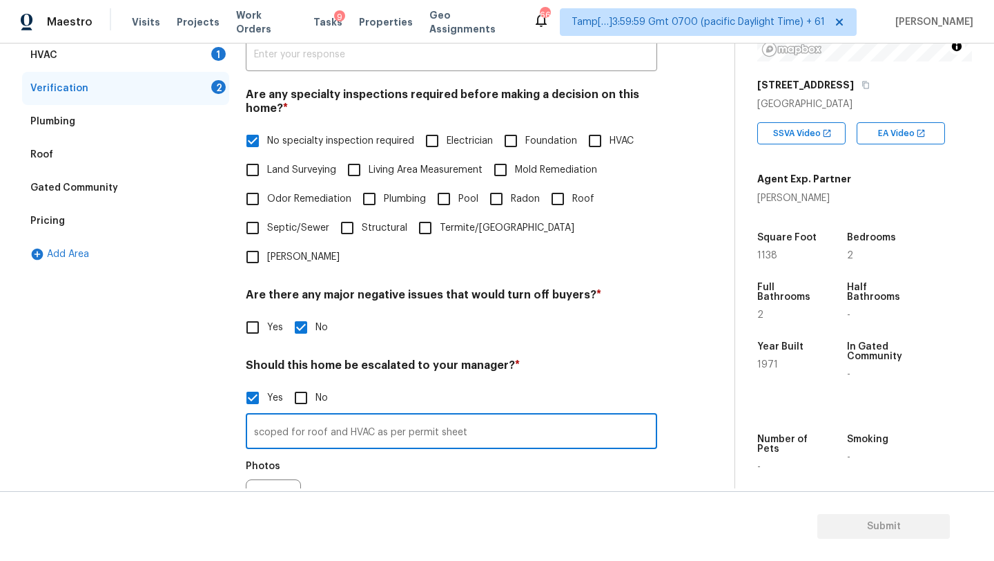
scroll to position [401, 0]
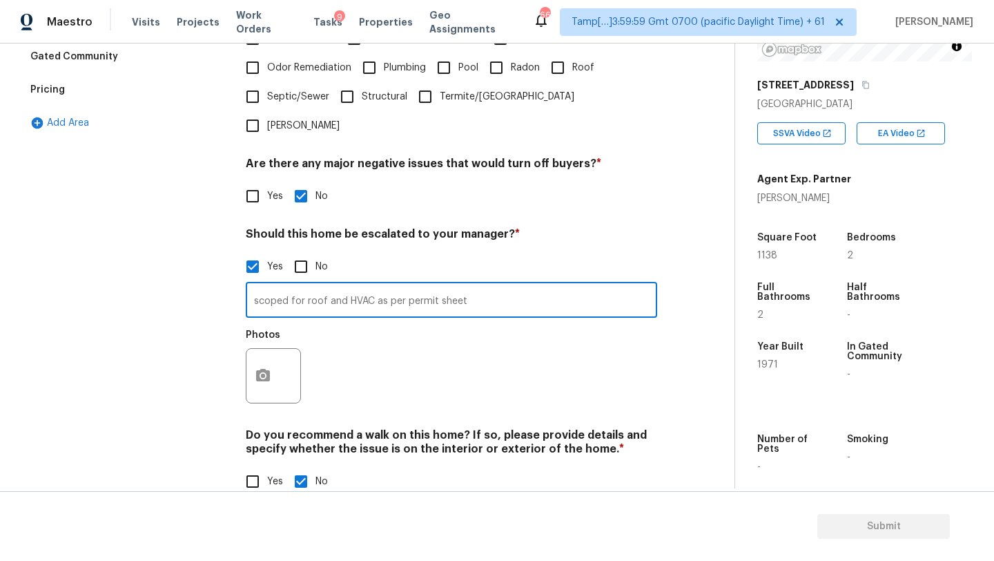
type input "scoped for roof and HVAC as per permit sheet"
click at [252, 366] on button "button" at bounding box center [262, 376] width 33 height 54
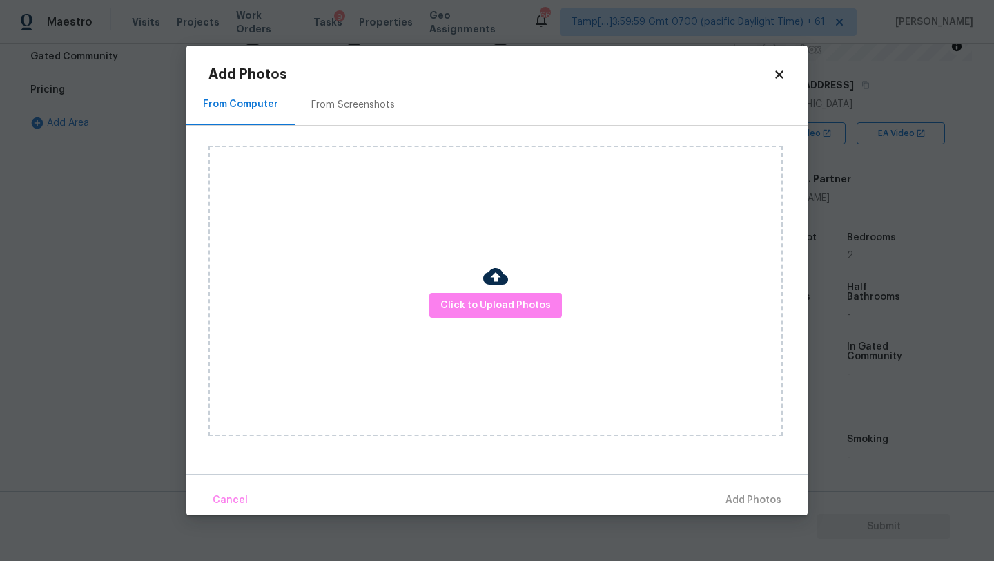
click at [347, 112] on div "From Screenshots" at bounding box center [353, 104] width 117 height 41
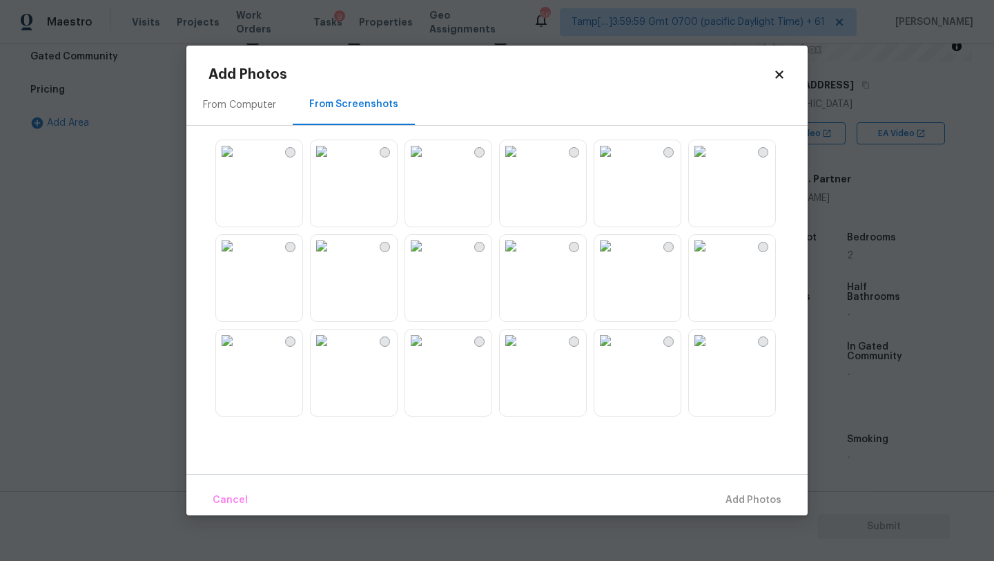
click at [427, 162] on img at bounding box center [416, 151] width 22 height 22
click at [757, 510] on button "Add 1 Photo(s)" at bounding box center [747, 500] width 79 height 30
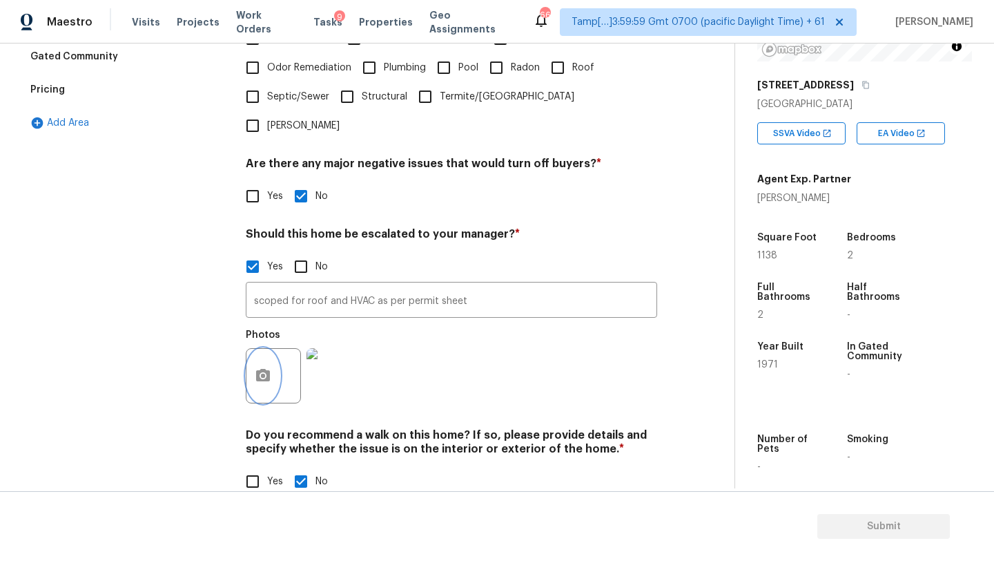
scroll to position [0, 0]
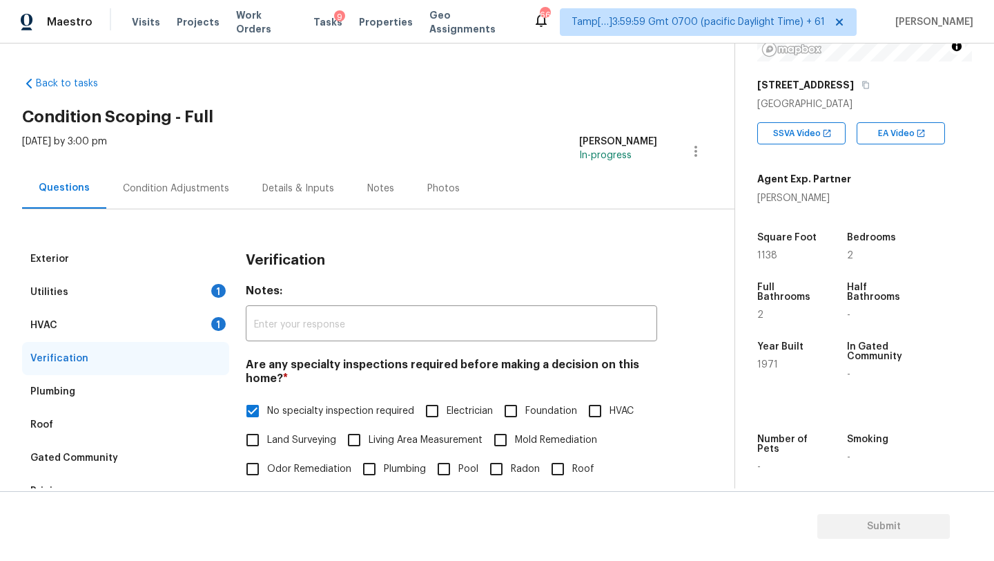
click at [191, 172] on div "Condition Adjustments" at bounding box center [175, 188] width 139 height 41
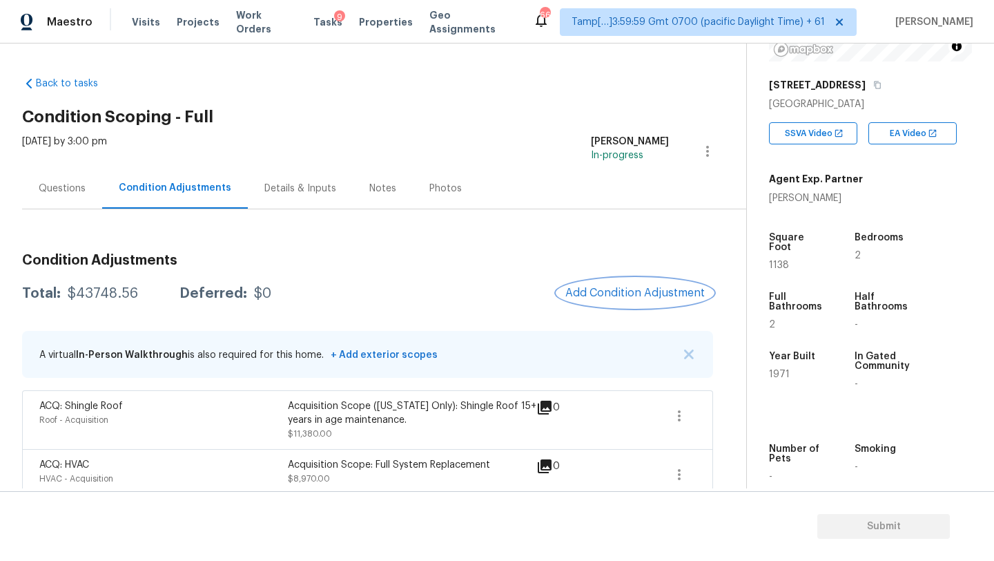
click at [587, 287] on span "Add Condition Adjustment" at bounding box center [634, 293] width 139 height 12
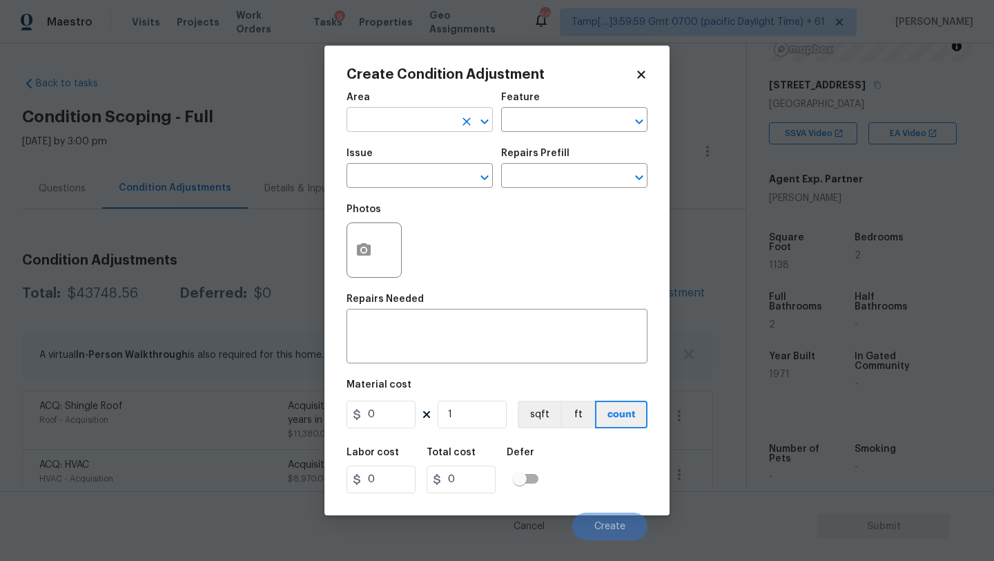
click at [407, 129] on input "text" at bounding box center [401, 120] width 108 height 21
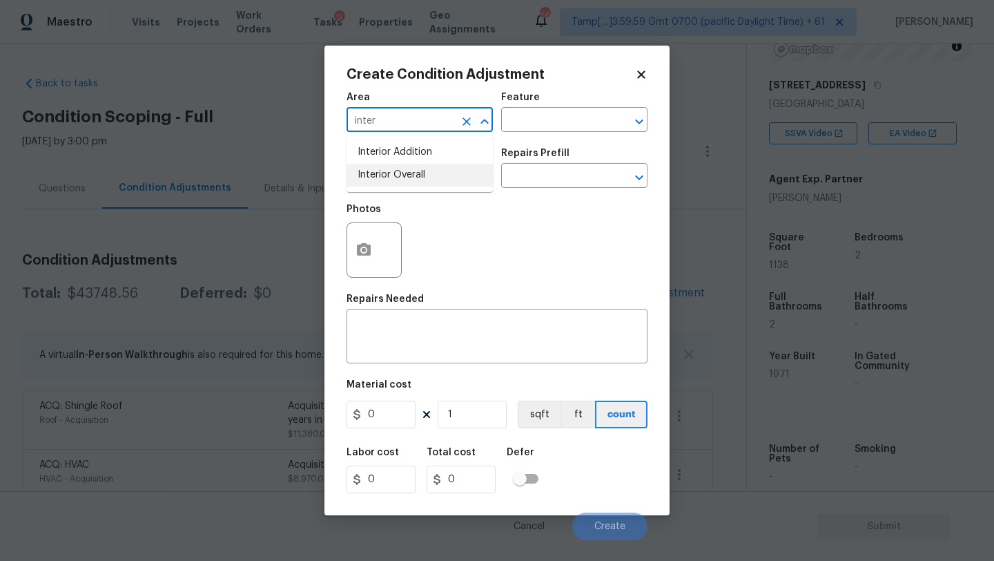
click at [407, 181] on li "Interior Overall" at bounding box center [420, 175] width 146 height 23
type input "Interior Overall"
click at [559, 135] on div "Area Interior Overall ​ Feature ​" at bounding box center [497, 112] width 301 height 56
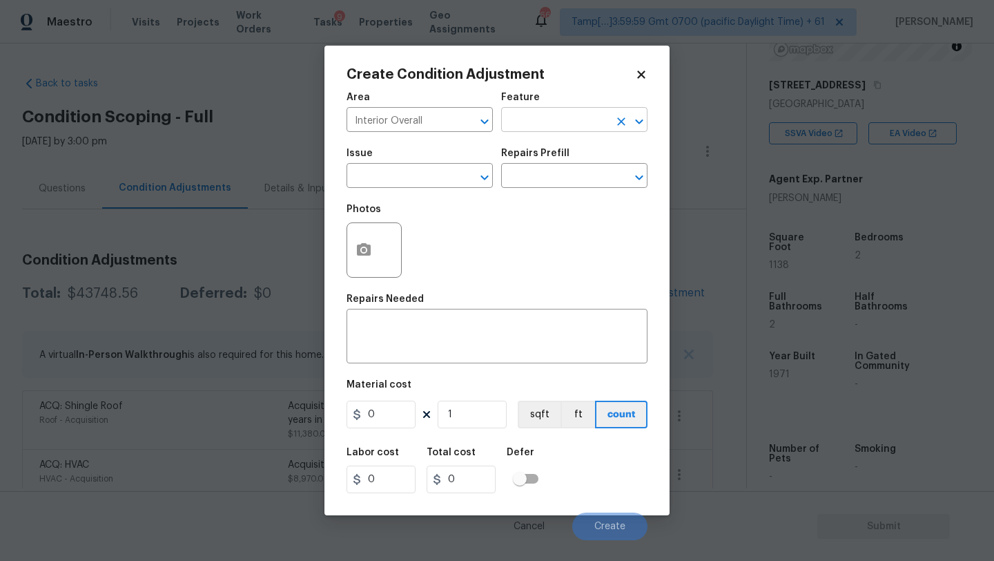
click at [557, 130] on input "text" at bounding box center [555, 120] width 108 height 21
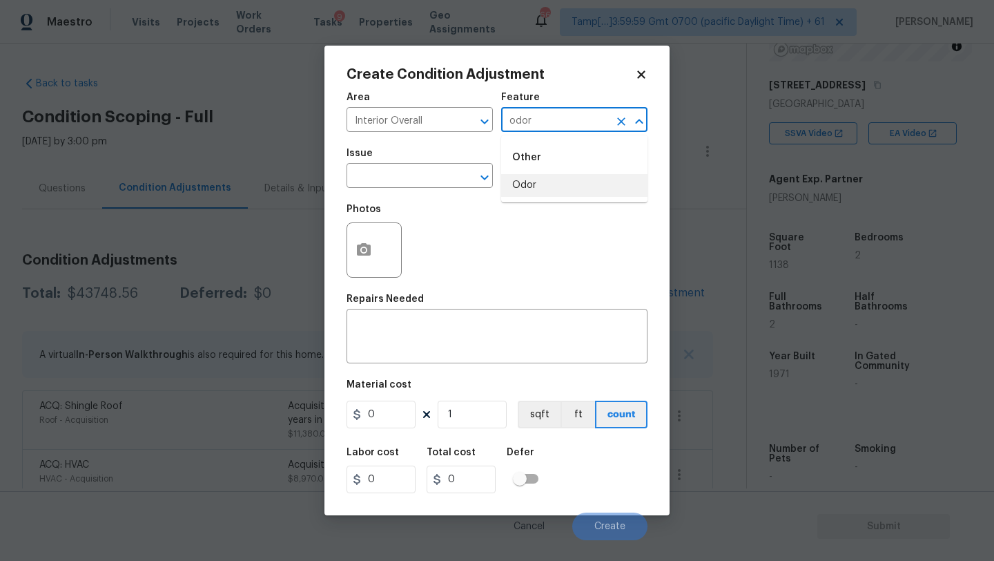
click at [552, 184] on li "Odor" at bounding box center [574, 185] width 146 height 23
type input "Odor"
click at [429, 173] on input "text" at bounding box center [401, 176] width 108 height 21
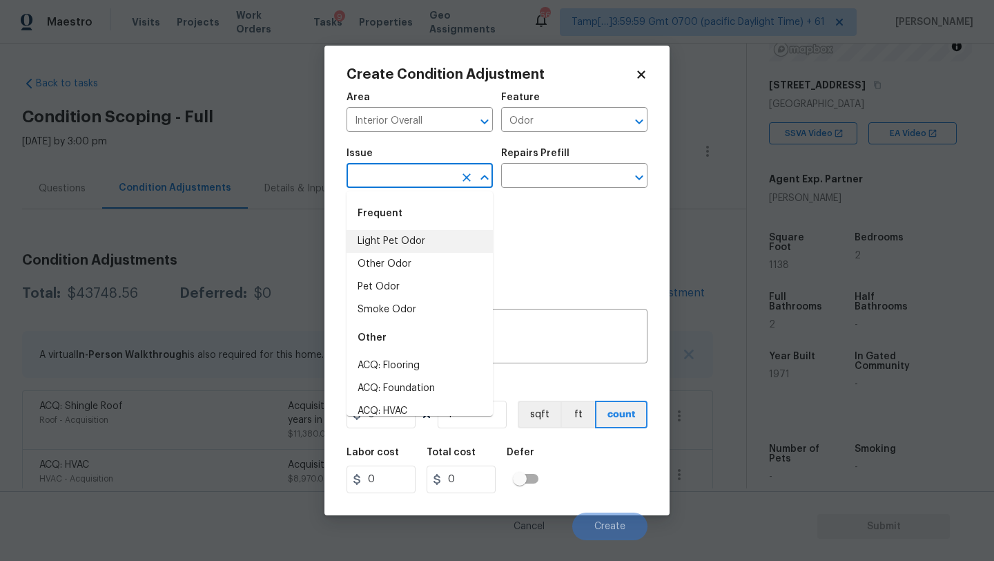
click at [416, 249] on li "Light Pet Odor" at bounding box center [420, 241] width 146 height 23
type input "Light Pet Odor"
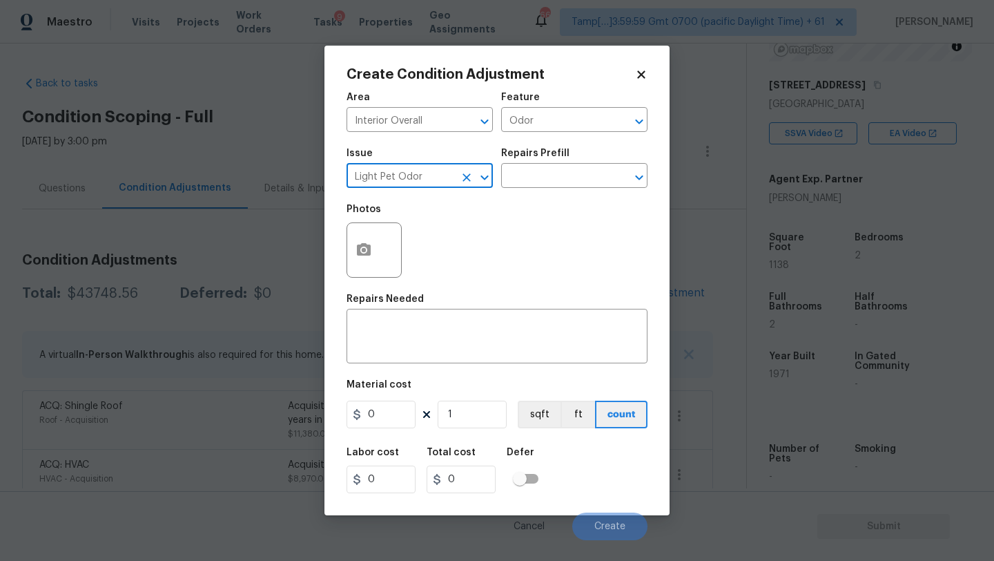
click at [580, 158] on div "Repairs Prefill" at bounding box center [574, 157] width 146 height 18
click at [579, 198] on div "Photos" at bounding box center [497, 241] width 301 height 90
click at [578, 166] on input "text" at bounding box center [555, 176] width 108 height 21
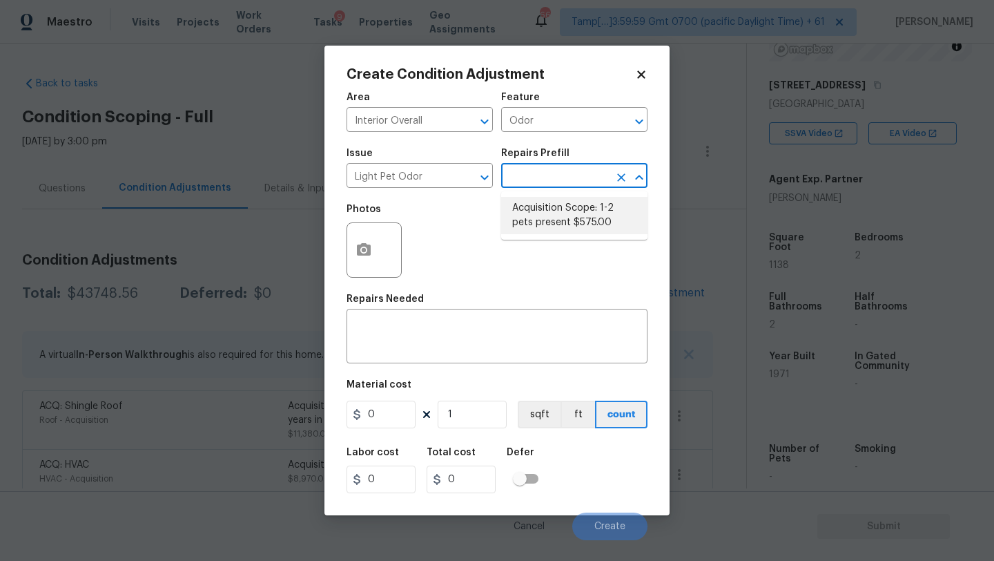
click at [576, 217] on li "Acquisition Scope: 1-2 pets present $575.00" at bounding box center [574, 215] width 146 height 37
type textarea "Acquisition Scope: 1-2 pets present"
type input "575"
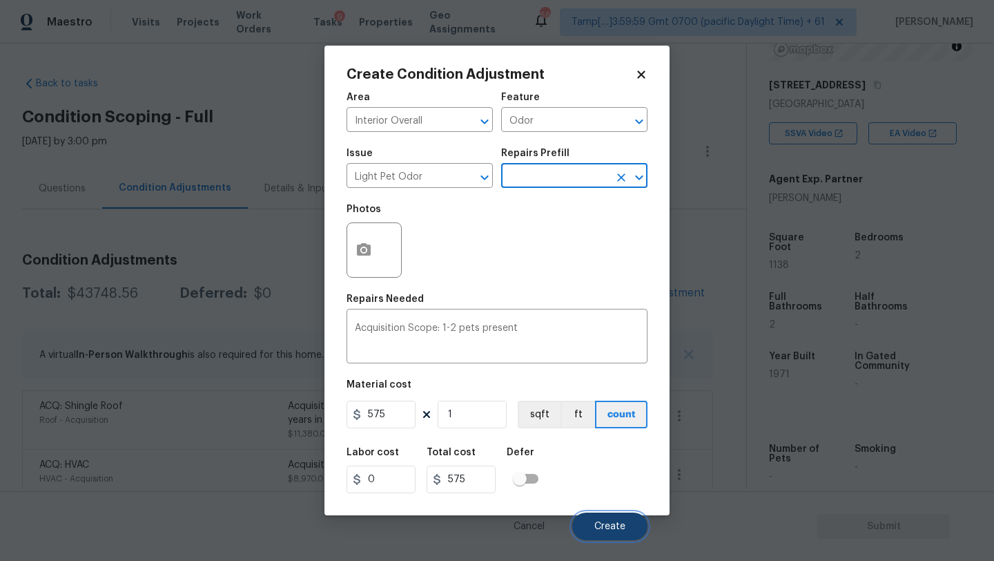
click at [597, 527] on span "Create" at bounding box center [609, 526] width 31 height 10
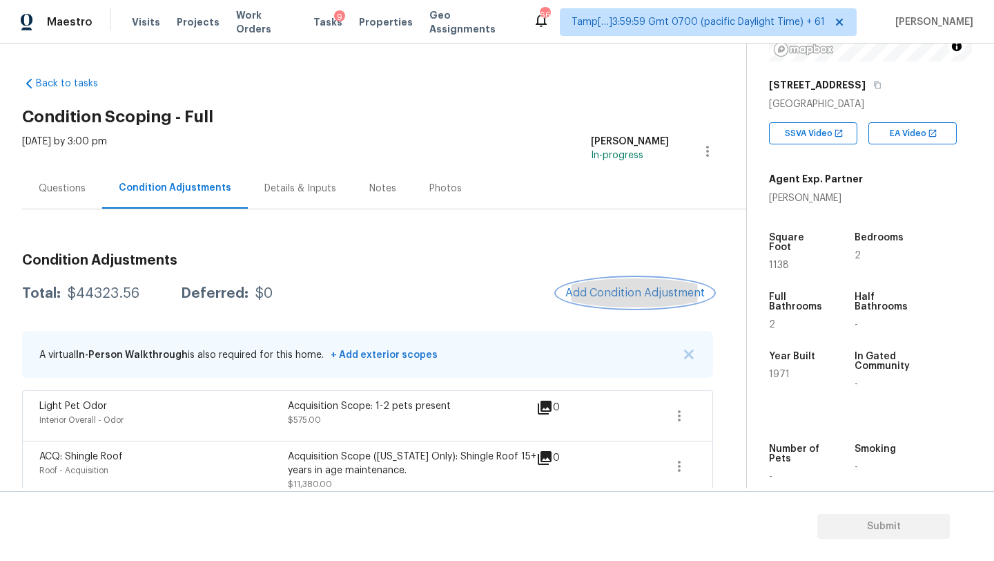
click at [635, 294] on span "Add Condition Adjustment" at bounding box center [634, 293] width 139 height 12
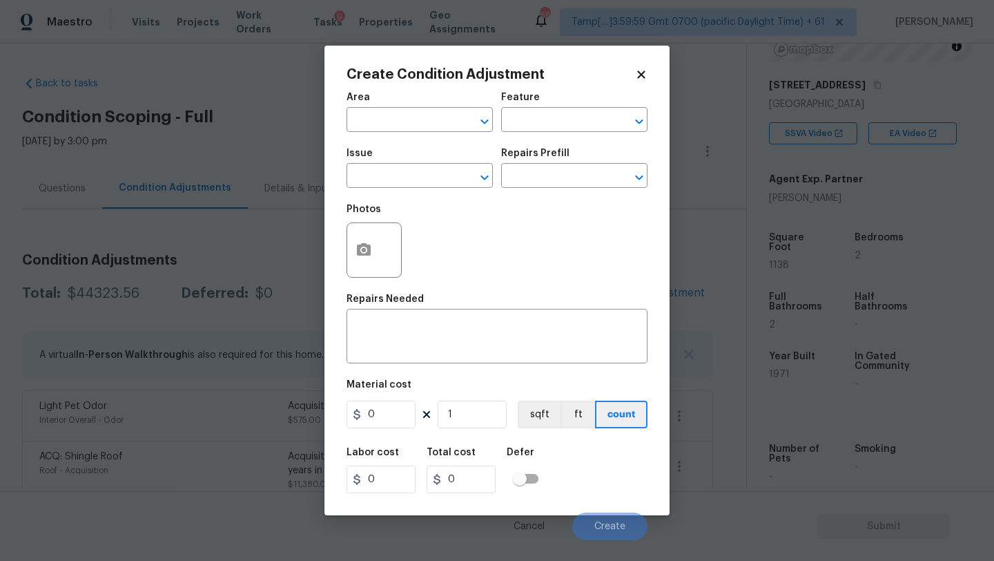
click at [381, 133] on span "Area ​" at bounding box center [420, 112] width 146 height 56
click at [381, 125] on input "text" at bounding box center [401, 120] width 108 height 21
click at [394, 173] on li "Interior Overall" at bounding box center [420, 175] width 146 height 23
type input "Interior Overall"
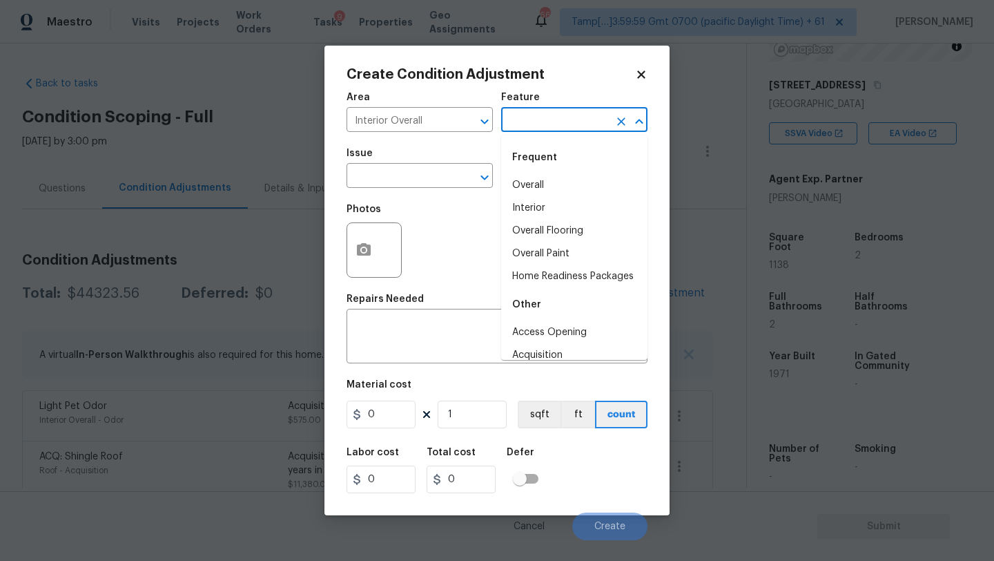
click at [546, 119] on input "text" at bounding box center [555, 120] width 108 height 21
click at [546, 226] on li "Overall Flooring" at bounding box center [574, 231] width 146 height 23
type input "Overall Flooring"
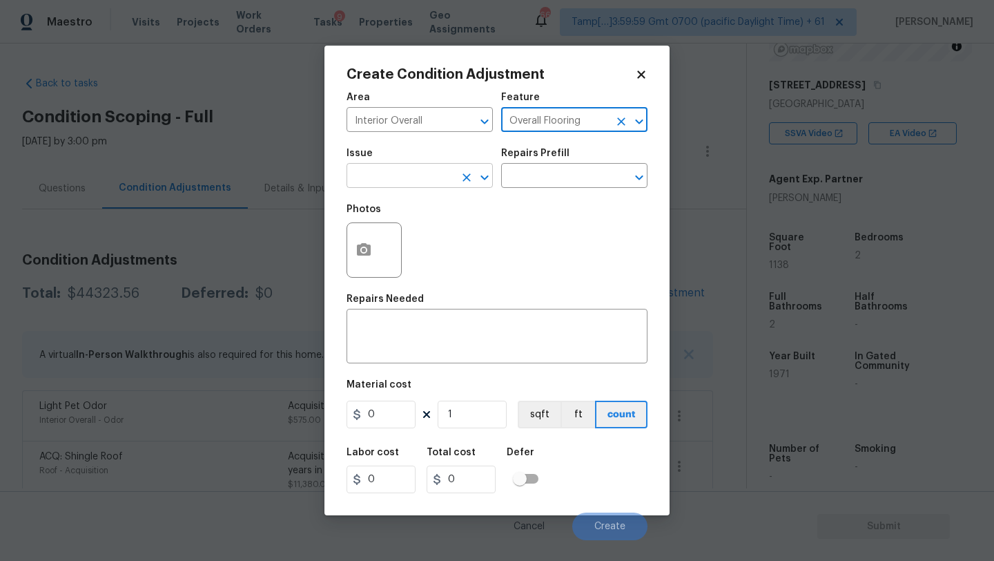
click at [408, 172] on input "text" at bounding box center [401, 176] width 108 height 21
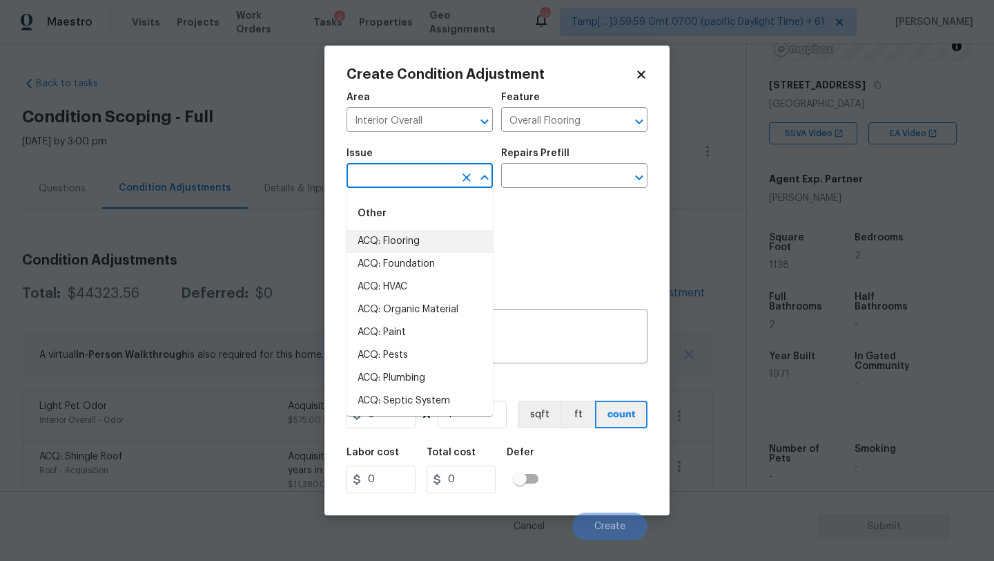
click at [407, 238] on li "ACQ: Flooring" at bounding box center [420, 241] width 146 height 23
type input "ACQ: Flooring"
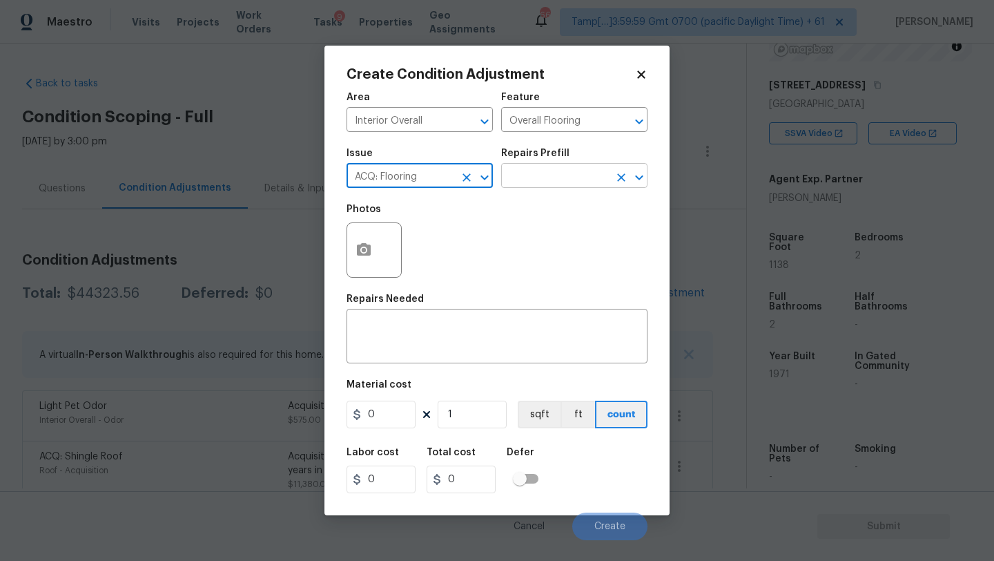
click at [532, 186] on input "text" at bounding box center [555, 176] width 108 height 21
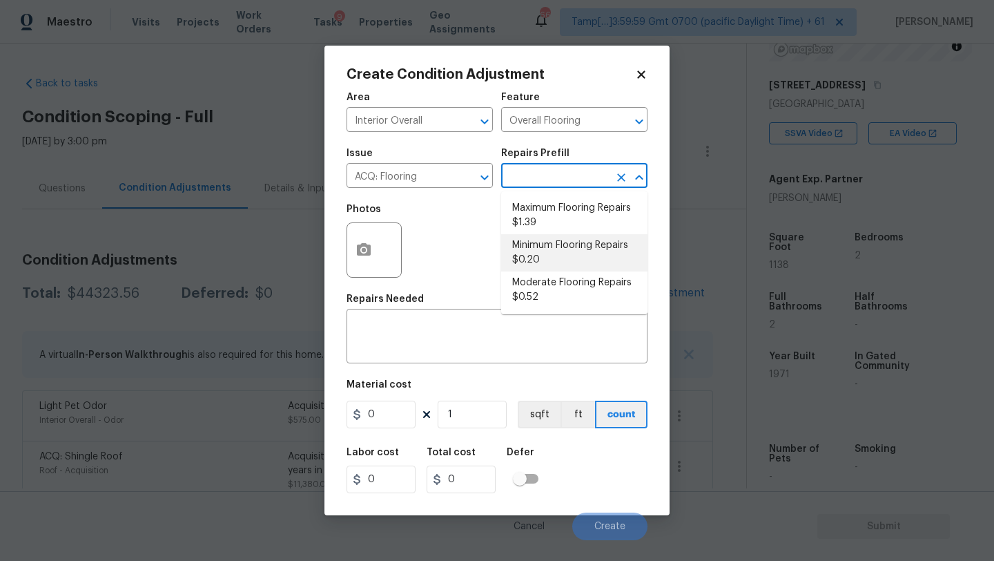
click at [548, 249] on li "Minimum Flooring Repairs $0.20" at bounding box center [574, 252] width 146 height 37
type input "Acquisition"
type textarea "Acquisition Scope: Minimum flooring repairs"
type input "0.2"
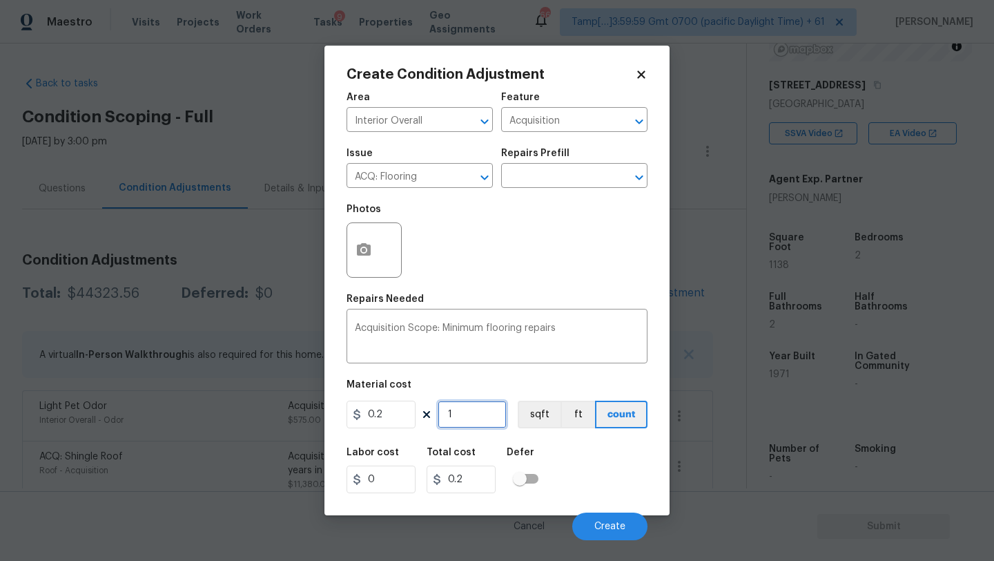
click at [473, 406] on input "1" at bounding box center [472, 414] width 69 height 28
type input "11"
type input "2.2"
type input "113"
type input "22.6"
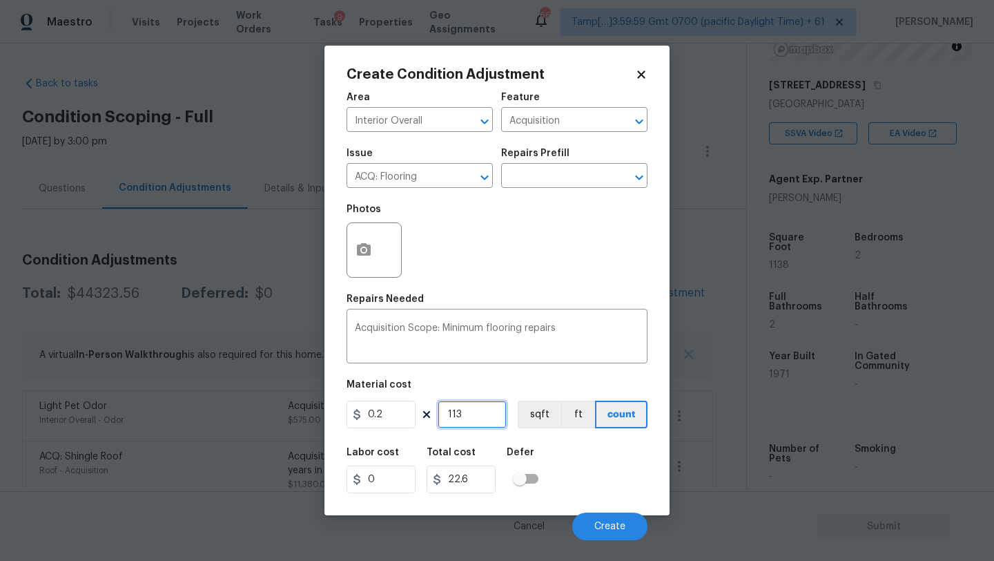
type input "1138"
type input "227.6"
type input "1138"
click at [619, 516] on button "Create" at bounding box center [609, 526] width 75 height 28
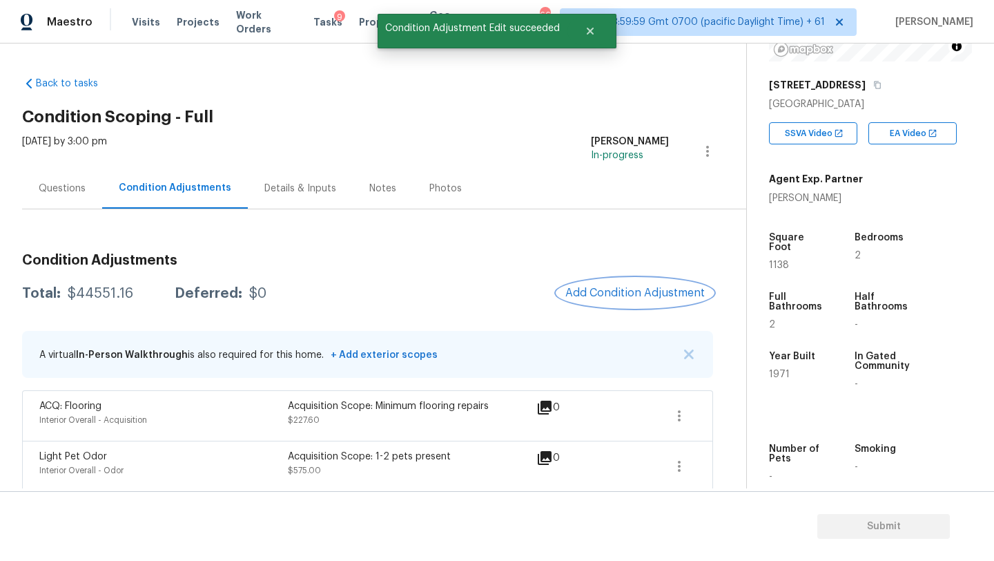
click at [610, 282] on button "Add Condition Adjustment" at bounding box center [635, 292] width 156 height 29
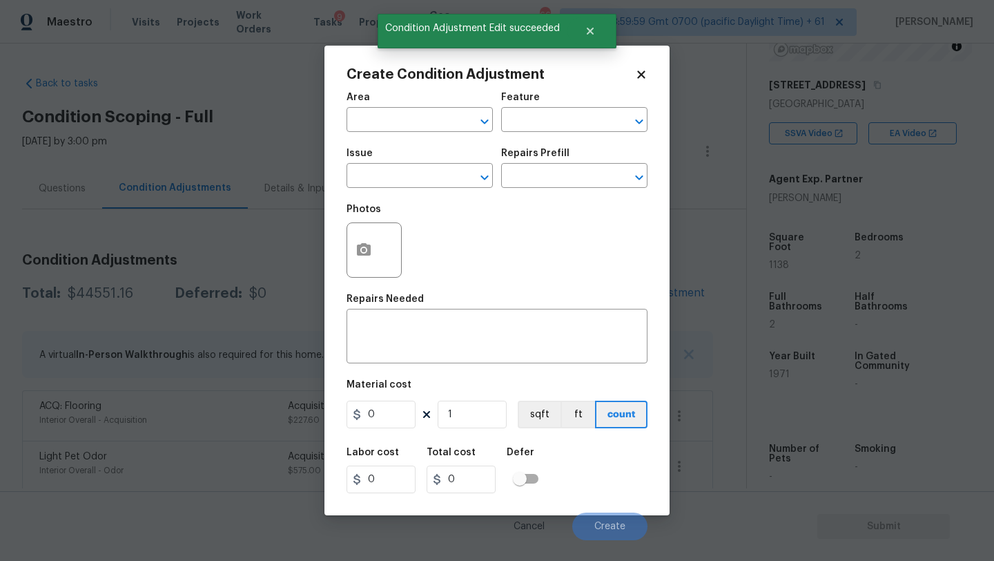
click at [379, 144] on span "Issue ​" at bounding box center [420, 168] width 146 height 56
click at [409, 118] on input "text" at bounding box center [401, 120] width 108 height 21
click at [417, 169] on li "Interior Overall" at bounding box center [420, 175] width 146 height 23
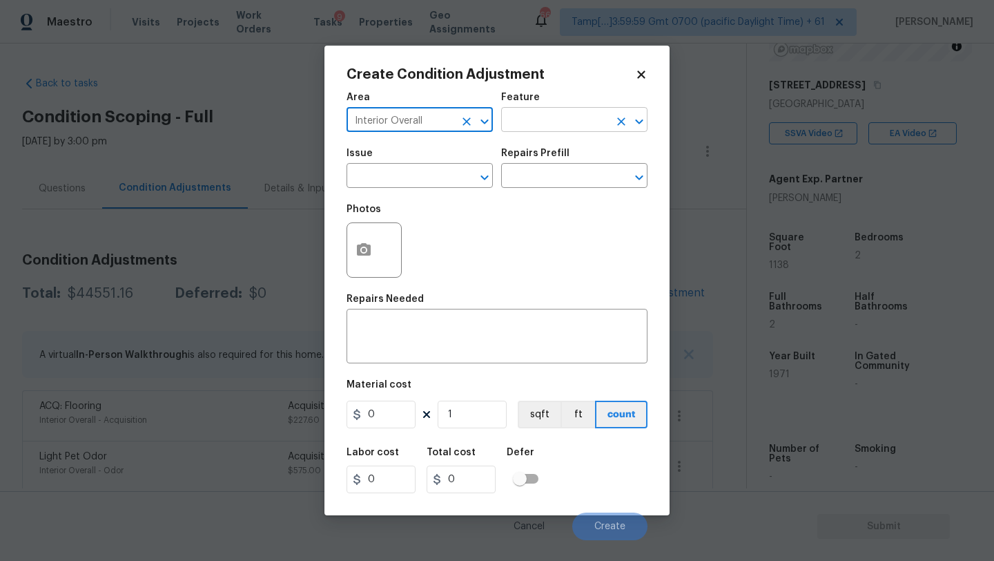
type input "Interior Overall"
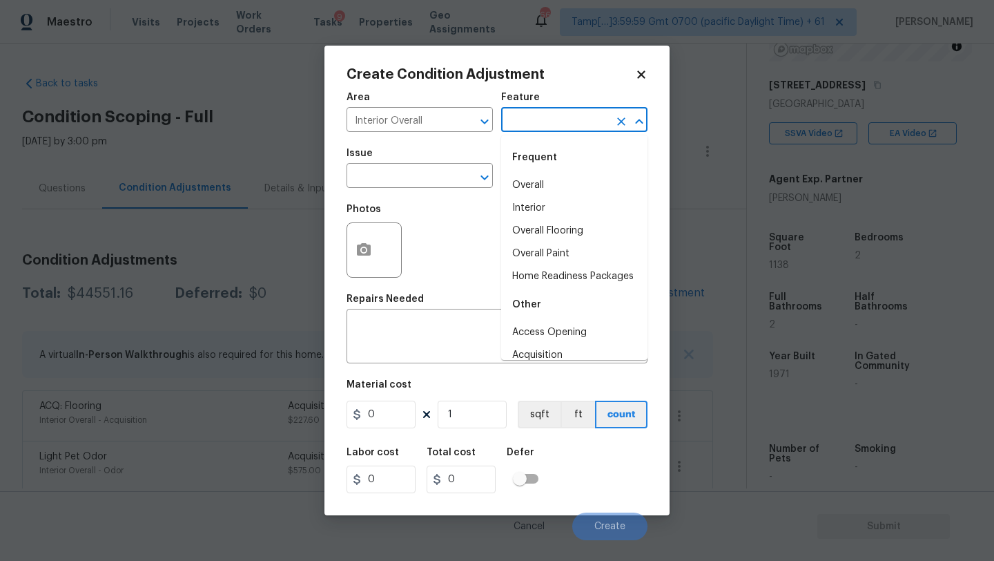
click at [525, 122] on input "text" at bounding box center [555, 120] width 108 height 21
click at [528, 244] on li "Overall Paint" at bounding box center [574, 253] width 146 height 23
type input "Overall Paint"
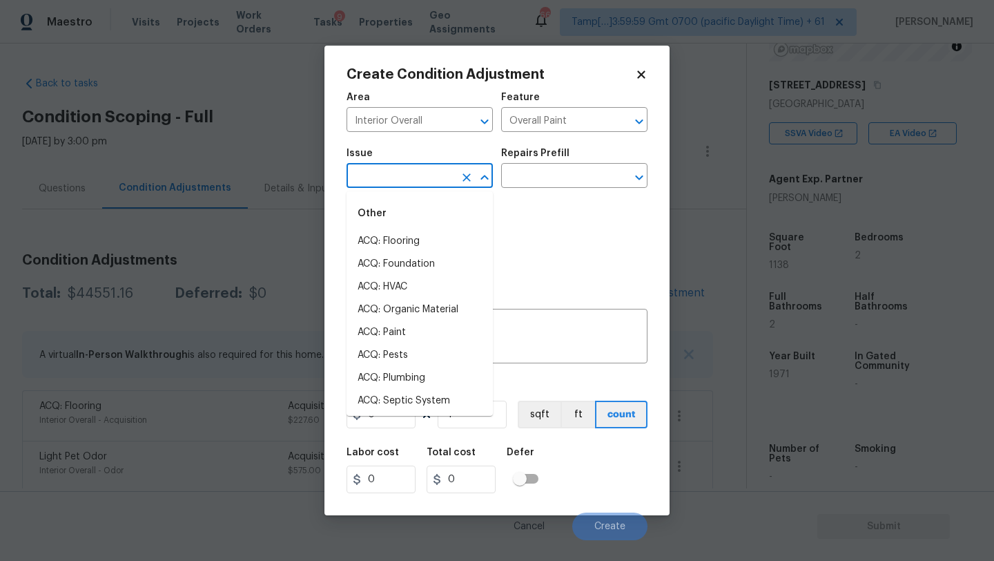
click at [421, 174] on input "text" at bounding box center [401, 176] width 108 height 21
click at [396, 335] on li "ACQ: Paint" at bounding box center [420, 332] width 146 height 23
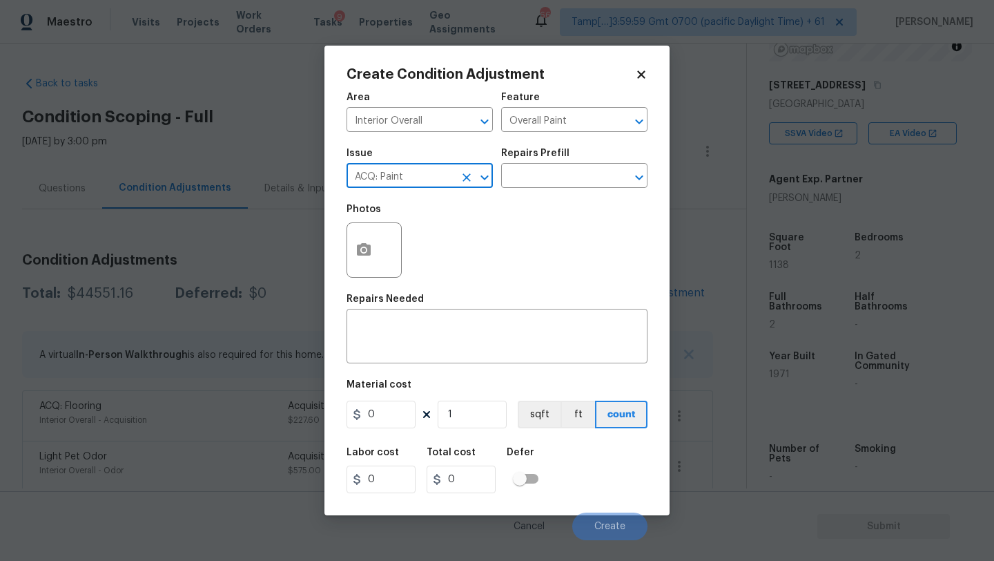
type input "ACQ: Paint"
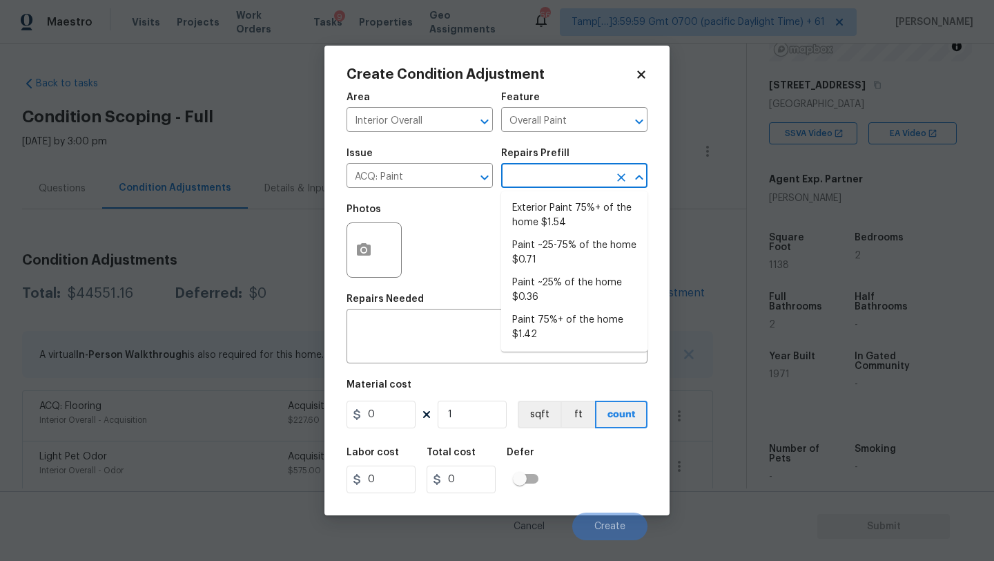
click at [580, 170] on input "text" at bounding box center [555, 176] width 108 height 21
click at [558, 282] on li "Paint ~25% of the home $0.36" at bounding box center [574, 289] width 146 height 37
type input "Acquisition"
type textarea "Acquisition Scope: ~25% of the home needs interior paint"
type input "0.36"
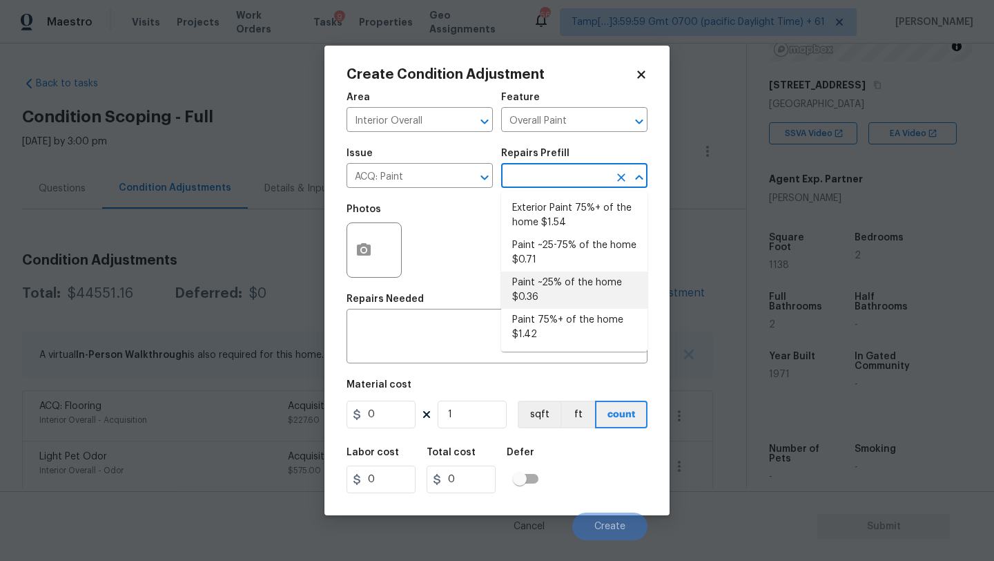
type input "0.36"
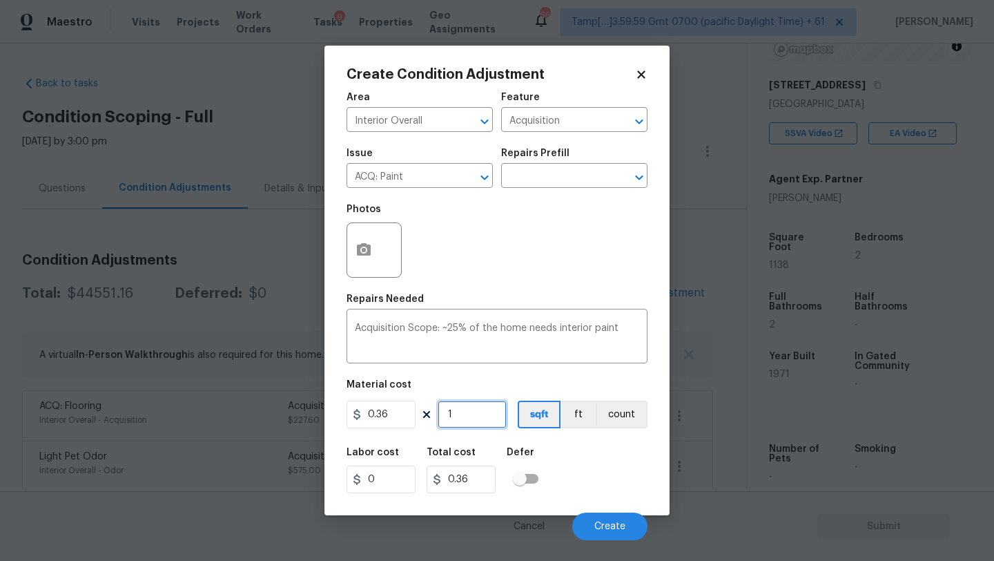
click at [484, 416] on input "1" at bounding box center [472, 414] width 69 height 28
type input "11"
type input "3.96"
type input "113"
type input "40.68"
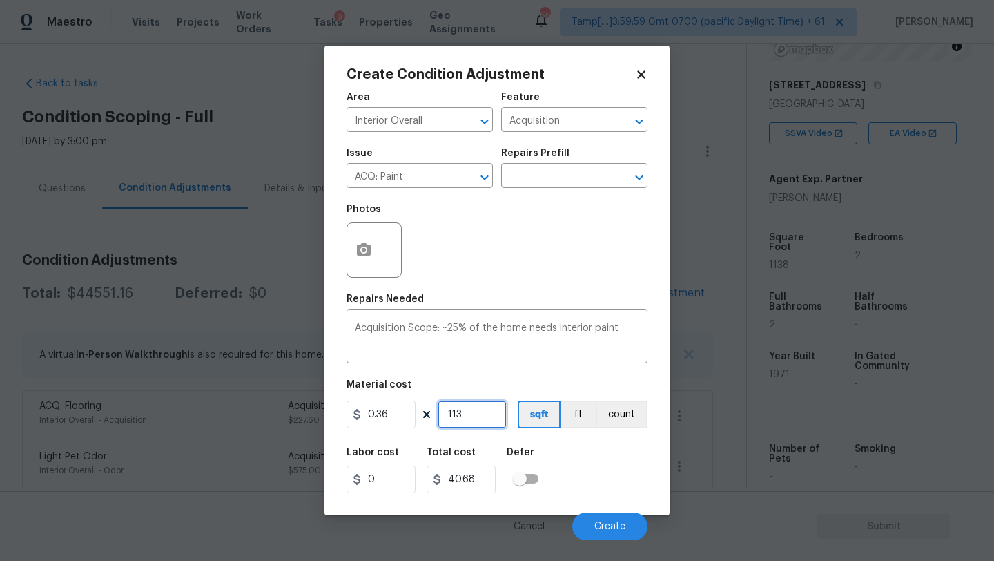
type input "1138"
type input "409.68"
type input "1138"
click at [595, 489] on div "Labor cost 0 Total cost 409.68 Defer" at bounding box center [497, 470] width 301 height 62
click at [595, 523] on span "Create" at bounding box center [609, 526] width 31 height 10
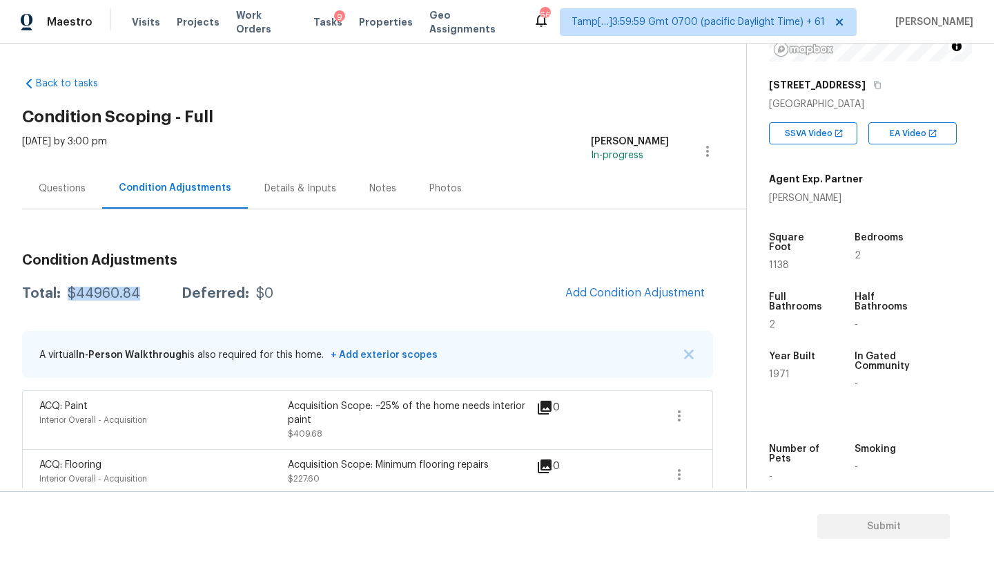
drag, startPoint x: 66, startPoint y: 293, endPoint x: 144, endPoint y: 294, distance: 78.0
click at [144, 294] on div "Total: $44960.84 Deferred: $0" at bounding box center [147, 294] width 251 height 14
copy div "$44960.84"
click at [32, 186] on div "Questions" at bounding box center [62, 188] width 80 height 41
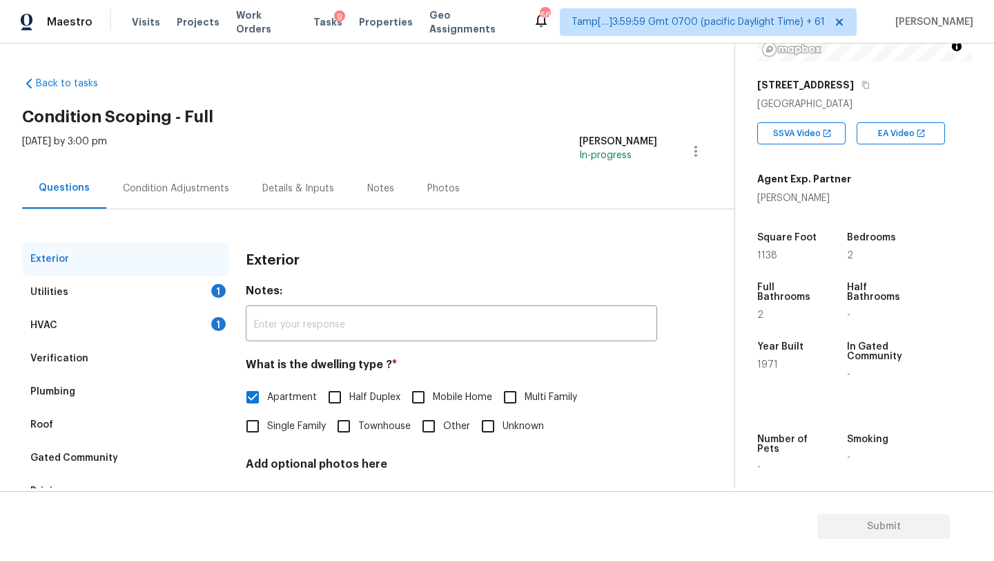
click at [56, 324] on div "HVAC" at bounding box center [43, 325] width 27 height 14
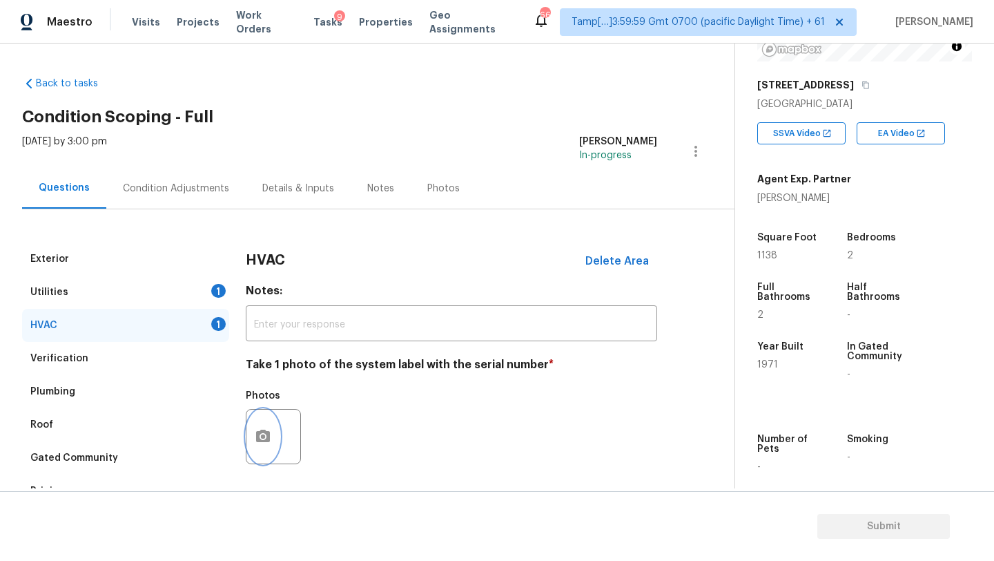
click at [262, 430] on icon "button" at bounding box center [263, 435] width 14 height 12
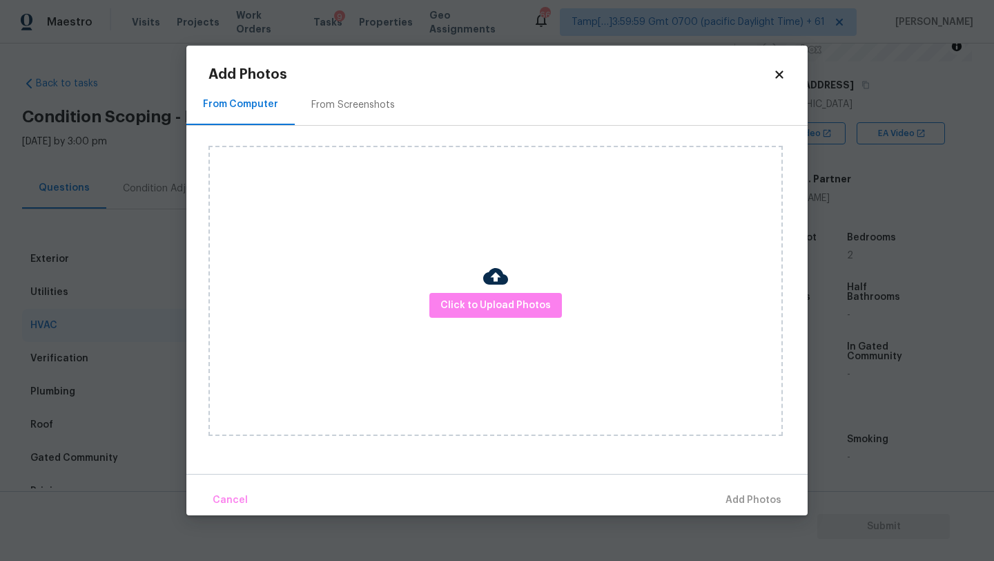
click at [347, 104] on div "From Screenshots" at bounding box center [353, 105] width 84 height 14
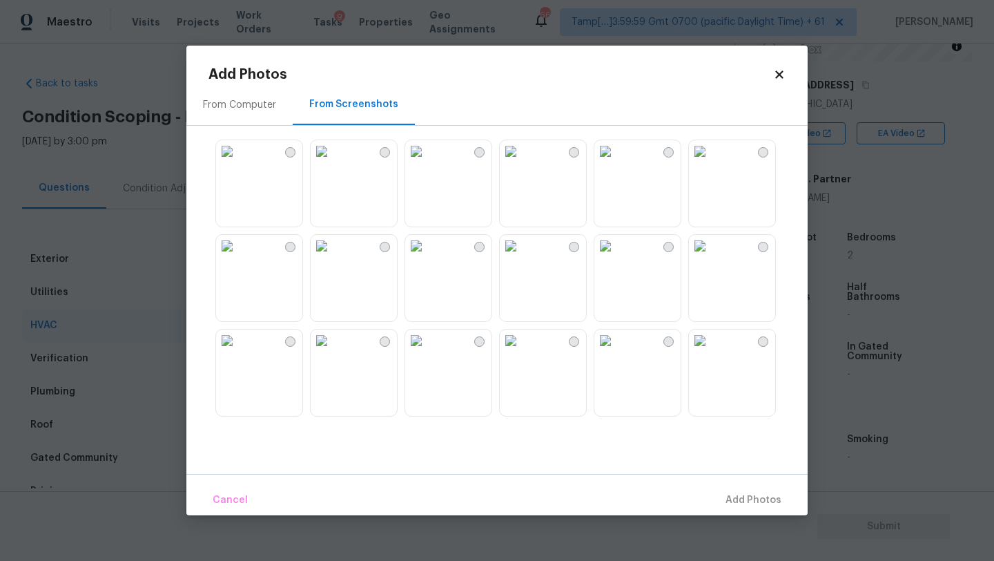
click at [427, 162] on img at bounding box center [416, 151] width 22 height 22
click at [760, 499] on span "Add 1 Photo(s)" at bounding box center [747, 500] width 68 height 17
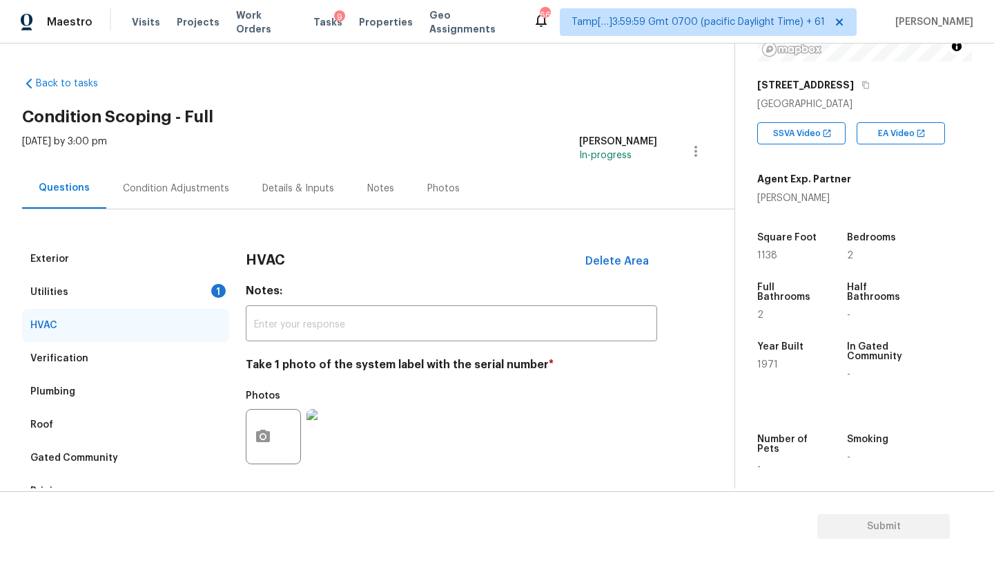
click at [72, 302] on div "Utilities 1" at bounding box center [125, 291] width 207 height 33
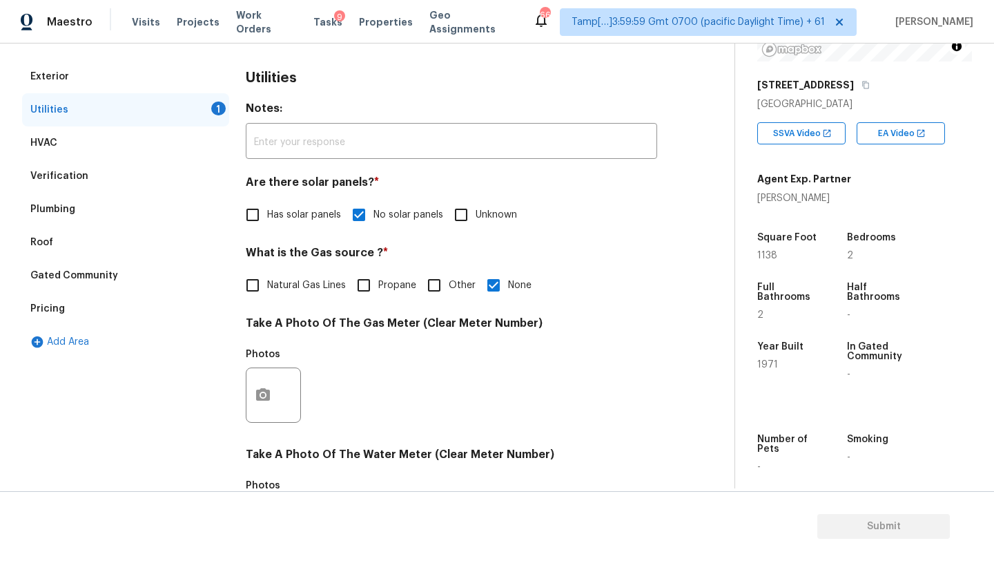
scroll to position [233, 0]
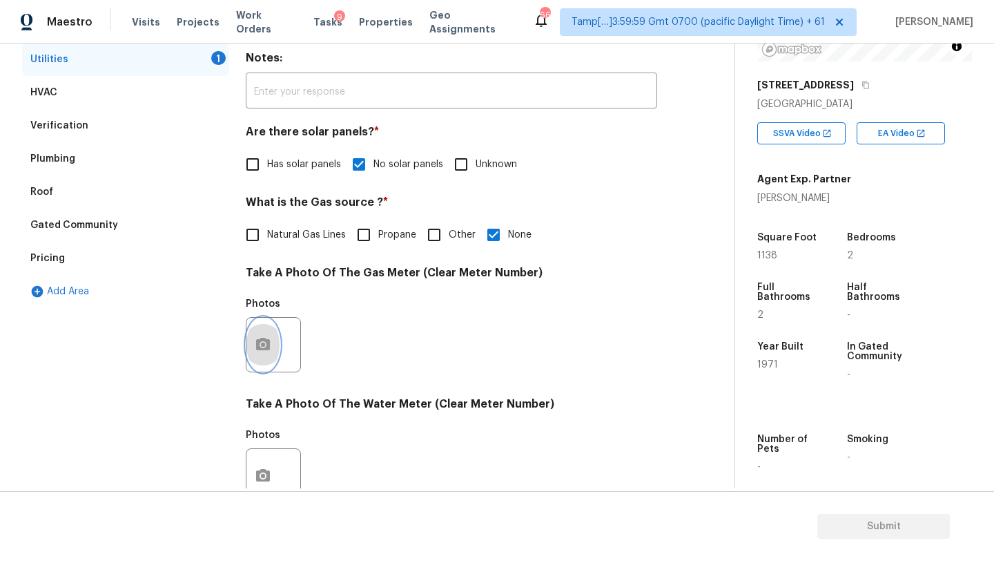
click at [260, 351] on icon "button" at bounding box center [263, 344] width 17 height 17
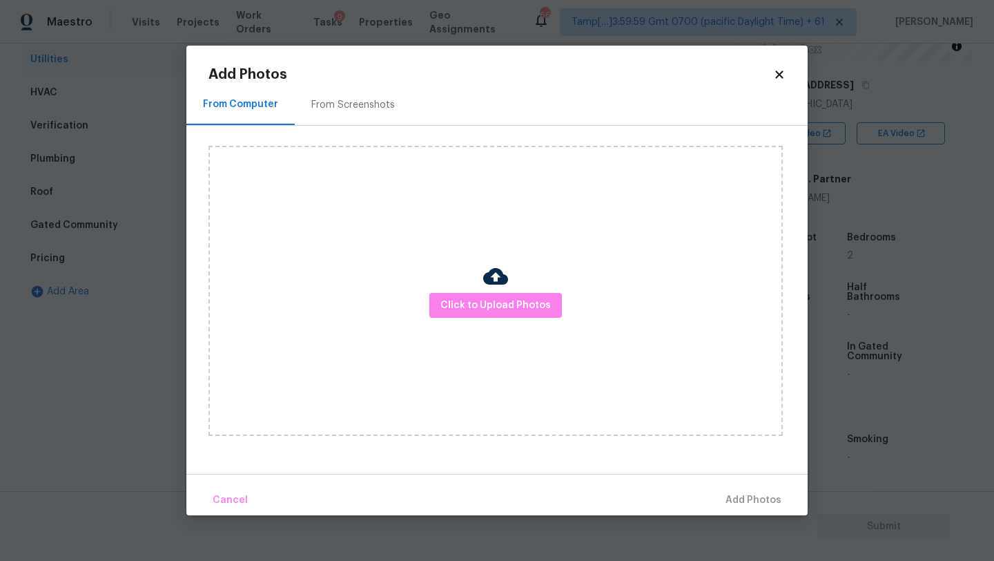
click at [356, 92] on div "From Screenshots" at bounding box center [353, 104] width 117 height 41
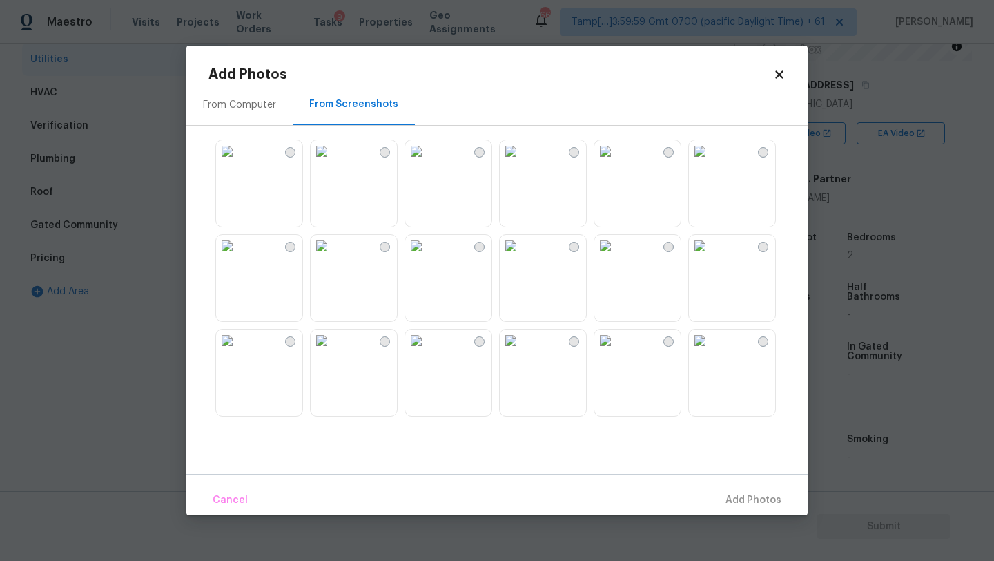
click at [427, 162] on img at bounding box center [416, 151] width 22 height 22
click at [755, 492] on span "Add 1 Photo(s)" at bounding box center [747, 500] width 68 height 17
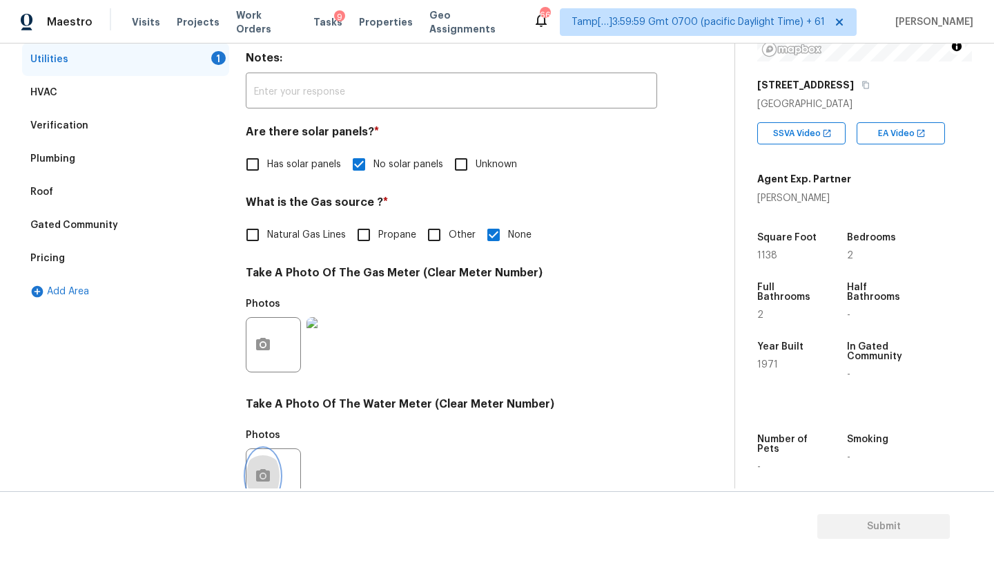
click at [272, 469] on button "button" at bounding box center [262, 476] width 33 height 54
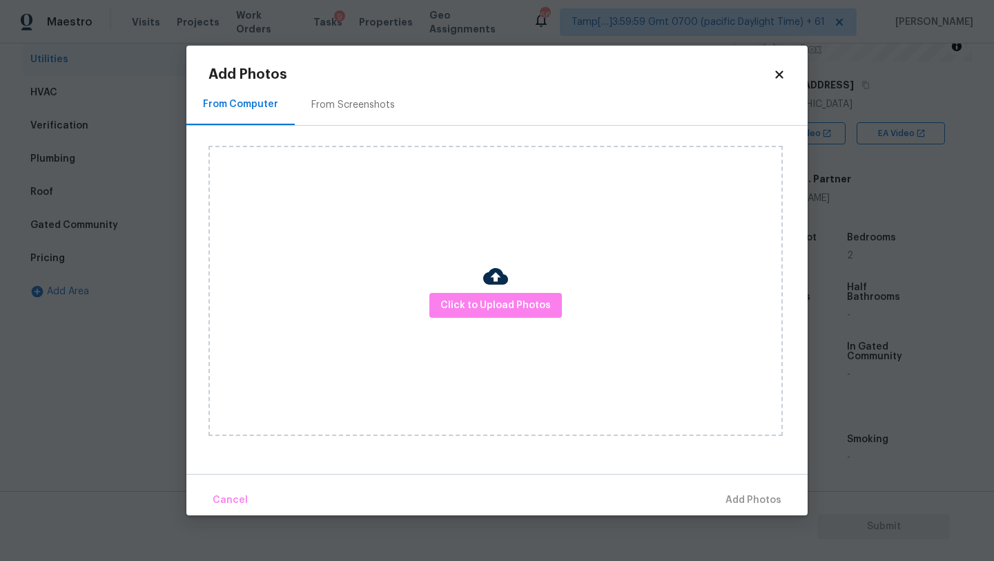
click at [345, 96] on div "From Screenshots" at bounding box center [353, 104] width 117 height 41
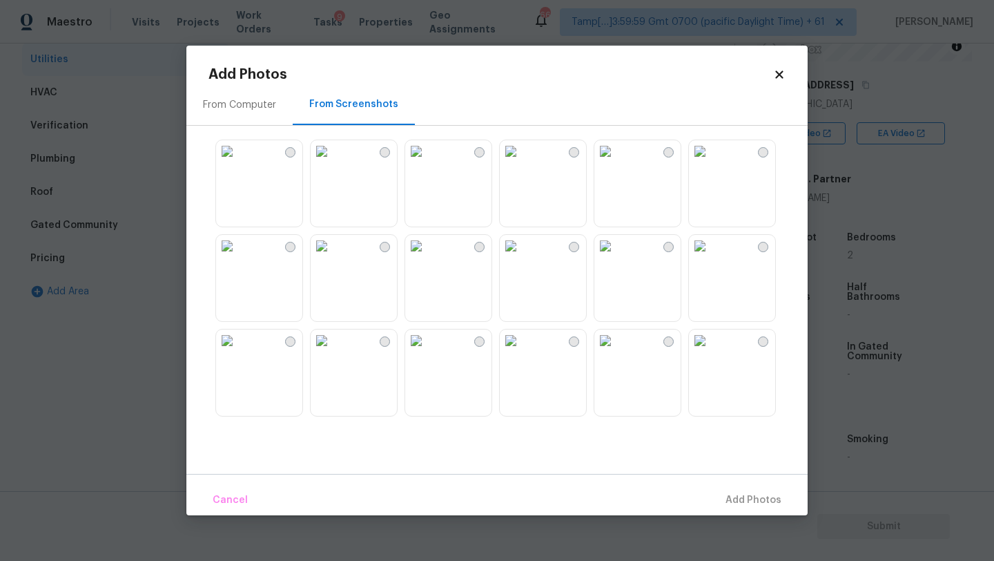
click at [427, 162] on img at bounding box center [416, 151] width 22 height 22
click at [755, 492] on span "Add 1 Photo(s)" at bounding box center [747, 500] width 68 height 17
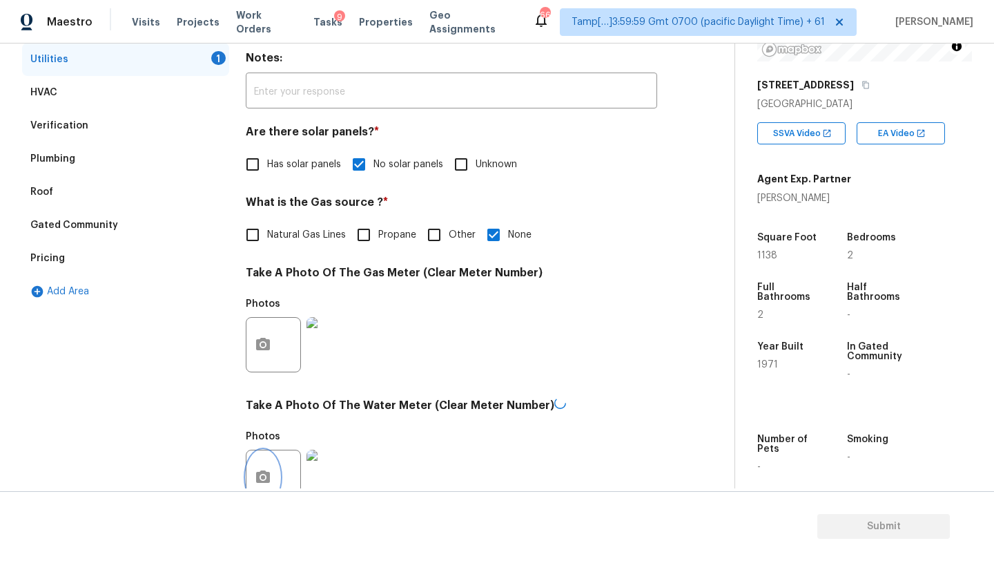
scroll to position [492, 0]
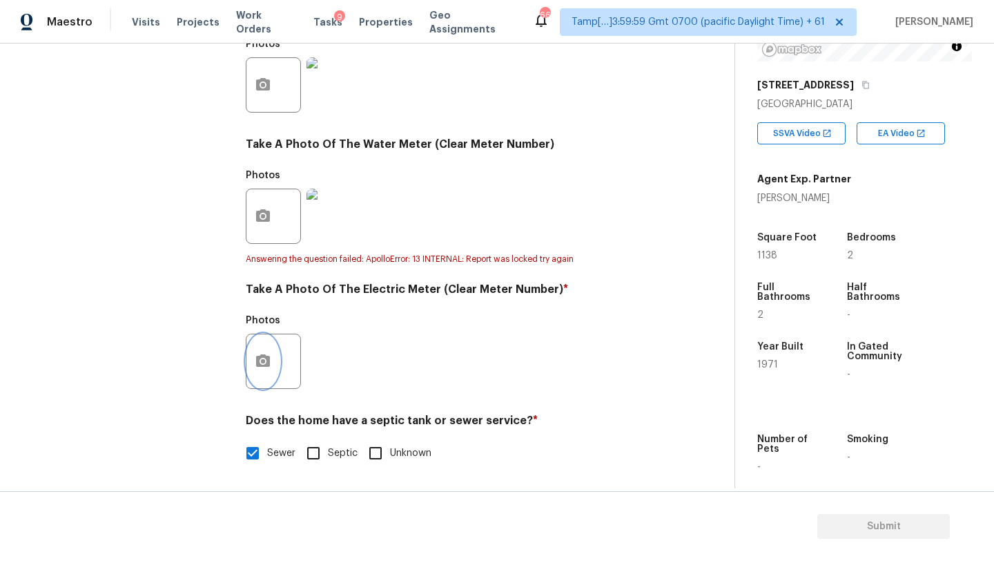
click at [271, 358] on button "button" at bounding box center [262, 361] width 33 height 54
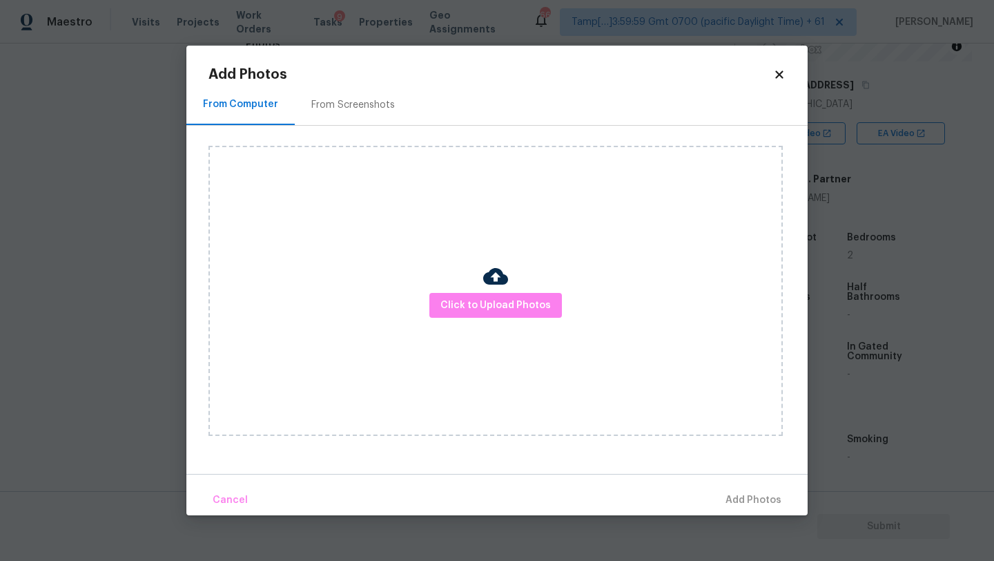
click at [329, 110] on div "From Screenshots" at bounding box center [353, 105] width 84 height 14
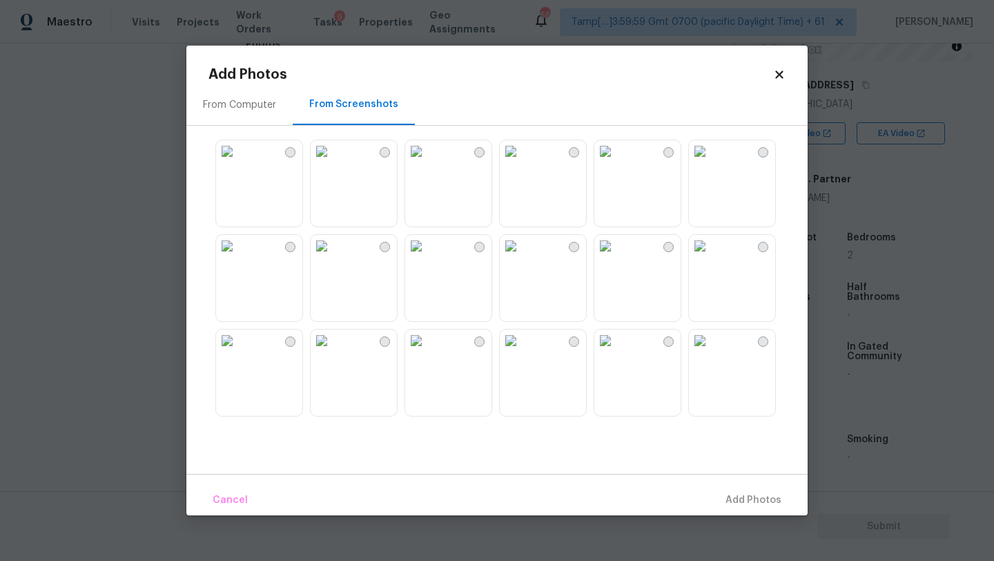
click at [333, 159] on img at bounding box center [322, 151] width 22 height 22
click at [333, 162] on img at bounding box center [322, 151] width 22 height 22
click at [427, 162] on img at bounding box center [416, 151] width 22 height 22
click at [731, 492] on span "Add 1 Photo(s)" at bounding box center [747, 500] width 68 height 17
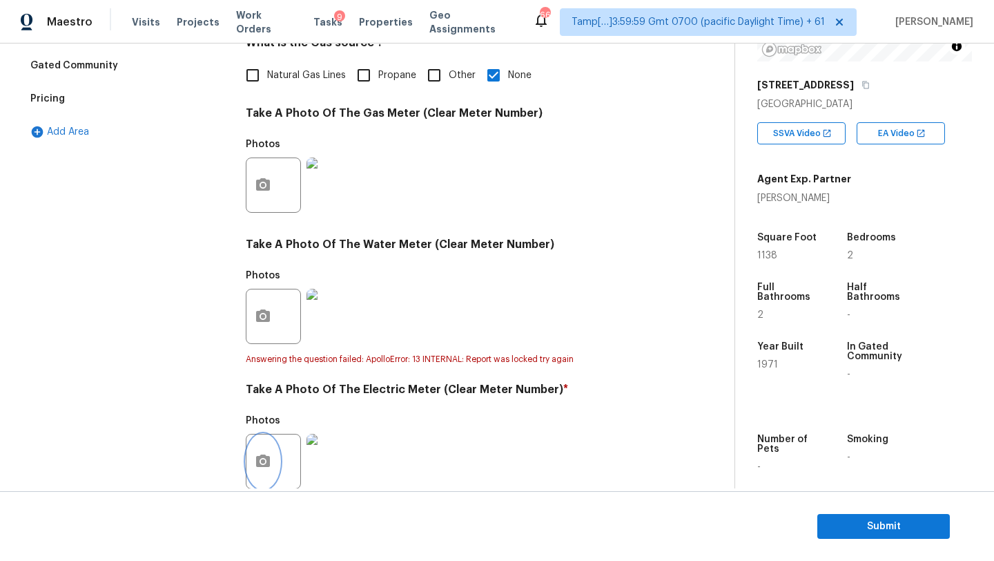
scroll to position [0, 0]
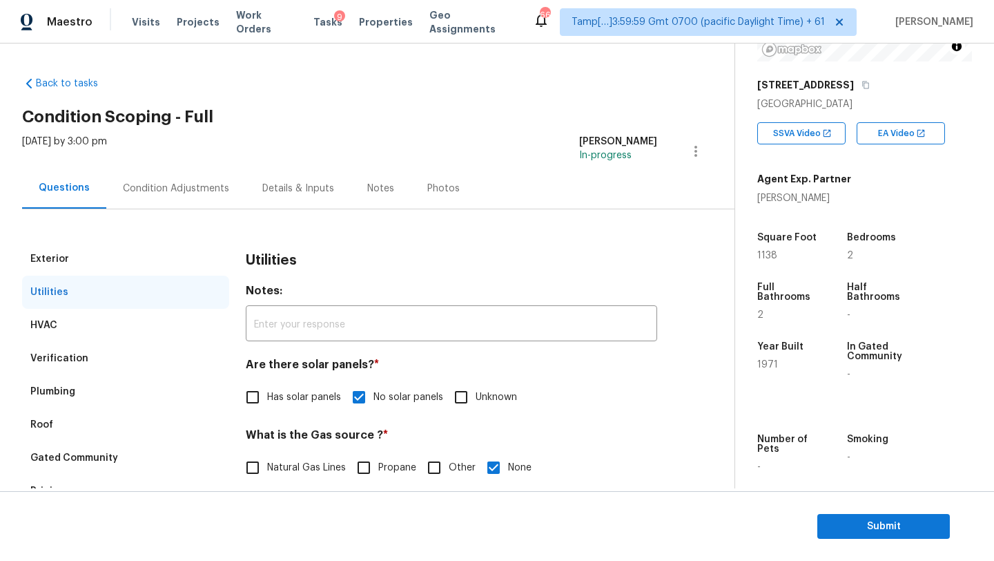
click at [146, 200] on div "Condition Adjustments" at bounding box center [175, 188] width 139 height 41
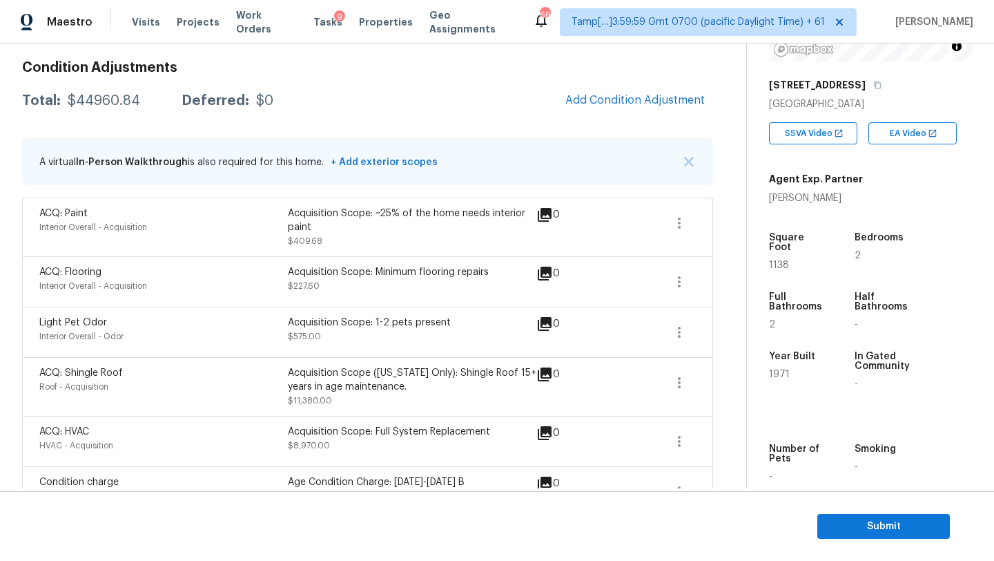
scroll to position [70, 0]
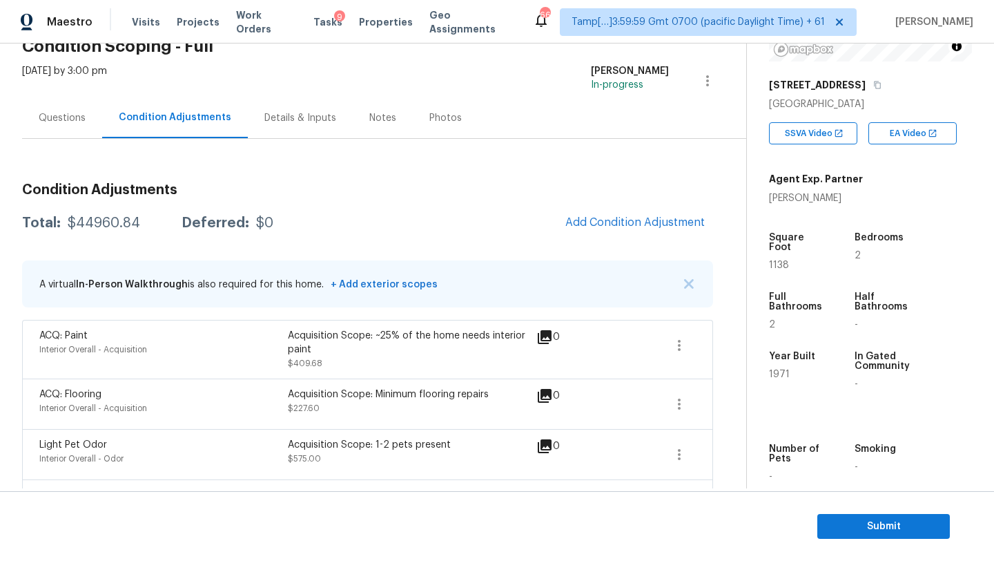
click at [66, 131] on div "Questions" at bounding box center [62, 117] width 80 height 41
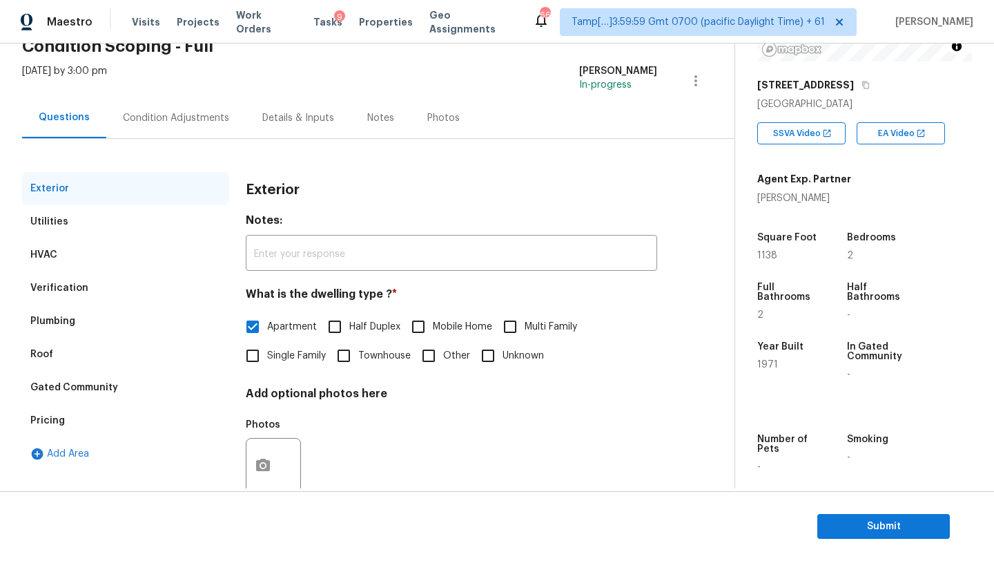
click at [90, 297] on div "Verification" at bounding box center [125, 287] width 207 height 33
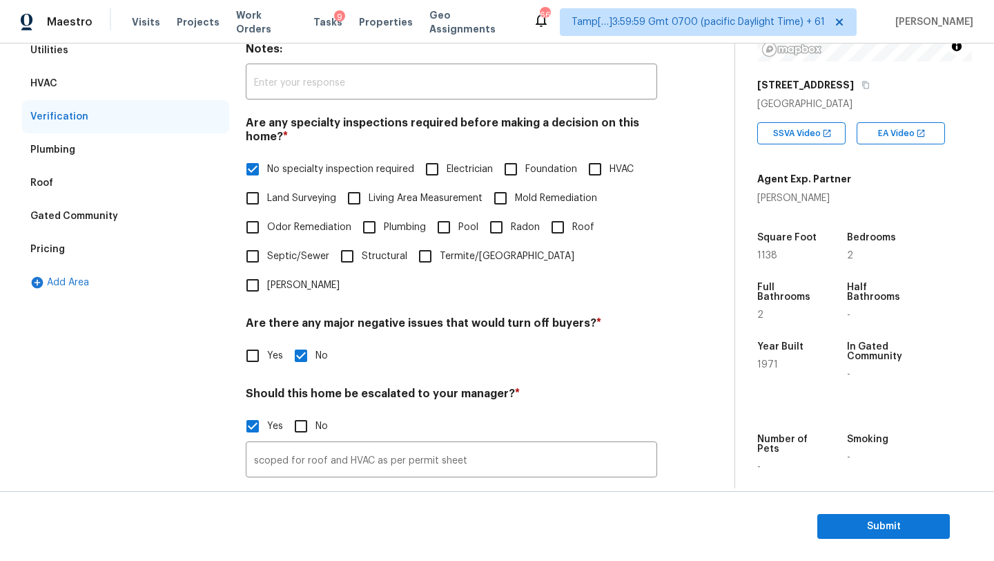
scroll to position [401, 0]
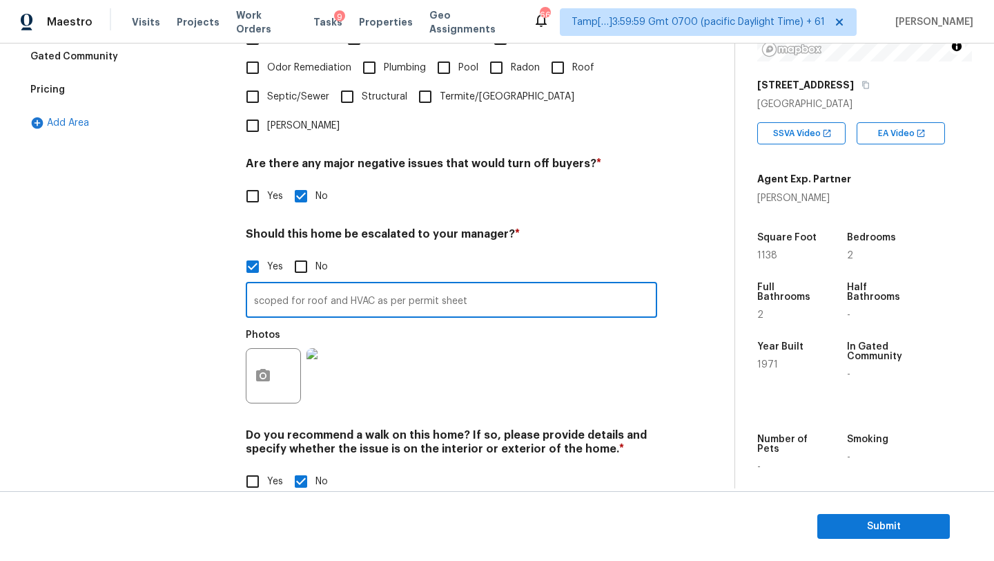
click at [429, 285] on input "scoped for roof and HVAC as per permit sheet" at bounding box center [452, 301] width 412 height 32
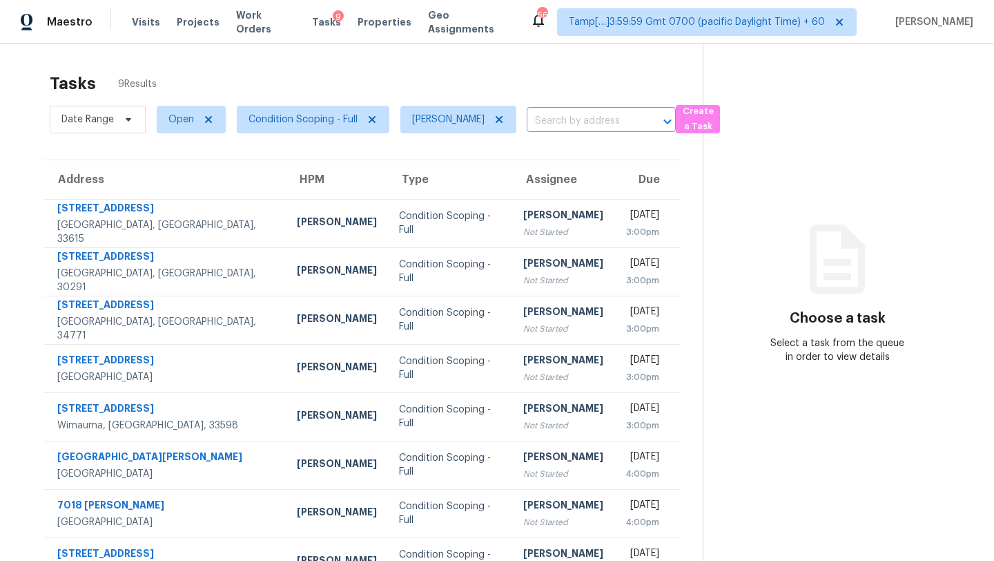
scroll to position [84, 0]
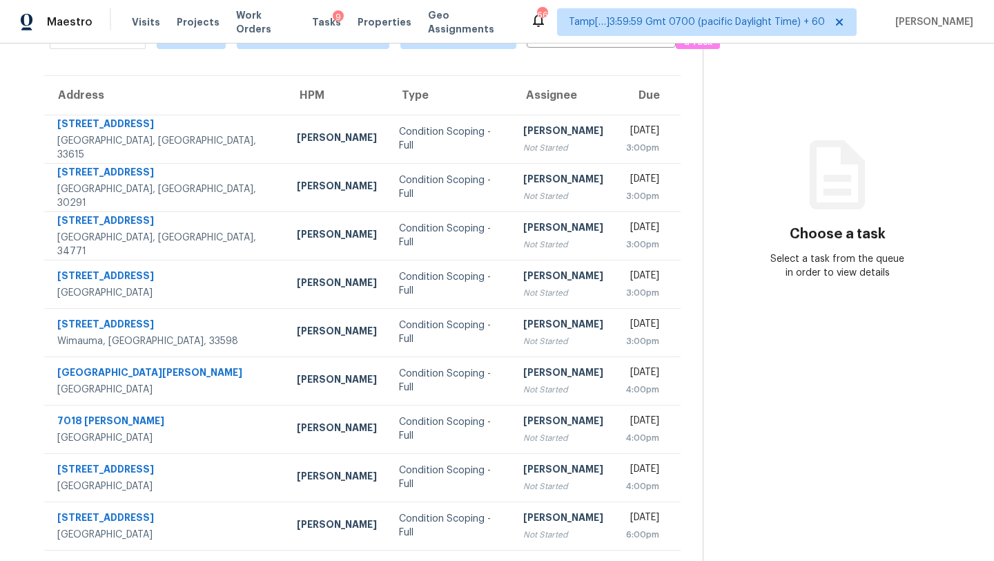
click at [437, 64] on section "Tasks 9 Results Date Range Open Condition Scoping - Full Rajesh M ​ Create a Ta…" at bounding box center [362, 271] width 681 height 580
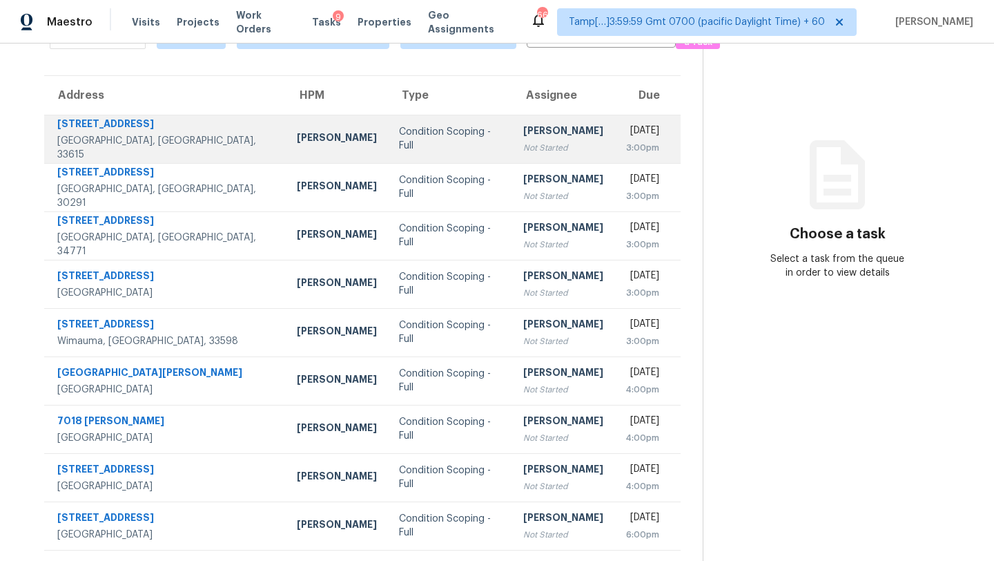
click at [512, 136] on td "[PERSON_NAME] Not Started" at bounding box center [563, 139] width 102 height 48
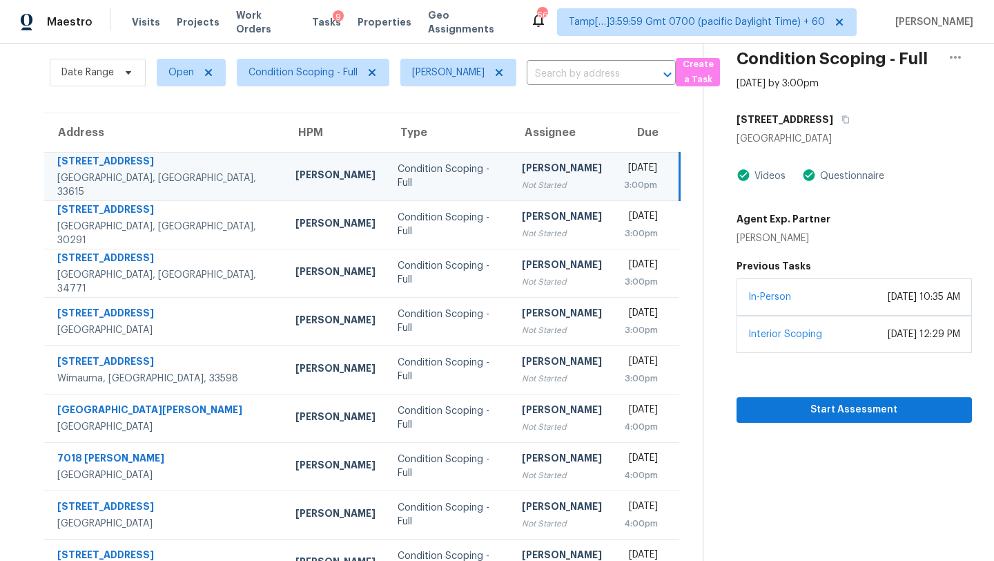
scroll to position [6, 0]
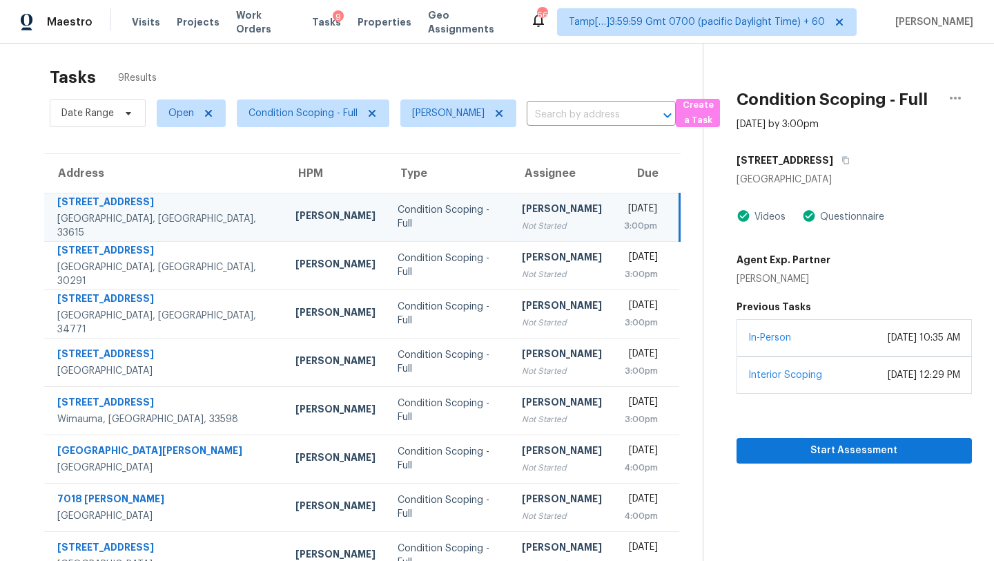
click at [839, 144] on div "Condition Scoping - Full Sep 22nd 2025 by 3:00pm 7665 Abonado Rd Tampa, FL 3361…" at bounding box center [838, 250] width 269 height 426
click at [829, 151] on div "[STREET_ADDRESS]" at bounding box center [854, 160] width 235 height 25
click at [829, 152] on div "[STREET_ADDRESS]" at bounding box center [854, 160] width 235 height 25
click at [842, 157] on icon "button" at bounding box center [845, 161] width 7 height 8
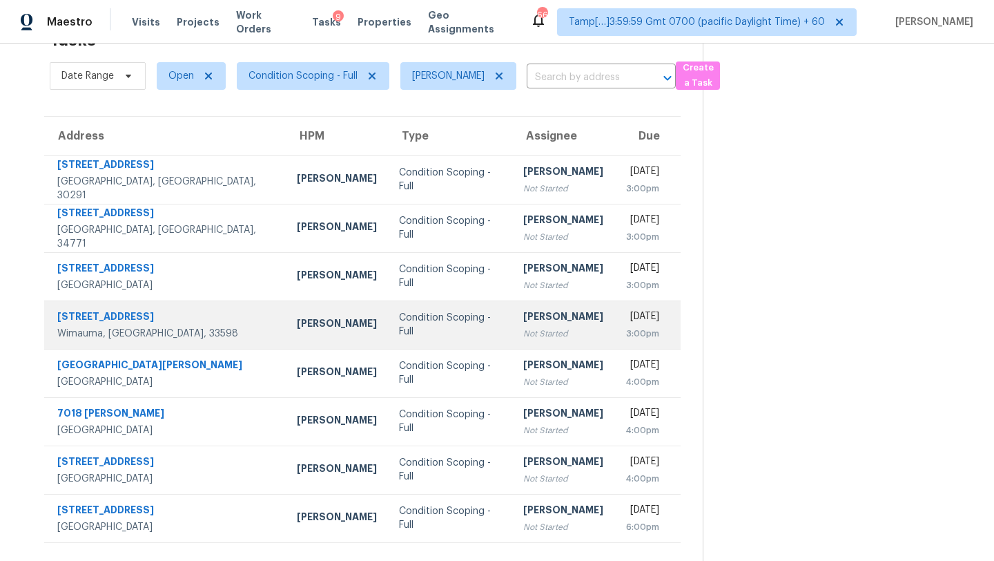
scroll to position [24, 0]
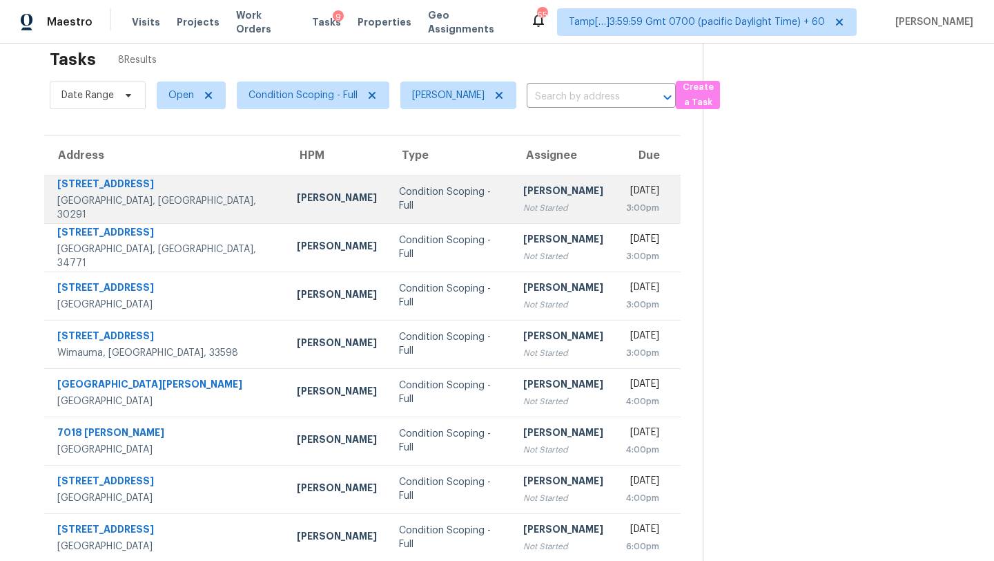
click at [523, 198] on div "[PERSON_NAME]" at bounding box center [563, 192] width 80 height 17
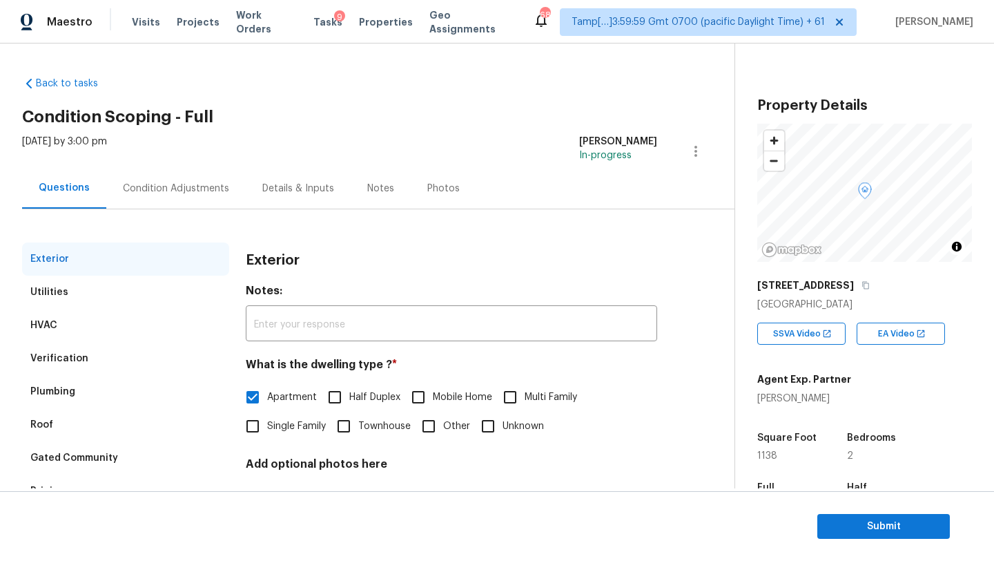
click at [126, 342] on div "Verification" at bounding box center [125, 358] width 207 height 33
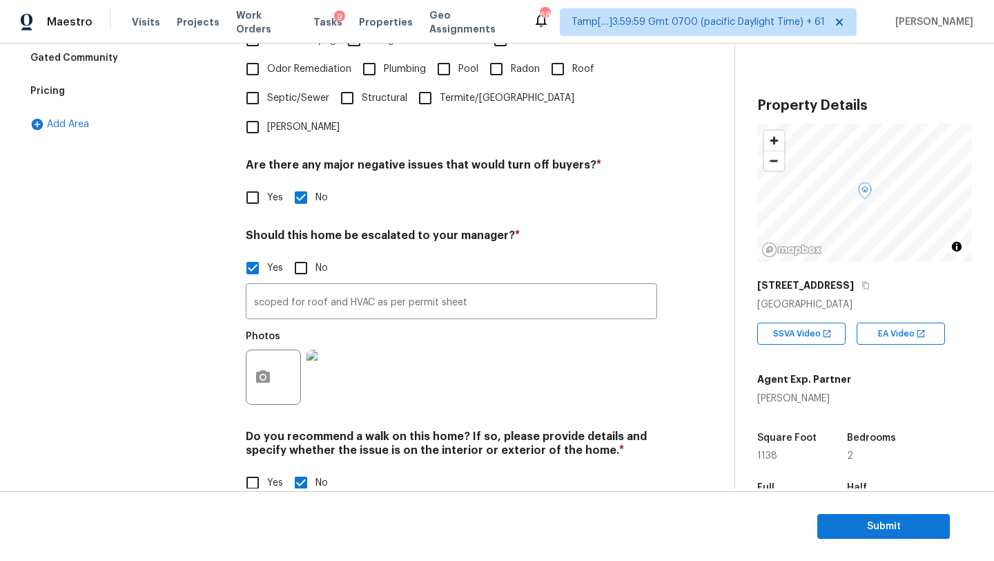
scroll to position [401, 0]
click at [834, 515] on button "Submit" at bounding box center [884, 527] width 133 height 26
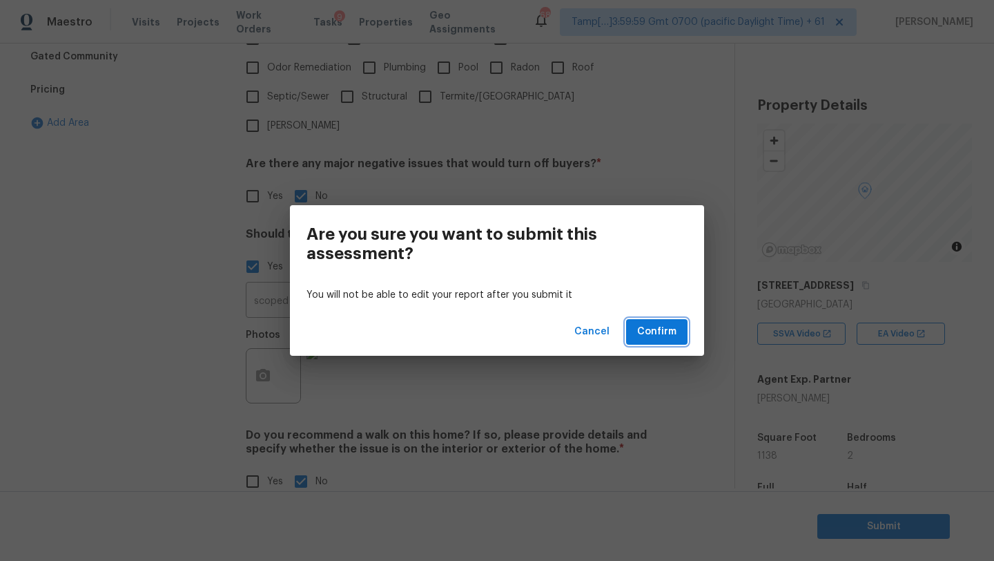
click at [674, 332] on span "Confirm" at bounding box center [656, 331] width 39 height 17
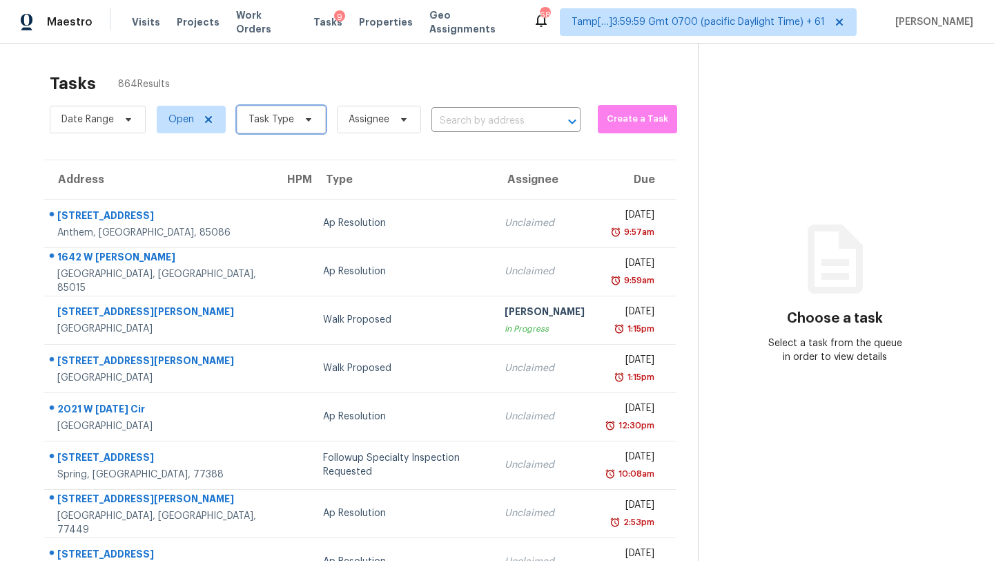
click at [287, 123] on span "Task Type" at bounding box center [272, 120] width 46 height 14
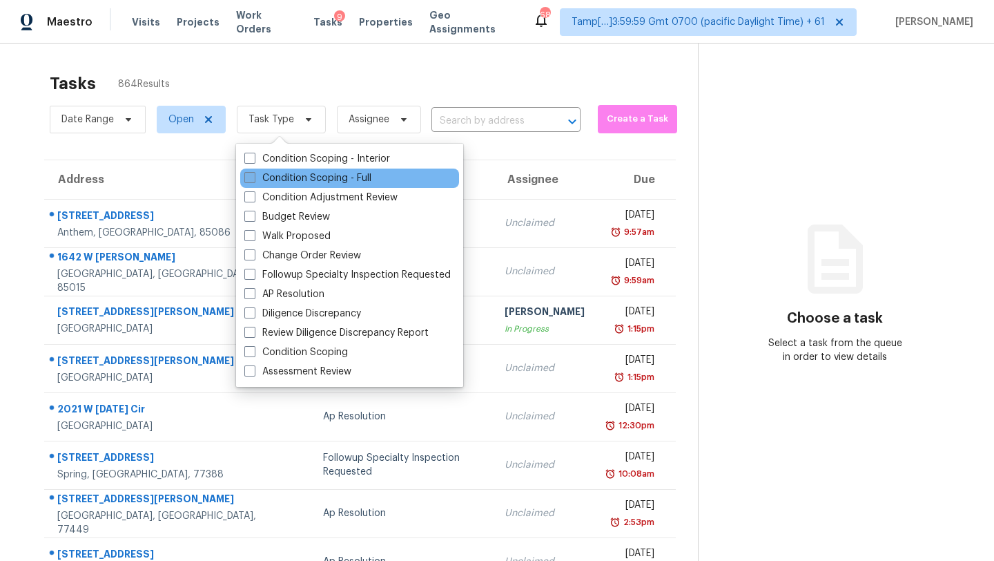
click at [290, 177] on label "Condition Scoping - Full" at bounding box center [307, 178] width 127 height 14
click at [253, 177] on input "Condition Scoping - Full" at bounding box center [248, 175] width 9 height 9
checkbox input "true"
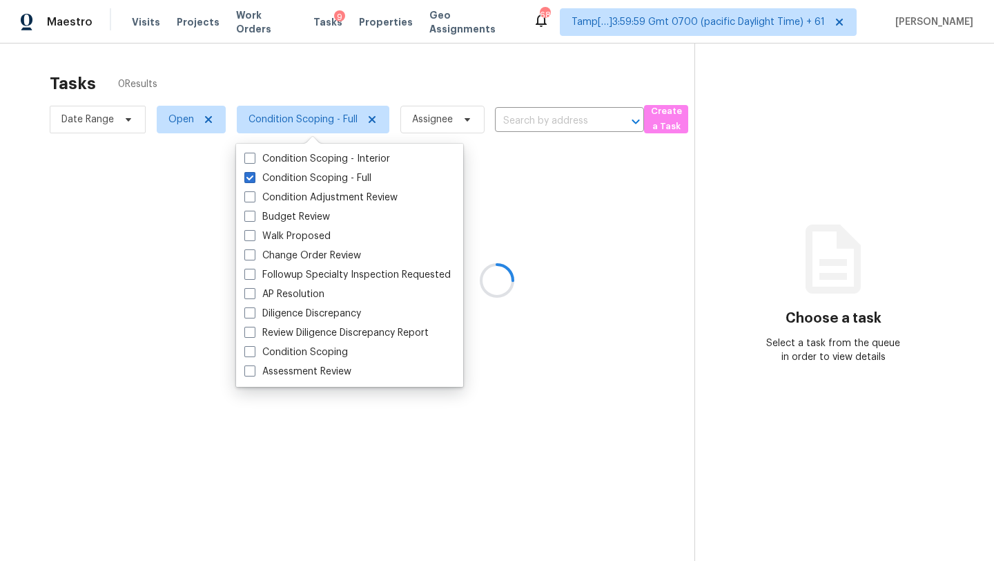
click at [378, 79] on div at bounding box center [497, 280] width 994 height 561
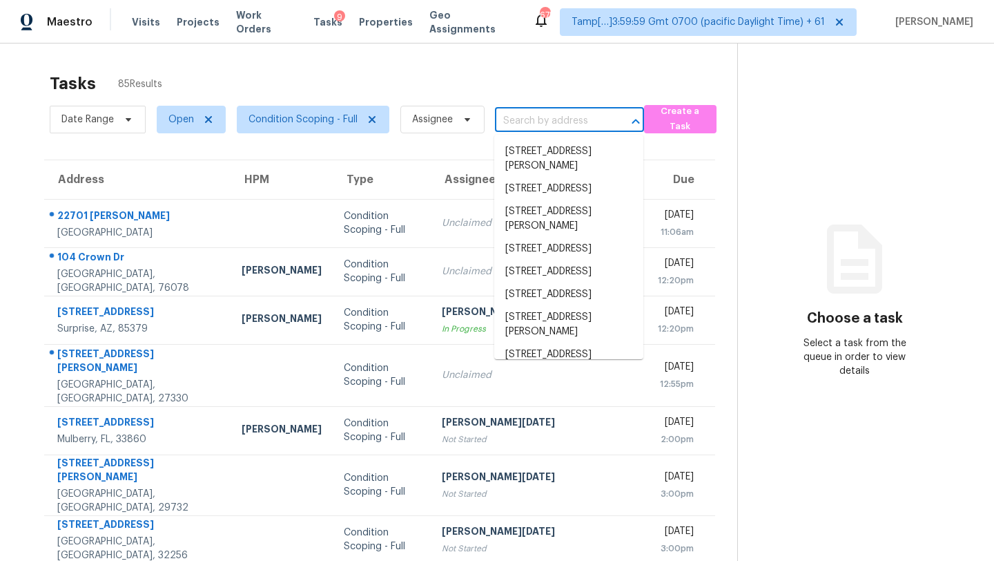
click at [528, 119] on input "text" at bounding box center [550, 120] width 110 height 21
paste input "[STREET_ADDRESS]"
type input "[STREET_ADDRESS]"
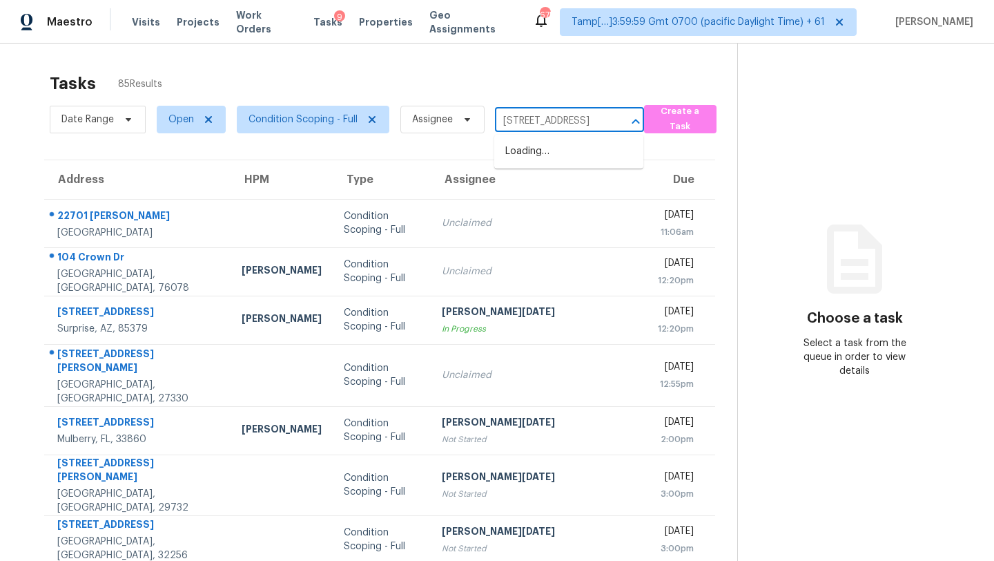
scroll to position [0, 68]
click at [532, 163] on li "[STREET_ADDRESS]" at bounding box center [568, 151] width 149 height 23
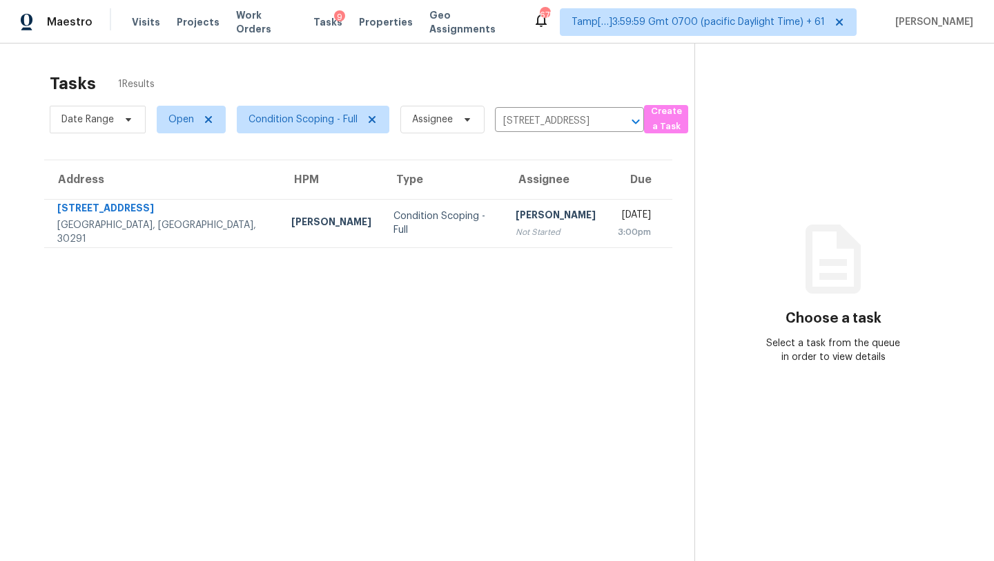
click at [607, 228] on td "[DATE] 3:00pm" at bounding box center [640, 223] width 66 height 48
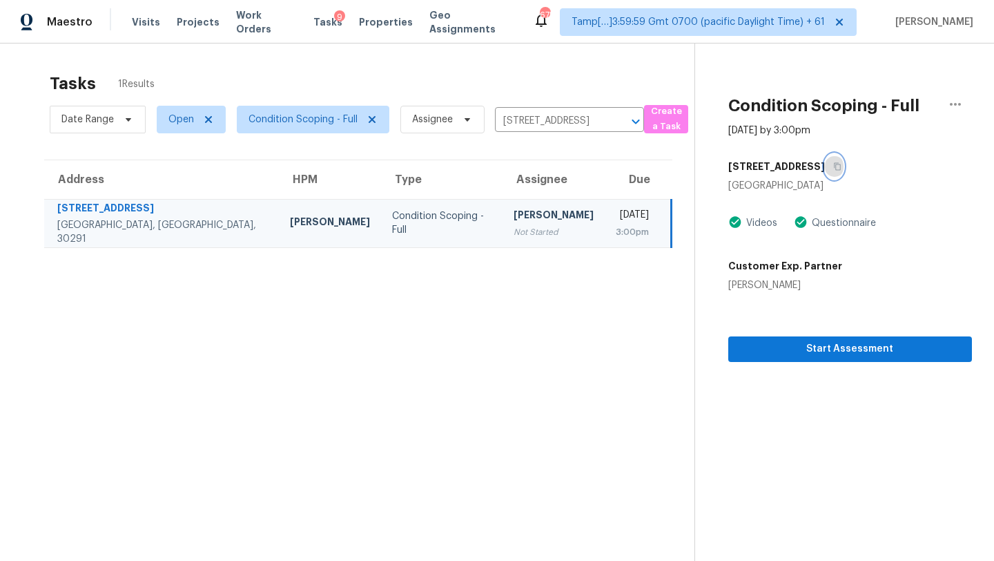
click at [833, 164] on icon "button" at bounding box center [837, 166] width 8 height 8
click at [795, 342] on span "Start Assessment" at bounding box center [850, 348] width 222 height 17
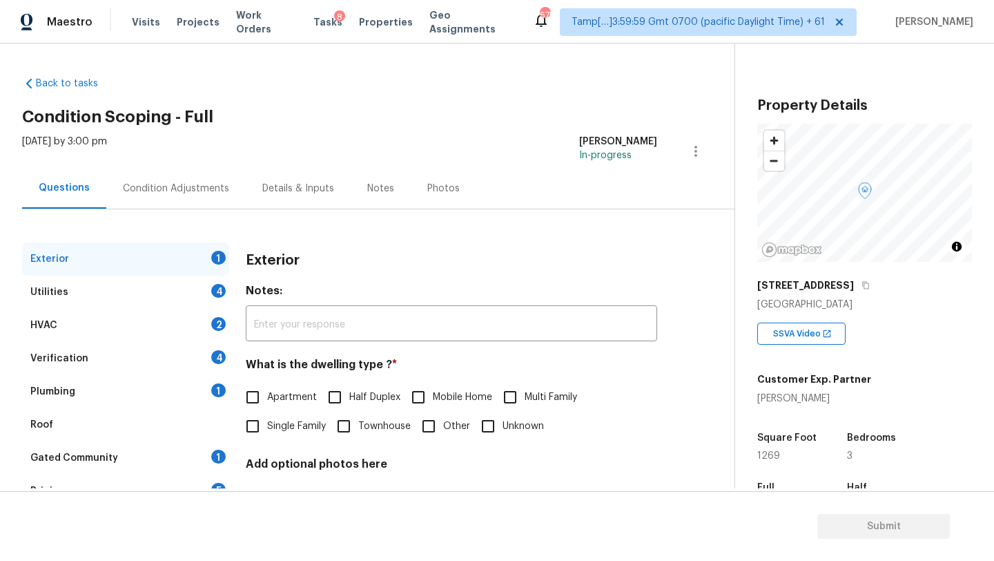
click at [261, 427] on input "Single Family" at bounding box center [252, 426] width 29 height 29
checkbox input "true"
click at [215, 462] on div "1" at bounding box center [218, 456] width 14 height 14
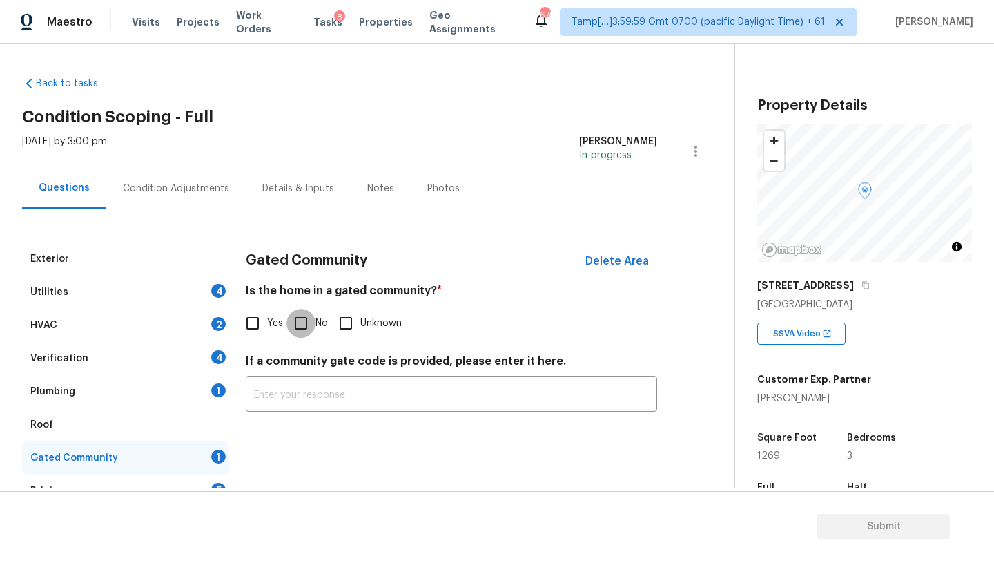
click at [295, 334] on input "No" at bounding box center [301, 323] width 29 height 29
checkbox input "true"
click at [862, 281] on icon "button" at bounding box center [866, 285] width 8 height 8
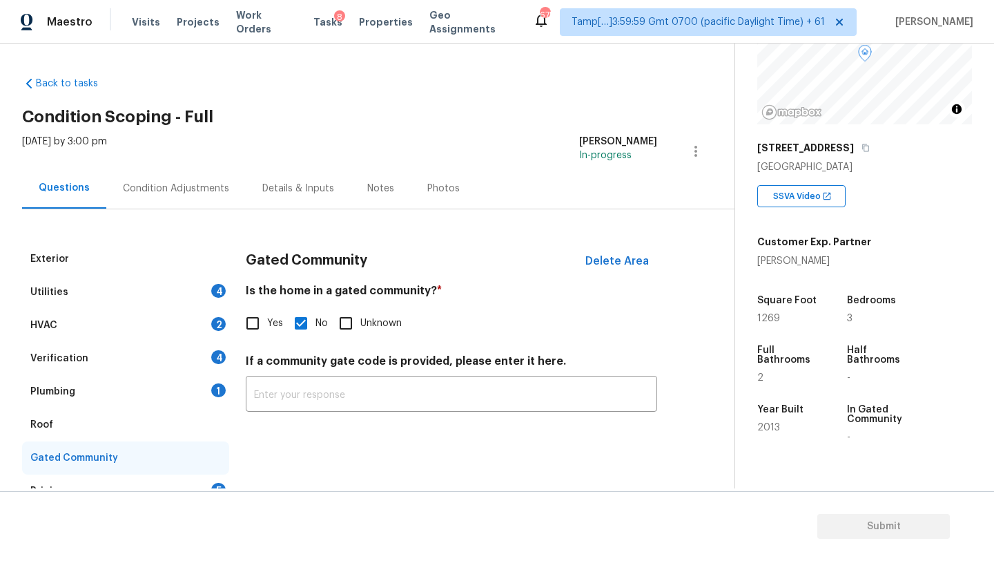
click at [272, 88] on div "Back to tasks Condition Scoping - Full [DATE] by 3:00 pm [PERSON_NAME] M In-pro…" at bounding box center [378, 305] width 713 height 479
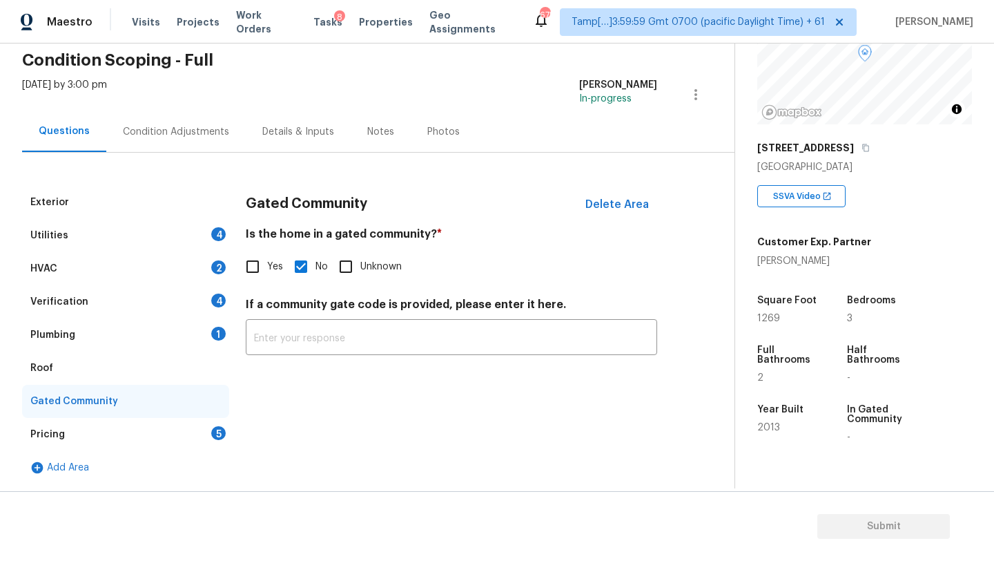
click at [162, 429] on div "Pricing 5" at bounding box center [125, 434] width 207 height 33
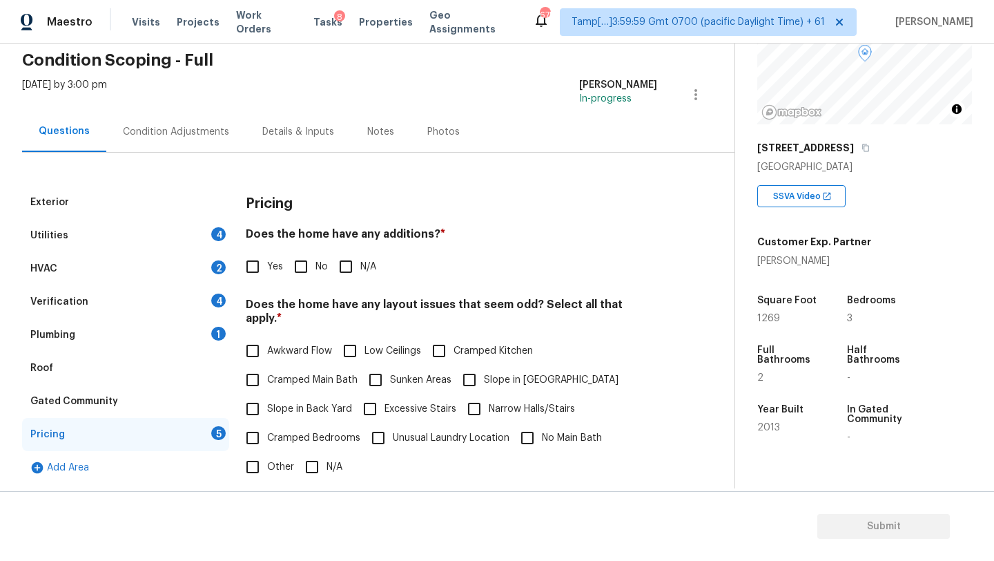
click at [307, 265] on input "No" at bounding box center [301, 266] width 29 height 29
checkbox input "true"
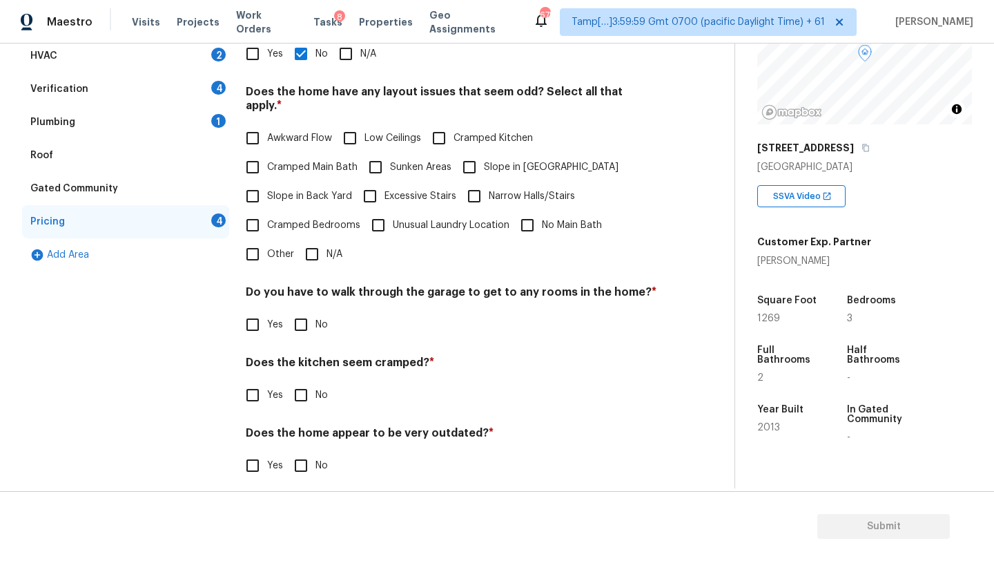
scroll to position [268, 0]
click at [315, 248] on input "N/A" at bounding box center [312, 255] width 29 height 29
checkbox input "true"
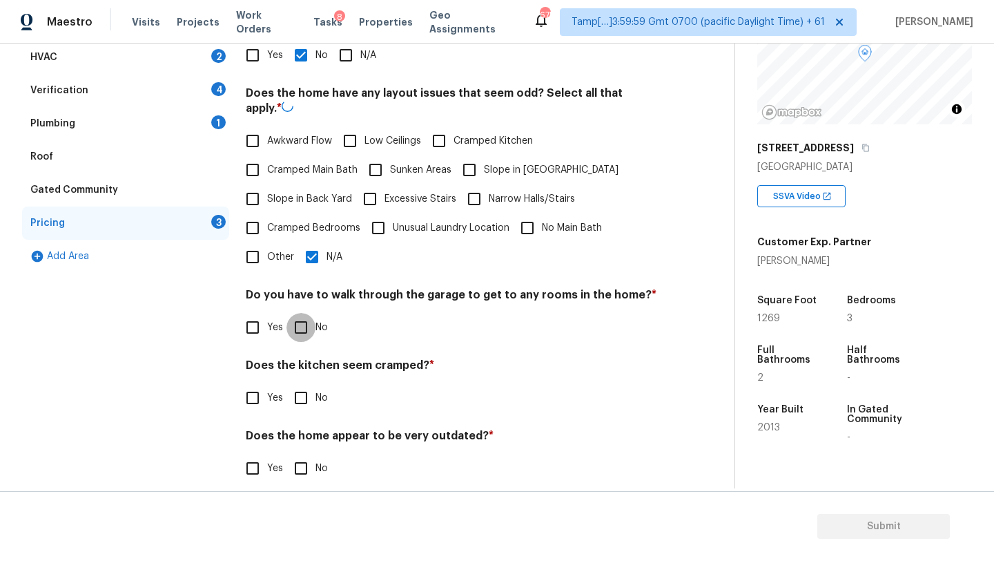
click at [293, 322] on input "No" at bounding box center [301, 327] width 29 height 29
checkbox input "true"
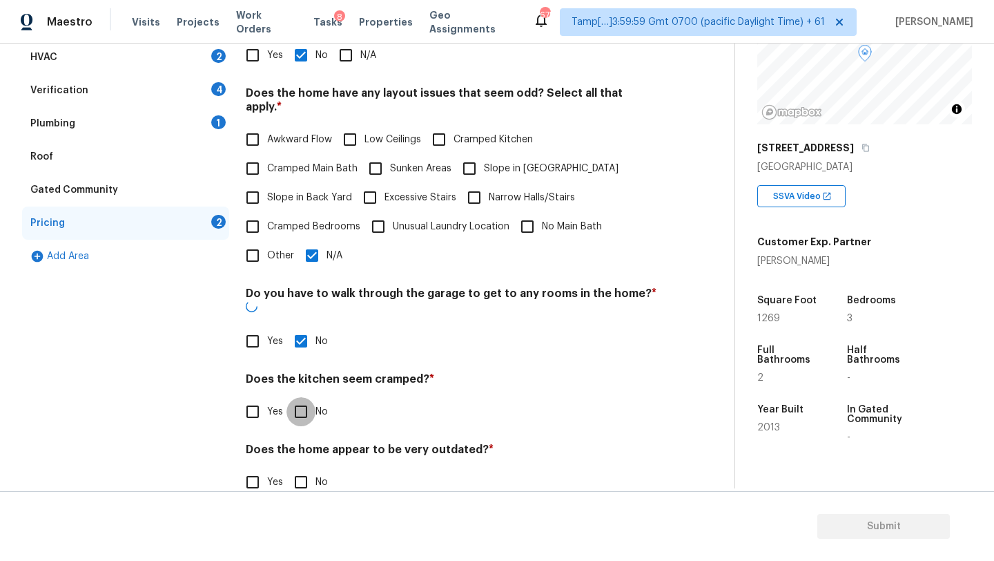
click at [298, 397] on input "No" at bounding box center [301, 411] width 29 height 29
checkbox input "true"
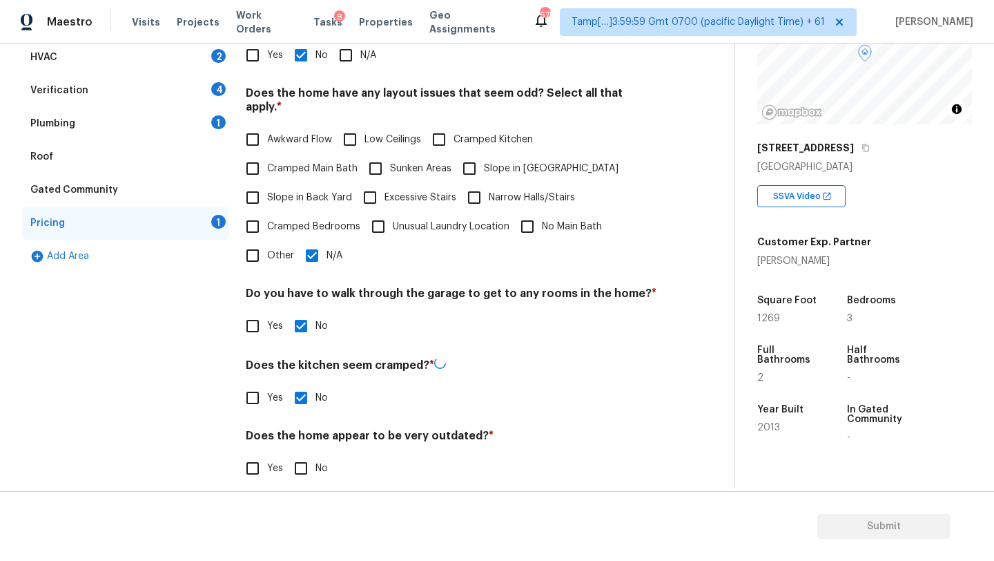
click at [298, 454] on input "No" at bounding box center [301, 468] width 29 height 29
checkbox input "true"
drag, startPoint x: 133, startPoint y: 157, endPoint x: 180, endPoint y: 140, distance: 49.1
click at [133, 157] on div "Roof" at bounding box center [125, 156] width 207 height 33
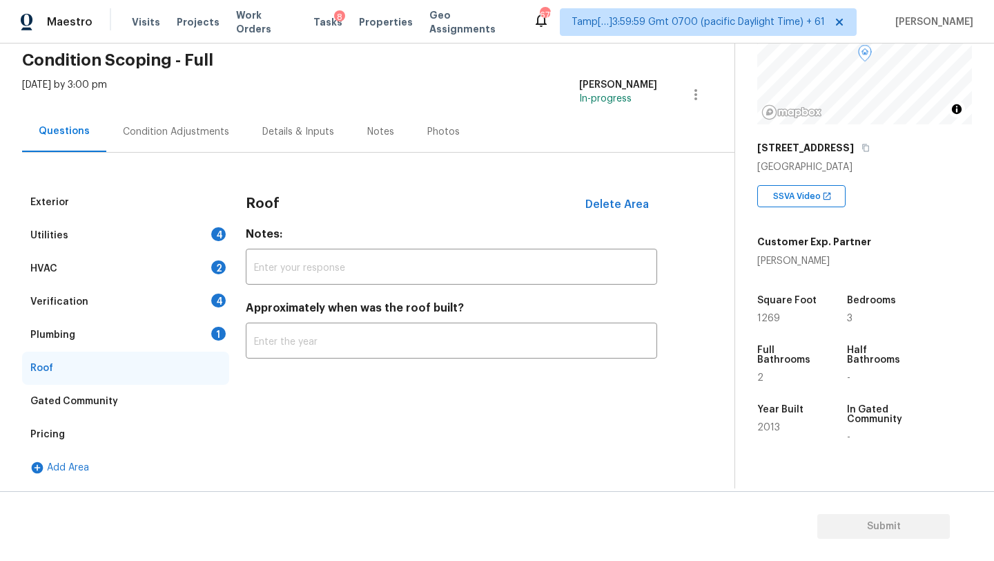
click at [99, 436] on div "Pricing" at bounding box center [125, 434] width 207 height 33
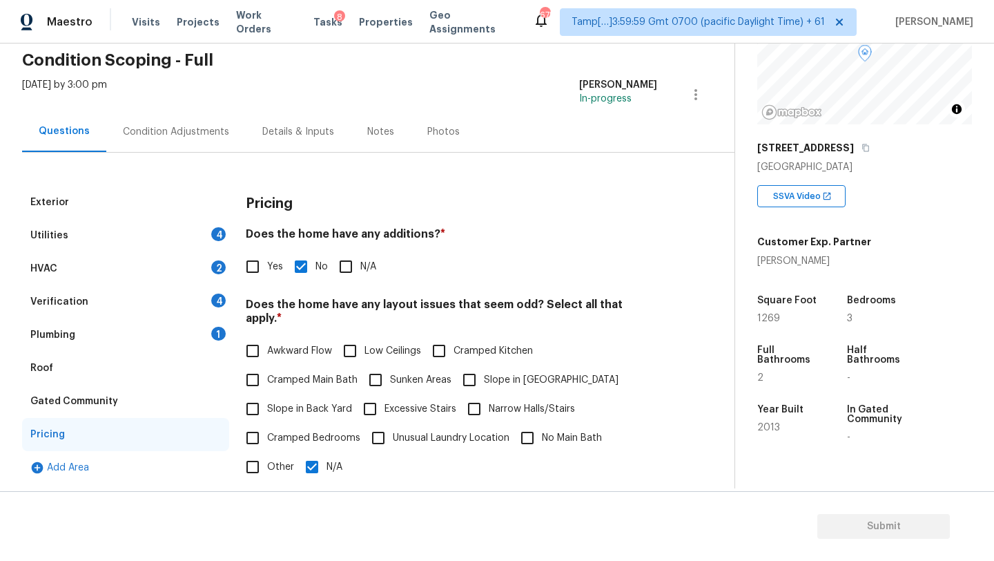
scroll to position [268, 0]
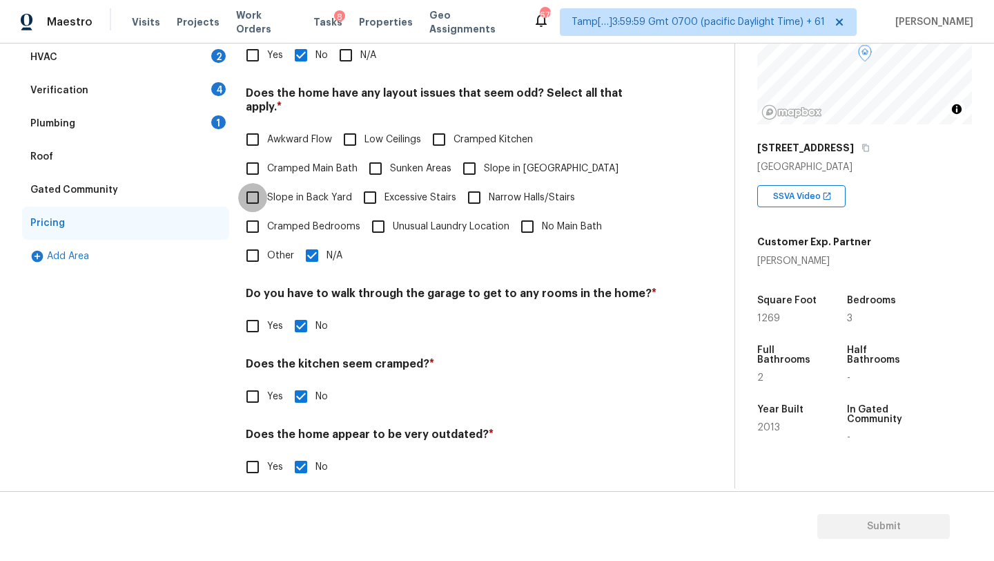
click at [260, 195] on input "Slope in Back Yard" at bounding box center [252, 197] width 29 height 29
checkbox input "true"
click at [478, 166] on input "Slope in [GEOGRAPHIC_DATA]" at bounding box center [469, 168] width 29 height 29
checkbox input "true"
click at [311, 243] on input "N/A" at bounding box center [312, 255] width 29 height 29
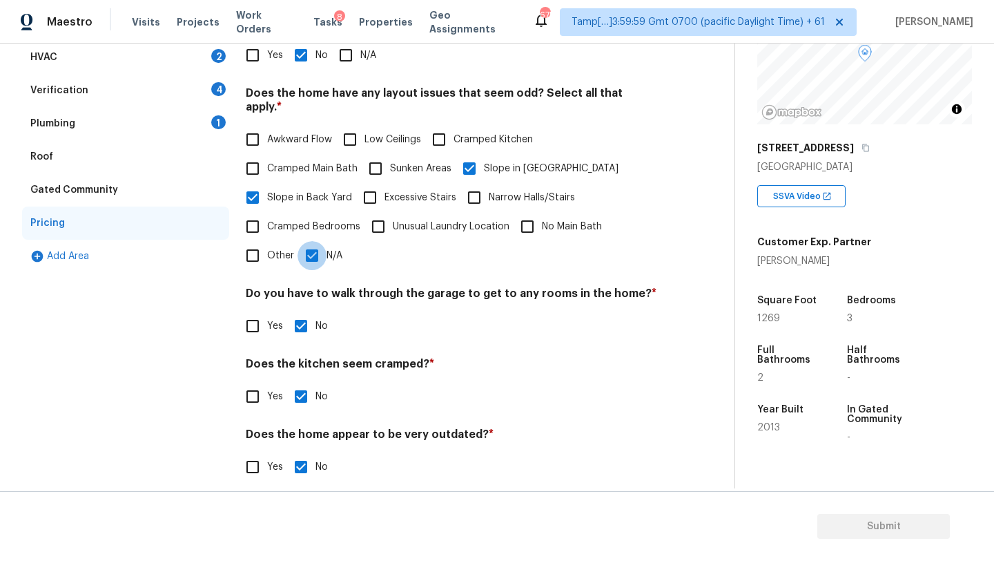
checkbox input "false"
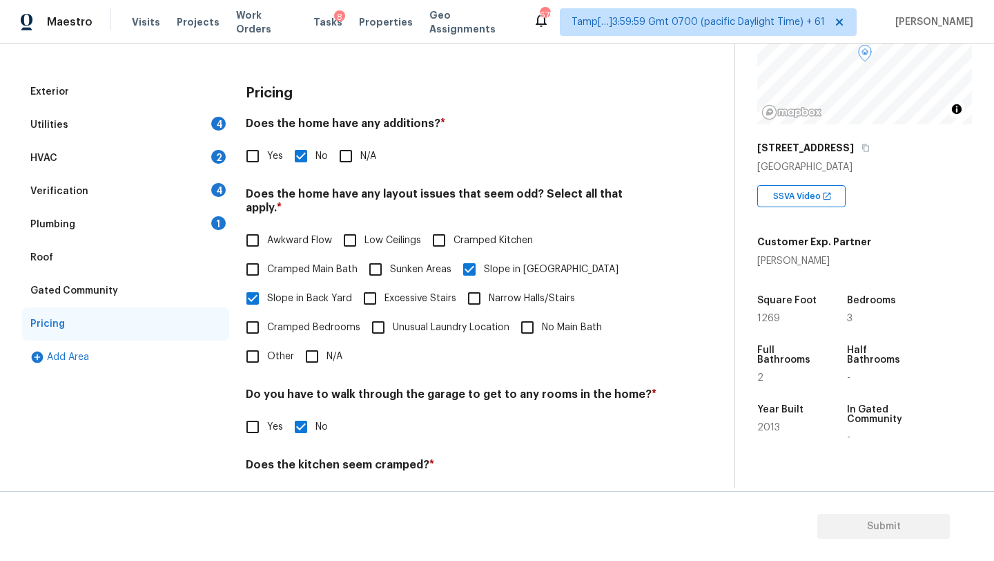
scroll to position [0, 0]
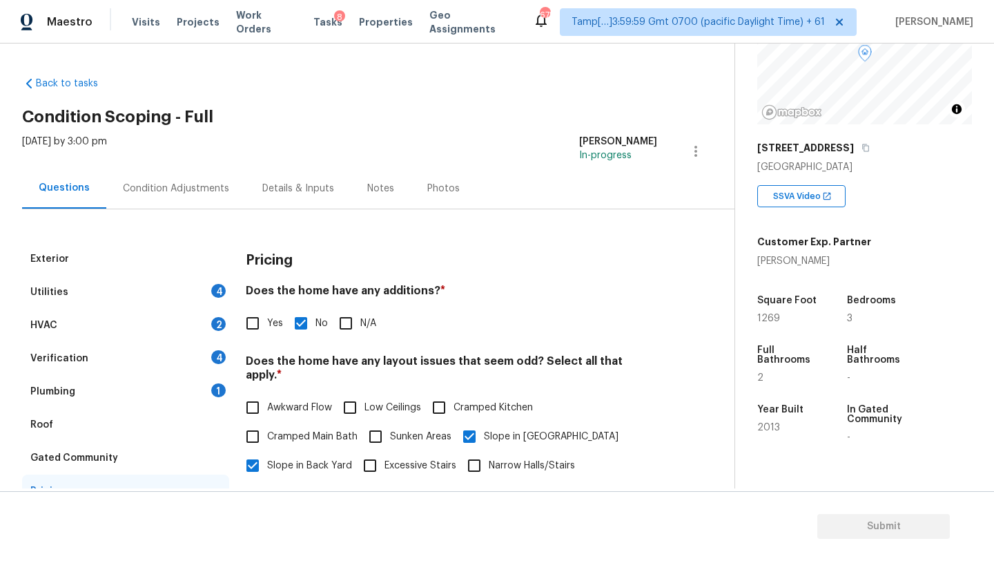
click at [140, 191] on div "Condition Adjustments" at bounding box center [176, 189] width 106 height 14
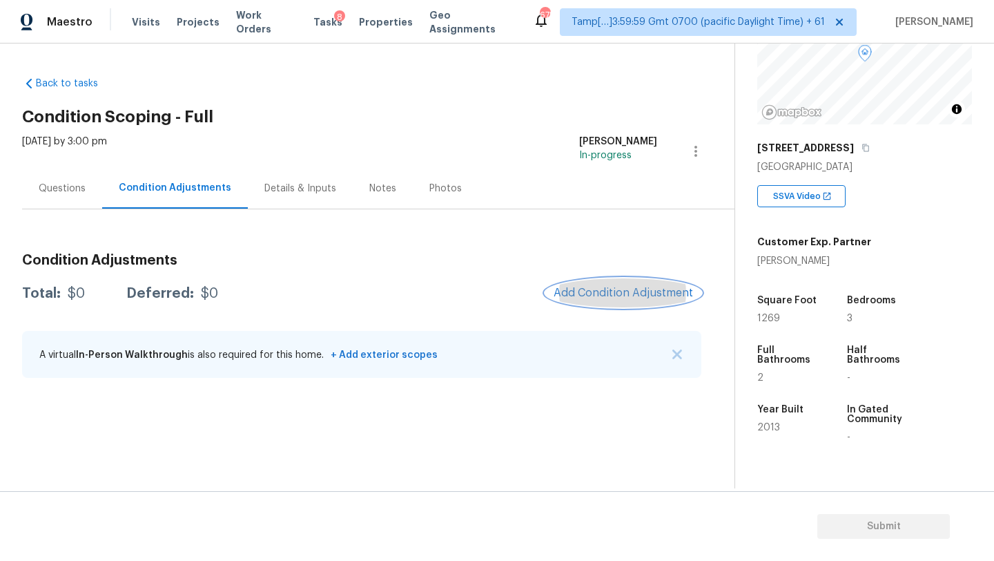
click at [593, 296] on span "Add Condition Adjustment" at bounding box center [623, 293] width 139 height 12
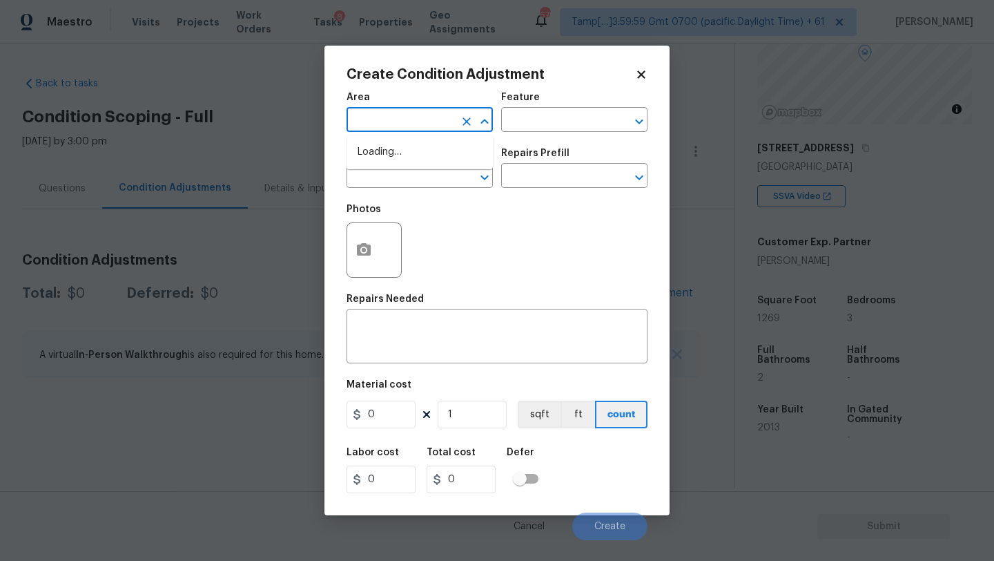
click at [397, 113] on input "text" at bounding box center [401, 120] width 108 height 21
type input "e"
click at [399, 166] on li "Exterior Overall" at bounding box center [420, 175] width 146 height 23
type input "Exterior Overall"
click at [548, 113] on input "text" at bounding box center [555, 120] width 108 height 21
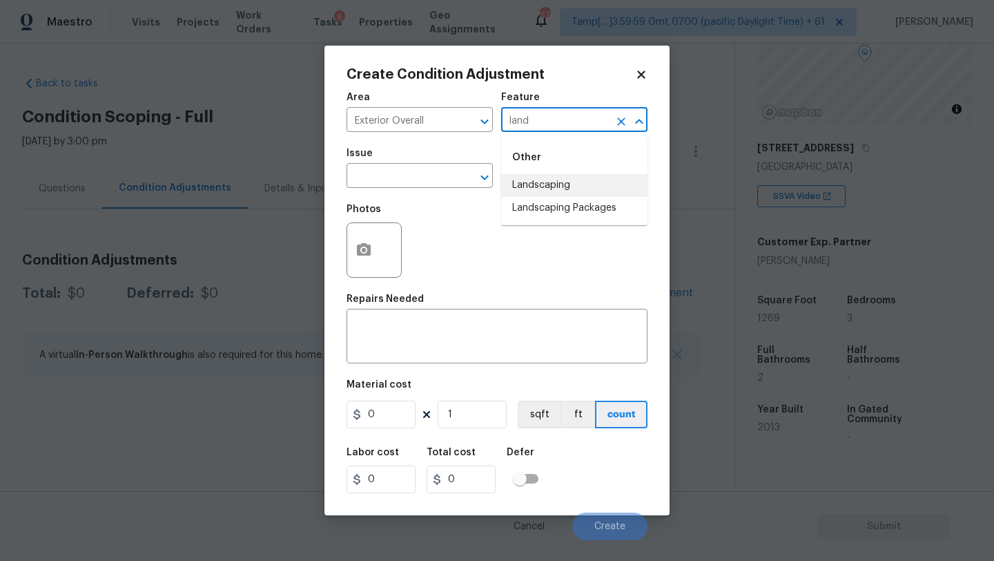
click at [555, 201] on li "Landscaping Packages" at bounding box center [574, 208] width 146 height 23
type input "Landscaping Packages"
click at [398, 179] on input "text" at bounding box center [401, 176] width 108 height 21
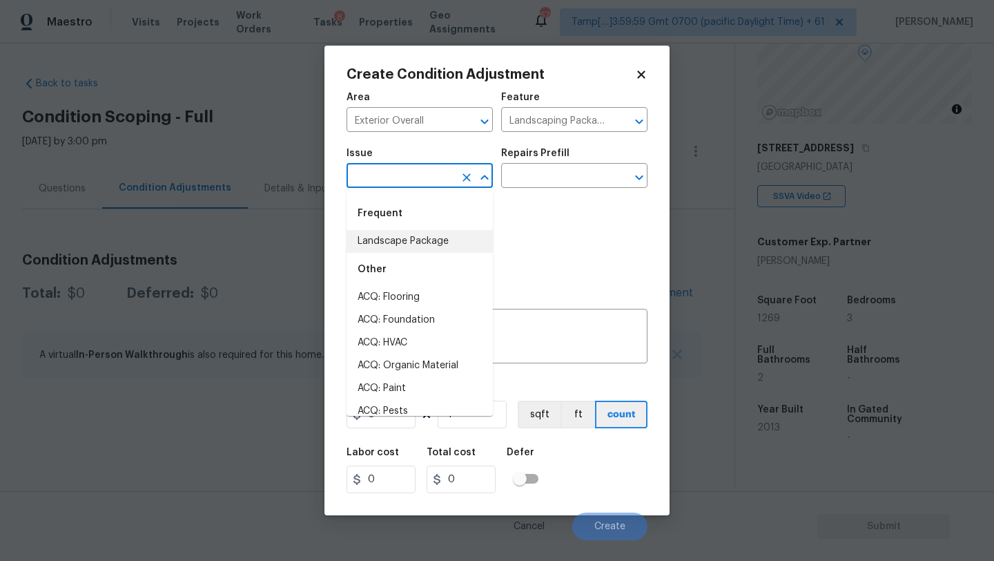
click at [398, 239] on li "Landscape Package" at bounding box center [420, 241] width 146 height 23
type input "Landscape Package"
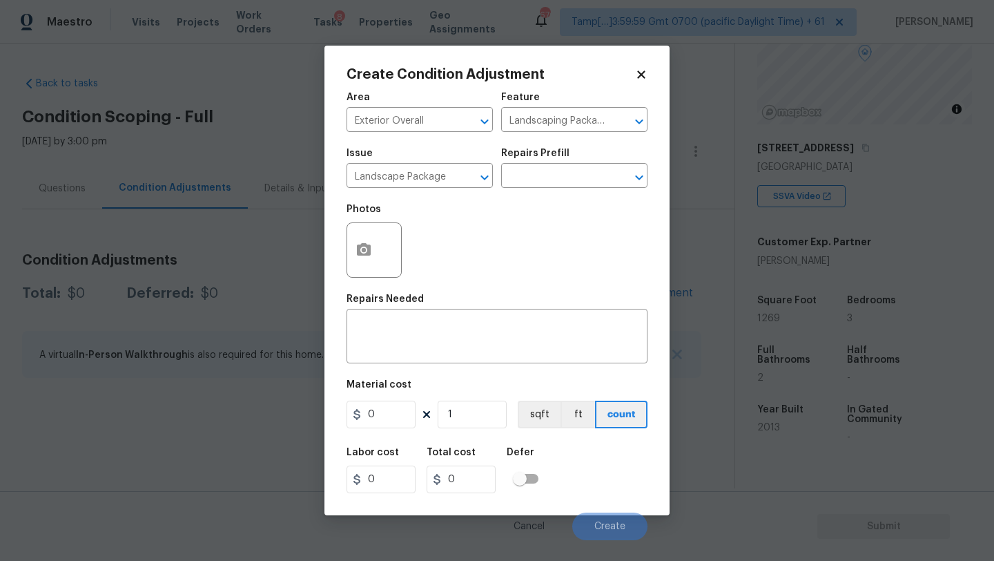
click at [593, 166] on div "Repairs Prefill" at bounding box center [574, 157] width 146 height 18
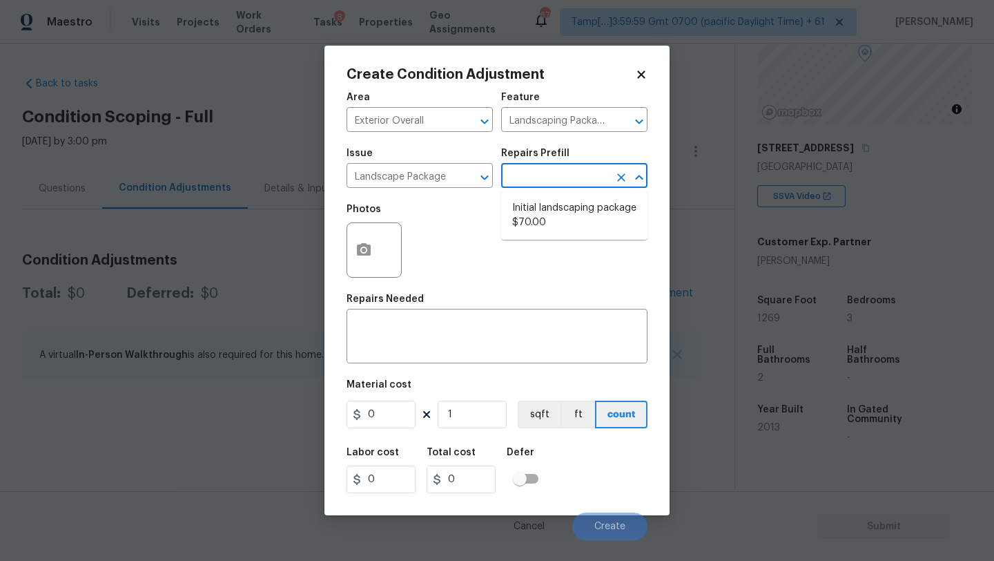
click at [573, 184] on input "text" at bounding box center [555, 176] width 108 height 21
click at [570, 231] on li "Initial landscaping package $70.00" at bounding box center [574, 215] width 146 height 37
type input "Home Readiness Packages"
type textarea "Mowing of grass up to 6" in height. Mow, edge along driveways & sidewalks, trim…"
type input "70"
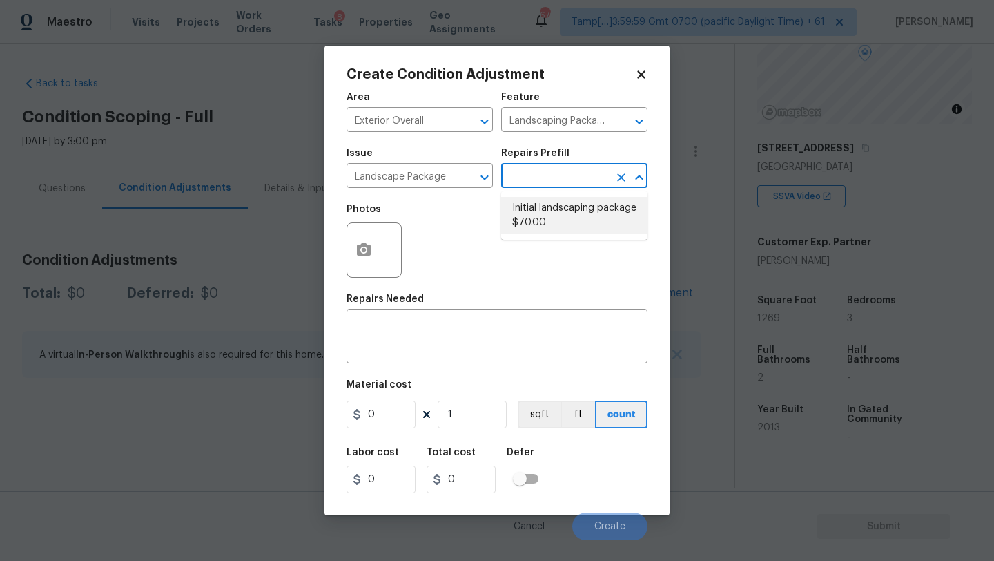
type input "70"
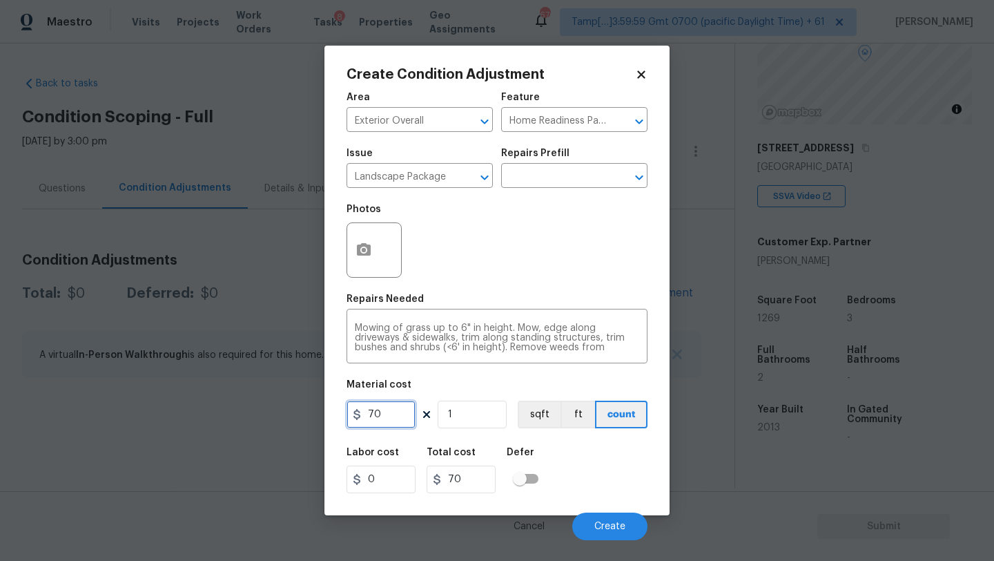
click at [378, 414] on input "70" at bounding box center [381, 414] width 69 height 28
click at [374, 415] on input "70" at bounding box center [381, 414] width 69 height 28
type input "750"
click at [356, 255] on icon "button" at bounding box center [364, 250] width 17 height 17
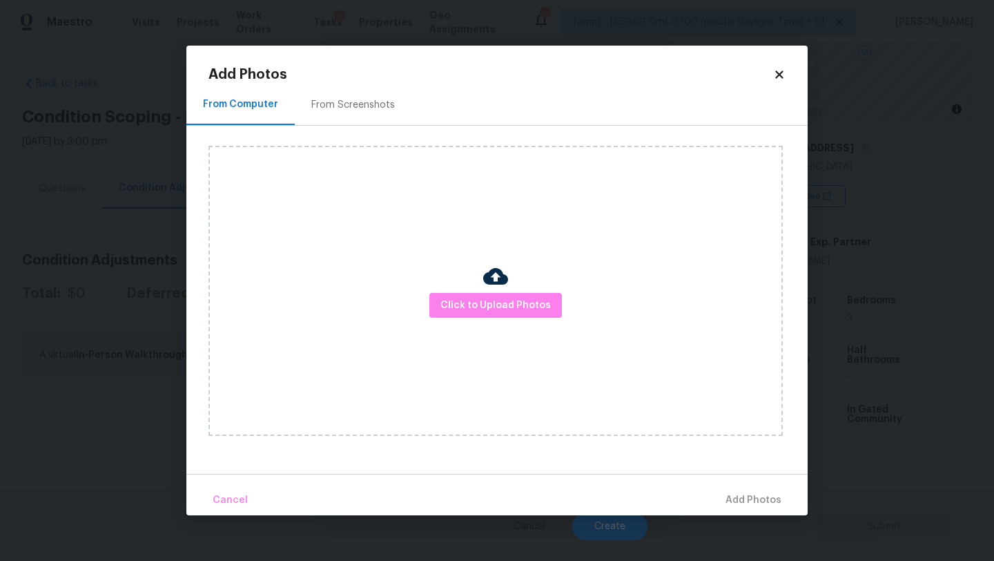
click at [332, 106] on div "From Screenshots" at bounding box center [353, 105] width 84 height 14
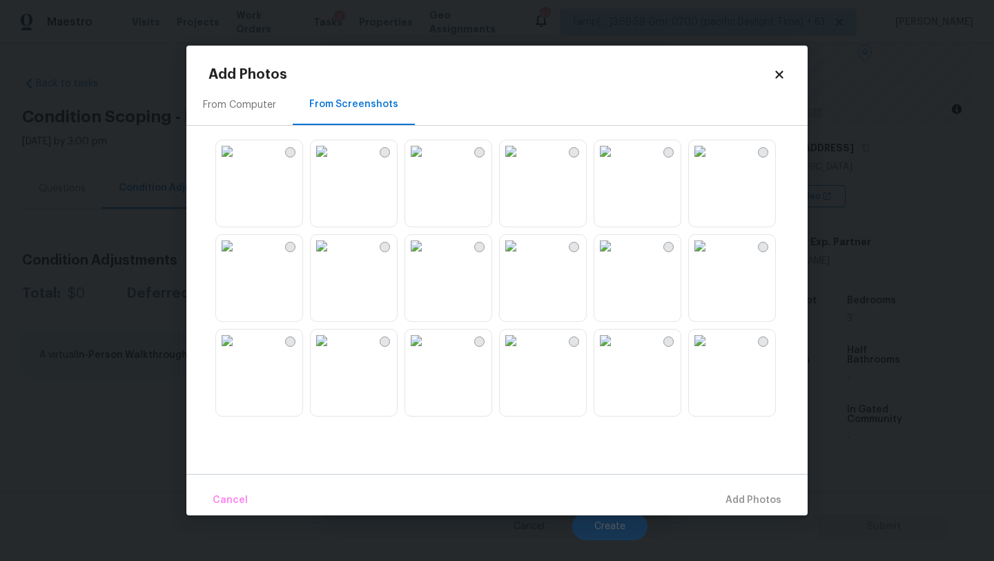
click at [522, 162] on img at bounding box center [511, 151] width 22 height 22
drag, startPoint x: 644, startPoint y: 193, endPoint x: 618, endPoint y: 195, distance: 26.4
click at [617, 162] on img at bounding box center [605, 151] width 22 height 22
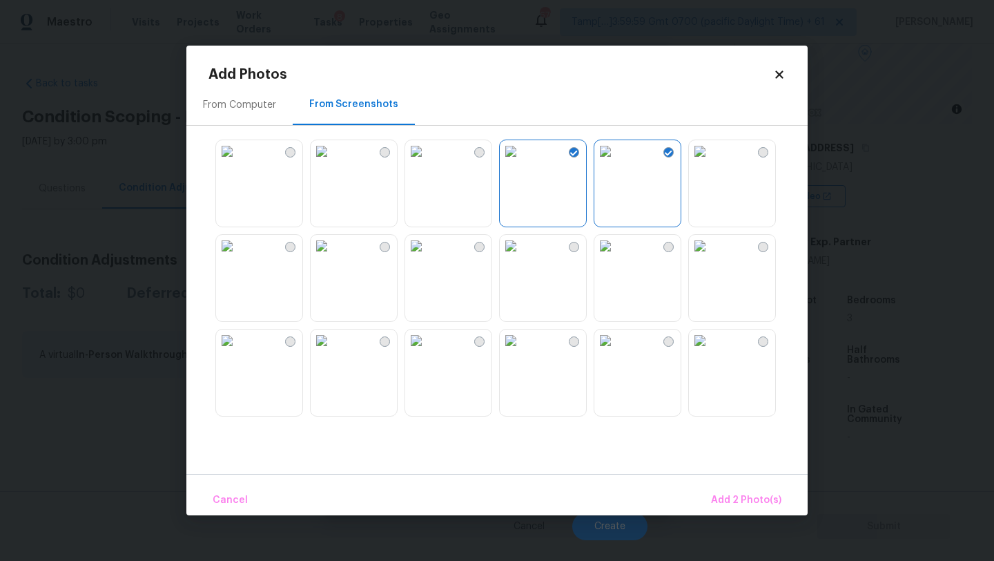
click at [427, 257] on img at bounding box center [416, 246] width 22 height 22
click at [427, 142] on img at bounding box center [416, 151] width 22 height 22
click at [307, 399] on div at bounding box center [508, 278] width 599 height 290
click at [333, 351] on img at bounding box center [322, 340] width 22 height 22
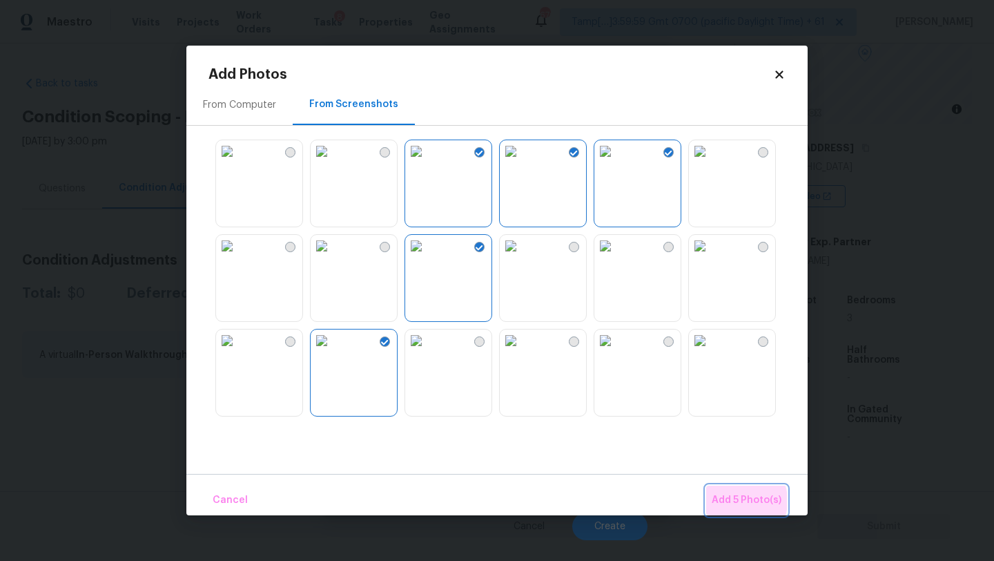
click at [735, 501] on span "Add 5 Photo(s)" at bounding box center [747, 500] width 70 height 17
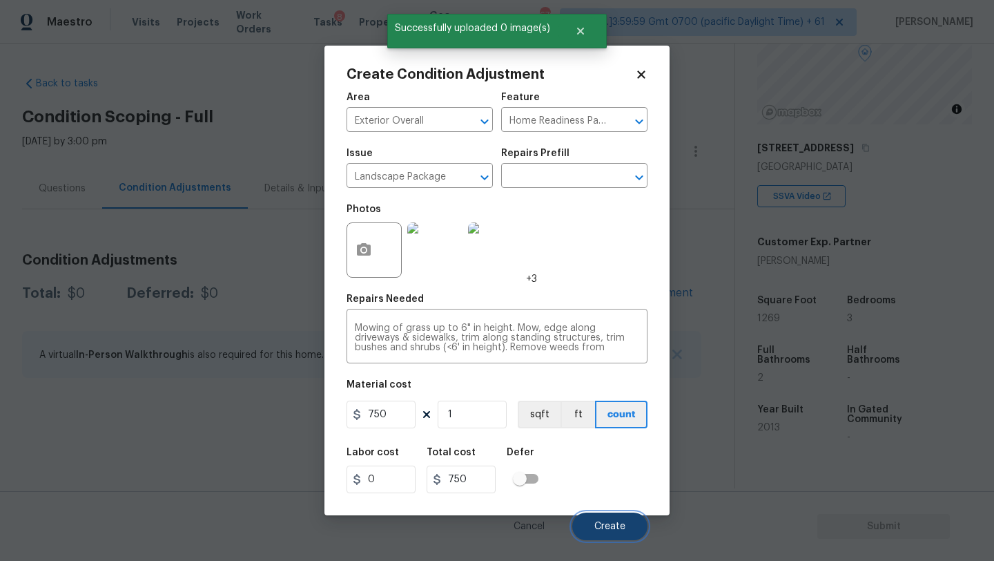
click at [609, 528] on span "Create" at bounding box center [609, 526] width 31 height 10
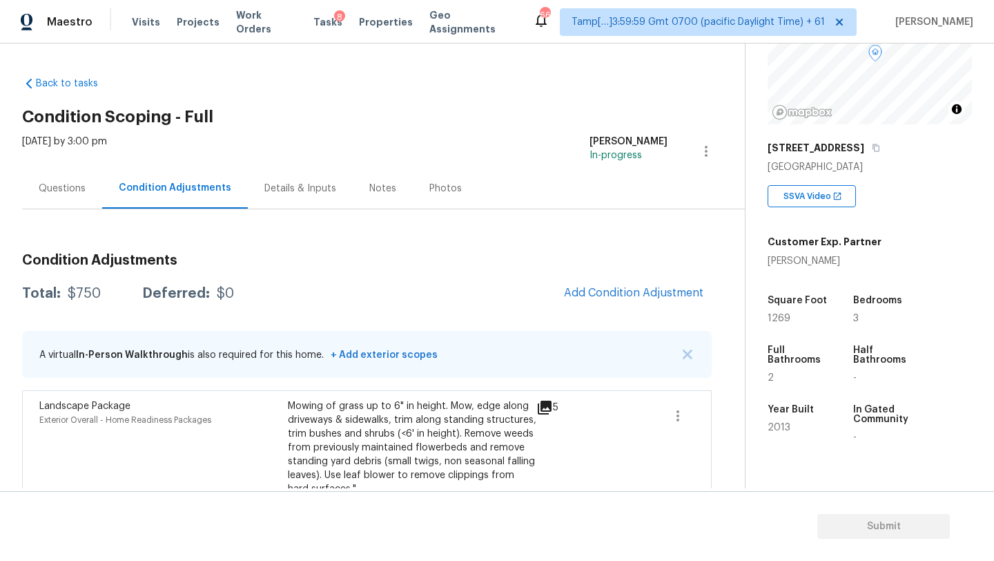
drag, startPoint x: 45, startPoint y: 190, endPoint x: 45, endPoint y: 198, distance: 8.3
click at [45, 190] on div "Questions" at bounding box center [62, 189] width 47 height 14
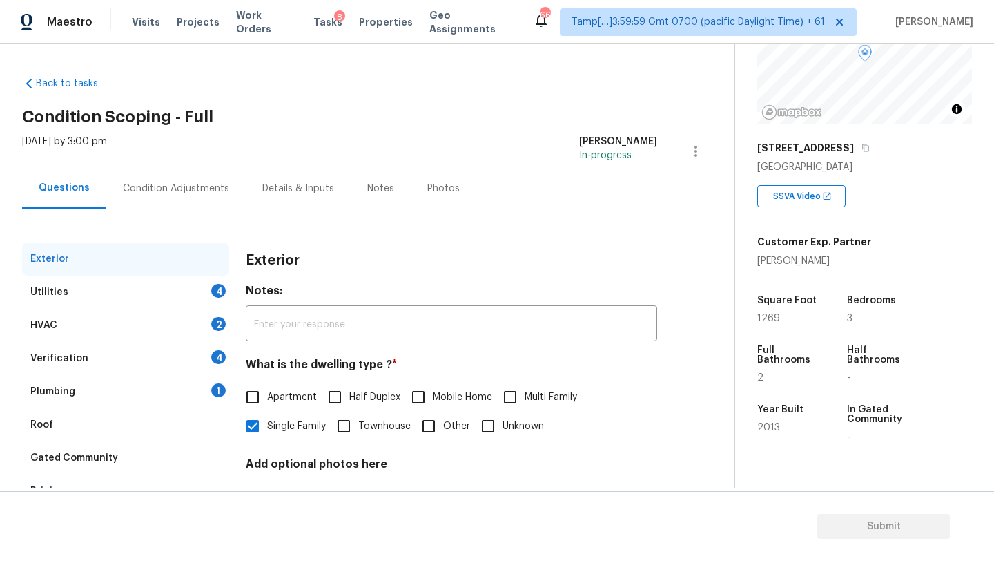
click at [88, 420] on div "Roof" at bounding box center [125, 424] width 207 height 33
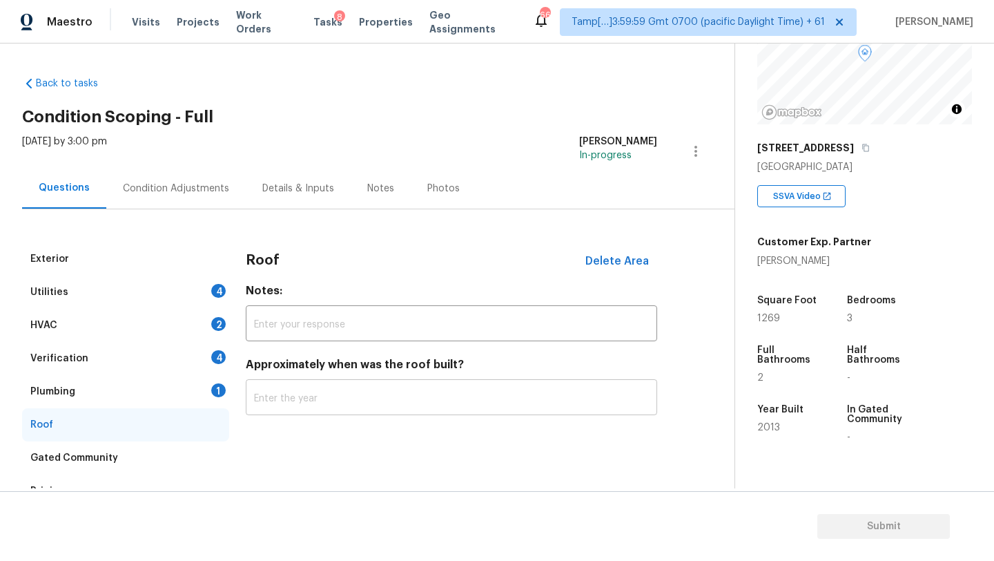
click at [359, 405] on input "text" at bounding box center [452, 399] width 412 height 32
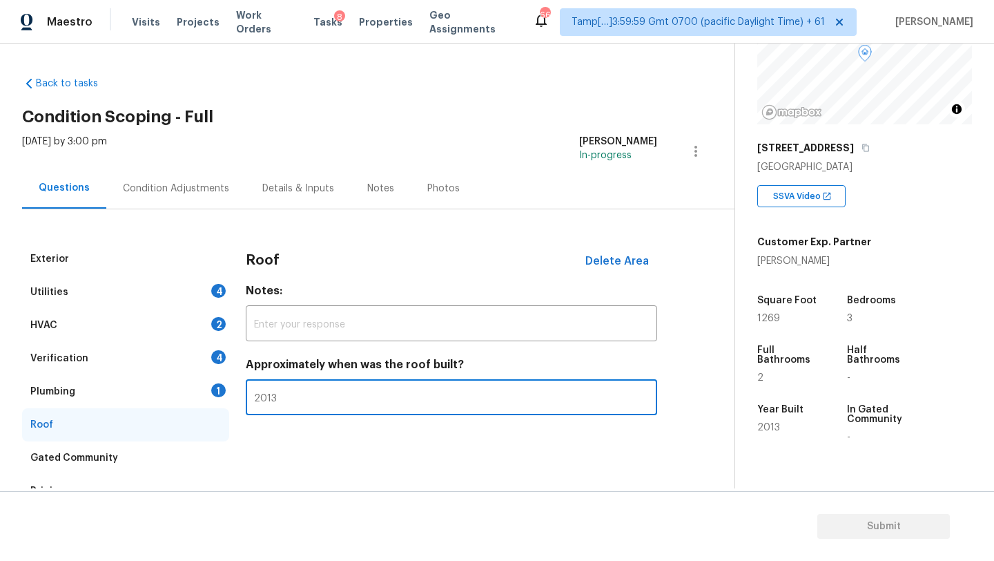
type input "2013"
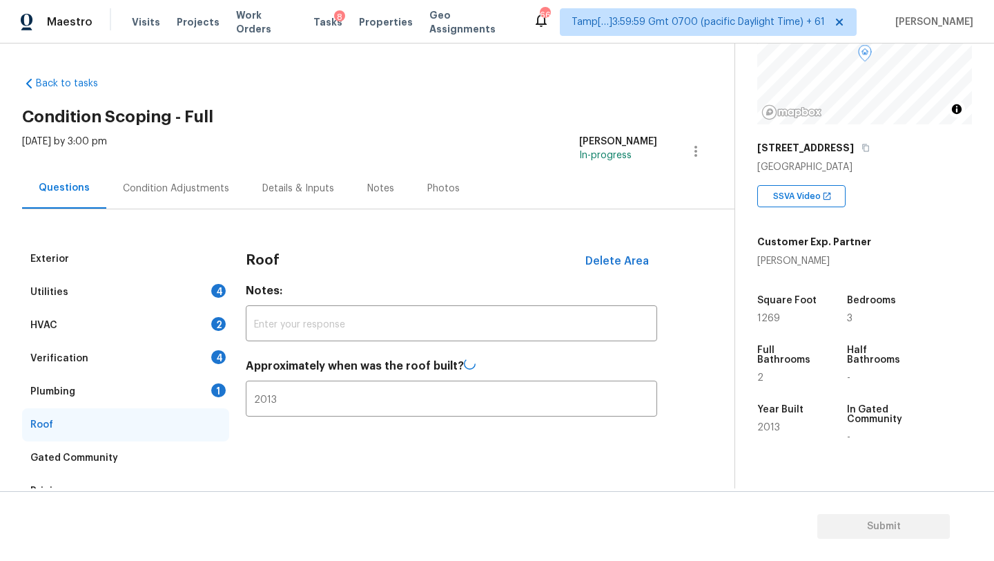
click at [198, 389] on div "Plumbing 1" at bounding box center [125, 391] width 207 height 33
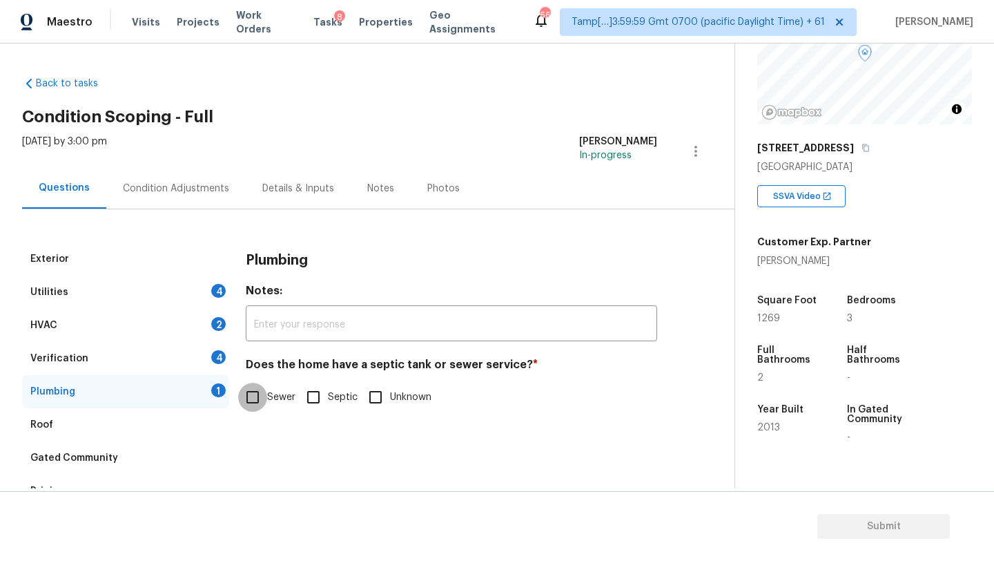
click at [264, 394] on input "Sewer" at bounding box center [252, 397] width 29 height 29
checkbox input "true"
click at [160, 360] on div "Verification 4" at bounding box center [125, 358] width 207 height 33
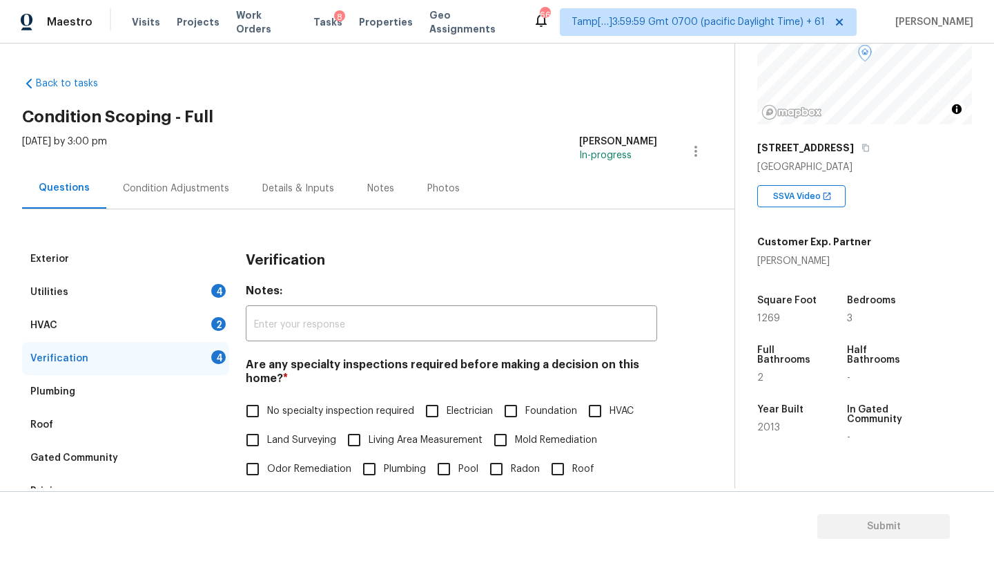
click at [287, 412] on span "No specialty inspection required" at bounding box center [340, 411] width 147 height 14
click at [267, 412] on input "No specialty inspection required" at bounding box center [252, 410] width 29 height 29
checkbox input "true"
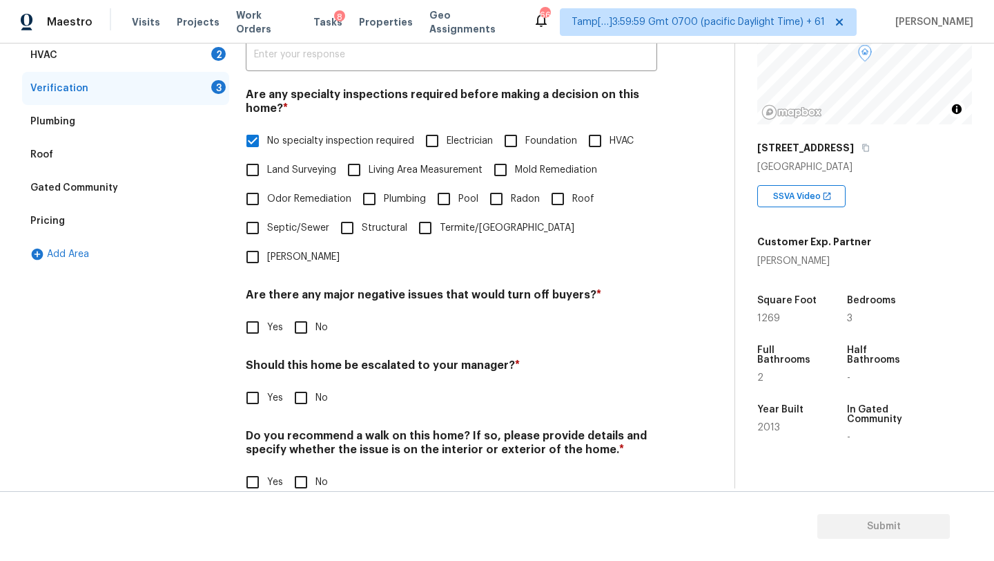
click at [298, 313] on input "No" at bounding box center [301, 327] width 29 height 29
checkbox input "true"
click at [298, 385] on input "No" at bounding box center [301, 399] width 29 height 29
checkbox input "true"
click at [298, 467] on input "No" at bounding box center [301, 481] width 29 height 29
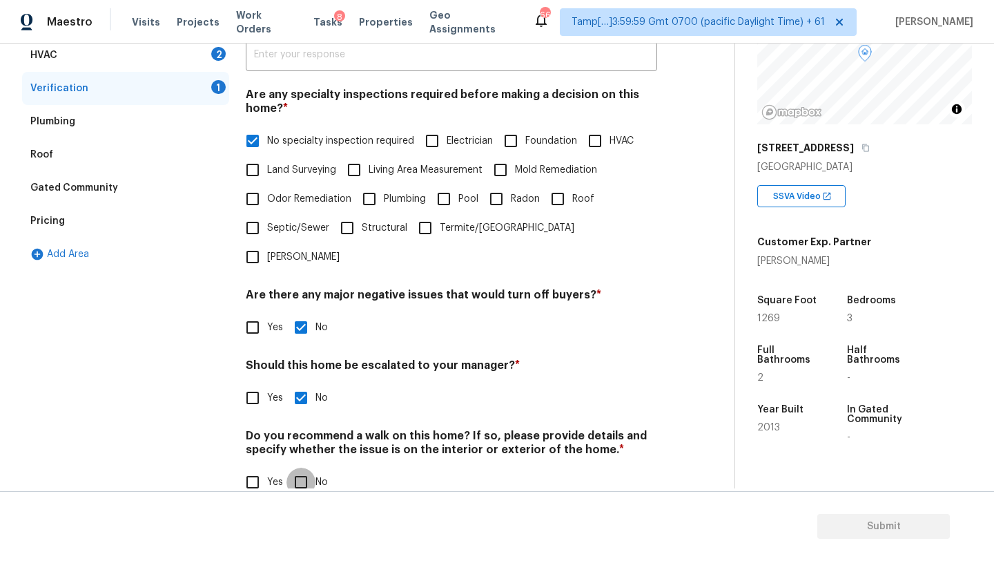
checkbox input "true"
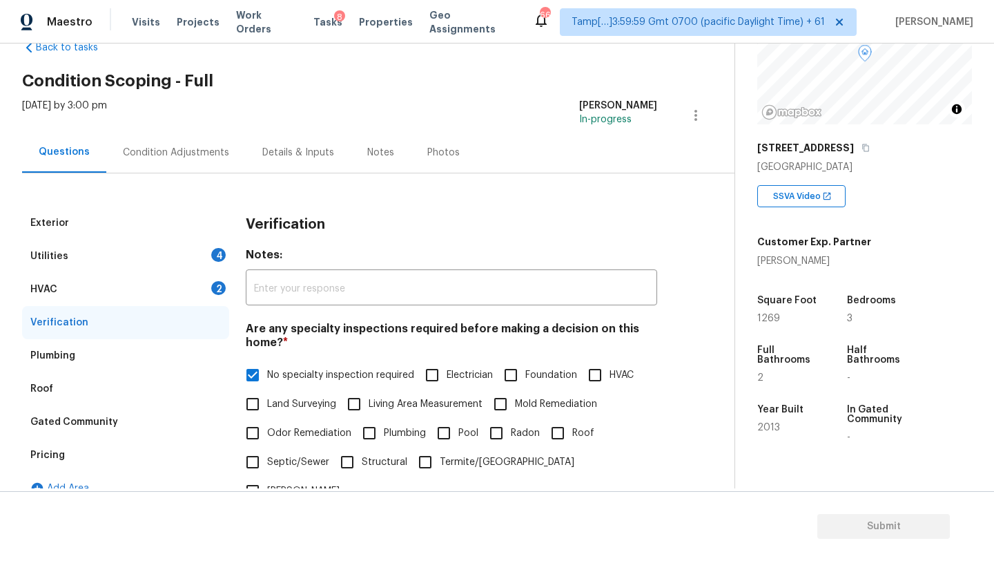
click at [113, 289] on div "HVAC 2" at bounding box center [125, 289] width 207 height 33
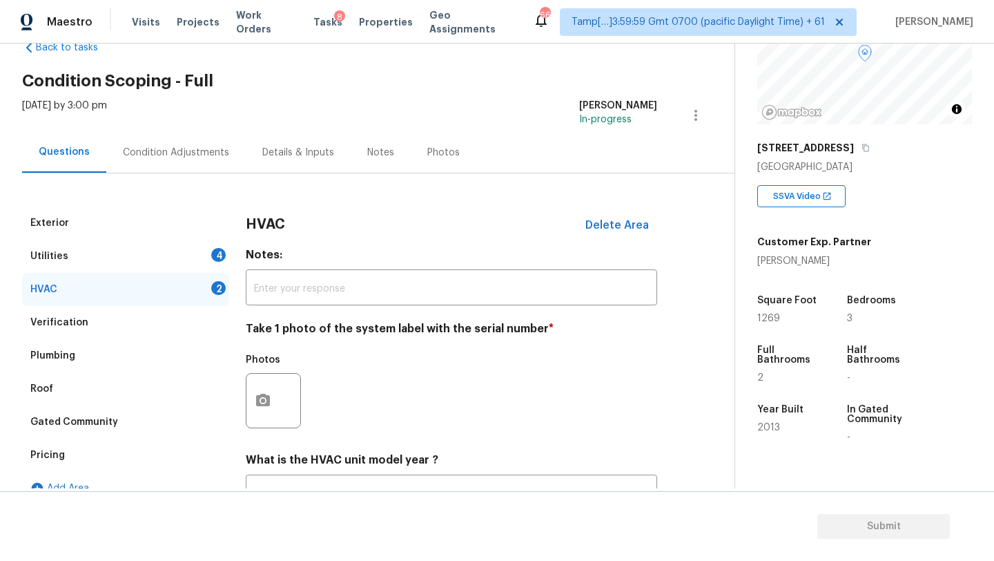
scroll to position [115, 0]
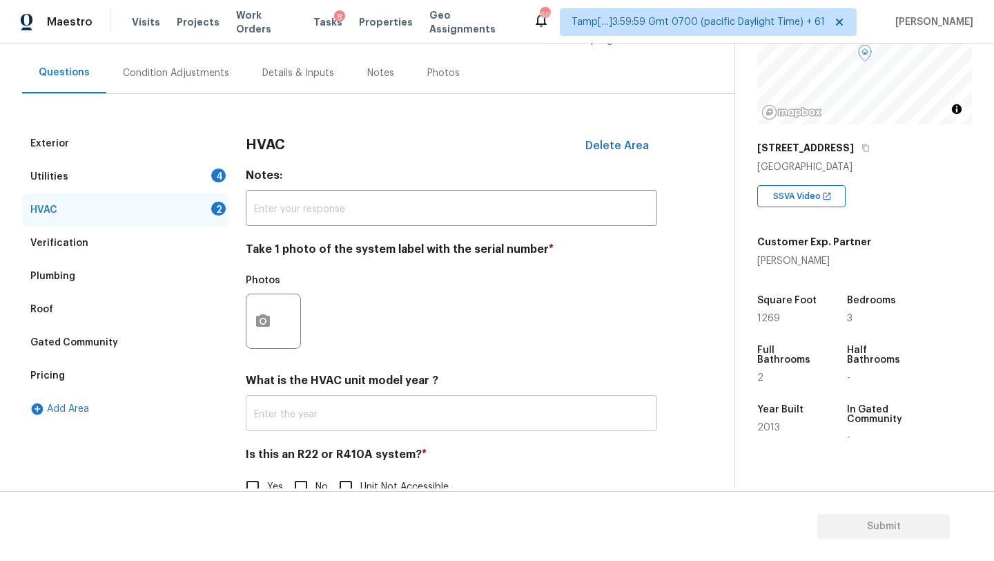
click at [318, 413] on input "text" at bounding box center [452, 414] width 412 height 32
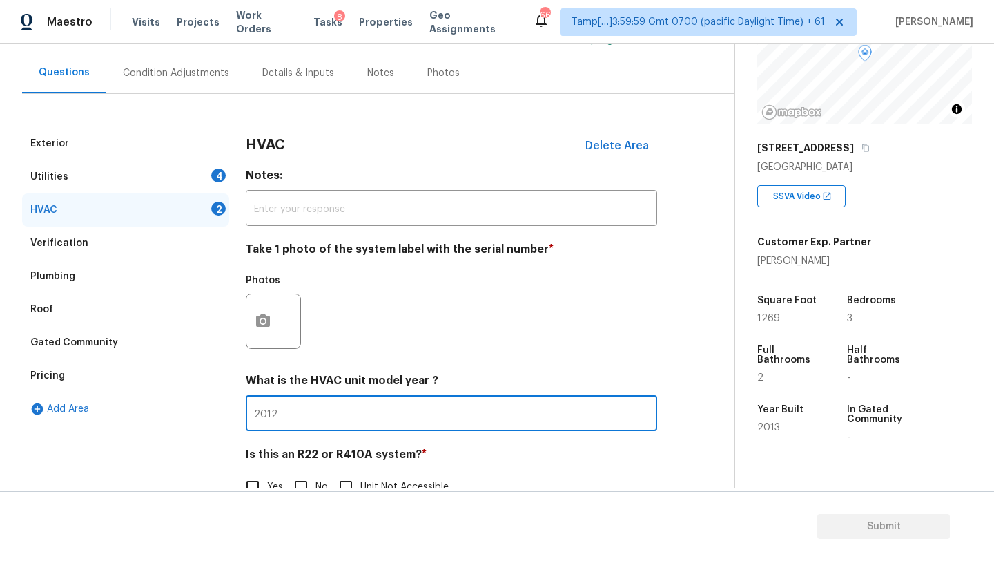
scroll to position [150, 0]
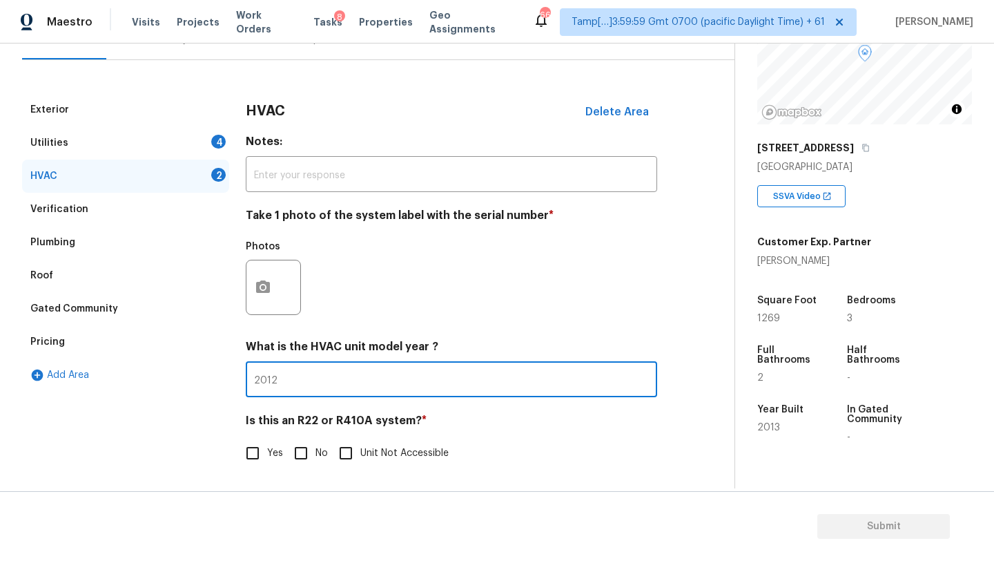
type input "2012"
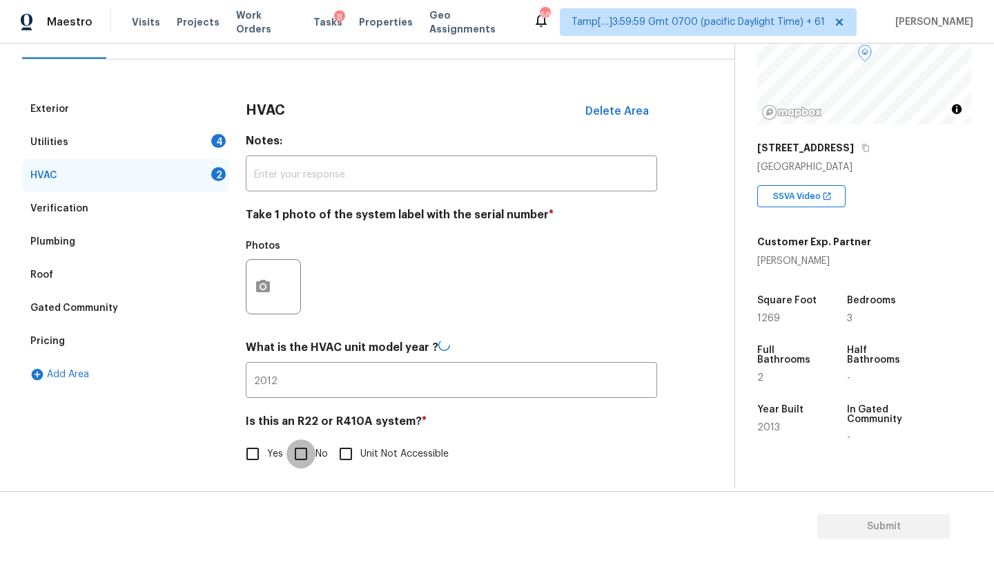
click at [302, 456] on input "No" at bounding box center [301, 453] width 29 height 29
checkbox input "true"
click at [157, 135] on div "Utilities 4" at bounding box center [125, 142] width 207 height 33
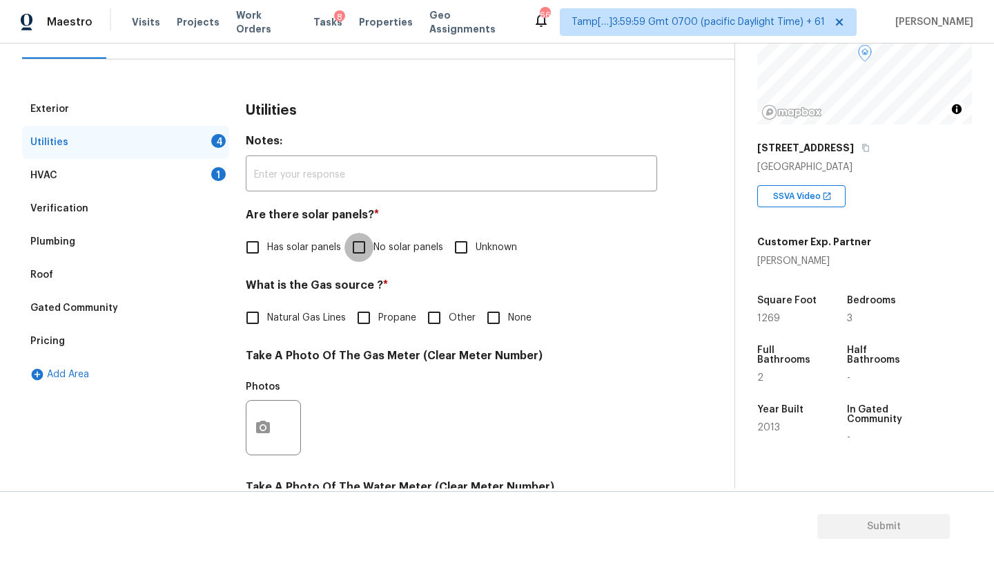
click at [358, 233] on input "No solar panels" at bounding box center [359, 247] width 29 height 29
checkbox input "true"
click at [273, 325] on label "Natural Gas Lines" at bounding box center [292, 318] width 108 height 29
click at [267, 325] on input "Natural Gas Lines" at bounding box center [252, 318] width 29 height 29
checkbox input "true"
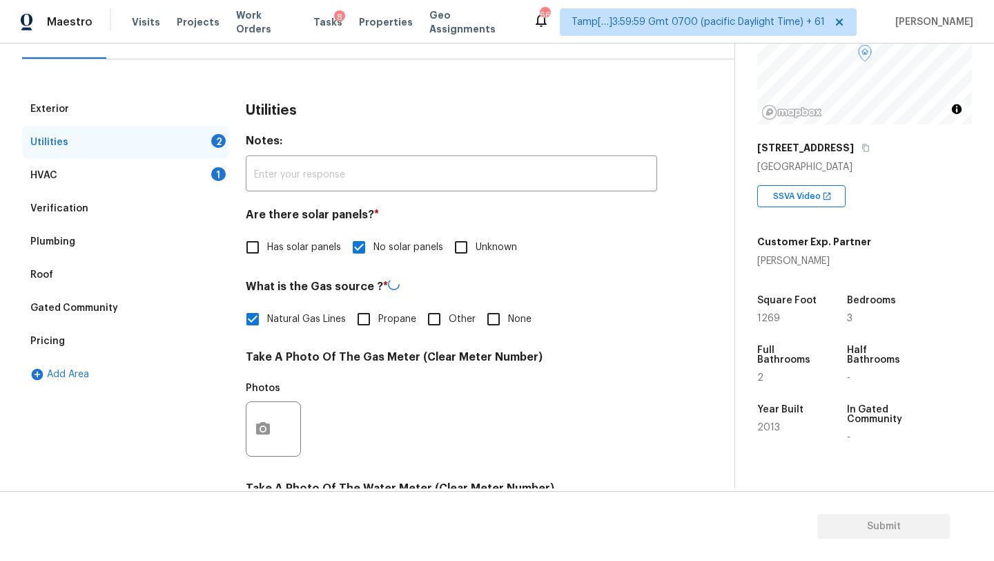
scroll to position [478, 0]
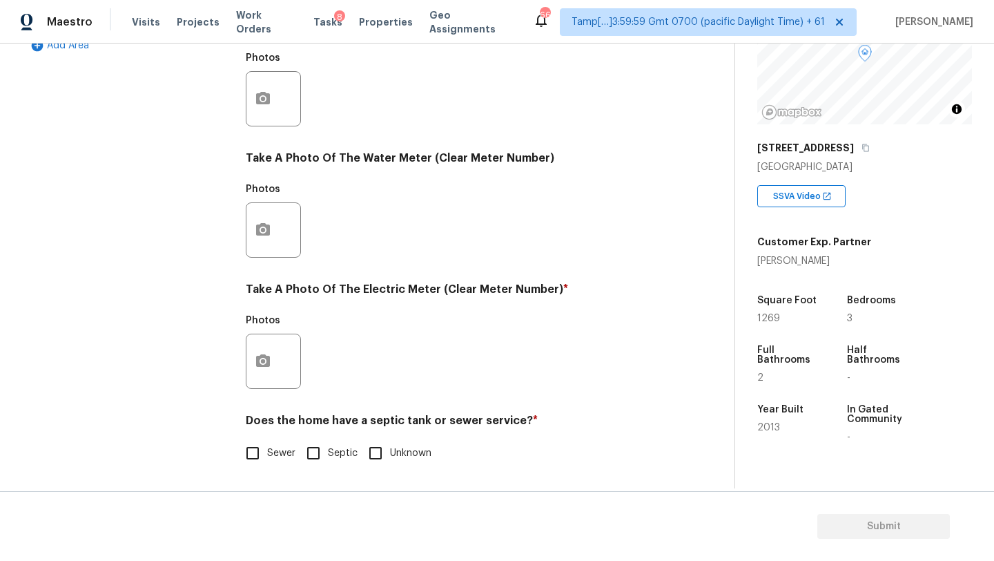
click at [269, 450] on span "Sewer" at bounding box center [281, 453] width 28 height 14
click at [267, 450] on input "Sewer" at bounding box center [252, 452] width 29 height 29
checkbox input "true"
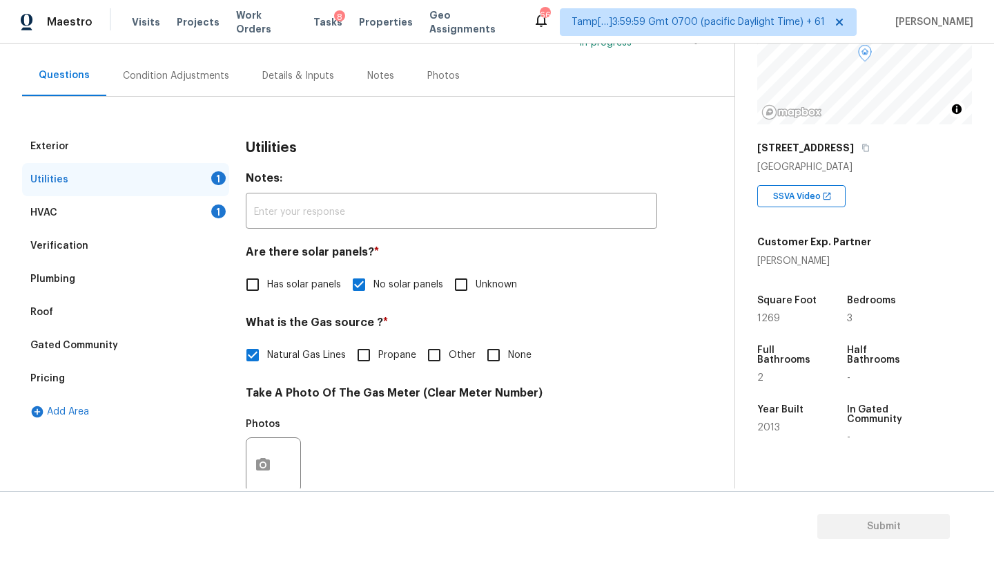
scroll to position [109, 0]
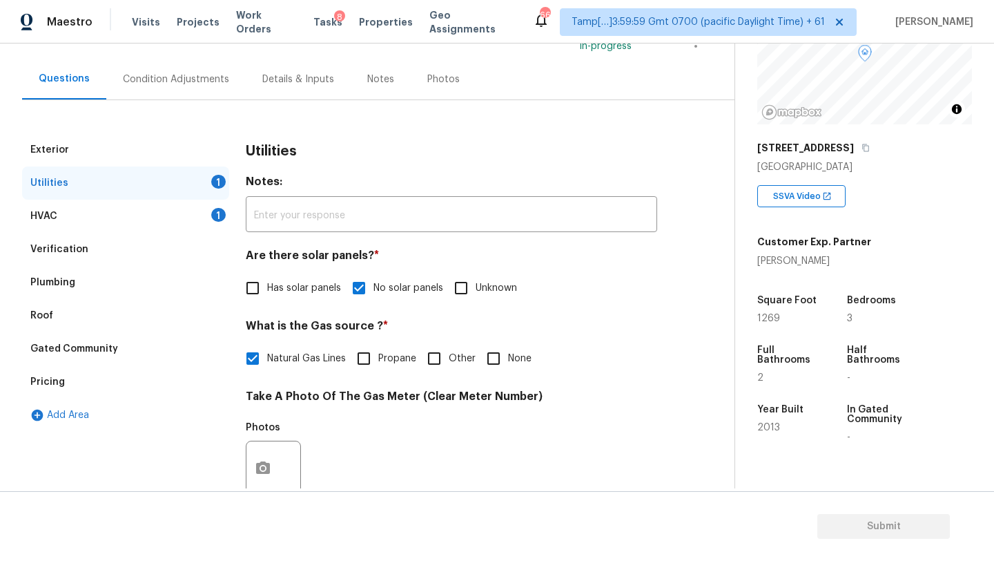
click at [155, 74] on div "Condition Adjustments" at bounding box center [176, 79] width 106 height 14
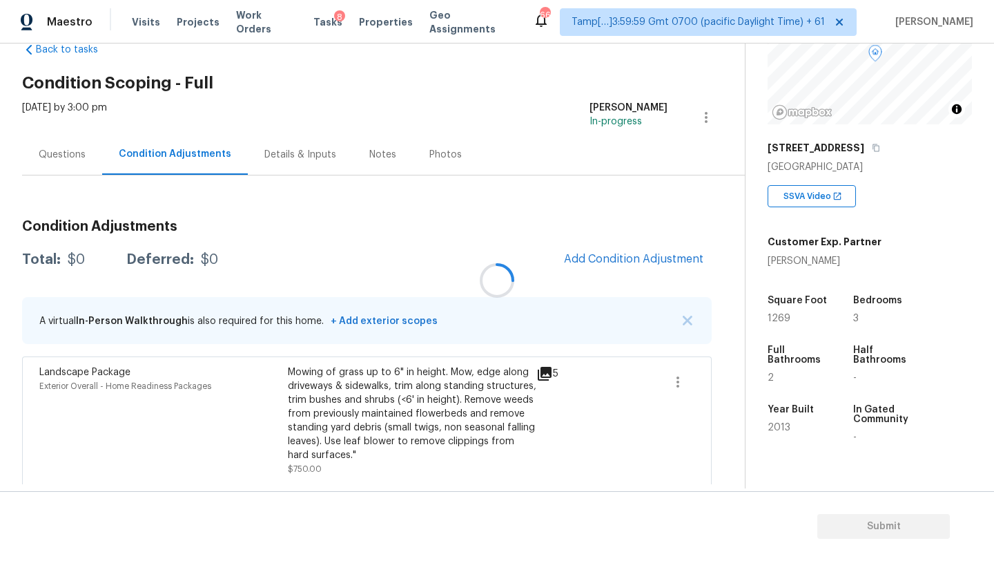
scroll to position [35, 0]
click at [617, 247] on button "Add Condition Adjustment" at bounding box center [634, 258] width 156 height 29
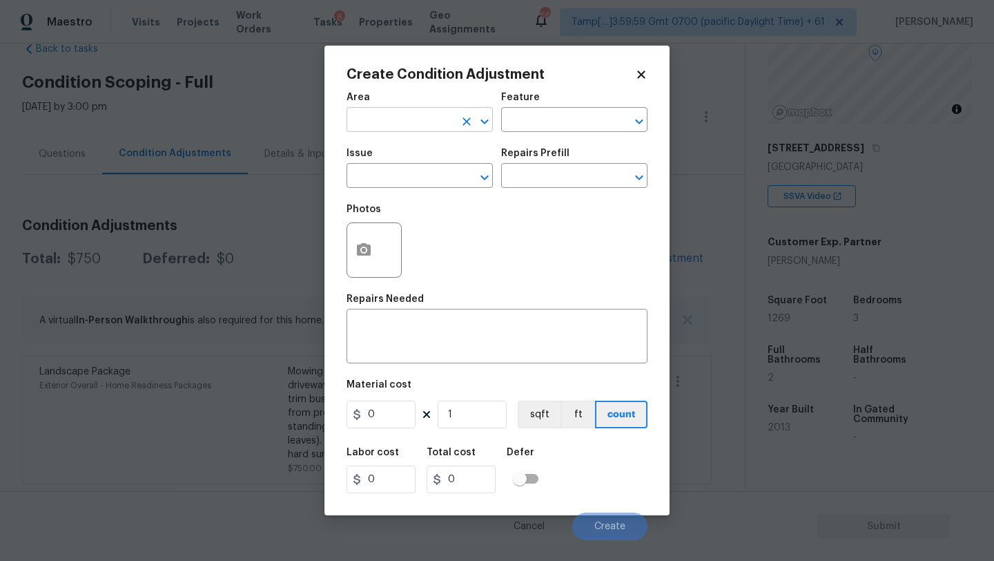
click at [392, 115] on input "text" at bounding box center [401, 120] width 108 height 21
click at [397, 160] on li "Kitchen" at bounding box center [420, 152] width 146 height 23
type input "Kitchen"
click at [548, 121] on input "text" at bounding box center [555, 120] width 108 height 21
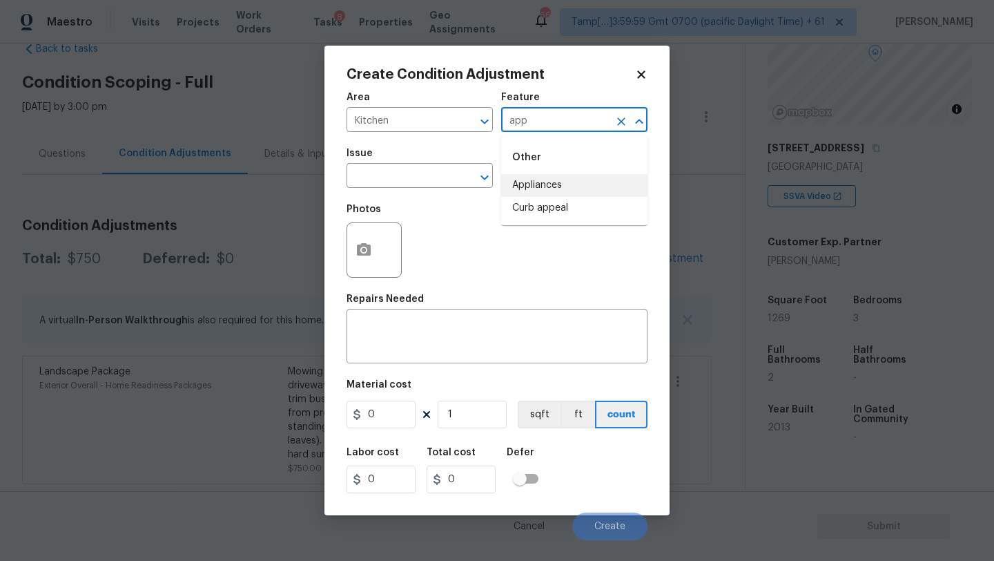
click at [531, 183] on li "Appliances" at bounding box center [574, 185] width 146 height 23
type input "Appliances"
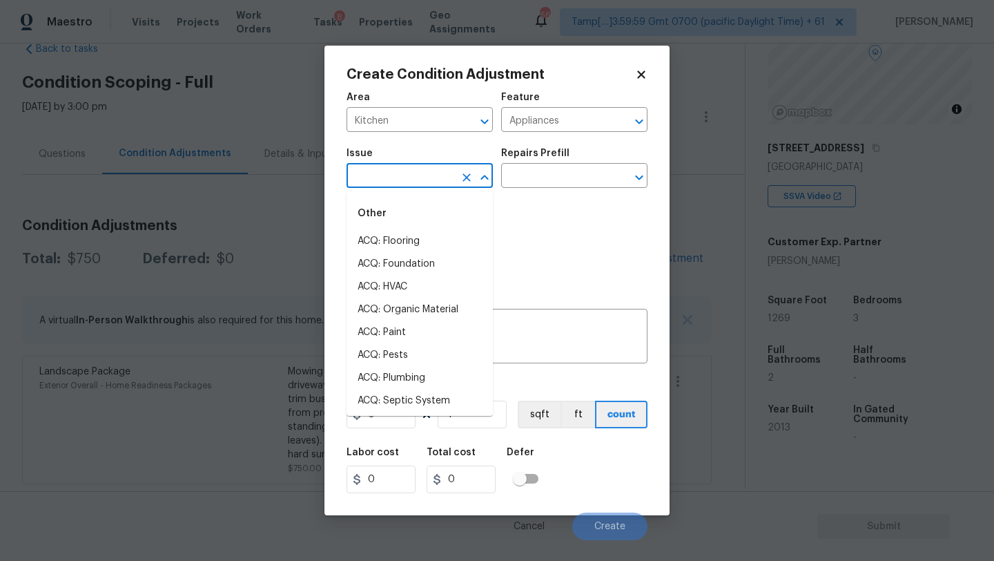
click at [405, 183] on input "text" at bounding box center [401, 176] width 108 height 21
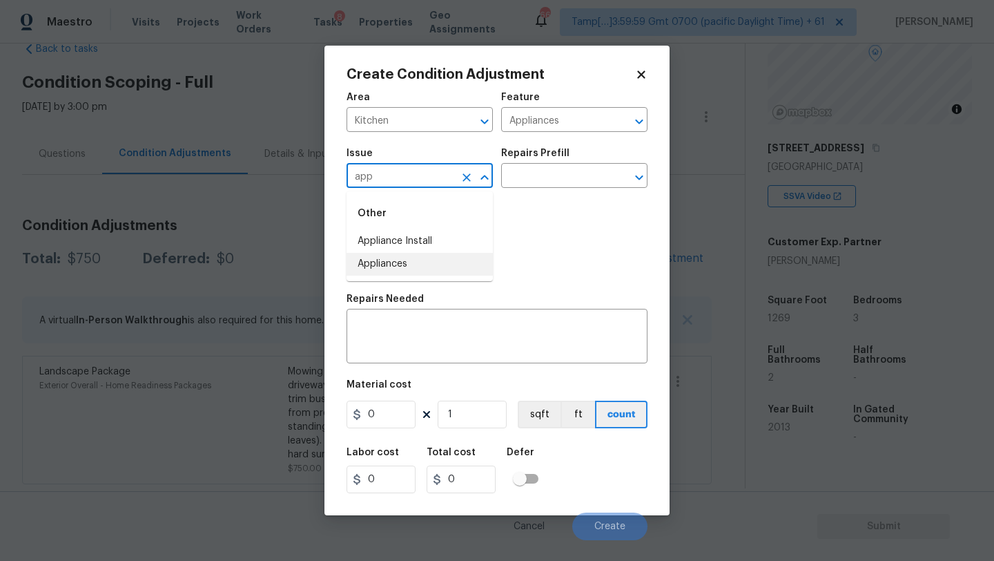
click at [392, 259] on li "Appliances" at bounding box center [420, 264] width 146 height 23
type input "Appliances"
click at [534, 174] on input "text" at bounding box center [555, 176] width 108 height 21
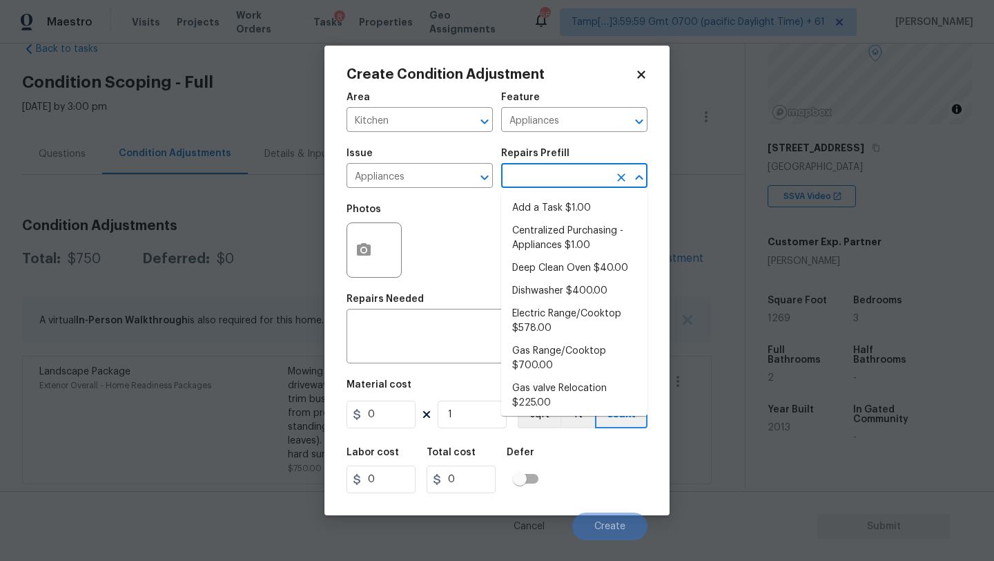
type input "p"
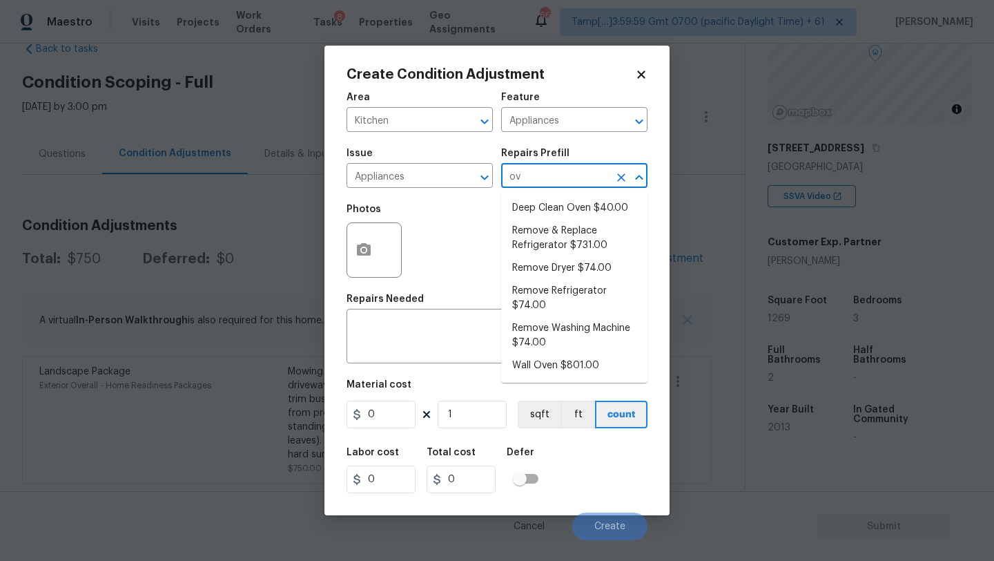
type input "ove"
click at [545, 369] on li "Wall Oven $801.00" at bounding box center [574, 365] width 146 height 23
type textarea "Remove the existing wall oven and prep the area for a new unit. Install a new 3…"
type input "801"
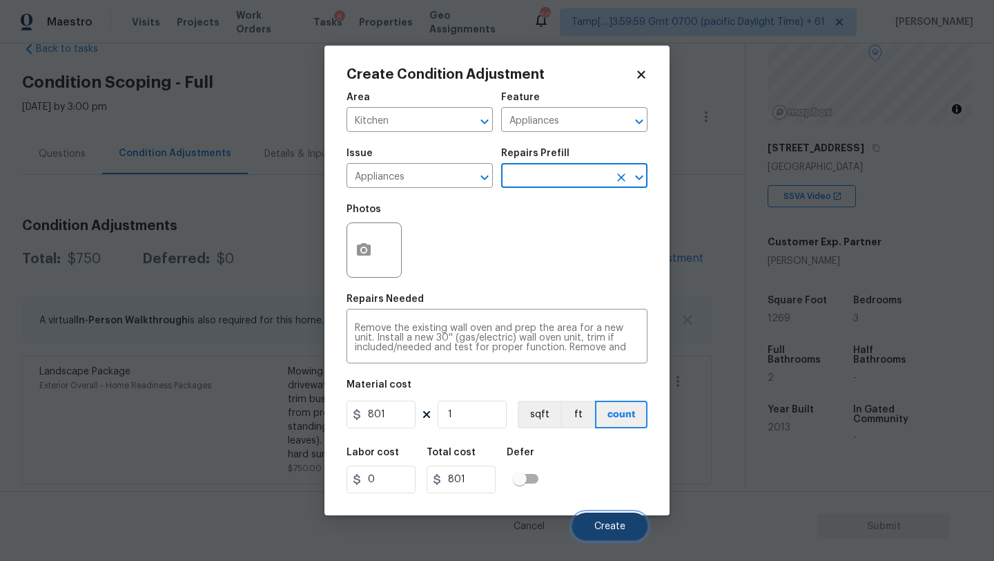
click at [624, 532] on button "Create" at bounding box center [609, 526] width 75 height 28
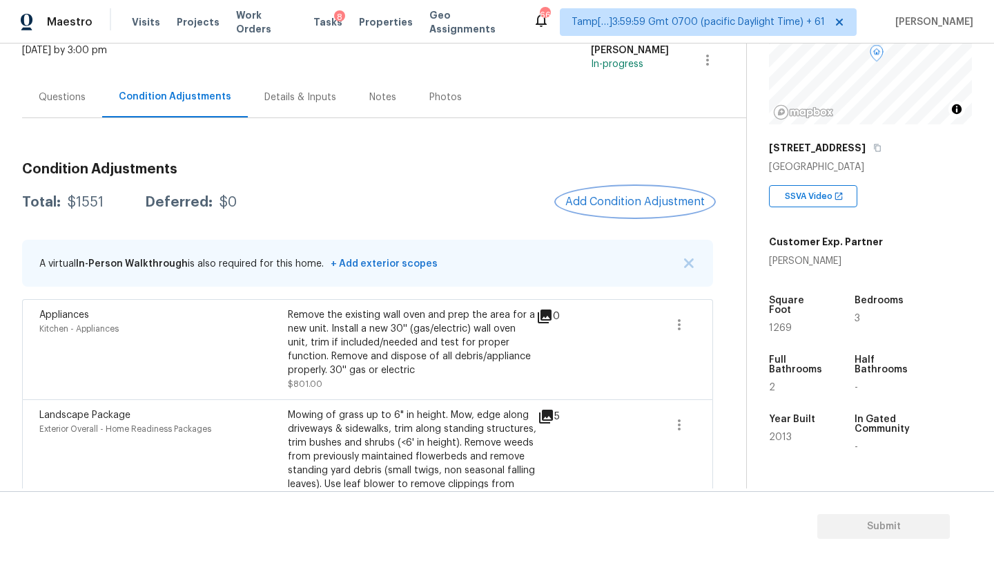
scroll to position [135, 0]
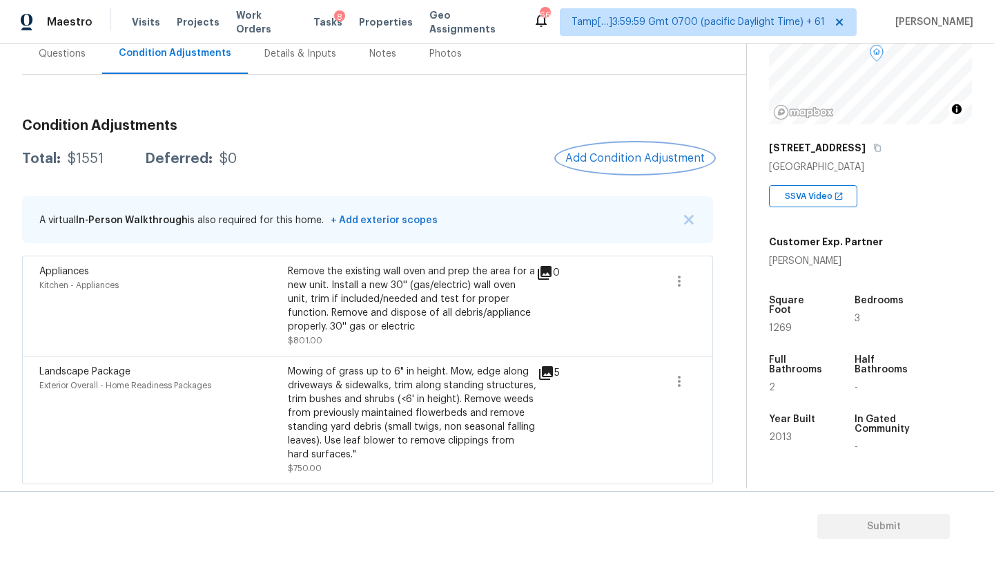
click at [652, 157] on span "Add Condition Adjustment" at bounding box center [634, 158] width 139 height 12
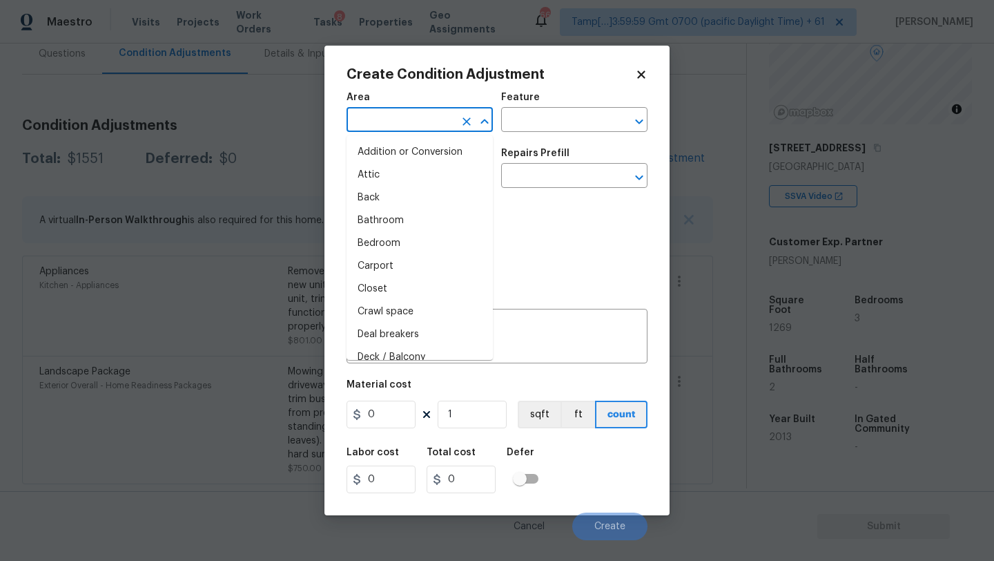
click at [432, 127] on input "text" at bounding box center [401, 120] width 108 height 21
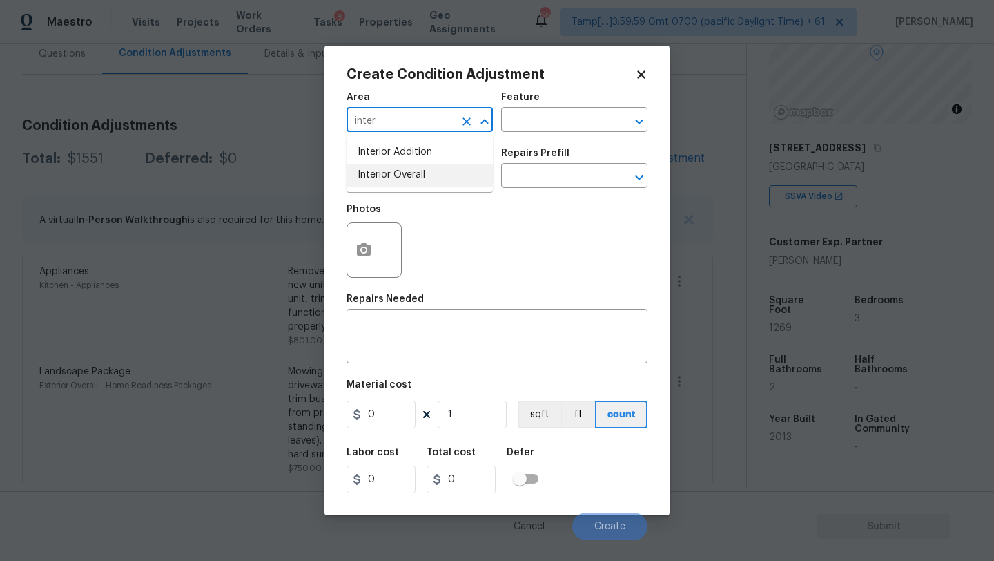
click at [443, 178] on li "Interior Overall" at bounding box center [420, 175] width 146 height 23
type input "Interior Overall"
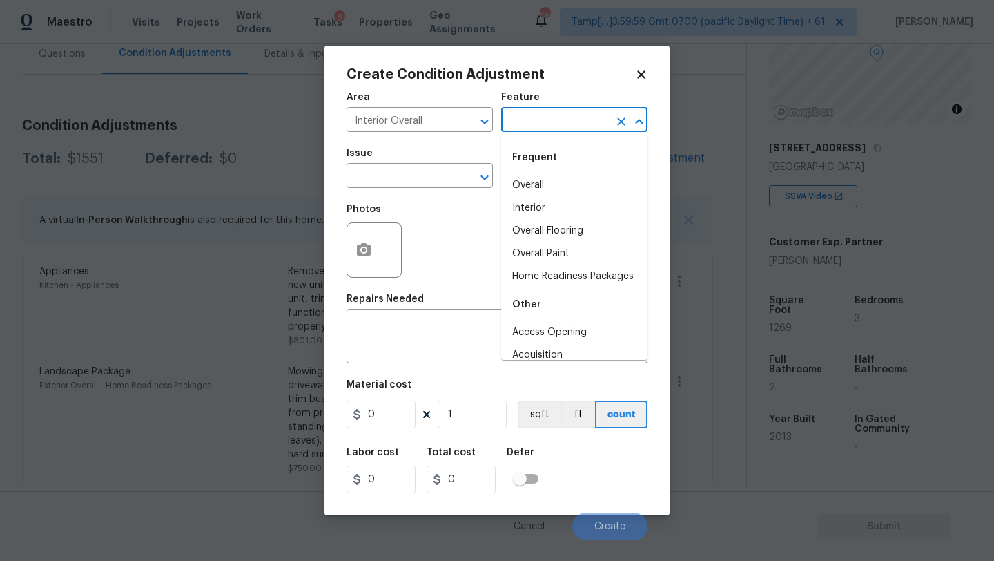
click at [548, 111] on input "text" at bounding box center [555, 120] width 108 height 21
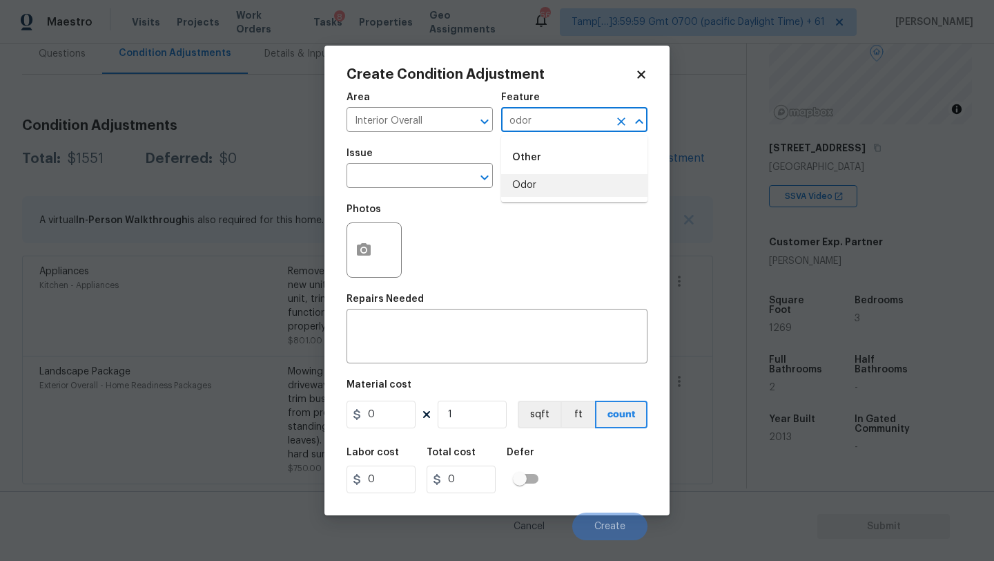
click at [514, 188] on li "Odor" at bounding box center [574, 185] width 146 height 23
type input "Odor"
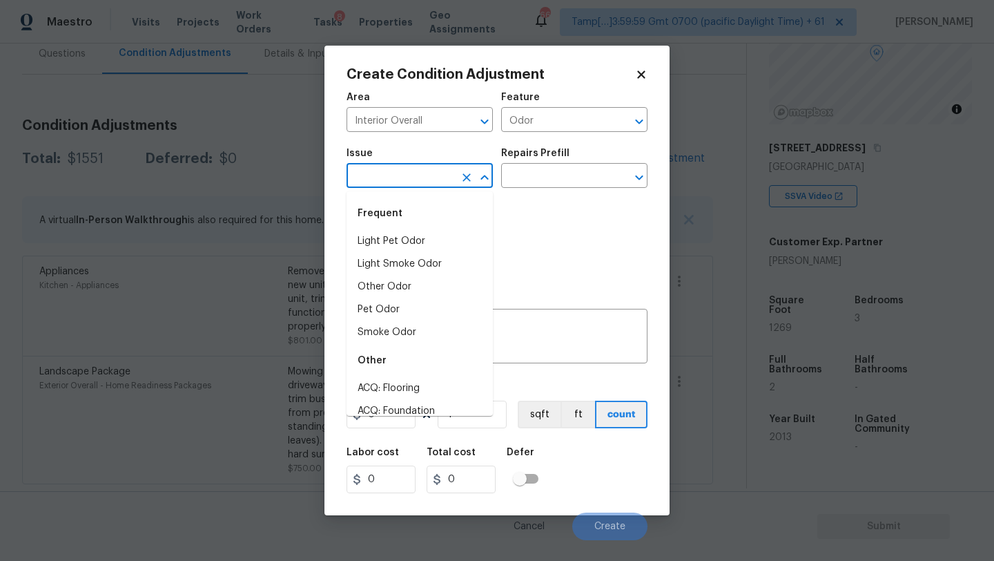
click at [378, 186] on input "text" at bounding box center [401, 176] width 108 height 21
click at [382, 245] on li "Light Pet Odor" at bounding box center [420, 241] width 146 height 23
type input "Light Pet Odor"
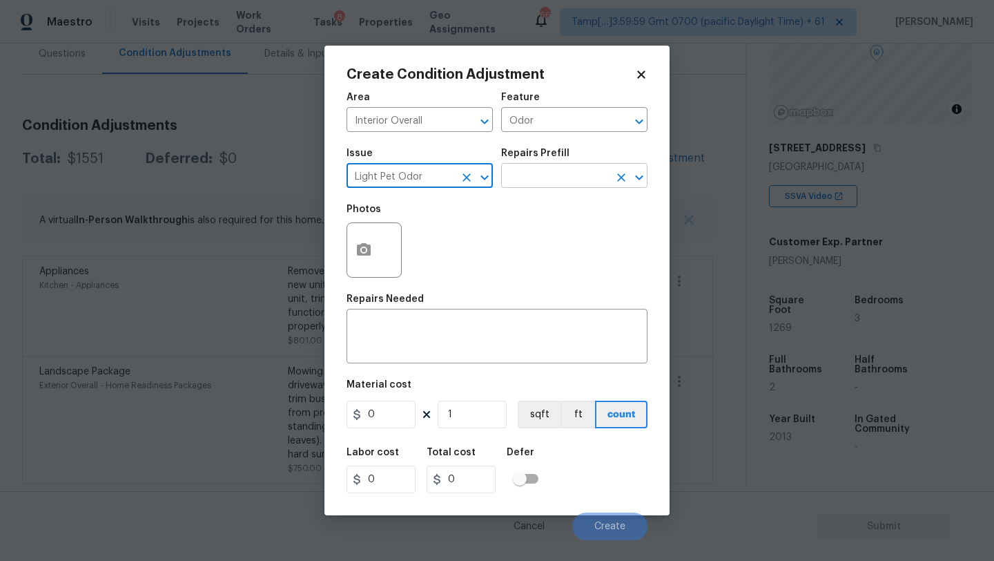
click at [606, 171] on input "text" at bounding box center [555, 176] width 108 height 21
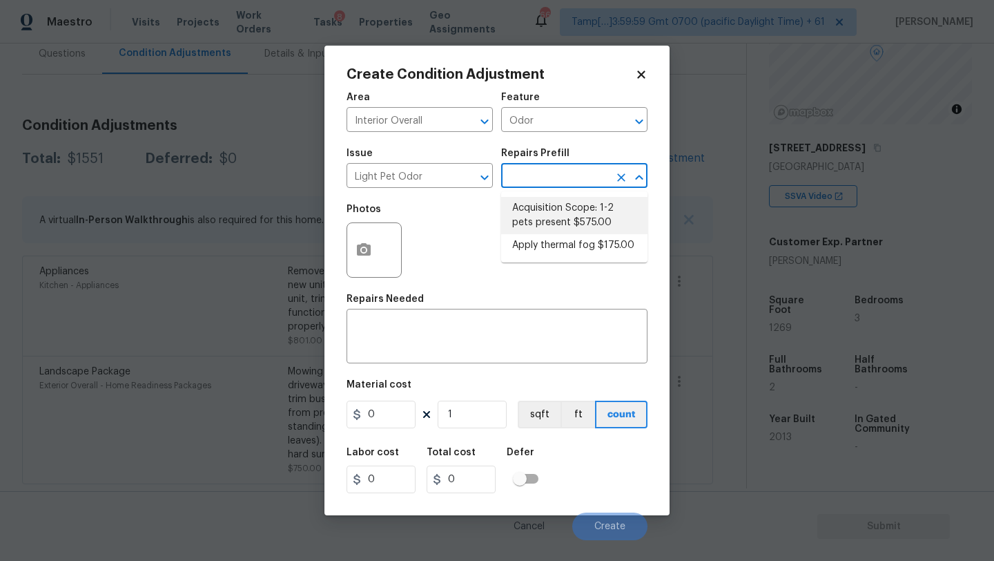
click at [557, 221] on li "Acquisition Scope: 1-2 pets present $575.00" at bounding box center [574, 215] width 146 height 37
type textarea "Acquisition Scope: 1-2 pets present"
type input "575"
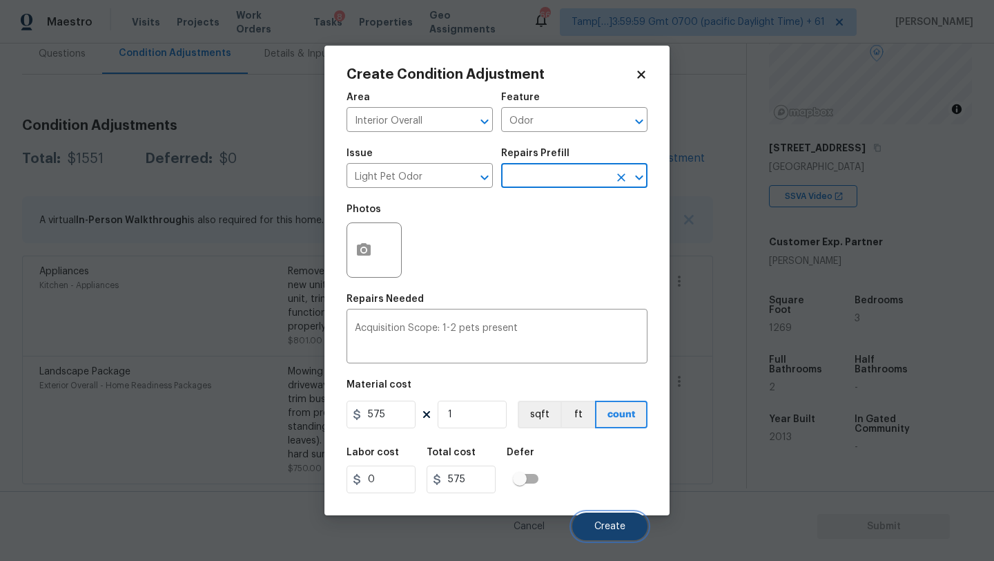
click at [594, 516] on button "Create" at bounding box center [609, 526] width 75 height 28
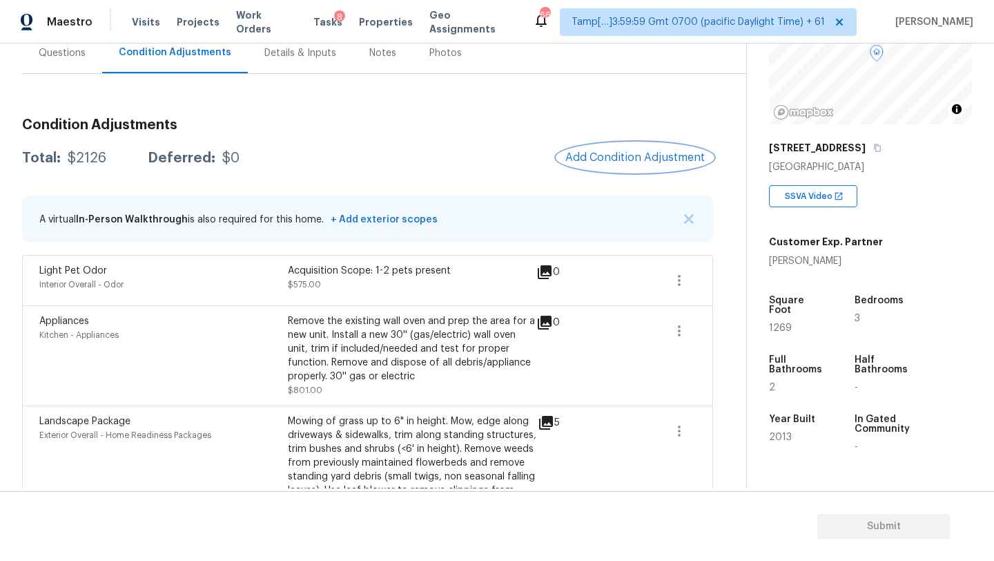
click at [606, 155] on span "Add Condition Adjustment" at bounding box center [634, 157] width 139 height 12
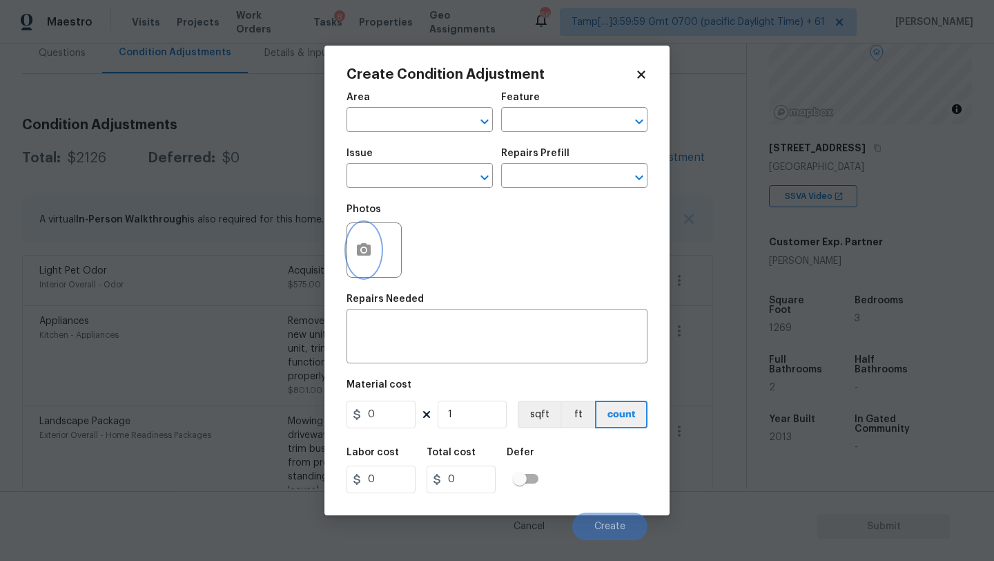
click at [362, 257] on icon "button" at bounding box center [364, 250] width 17 height 17
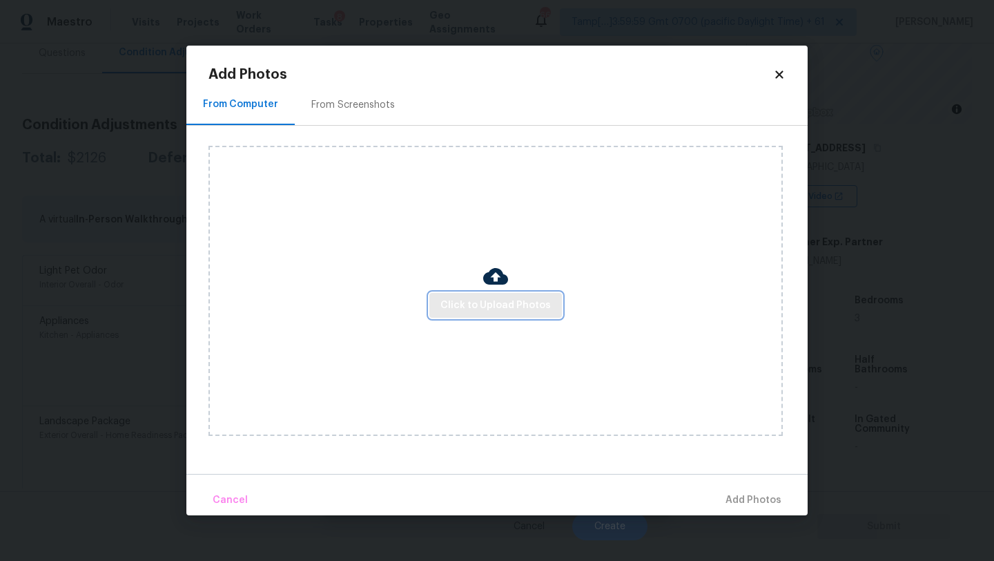
click at [469, 309] on span "Click to Upload Photos" at bounding box center [496, 305] width 110 height 17
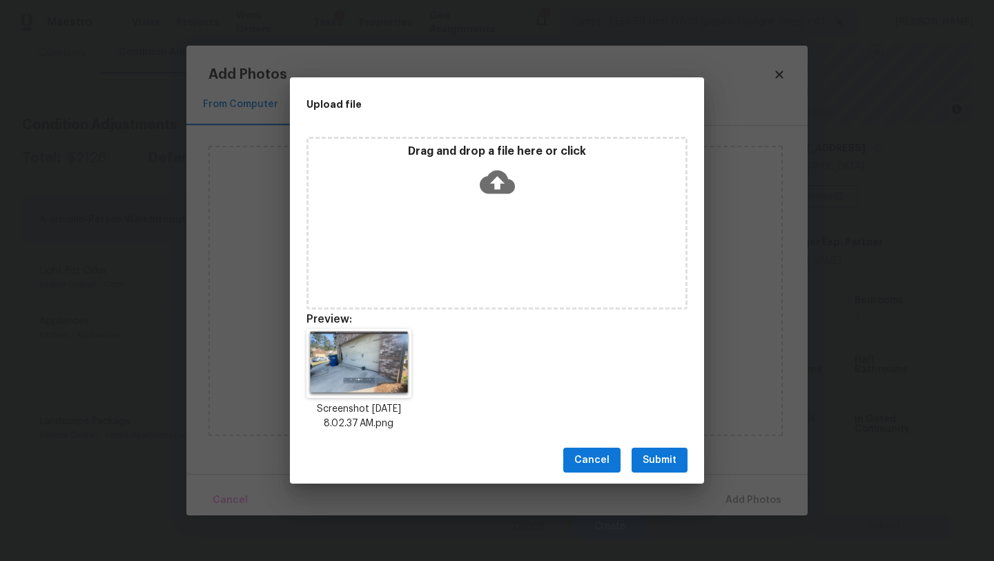
click at [656, 452] on span "Submit" at bounding box center [660, 460] width 34 height 17
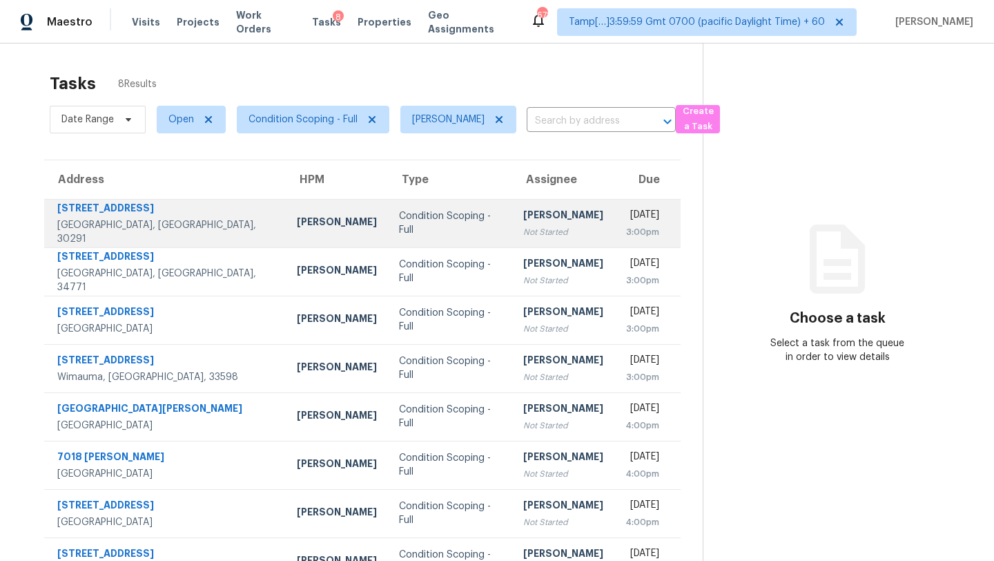
click at [526, 217] on td "[PERSON_NAME] Not Started" at bounding box center [563, 223] width 102 height 48
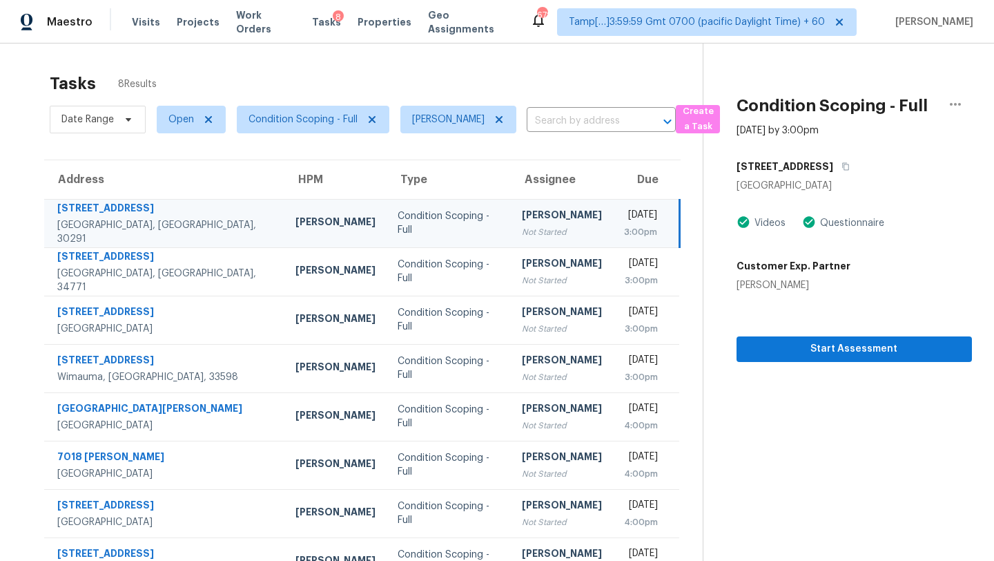
scroll to position [43, 0]
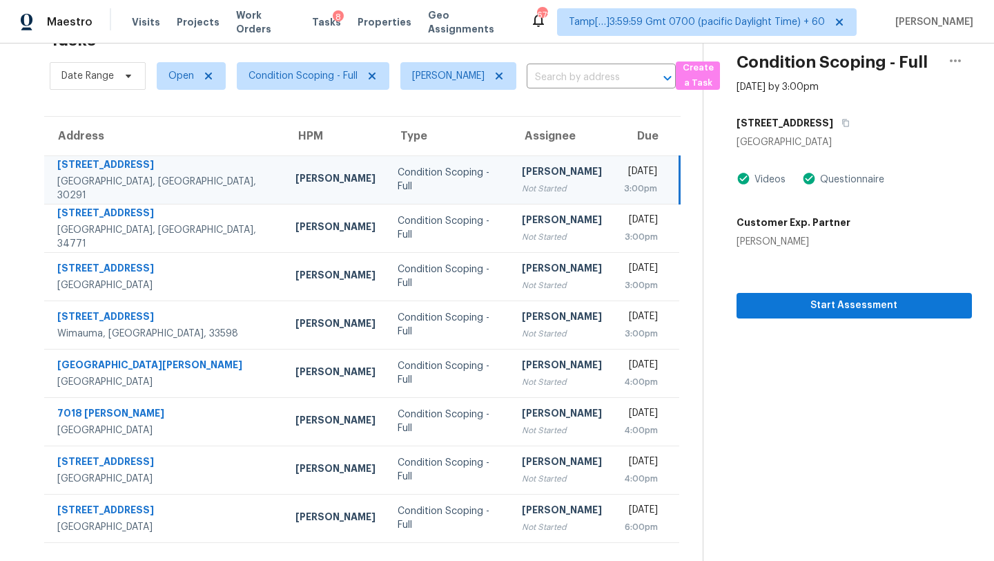
click at [522, 193] on div "Not Started" at bounding box center [562, 189] width 80 height 14
click at [842, 123] on icon "button" at bounding box center [846, 123] width 8 height 8
click at [173, 84] on span "Open" at bounding box center [191, 76] width 69 height 28
click at [188, 158] on label "Blocked" at bounding box center [191, 154] width 55 height 14
click at [173, 156] on input "Blocked" at bounding box center [168, 151] width 9 height 9
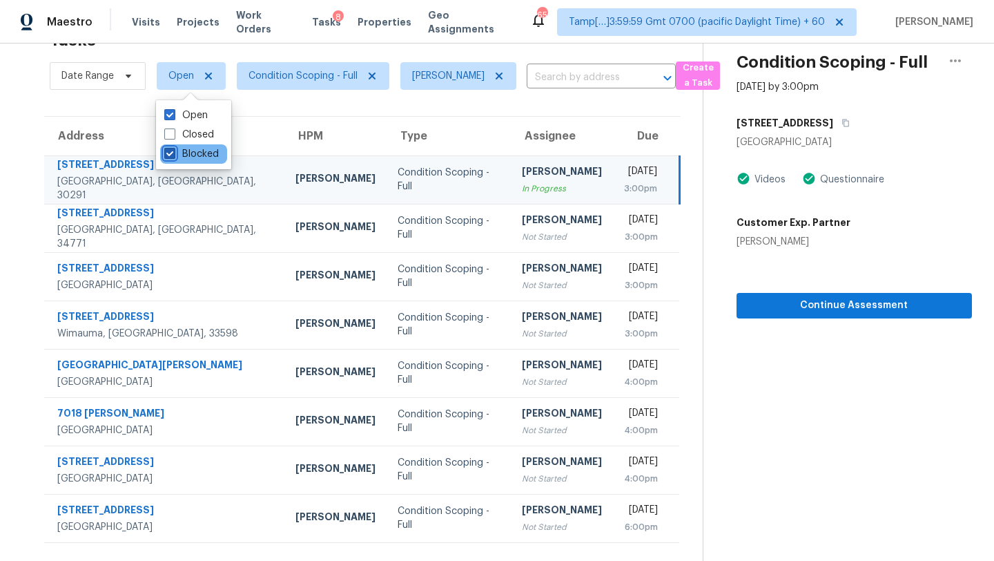
checkbox input "true"
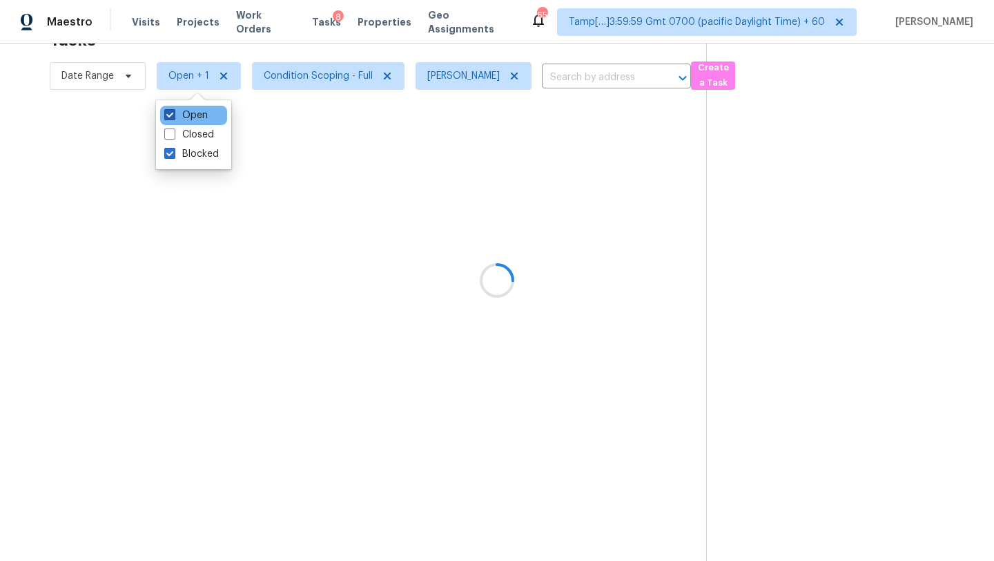
click at [188, 117] on label "Open" at bounding box center [185, 115] width 43 height 14
click at [173, 117] on input "Open" at bounding box center [168, 112] width 9 height 9
checkbox input "false"
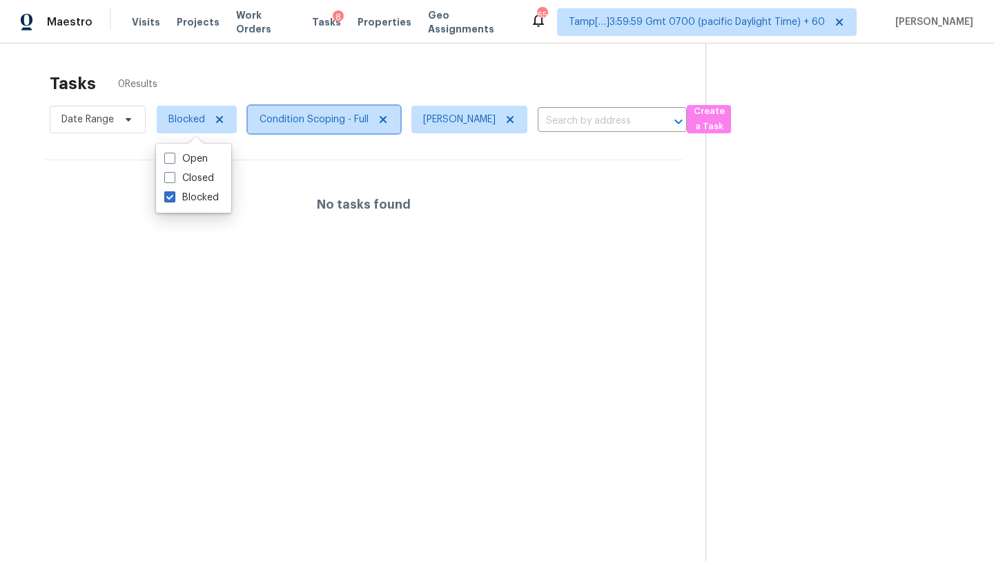
click at [280, 124] on span "Condition Scoping - Full" at bounding box center [314, 120] width 109 height 14
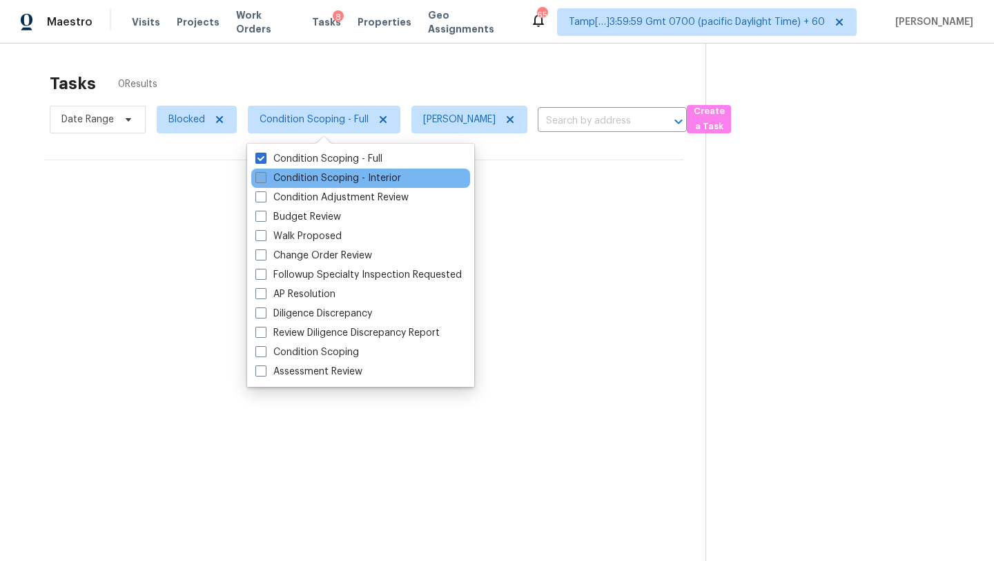
click at [289, 184] on label "Condition Scoping - Interior" at bounding box center [328, 178] width 146 height 14
click at [264, 180] on input "Condition Scoping - Interior" at bounding box center [259, 175] width 9 height 9
checkbox input "true"
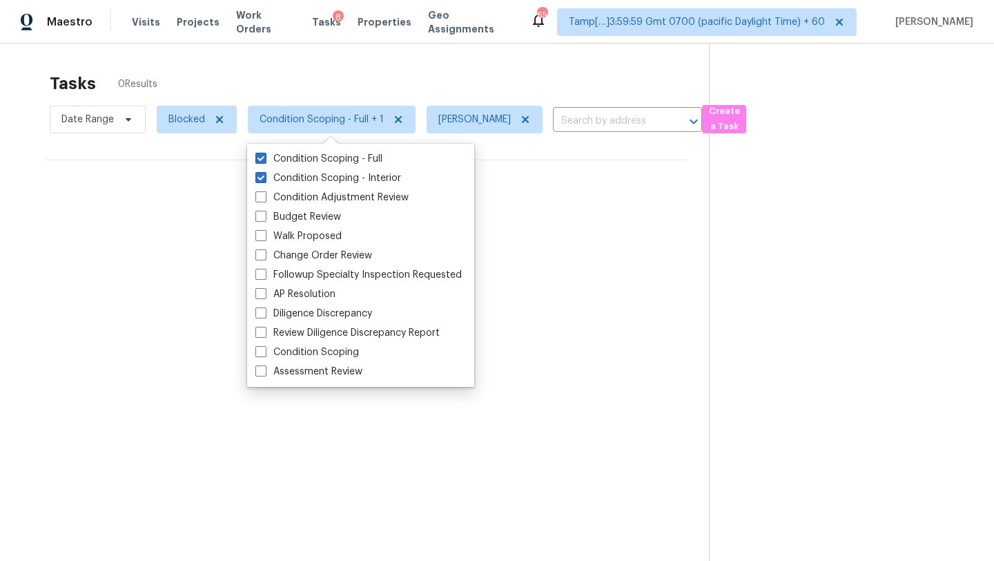
click at [408, 66] on div "Tasks 0 Results" at bounding box center [379, 84] width 659 height 36
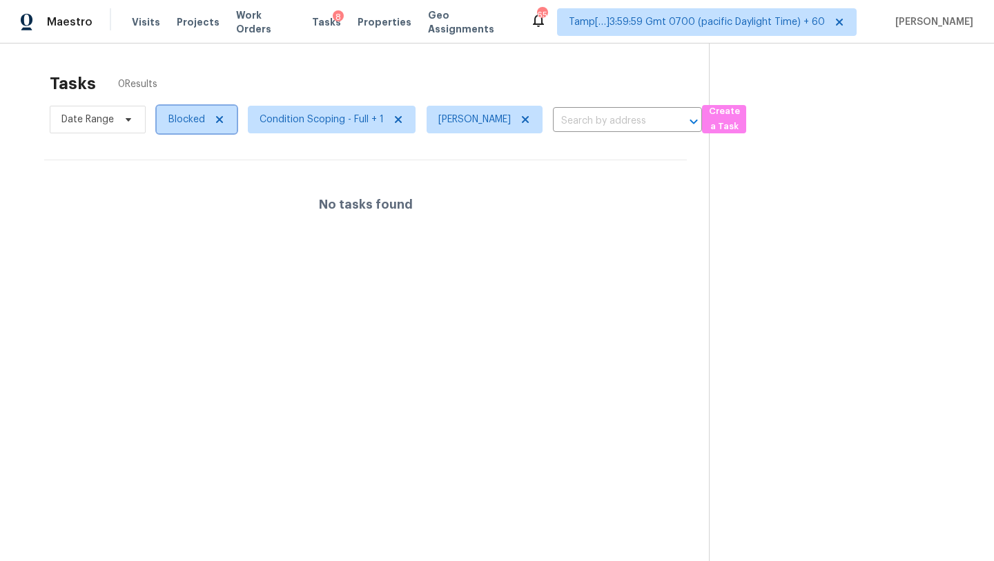
click at [180, 125] on span "Blocked" at bounding box center [186, 120] width 37 height 14
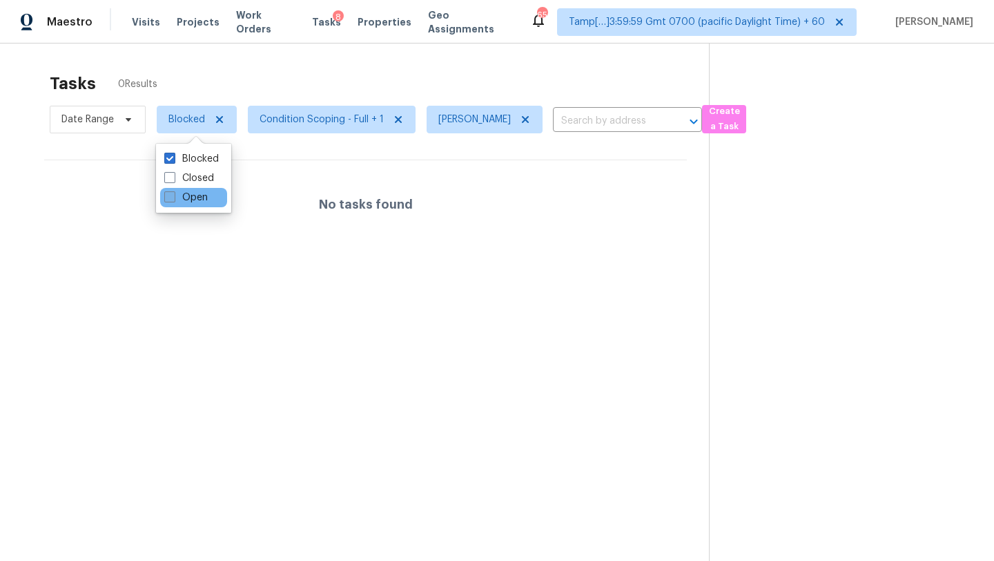
click at [184, 193] on label "Open" at bounding box center [185, 198] width 43 height 14
click at [173, 193] on input "Open" at bounding box center [168, 195] width 9 height 9
checkbox input "true"
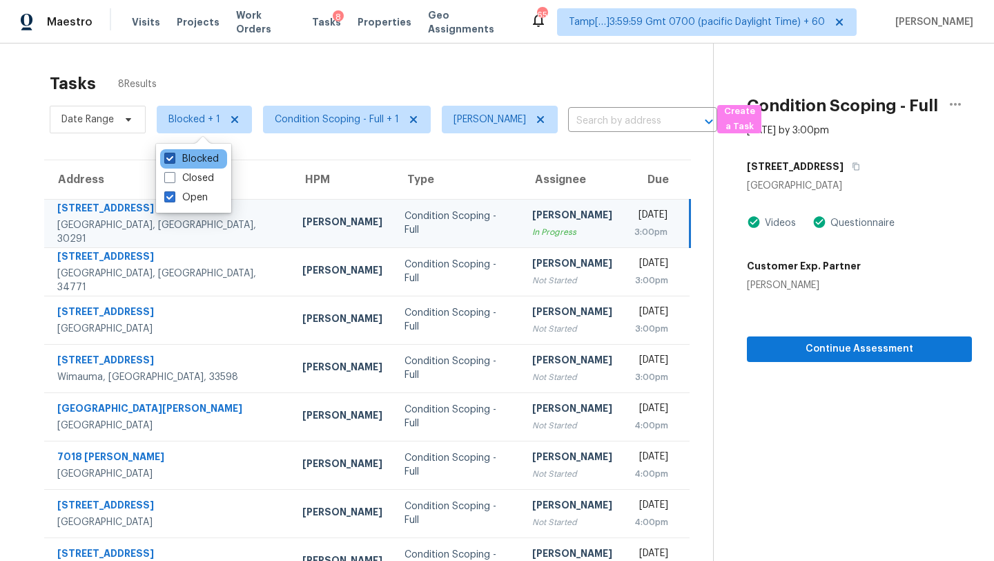
click at [204, 159] on label "Blocked" at bounding box center [191, 159] width 55 height 14
click at [173, 159] on input "Blocked" at bounding box center [168, 156] width 9 height 9
checkbox input "false"
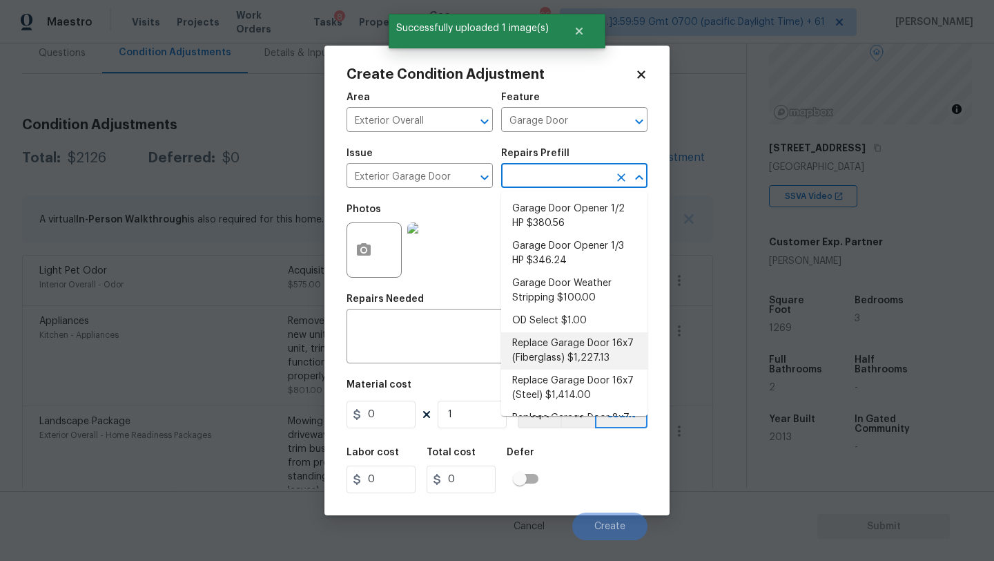
scroll to position [26, 0]
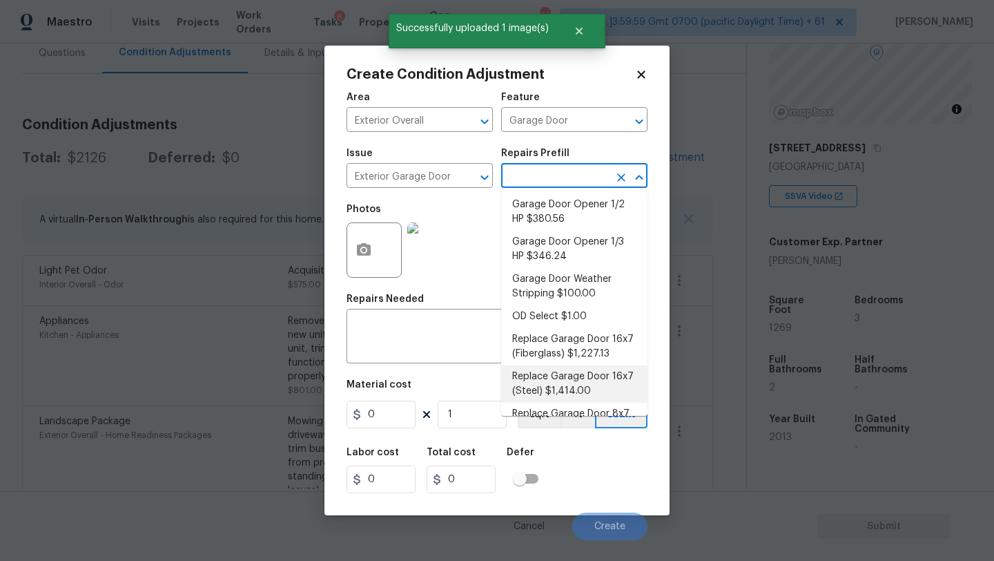
click at [582, 382] on li "Replace Garage Door 16x7 (Steel) $1,414.00" at bounding box center [574, 383] width 146 height 37
type input "Interior Door"
type input "1414"
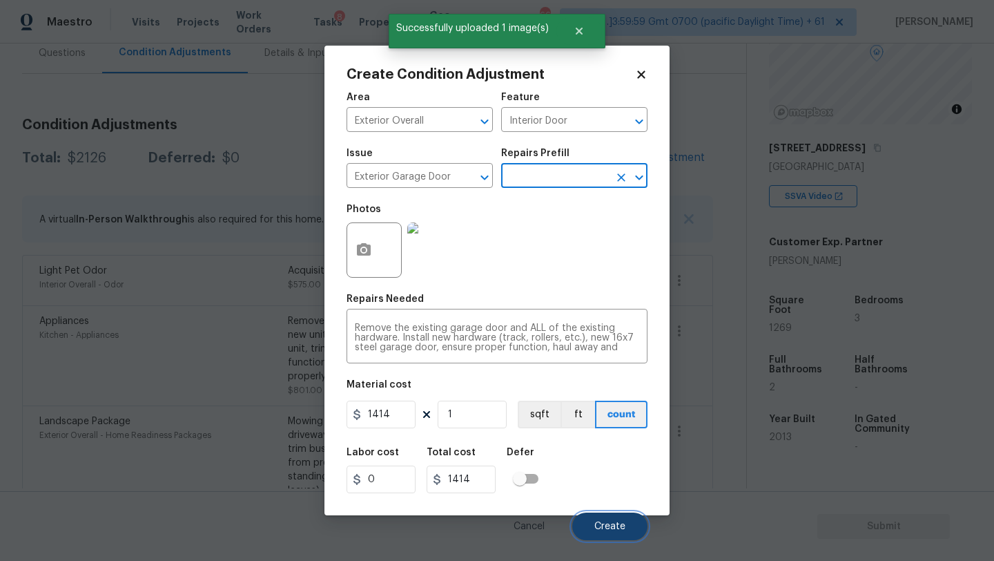
click at [604, 518] on button "Create" at bounding box center [609, 526] width 75 height 28
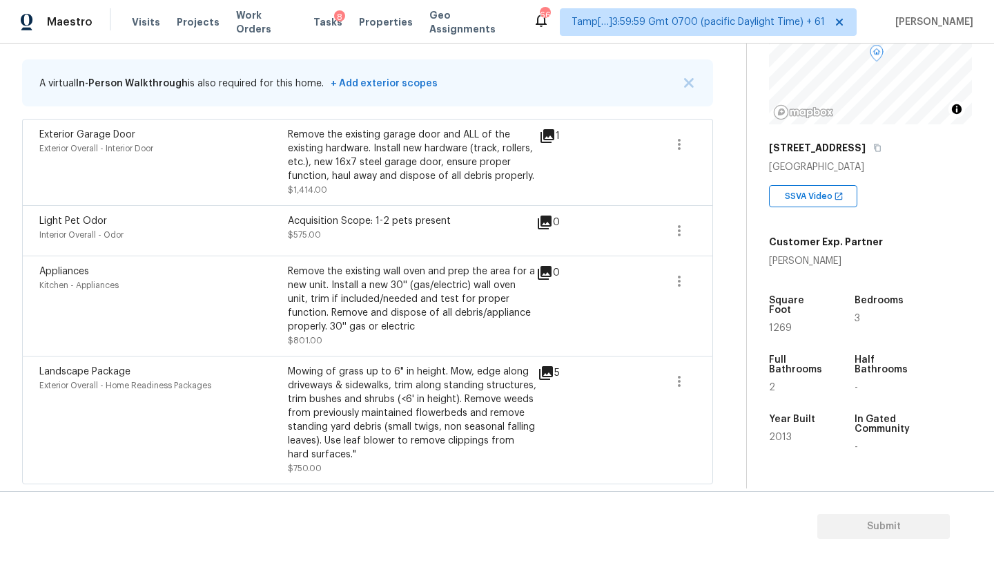
scroll to position [182, 0]
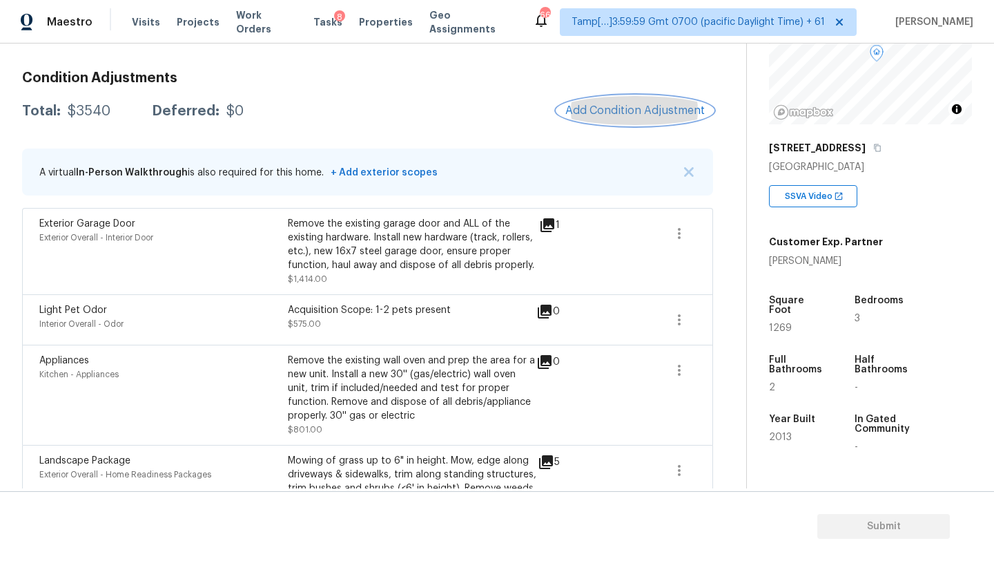
click at [607, 106] on span "Add Condition Adjustment" at bounding box center [634, 110] width 139 height 12
click at [233, 134] on body "Maestro Visits Projects Work Orders Tasks 8 Properties Geo Assignments 665 Tamp…" at bounding box center [497, 280] width 994 height 561
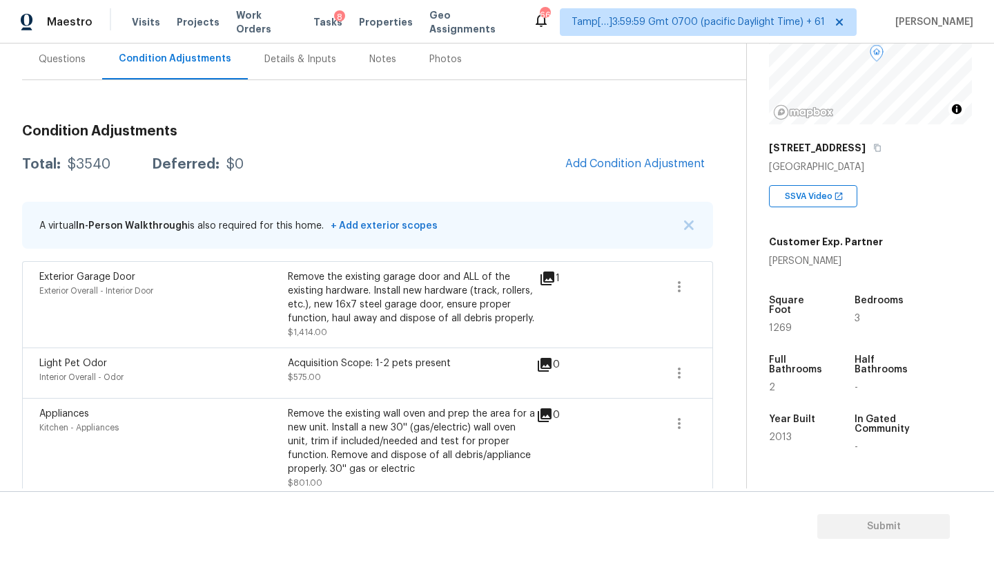
click at [71, 70] on div "Questions" at bounding box center [62, 59] width 80 height 41
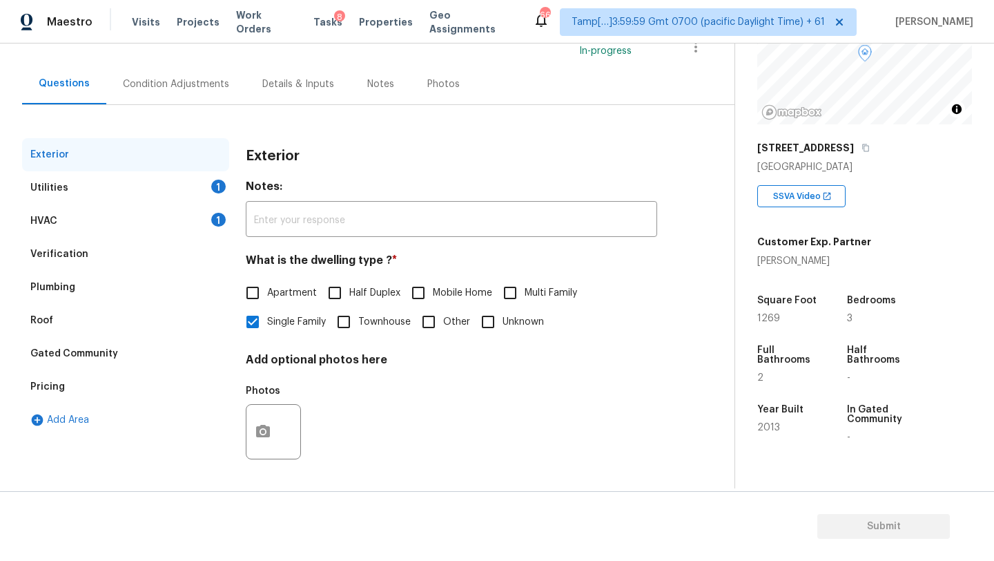
scroll to position [104, 0]
click at [61, 227] on div "HVAC 1" at bounding box center [125, 220] width 207 height 33
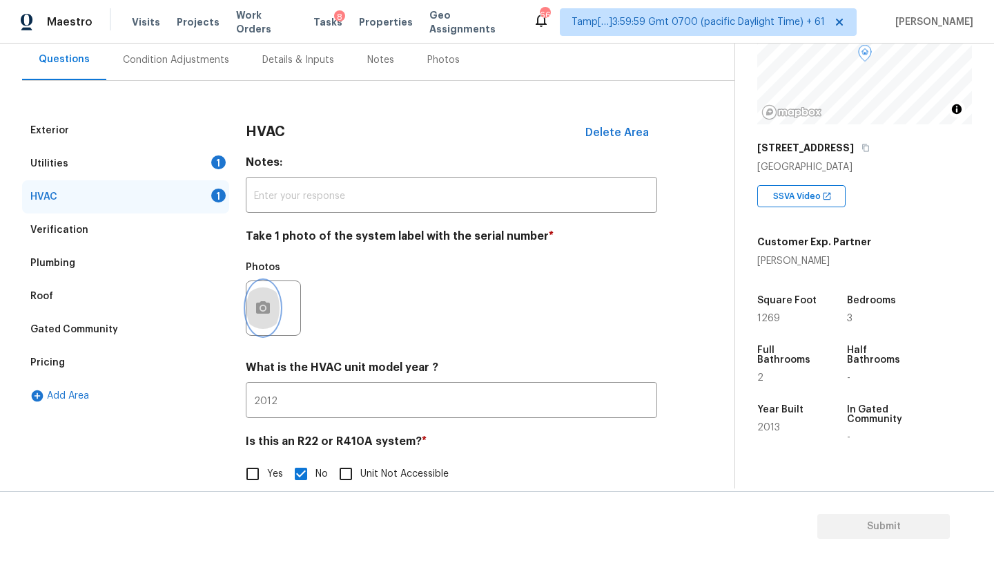
click at [269, 302] on icon "button" at bounding box center [263, 308] width 17 height 17
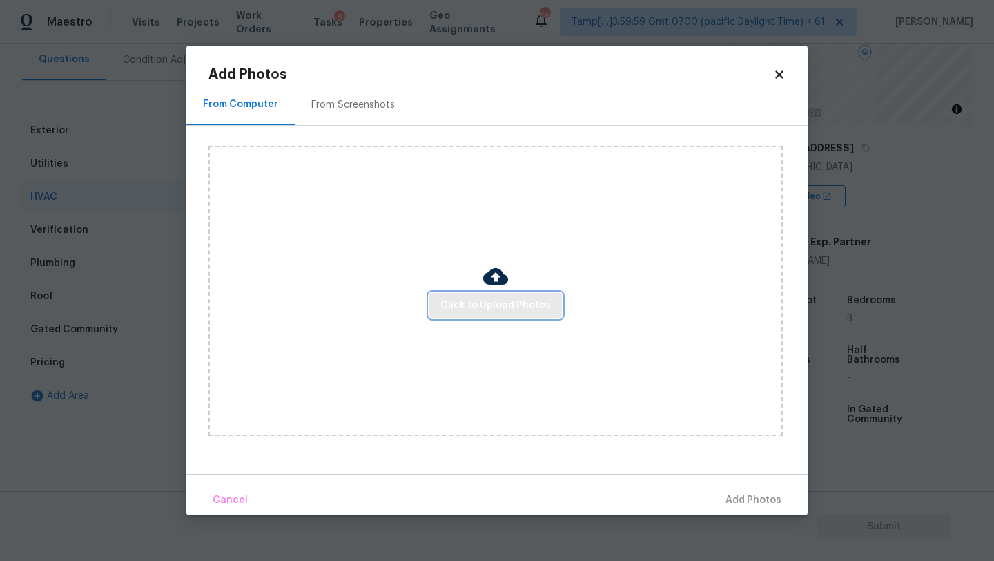
click at [492, 307] on span "Click to Upload Photos" at bounding box center [496, 305] width 110 height 17
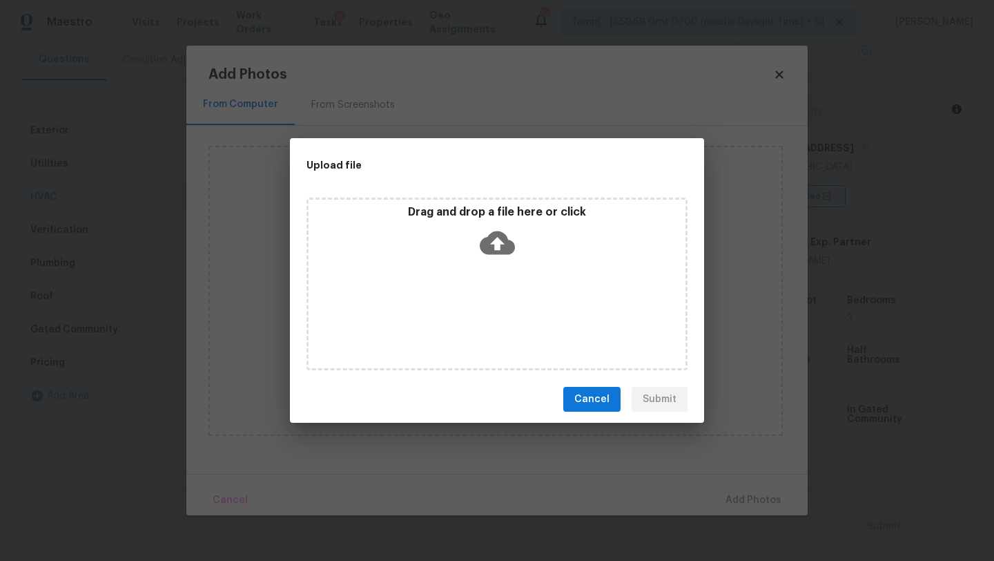
click at [492, 272] on div "Drag and drop a file here or click" at bounding box center [497, 283] width 381 height 173
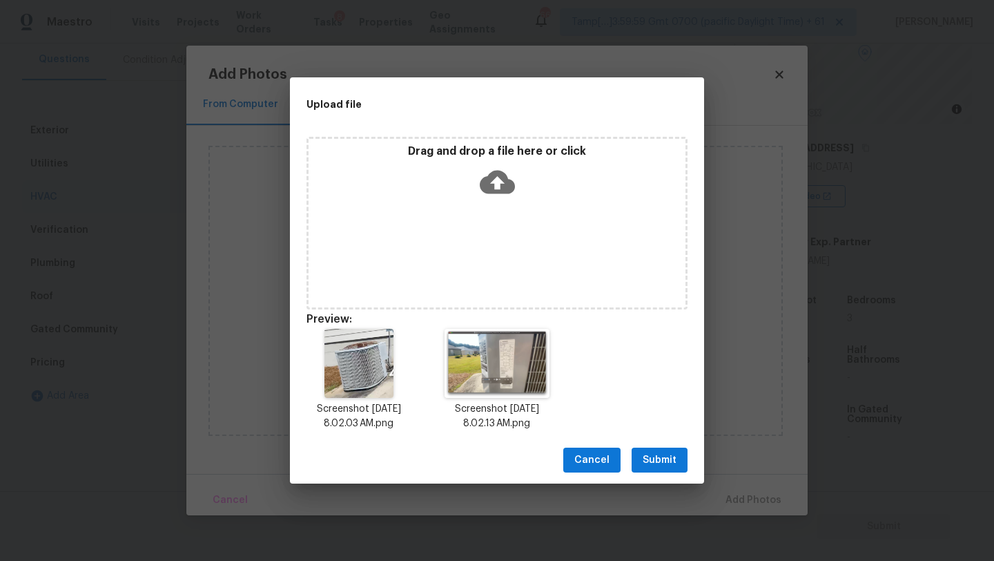
click at [658, 461] on span "Submit" at bounding box center [660, 460] width 34 height 17
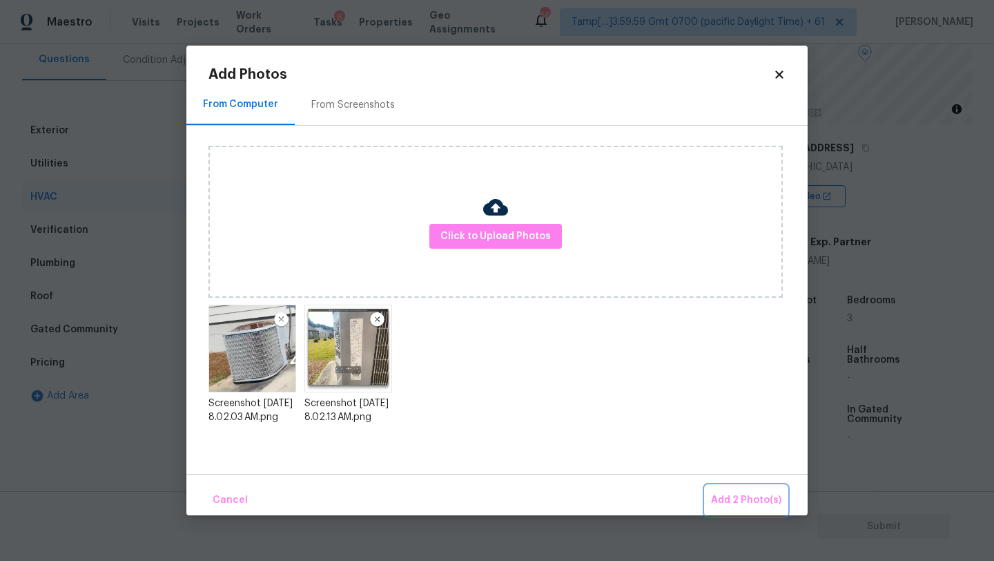
click at [742, 501] on span "Add 2 Photo(s)" at bounding box center [746, 500] width 70 height 17
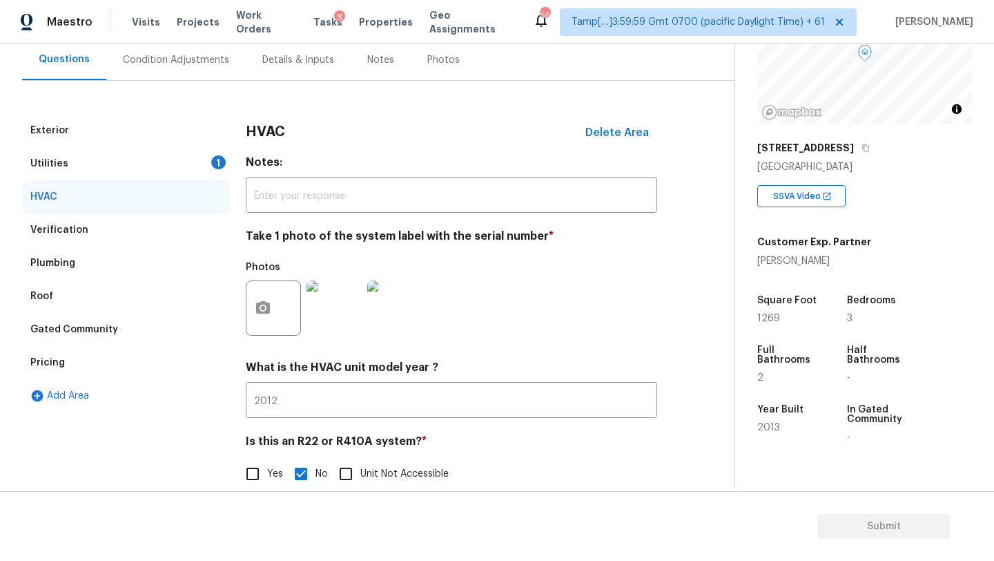
click at [211, 164] on div "Utilities 1" at bounding box center [125, 163] width 207 height 33
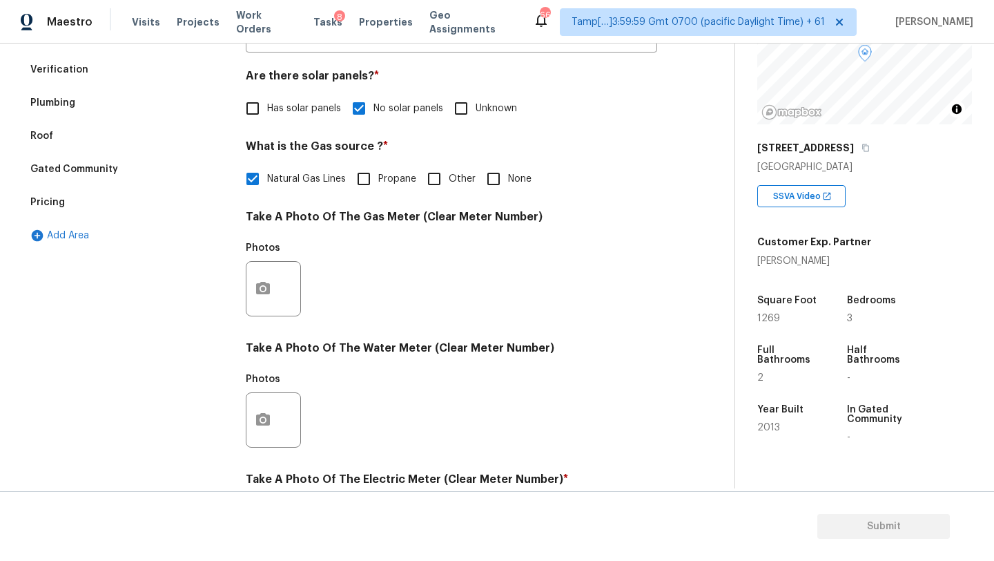
scroll to position [302, 0]
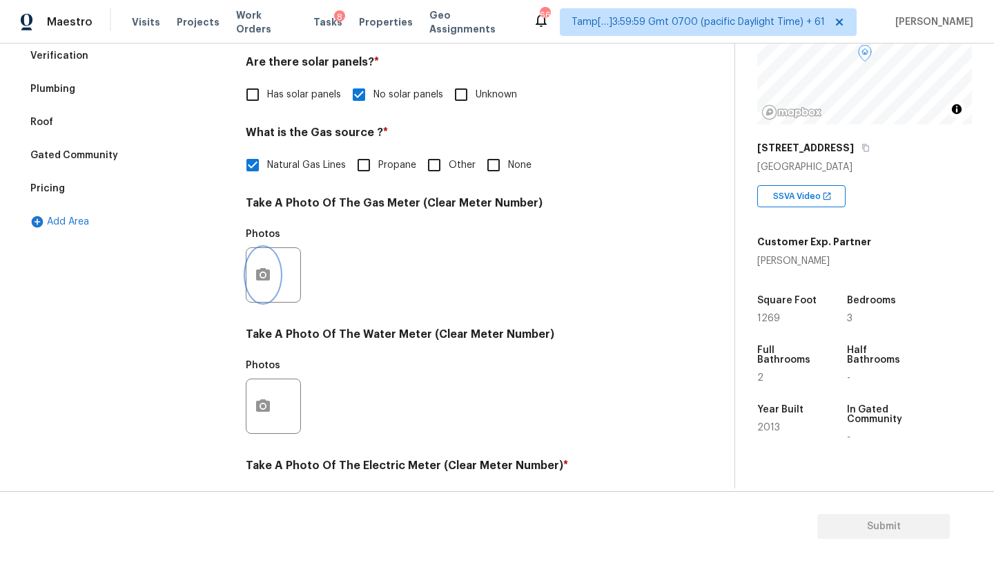
click at [272, 284] on button "button" at bounding box center [262, 275] width 33 height 54
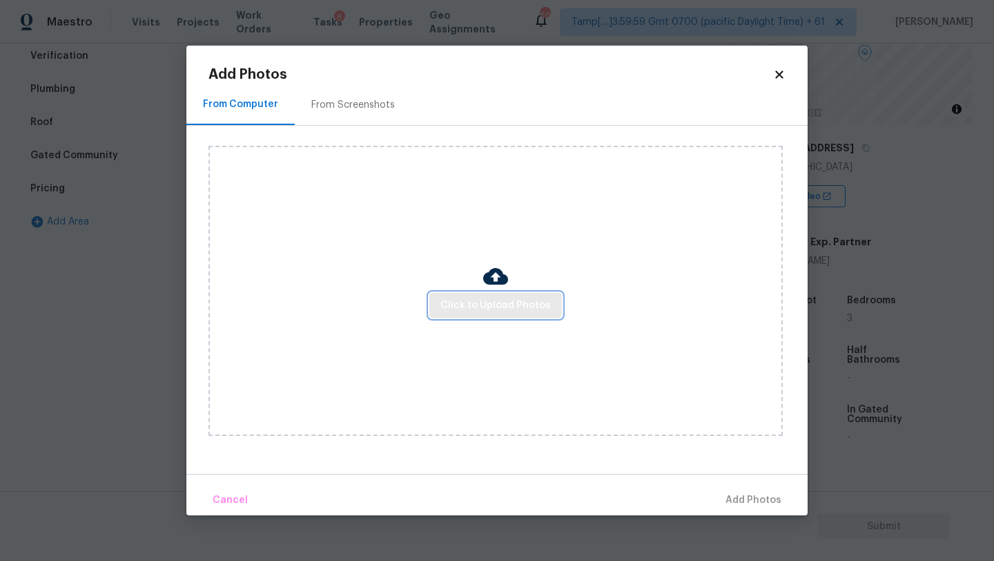
click at [487, 308] on span "Click to Upload Photos" at bounding box center [496, 305] width 110 height 17
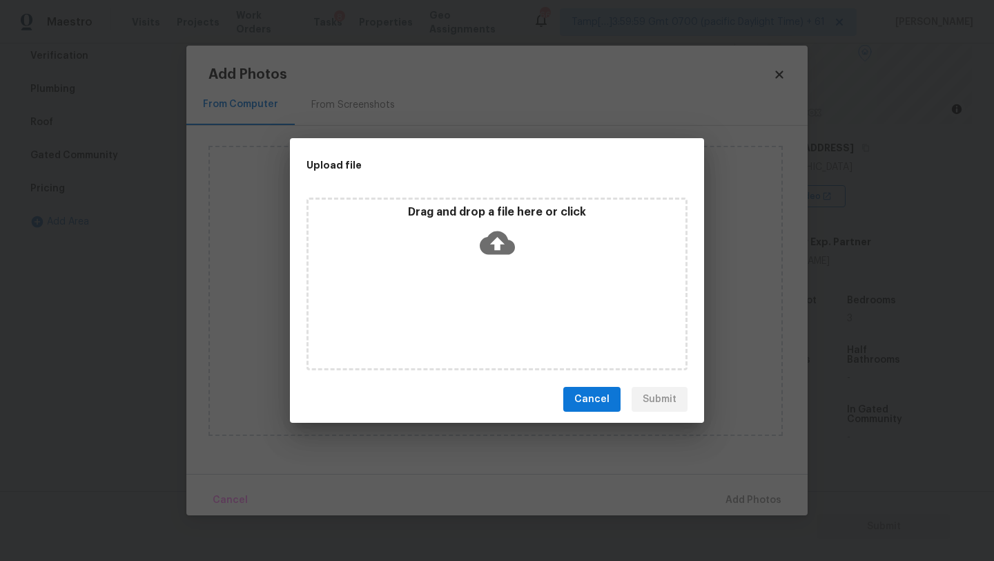
click at [487, 260] on div "Drag and drop a file here or click" at bounding box center [497, 234] width 377 height 59
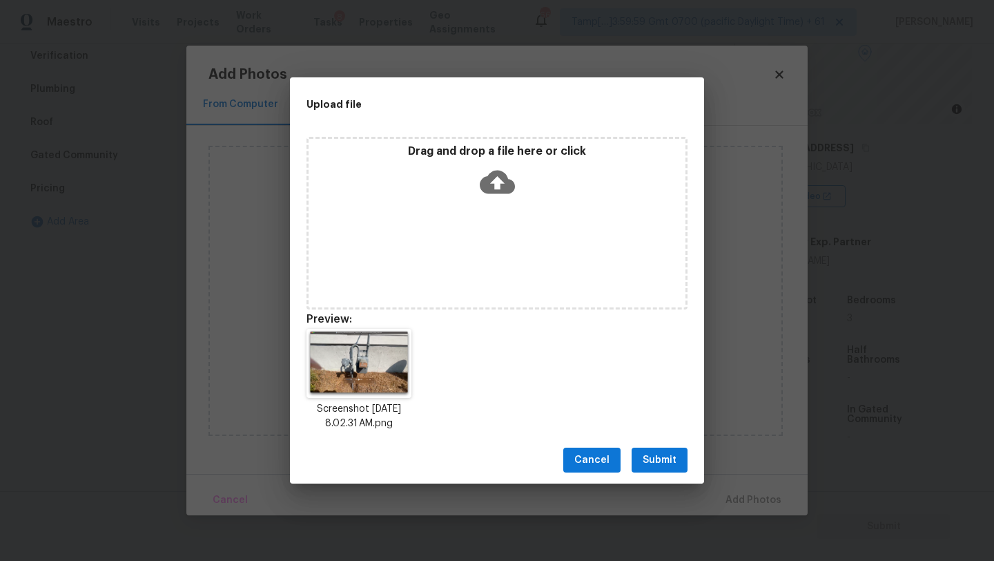
click at [660, 455] on span "Submit" at bounding box center [660, 460] width 34 height 17
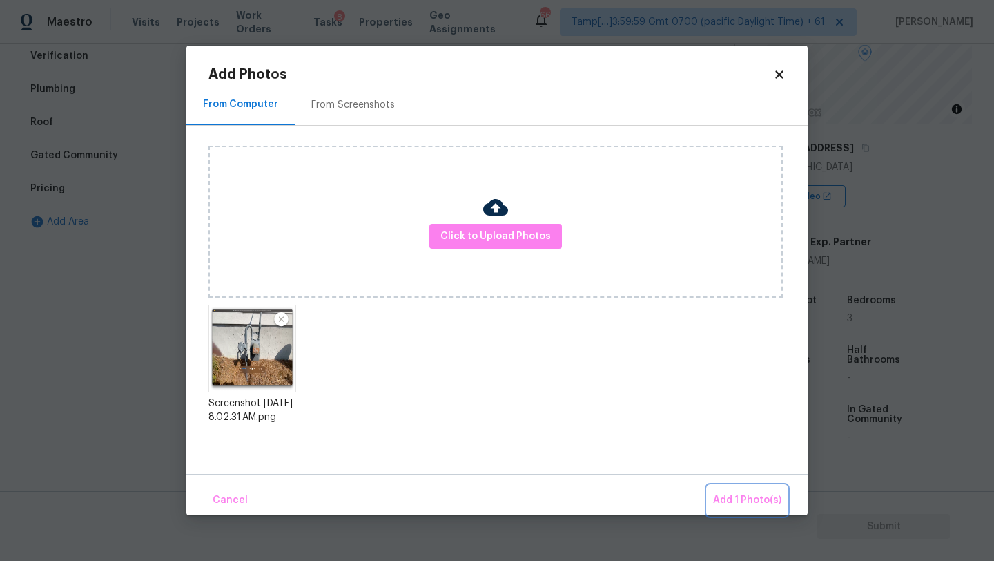
click at [734, 503] on span "Add 1 Photo(s)" at bounding box center [747, 500] width 68 height 17
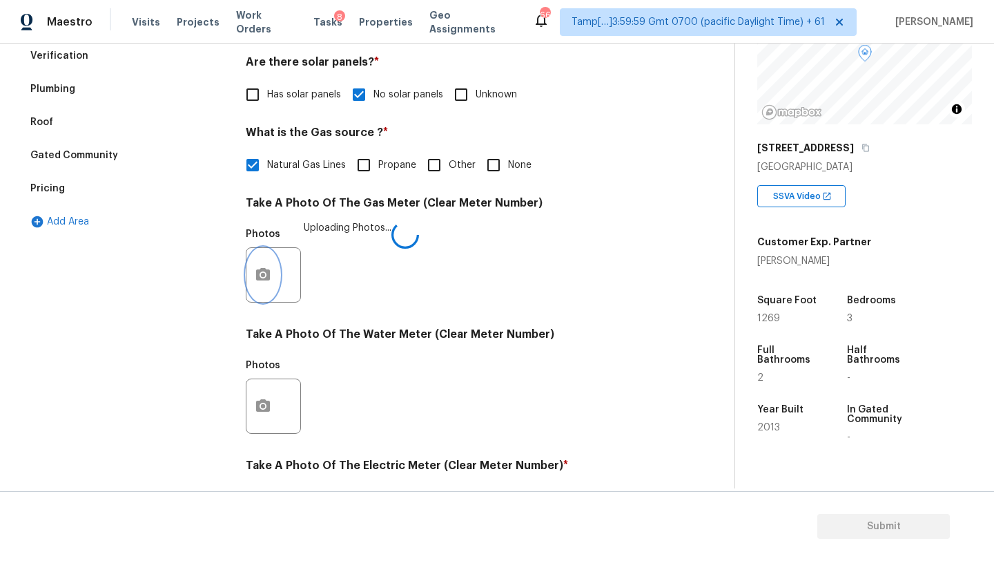
scroll to position [478, 0]
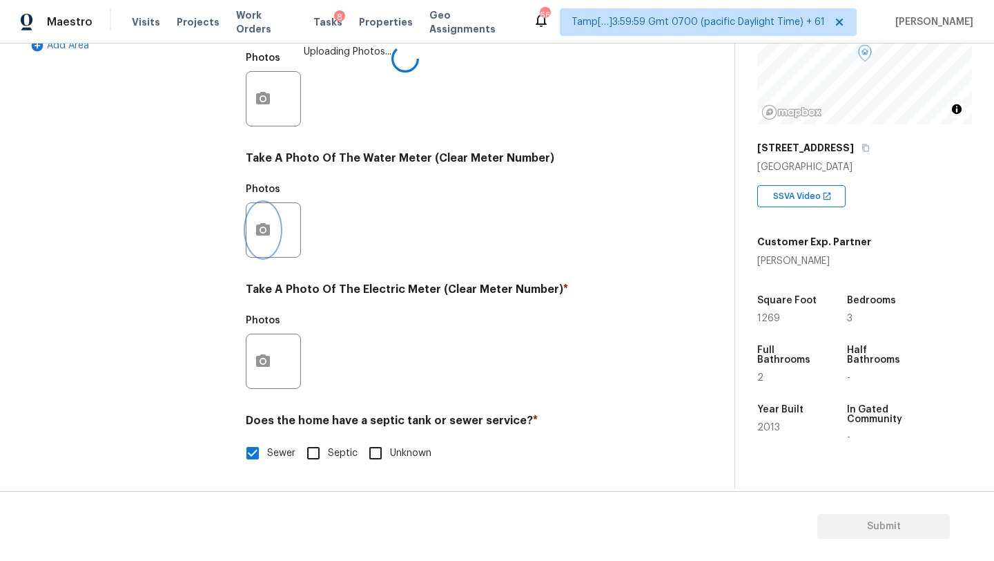
click at [278, 236] on button "button" at bounding box center [262, 230] width 33 height 54
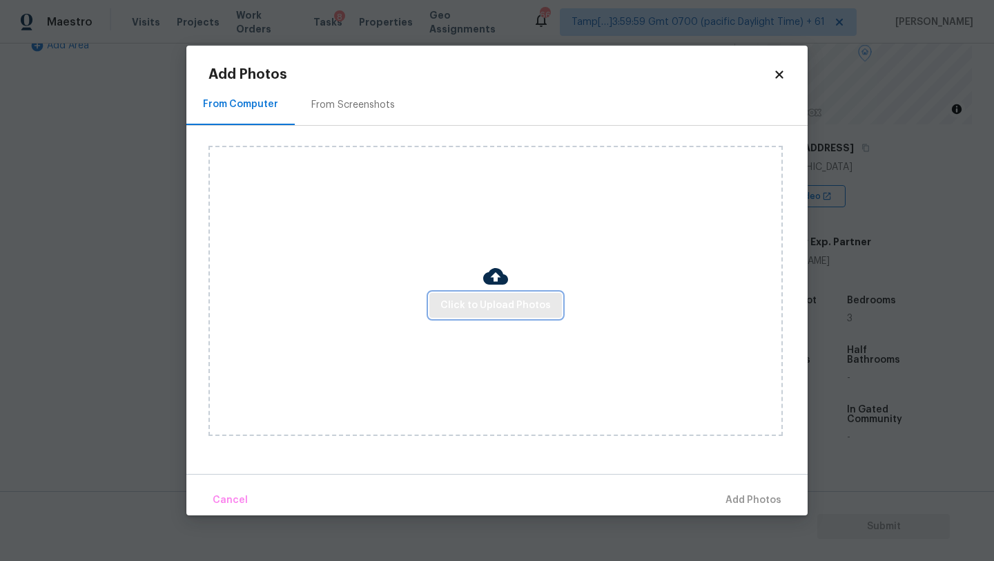
click at [452, 305] on span "Click to Upload Photos" at bounding box center [496, 305] width 110 height 17
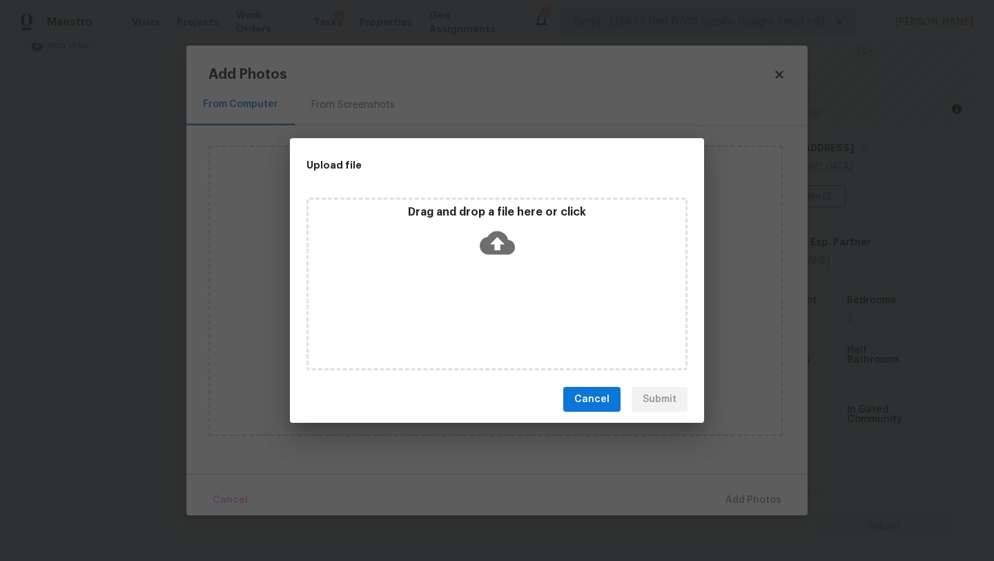
click at [594, 414] on div "Cancel Submit" at bounding box center [497, 400] width 414 height 48
click at [594, 403] on span "Cancel" at bounding box center [591, 399] width 35 height 17
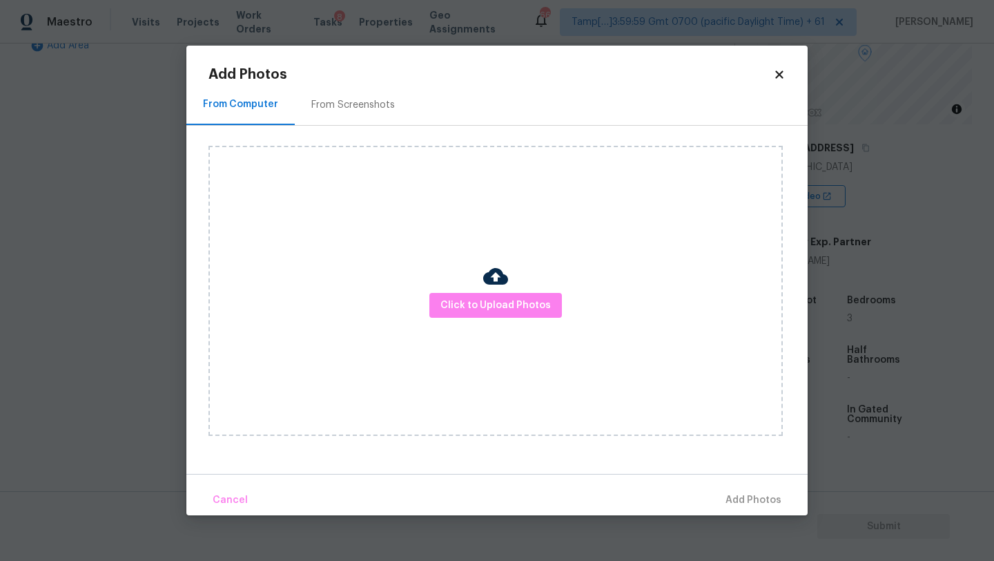
click at [349, 107] on div "From Screenshots" at bounding box center [353, 105] width 84 height 14
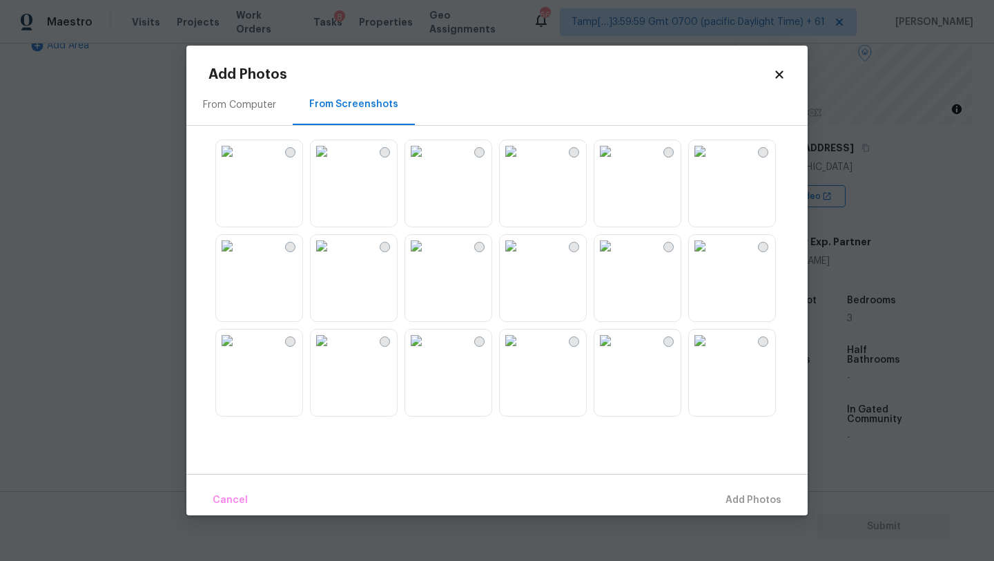
click at [426, 162] on img at bounding box center [416, 151] width 22 height 22
click at [748, 500] on span "Add 1 Photo(s)" at bounding box center [747, 500] width 68 height 17
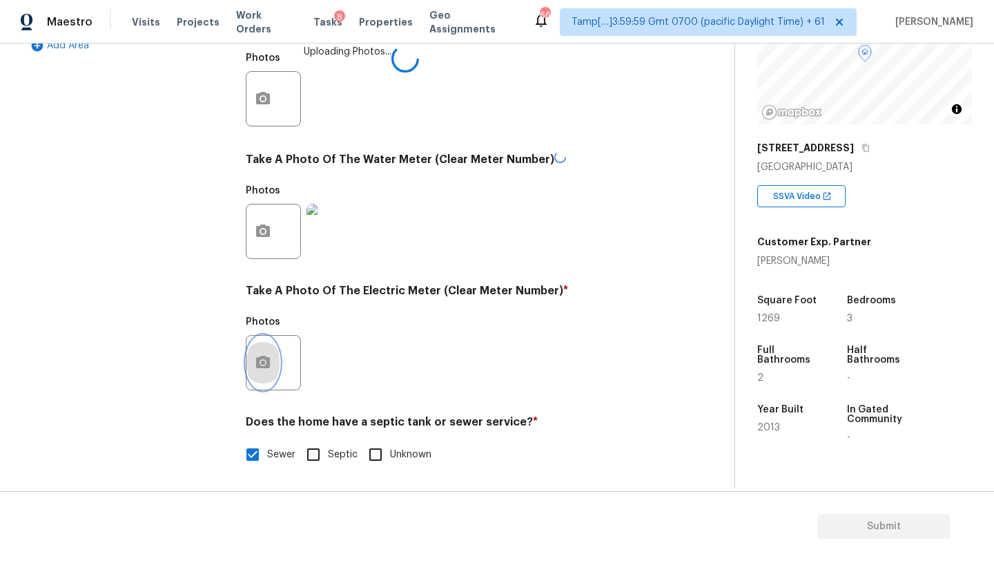
click at [271, 367] on button "button" at bounding box center [262, 363] width 33 height 54
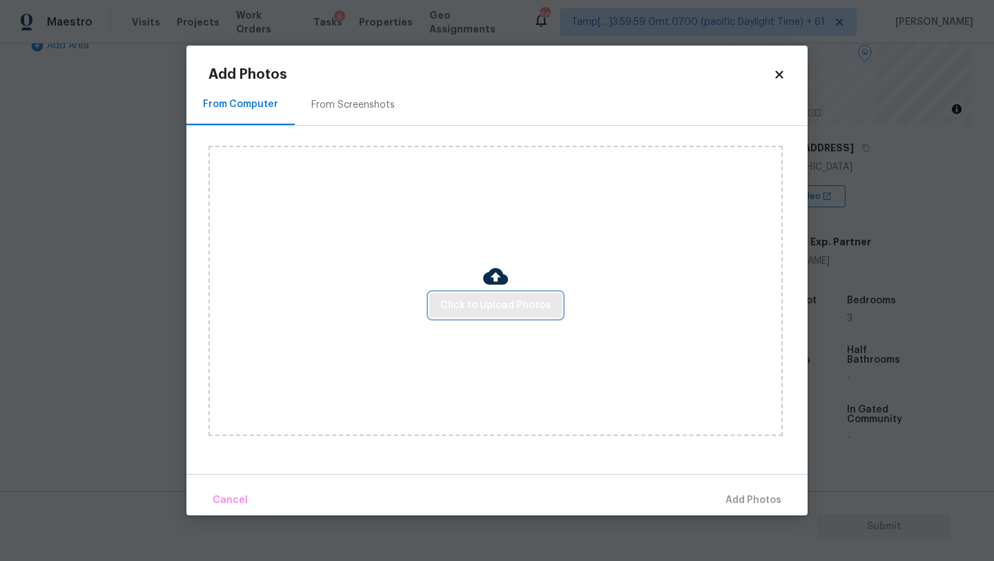
click at [471, 304] on span "Click to Upload Photos" at bounding box center [496, 305] width 110 height 17
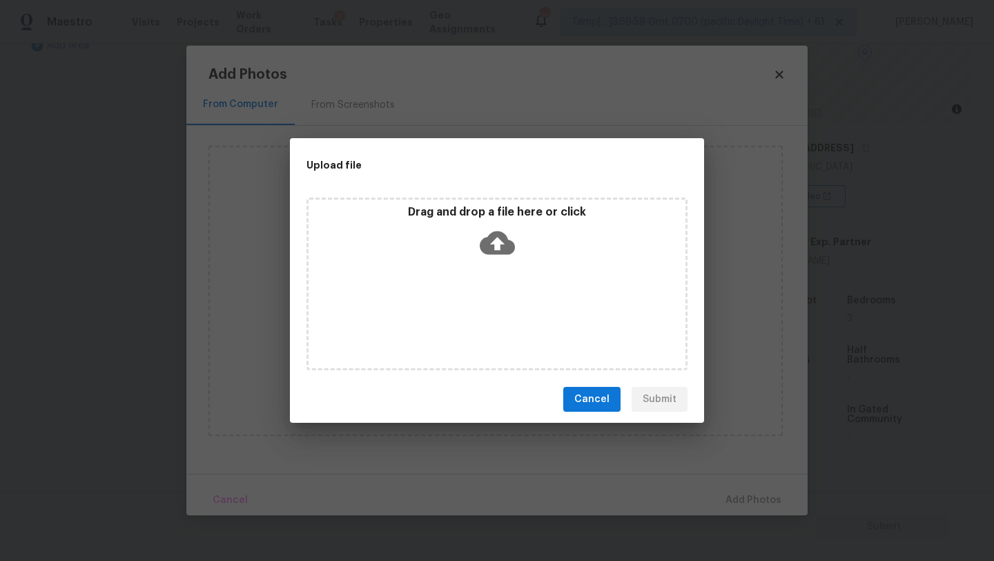
click at [491, 274] on div "Drag and drop a file here or click" at bounding box center [497, 283] width 381 height 173
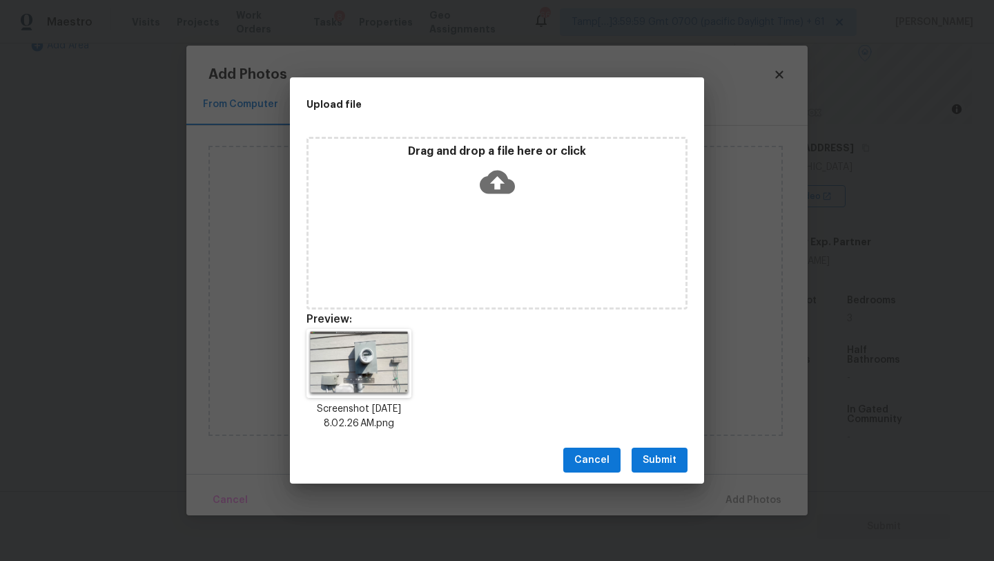
click at [653, 452] on span "Submit" at bounding box center [660, 460] width 34 height 17
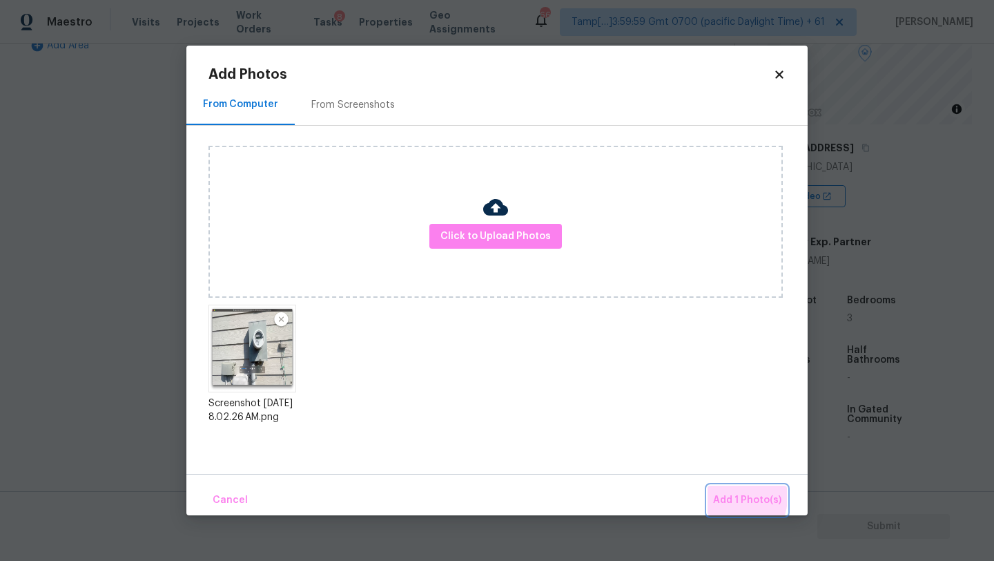
click at [727, 496] on span "Add 1 Photo(s)" at bounding box center [747, 500] width 68 height 17
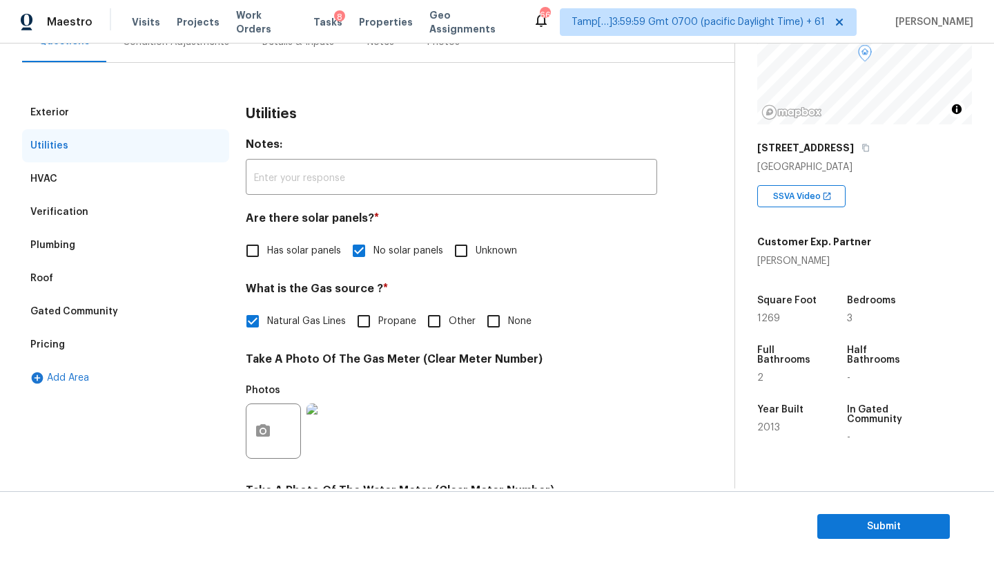
scroll to position [79, 0]
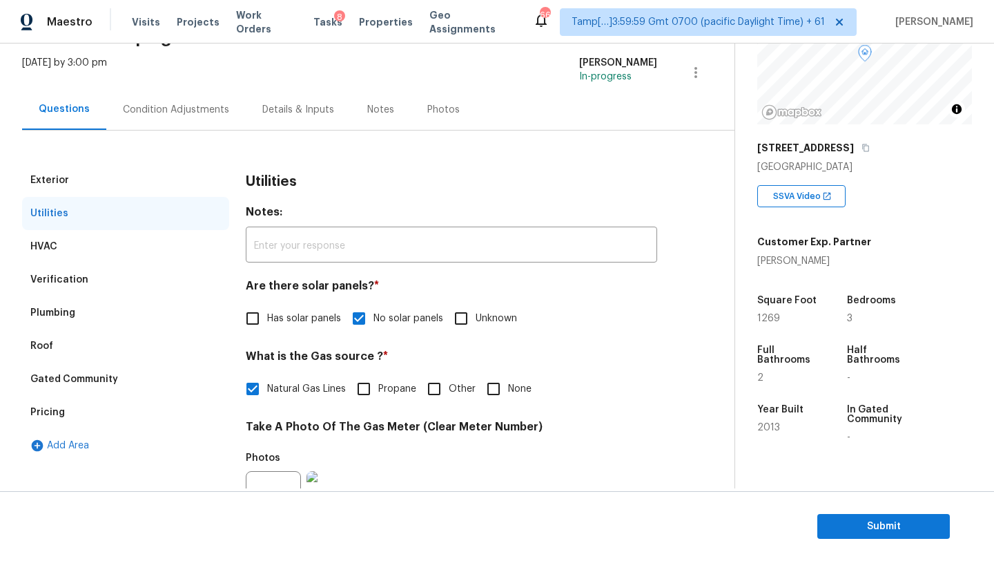
click at [205, 104] on div "Condition Adjustments" at bounding box center [176, 110] width 106 height 14
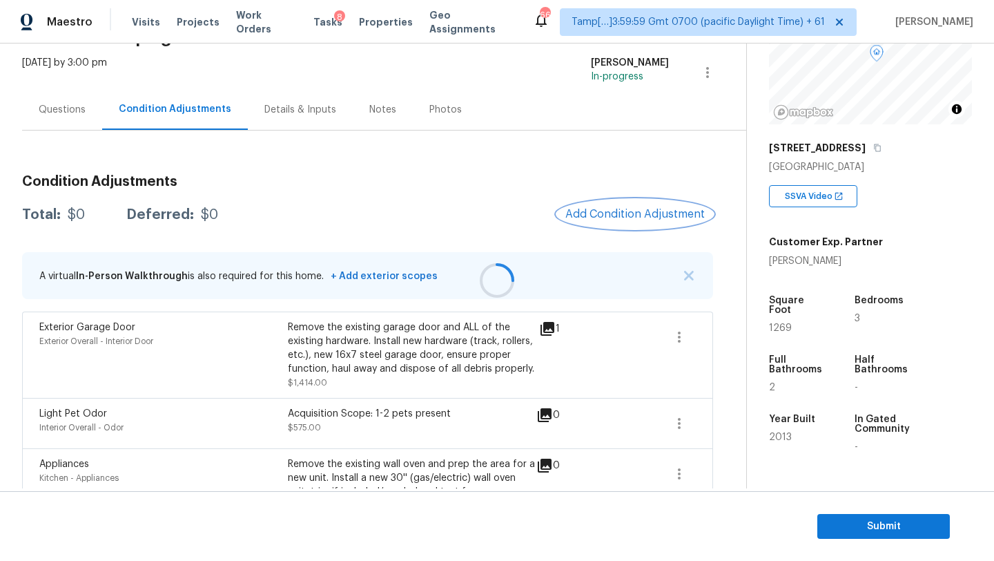
click at [625, 220] on button "Add Condition Adjustment" at bounding box center [635, 214] width 156 height 29
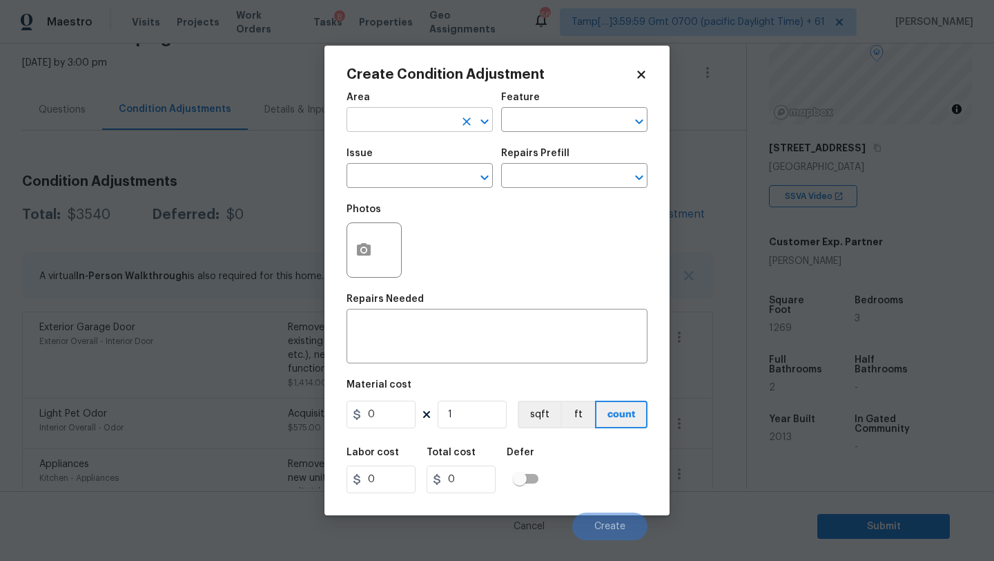
click at [385, 110] on input "text" at bounding box center [401, 120] width 108 height 21
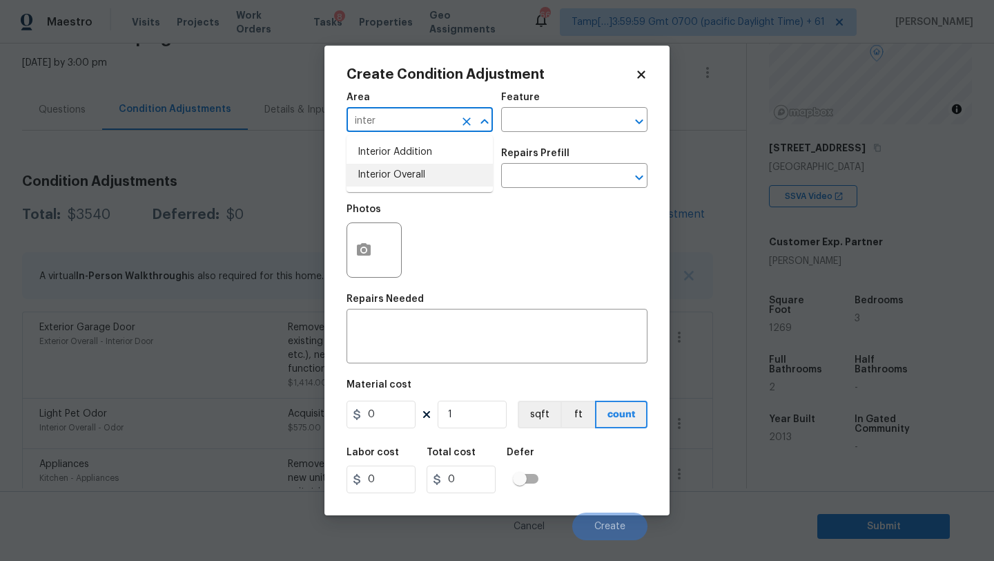
drag, startPoint x: 394, startPoint y: 163, endPoint x: 413, endPoint y: 163, distance: 19.3
click at [394, 164] on li "Interior Overall" at bounding box center [420, 175] width 146 height 23
type input "Interior Overall"
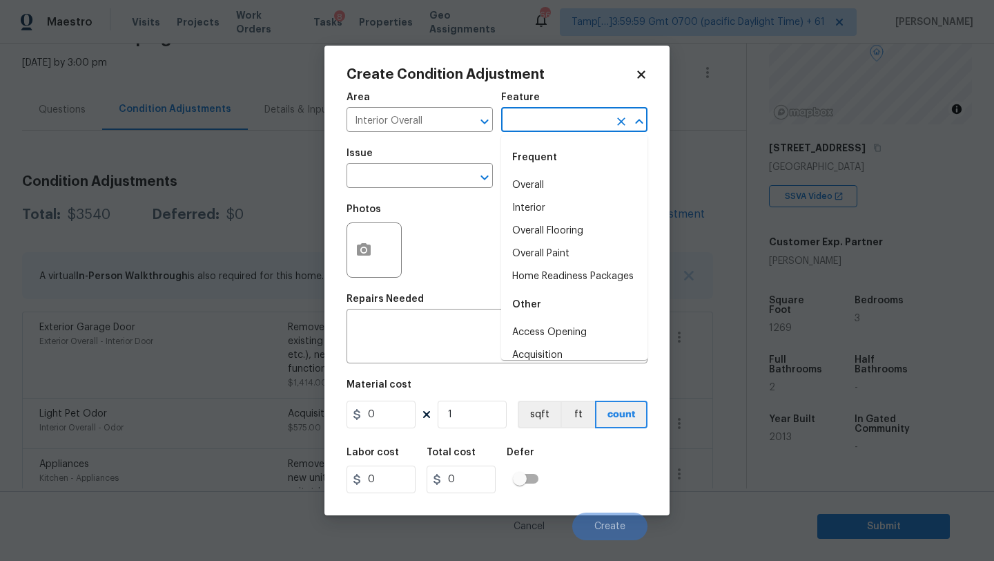
click at [550, 125] on input "text" at bounding box center [555, 120] width 108 height 21
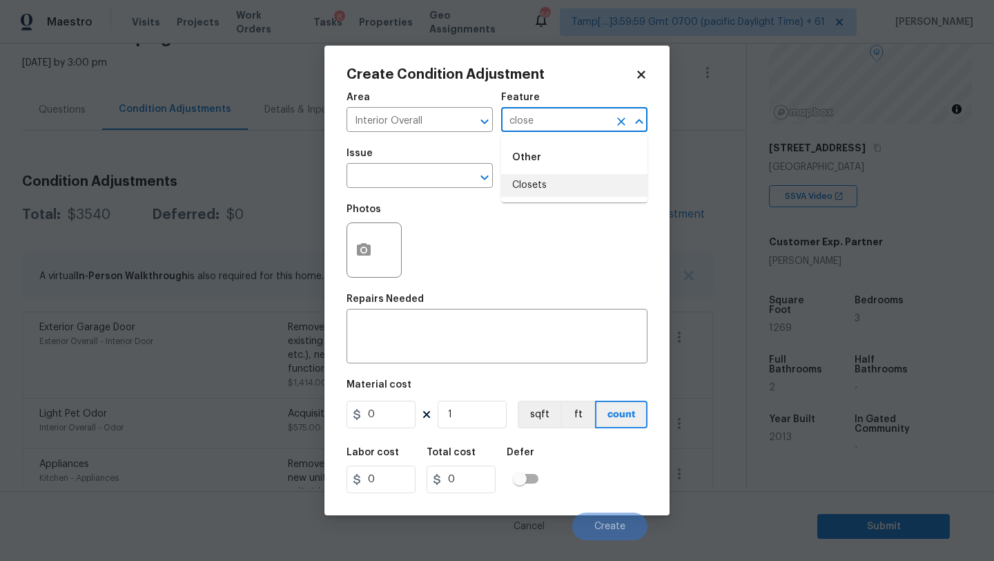
click at [536, 202] on ul "Other Closets" at bounding box center [574, 168] width 146 height 67
click at [531, 186] on li "Closets" at bounding box center [574, 185] width 146 height 23
type input "Closets"
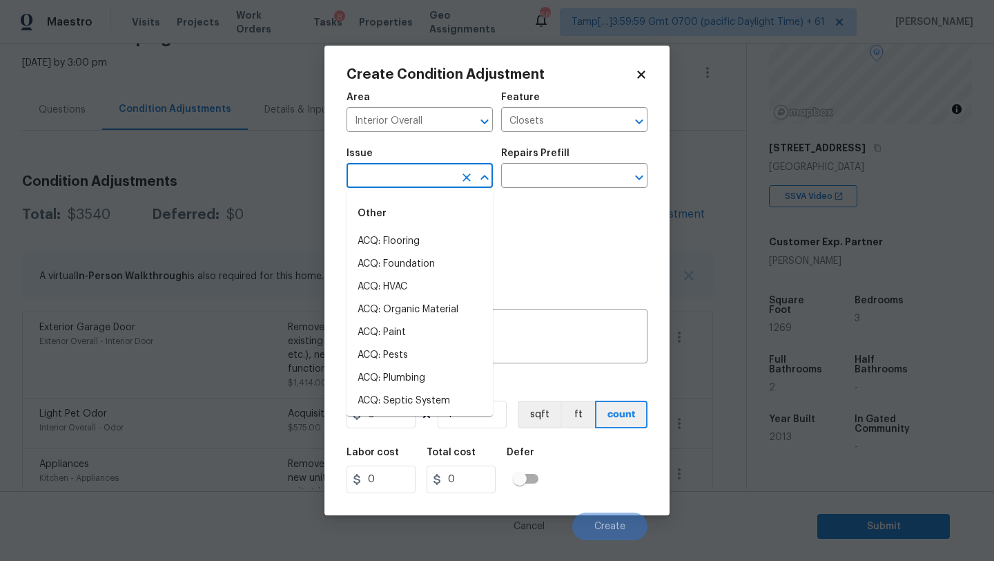
click at [440, 184] on input "text" at bounding box center [401, 176] width 108 height 21
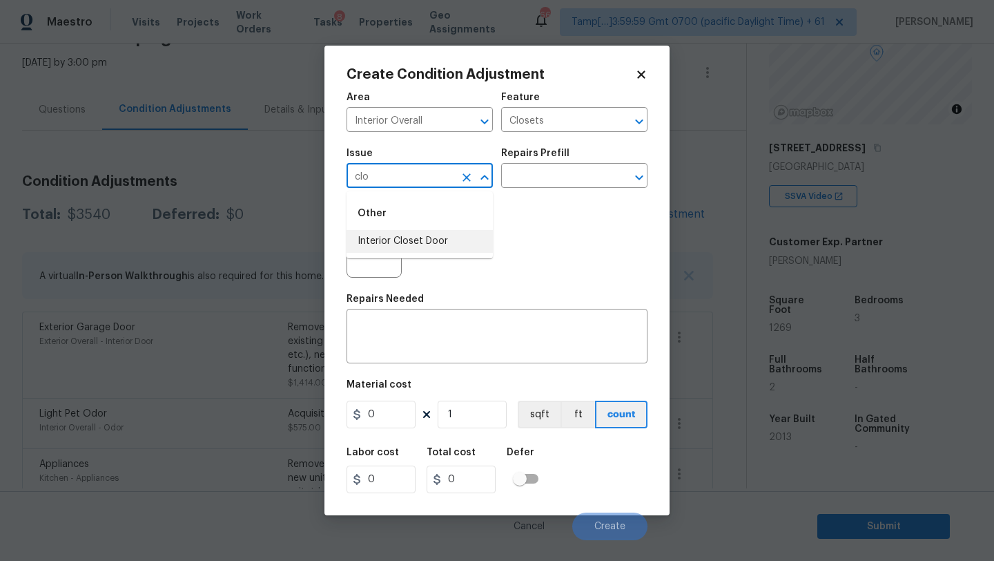
click at [428, 240] on li "Interior Closet Door" at bounding box center [420, 241] width 146 height 23
type input "Interior Closet Door"
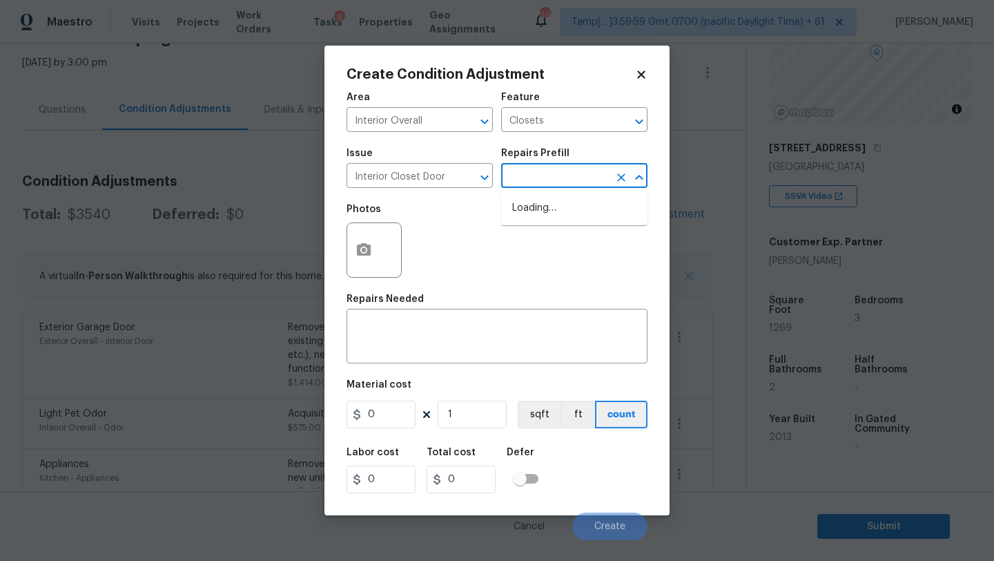
click at [574, 180] on input "text" at bounding box center [555, 176] width 108 height 21
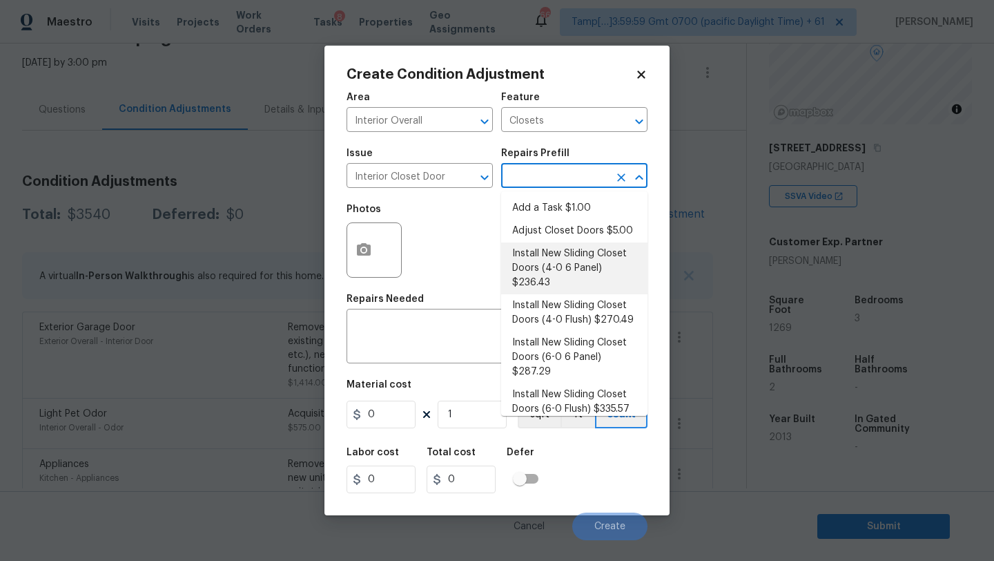
click at [565, 267] on li "Install New Sliding Closet Doors (4-0 6 Panel) $236.43" at bounding box center [574, 268] width 146 height 52
type input "Interior Door"
type textarea "Remove the existing door (if present). Install a new 4-0 bi-fold 6 panel interi…"
type input "236.43"
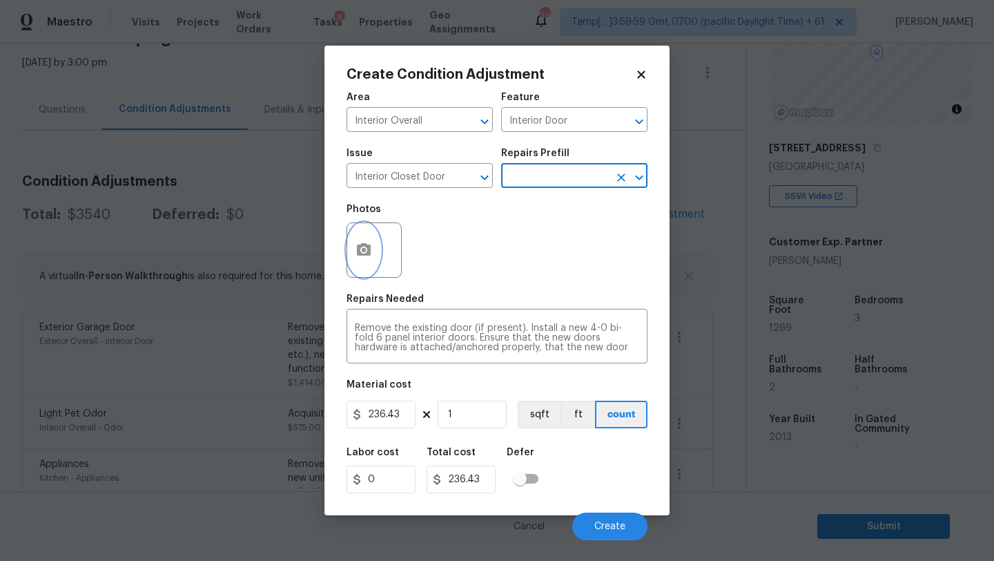
click at [368, 226] on button "button" at bounding box center [363, 250] width 33 height 54
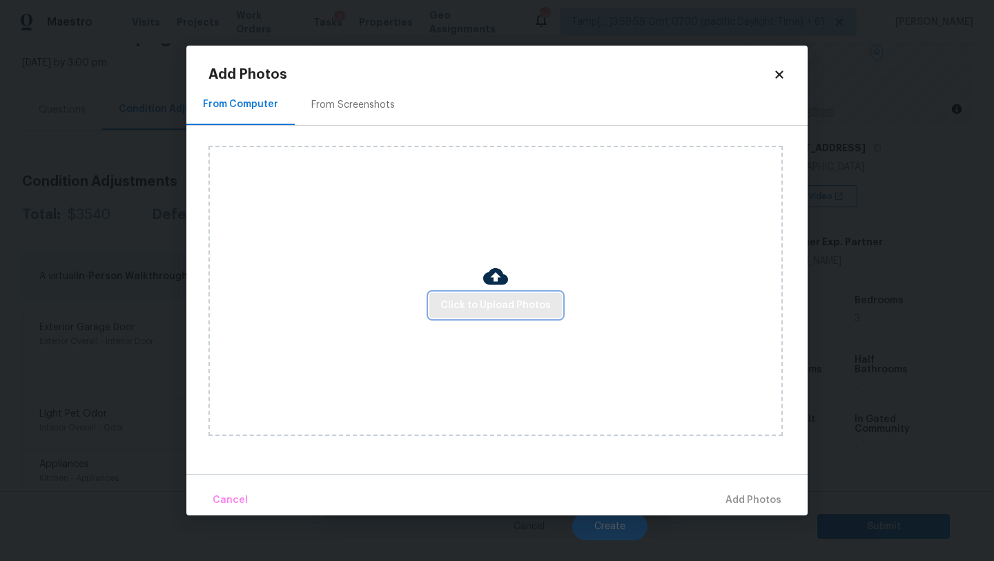
click at [472, 297] on span "Click to Upload Photos" at bounding box center [496, 305] width 110 height 17
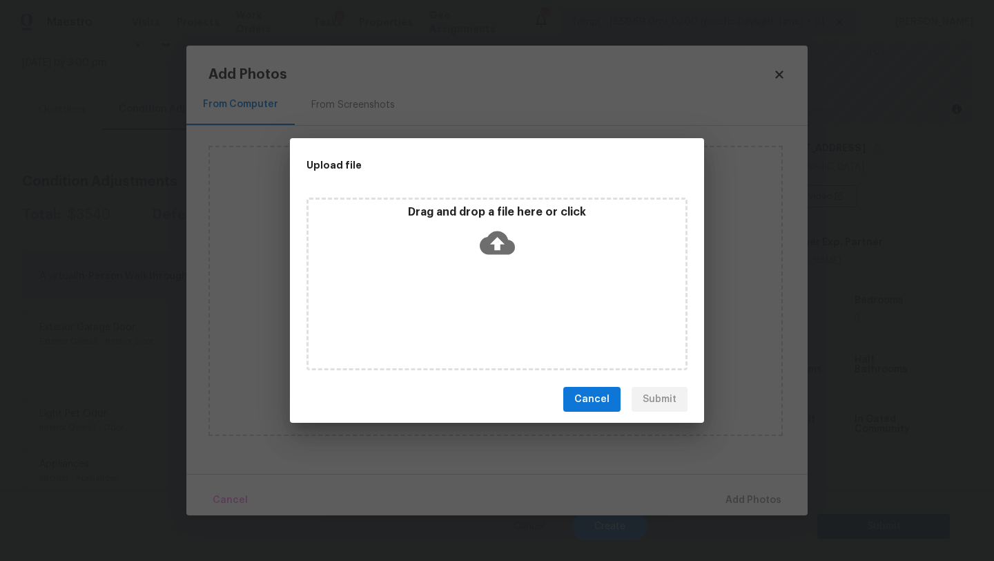
click at [483, 267] on div "Drag and drop a file here or click" at bounding box center [497, 283] width 381 height 173
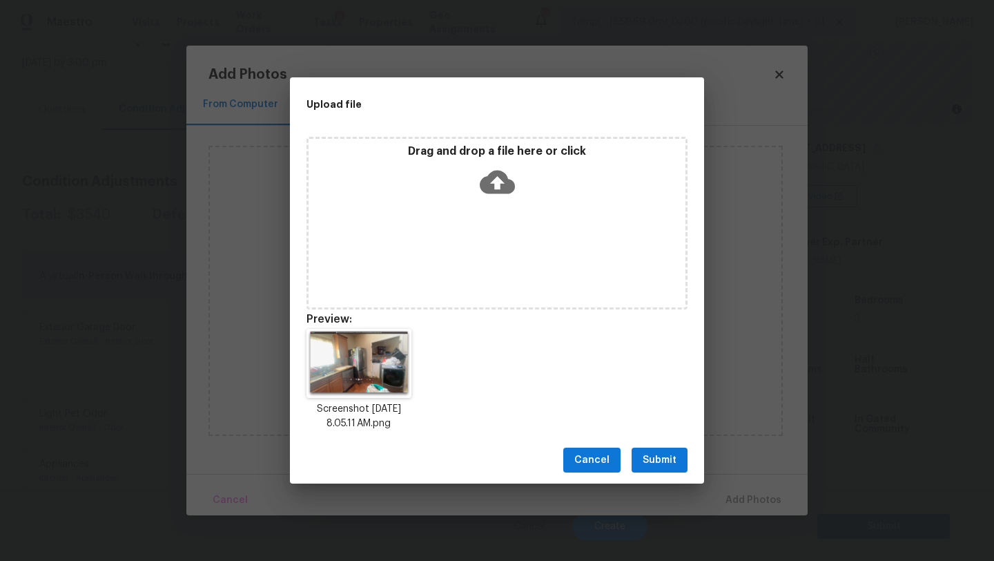
click at [664, 456] on span "Submit" at bounding box center [660, 460] width 34 height 17
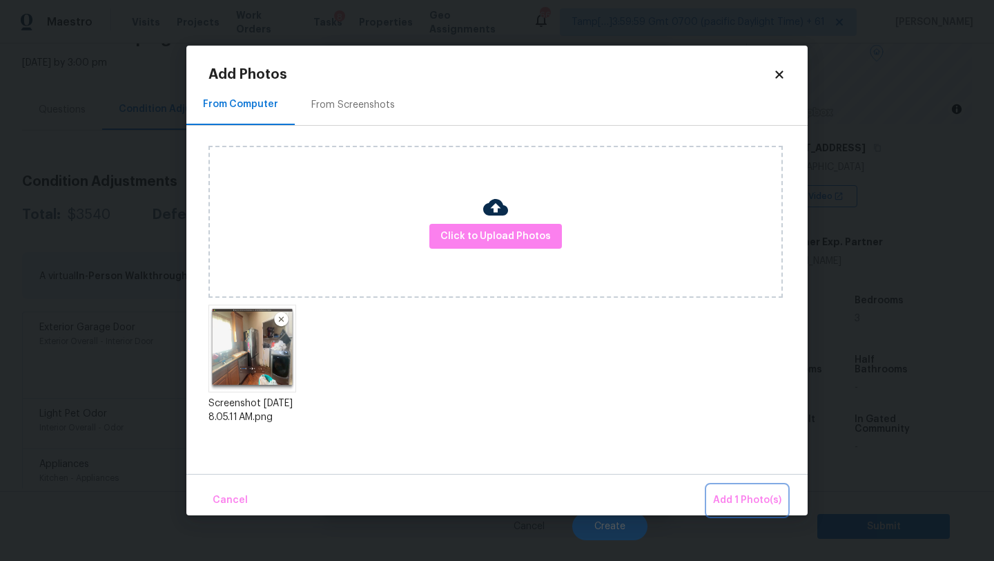
click at [759, 503] on span "Add 1 Photo(s)" at bounding box center [747, 500] width 68 height 17
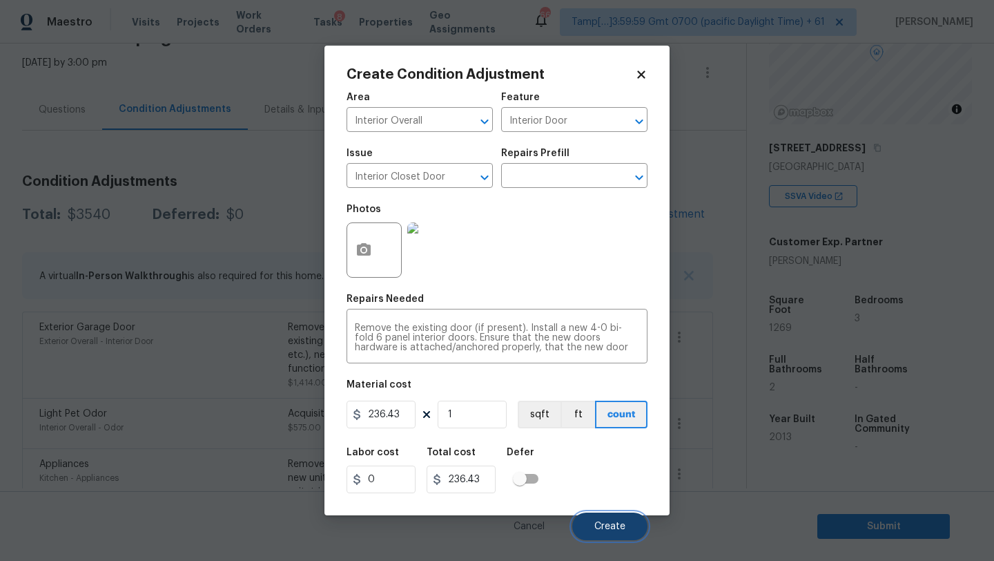
click at [605, 530] on span "Create" at bounding box center [609, 526] width 31 height 10
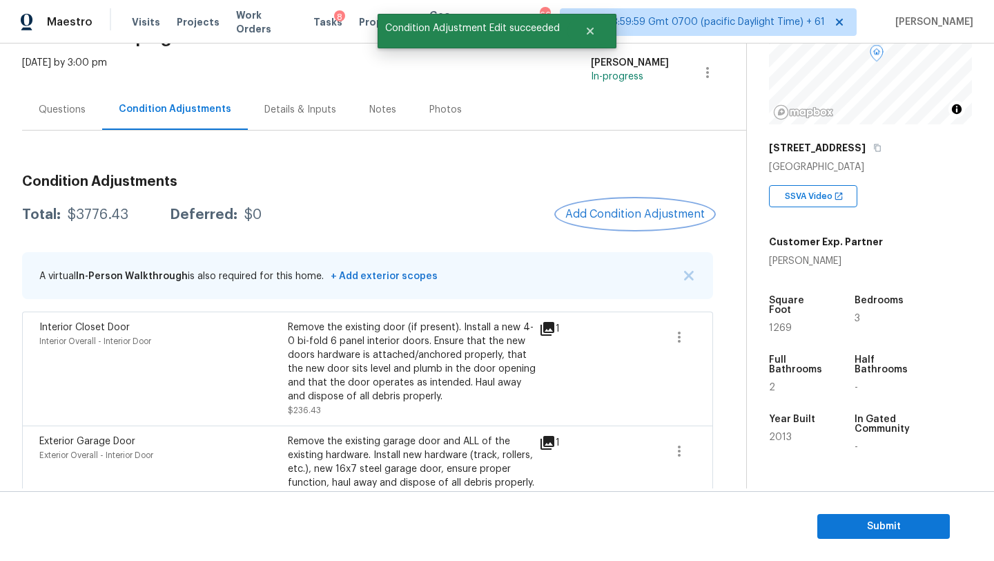
click at [615, 211] on span "Add Condition Adjustment" at bounding box center [634, 214] width 139 height 12
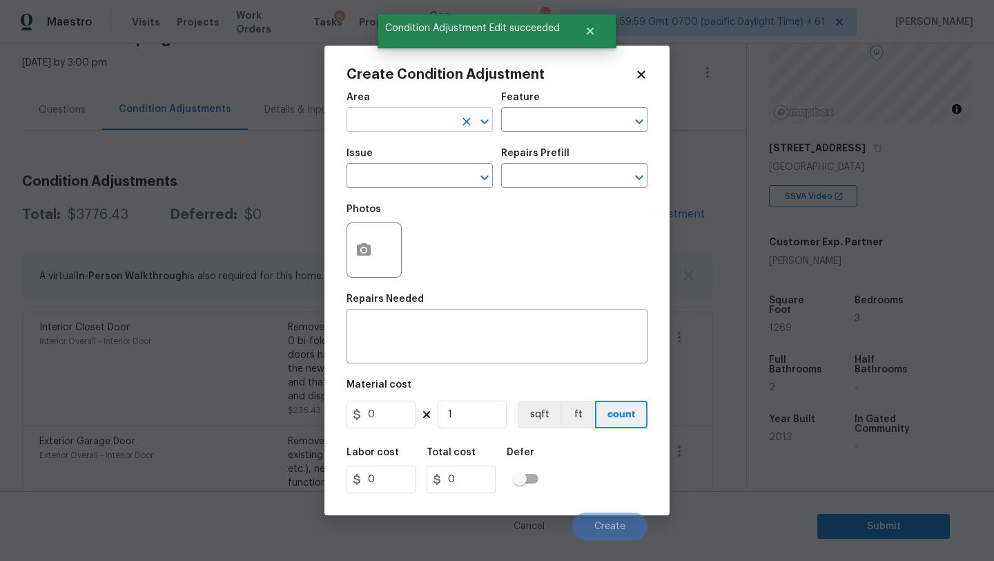
click at [408, 128] on input "text" at bounding box center [401, 120] width 108 height 21
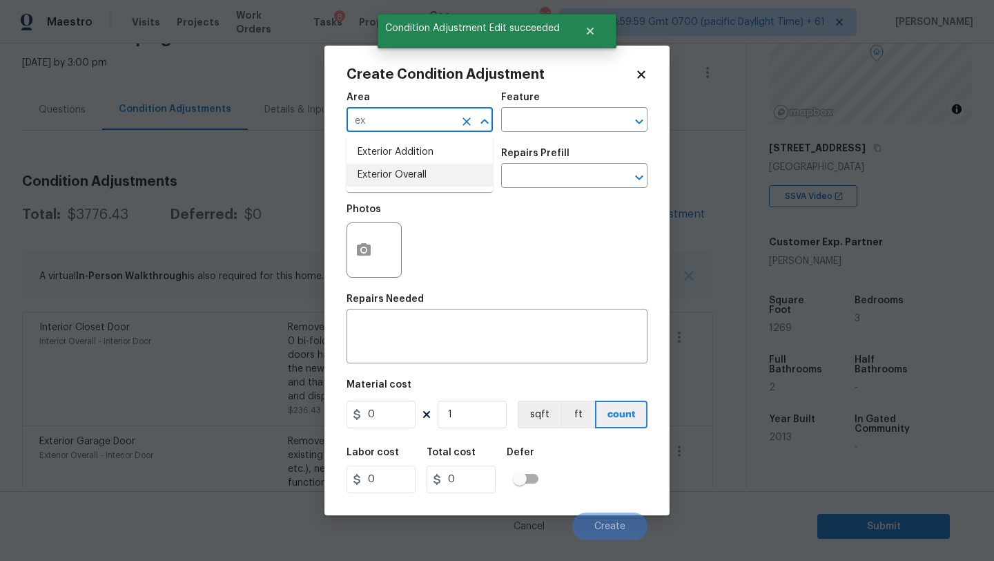
click at [407, 168] on li "Exterior Overall" at bounding box center [420, 175] width 146 height 23
type input "Exterior Overall"
click at [407, 325] on textarea at bounding box center [497, 337] width 284 height 29
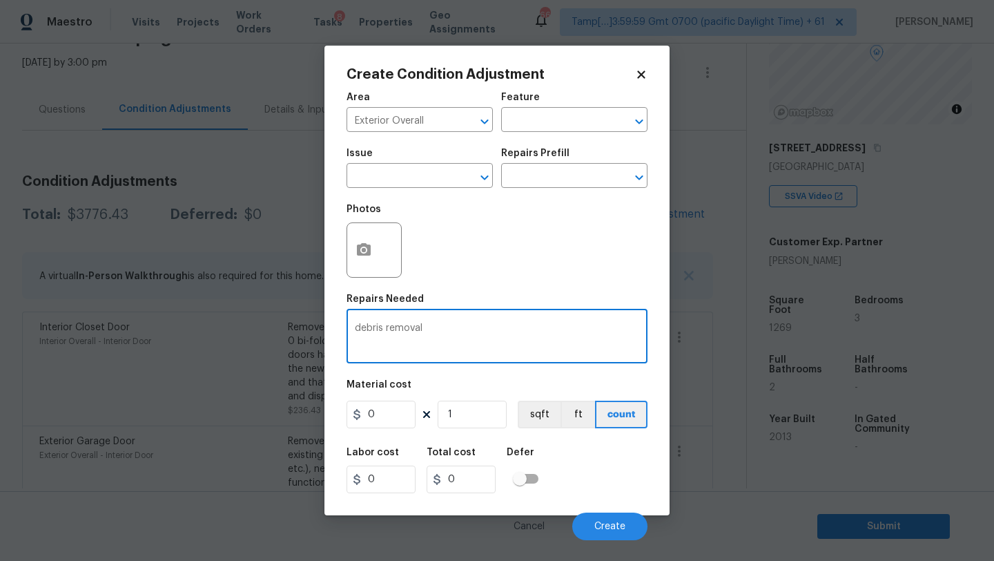
type textarea "debris removal"
click at [394, 413] on input "0" at bounding box center [381, 414] width 69 height 28
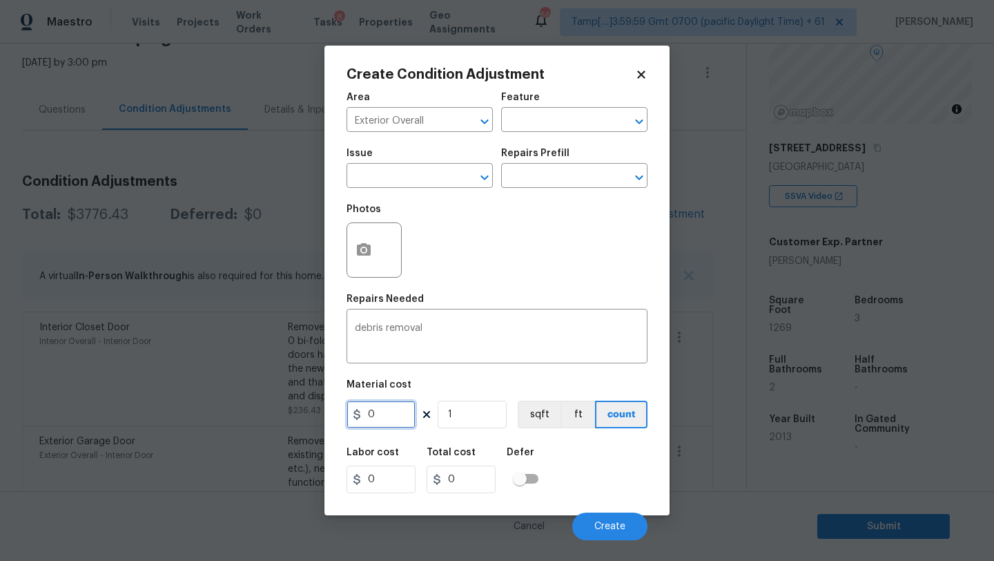
click at [394, 413] on input "0" at bounding box center [381, 414] width 69 height 28
type input "400"
click at [369, 267] on button "button" at bounding box center [363, 250] width 33 height 54
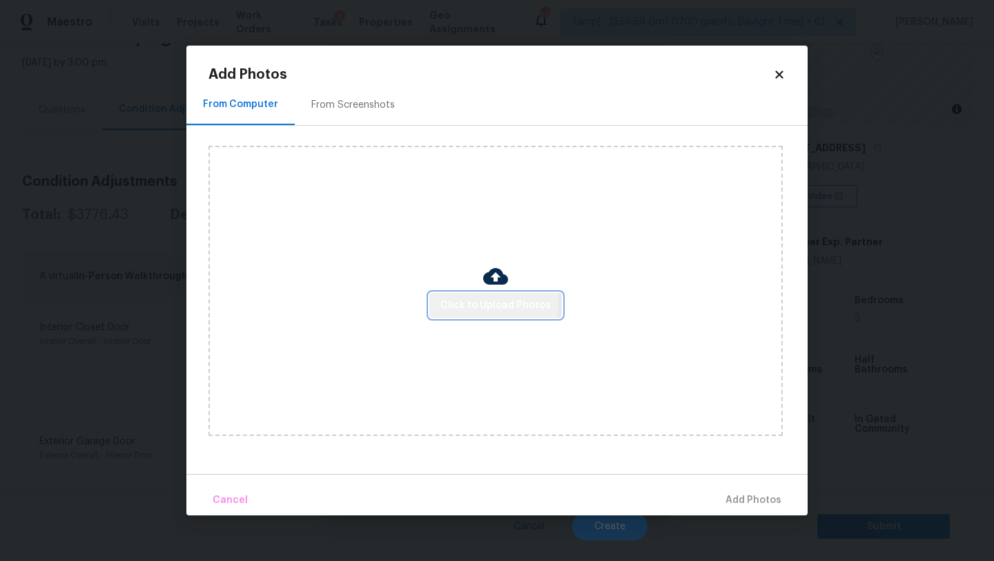
click at [494, 302] on span "Click to Upload Photos" at bounding box center [496, 305] width 110 height 17
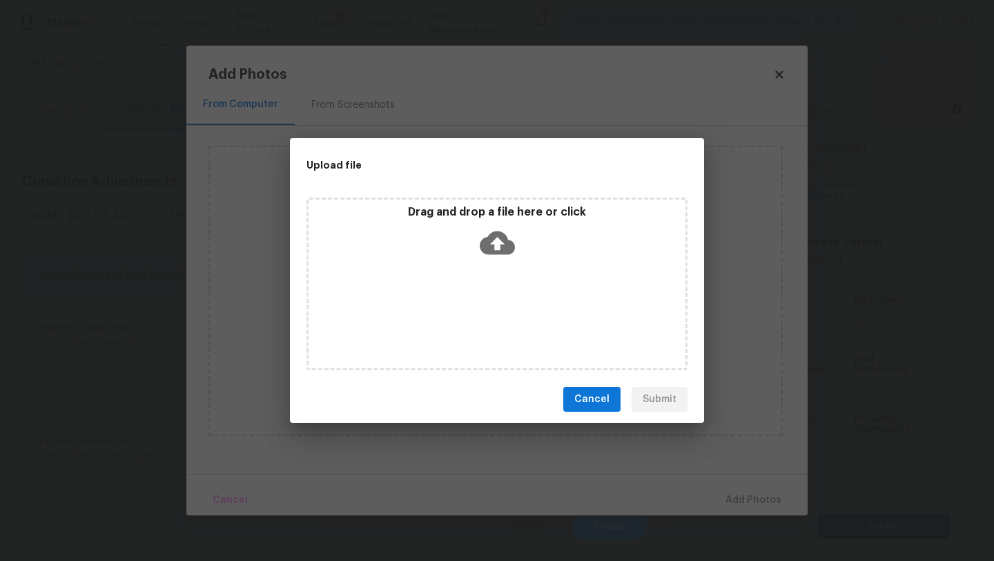
click at [494, 257] on icon at bounding box center [497, 242] width 35 height 35
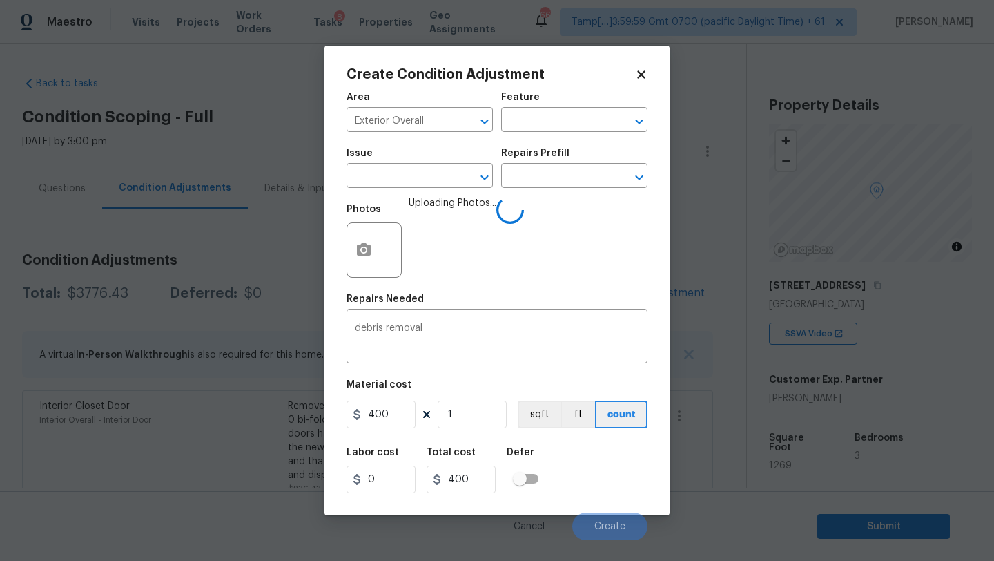
scroll to position [137, 0]
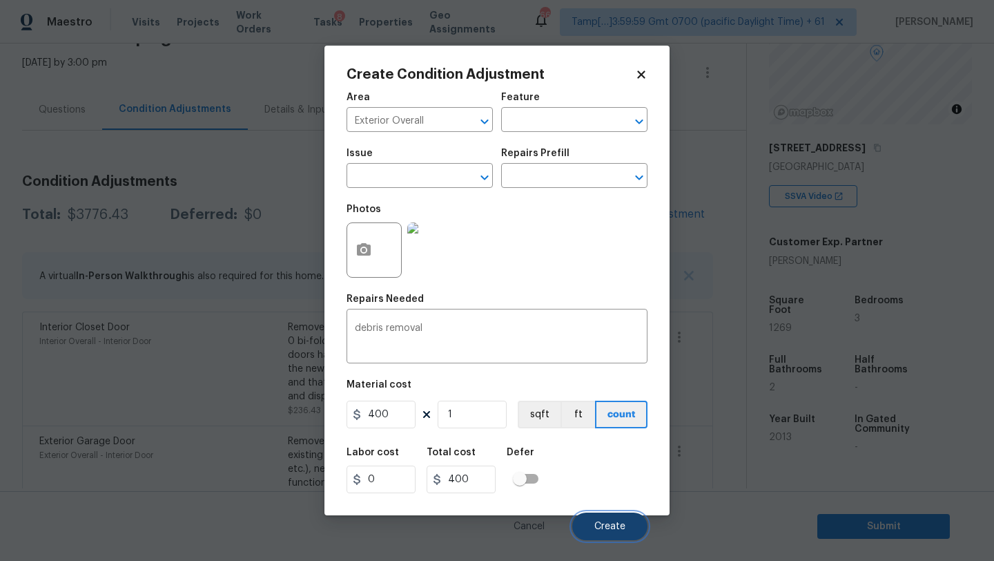
click at [597, 516] on button "Create" at bounding box center [609, 526] width 75 height 28
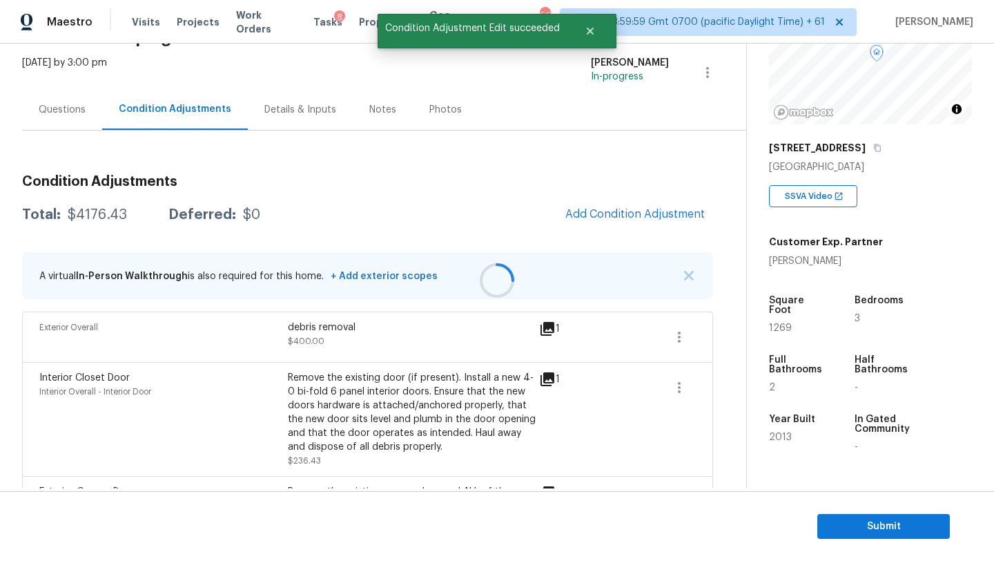
click at [617, 205] on div at bounding box center [497, 280] width 994 height 561
click at [617, 205] on button "Add Condition Adjustment" at bounding box center [635, 214] width 156 height 29
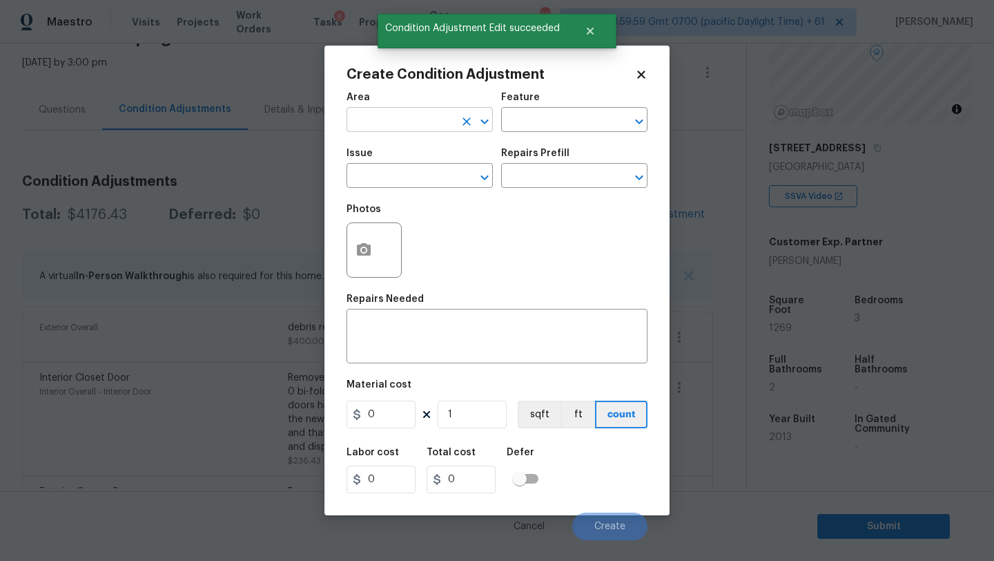
click at [408, 130] on input "text" at bounding box center [401, 120] width 108 height 21
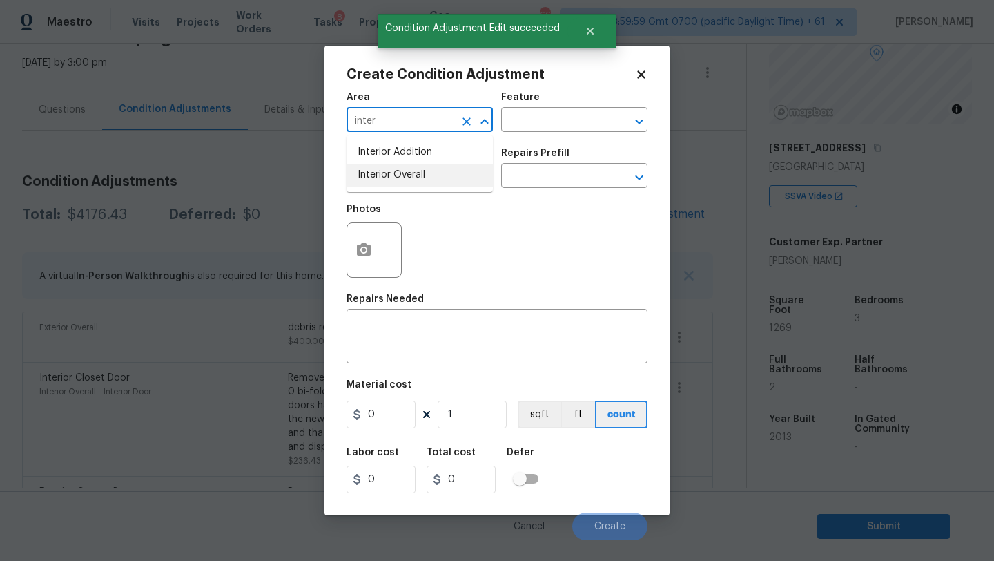
click at [416, 172] on li "Interior Overall" at bounding box center [420, 175] width 146 height 23
type input "Interior Overall"
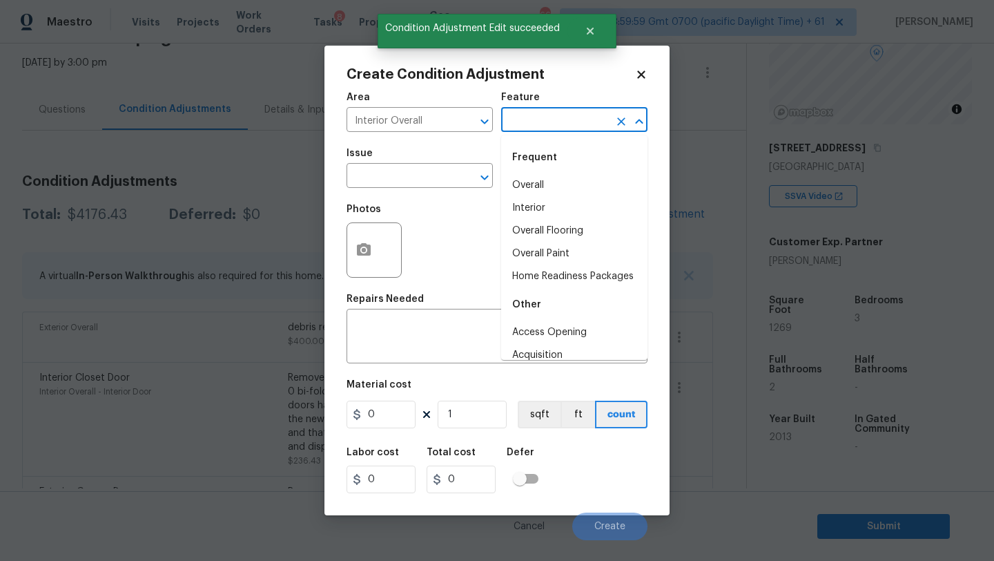
click at [531, 124] on input "text" at bounding box center [555, 120] width 108 height 21
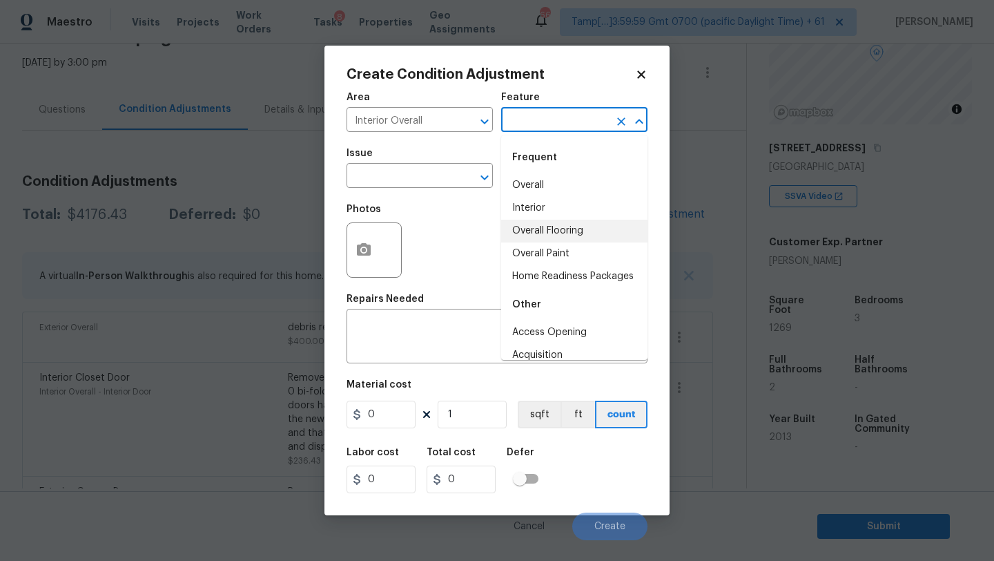
click at [534, 226] on ul "Overall Interior Overall Flooring Overall Paint Home Readiness Packages" at bounding box center [574, 231] width 146 height 114
click at [534, 225] on li "Overall Flooring" at bounding box center [574, 231] width 146 height 23
type input "Overall Flooring"
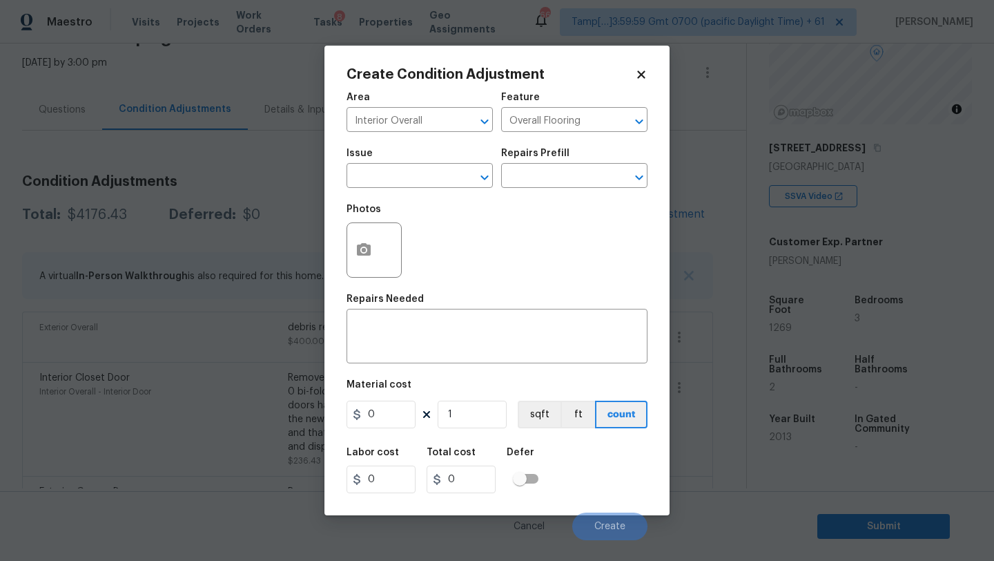
click at [432, 189] on span "Issue ​" at bounding box center [420, 168] width 146 height 56
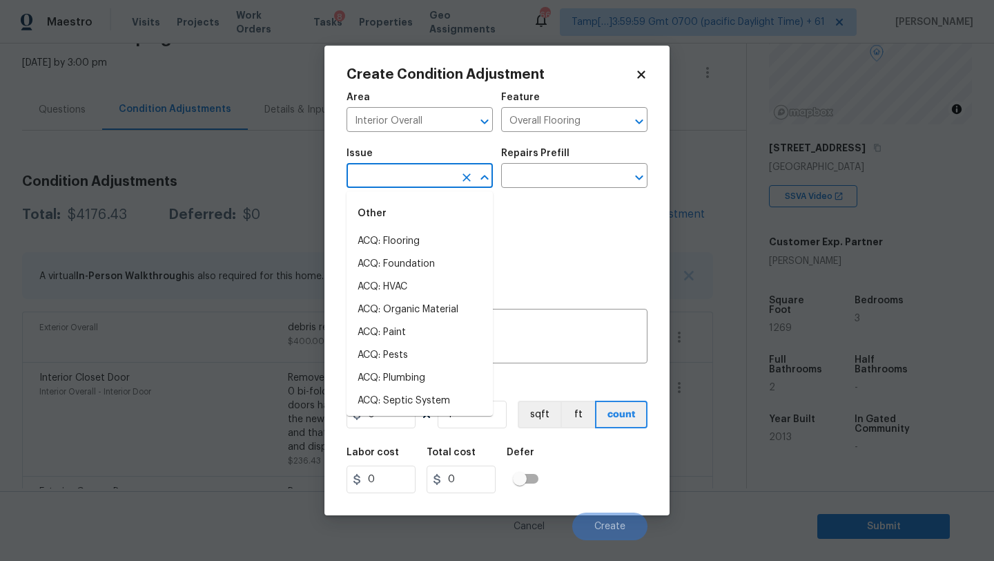
click at [432, 185] on input "text" at bounding box center [401, 176] width 108 height 21
click at [423, 231] on li "ACQ: Flooring" at bounding box center [420, 241] width 146 height 23
type input "ACQ: Flooring"
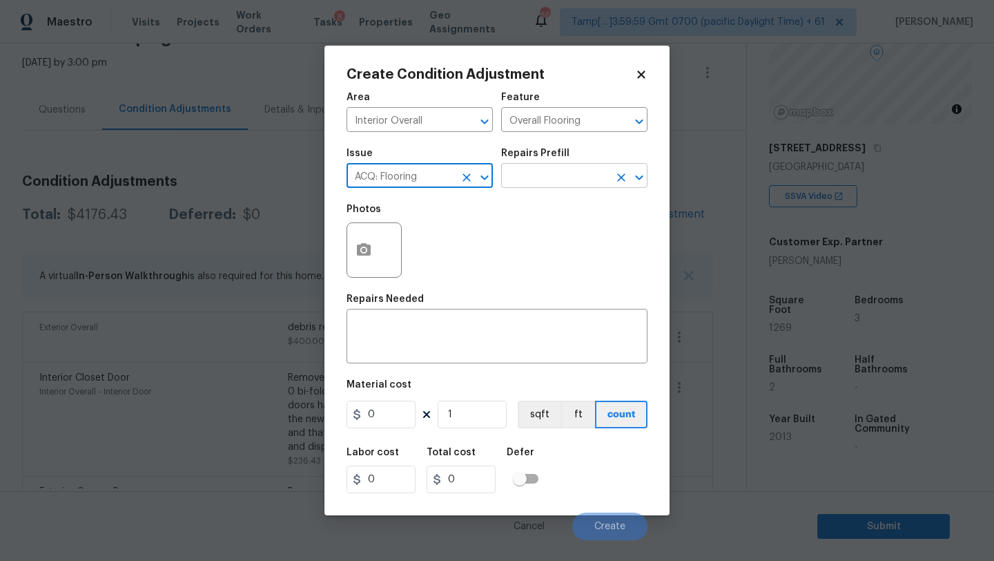
click at [545, 172] on input "text" at bounding box center [555, 176] width 108 height 21
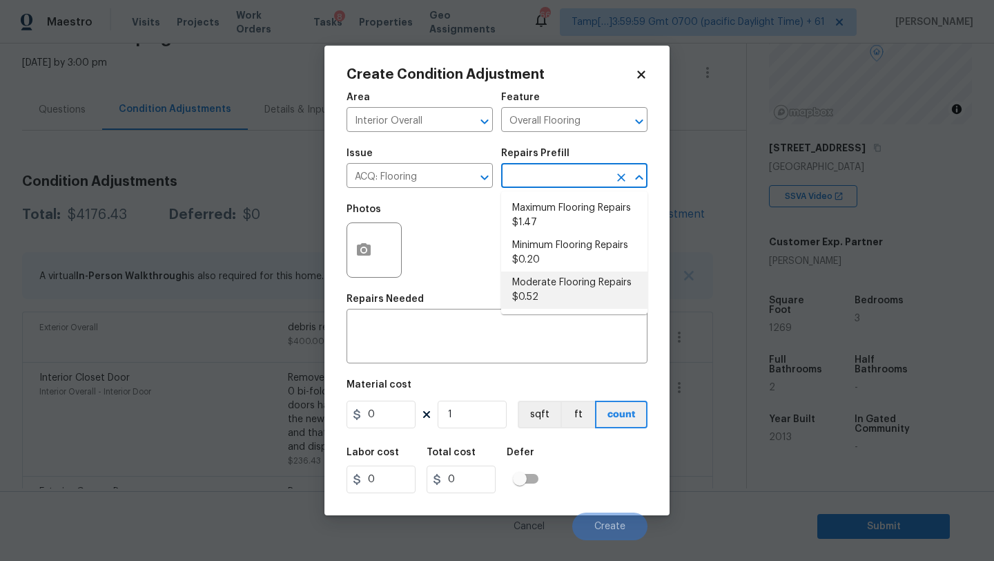
click at [545, 278] on li "Moderate Flooring Repairs $0.52" at bounding box center [574, 289] width 146 height 37
type input "Acquisition"
type textarea "Acquisition Scope: Moderate flooring repairs"
type input "0.52"
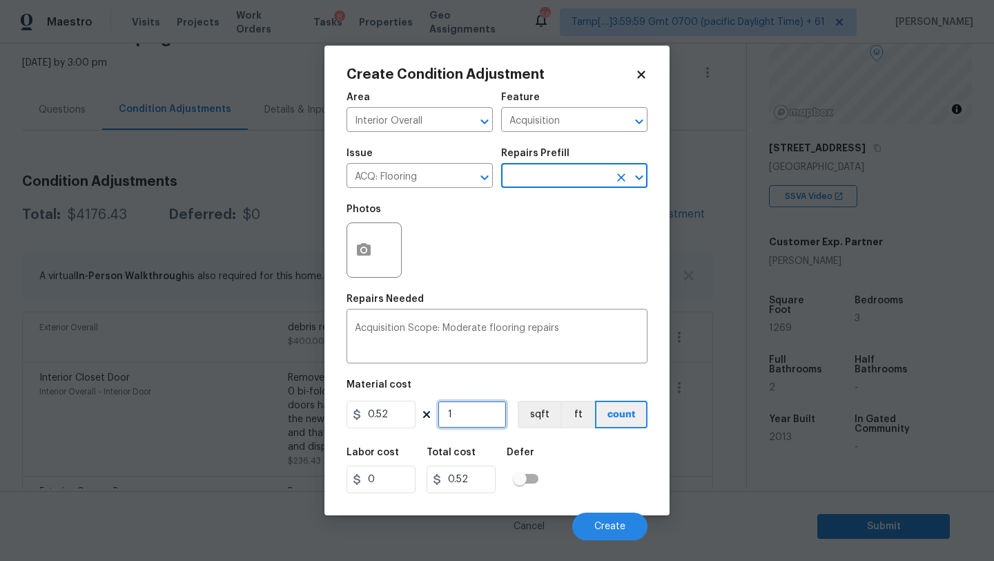
click at [462, 414] on input "1" at bounding box center [472, 414] width 69 height 28
type input "12"
type input "6.24"
type input "126"
type input "65.52"
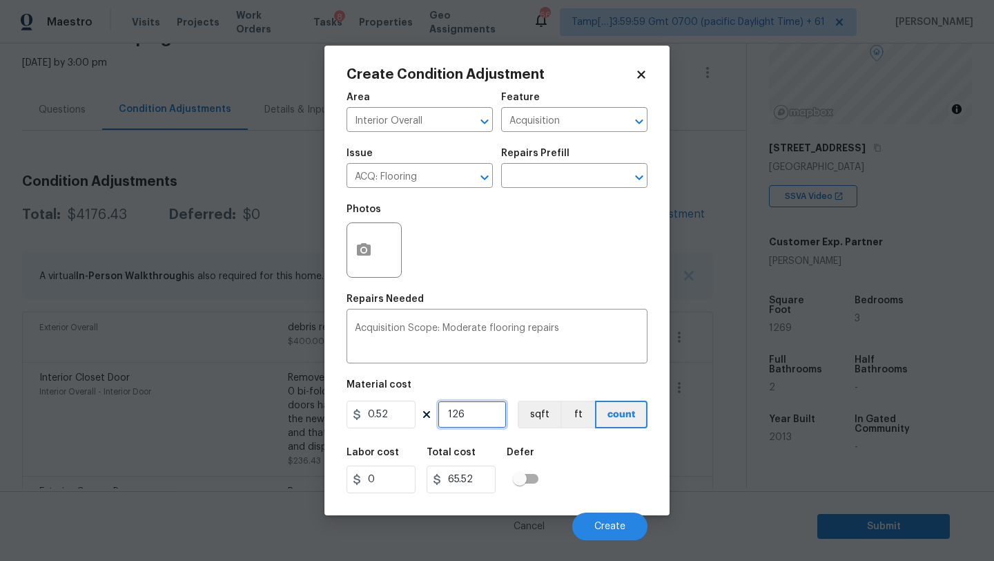
type input "1269"
type input "659.88"
type input "1269"
click at [371, 249] on icon "button" at bounding box center [364, 250] width 17 height 17
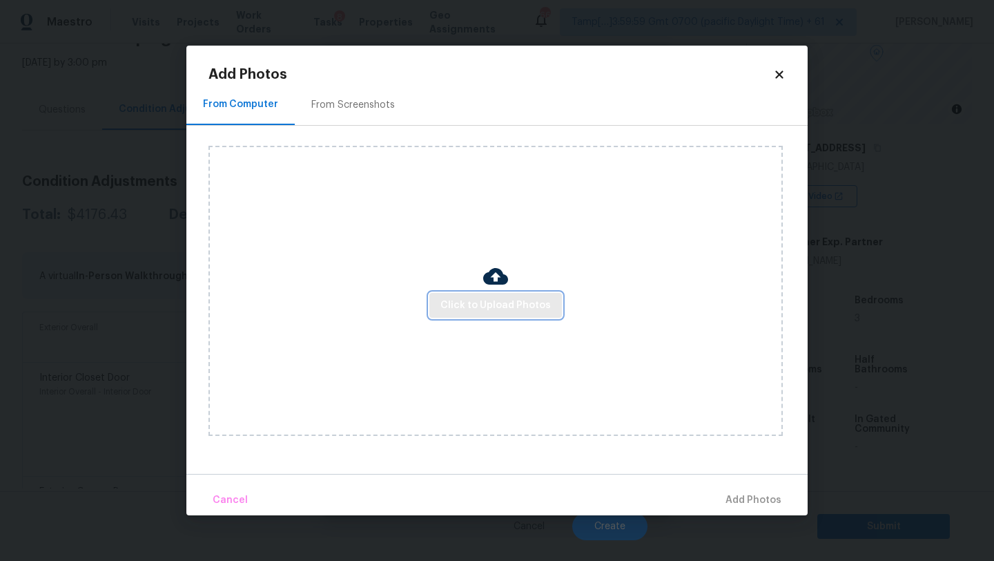
click at [494, 306] on span "Click to Upload Photos" at bounding box center [496, 305] width 110 height 17
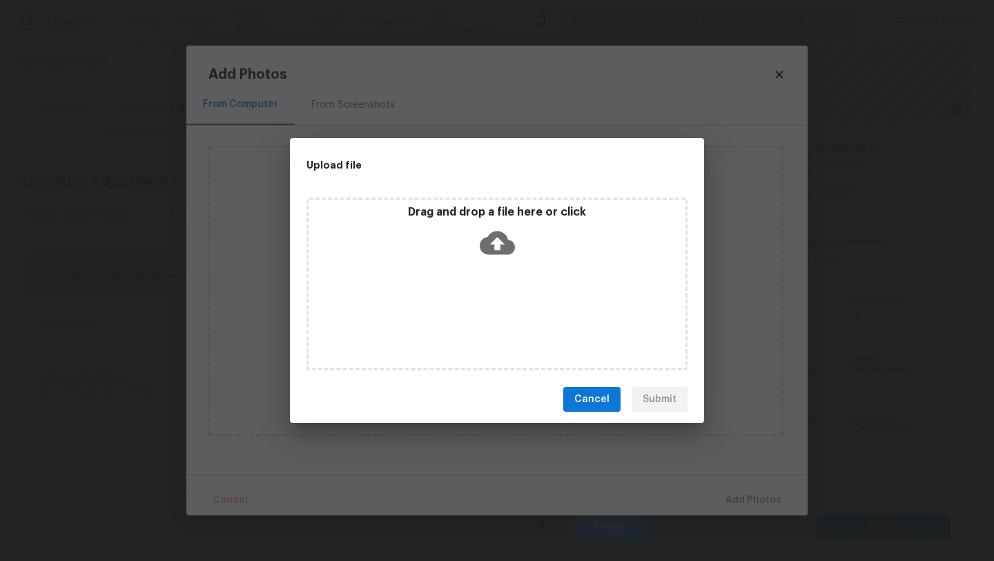
click at [494, 217] on p "Drag and drop a file here or click" at bounding box center [497, 212] width 377 height 14
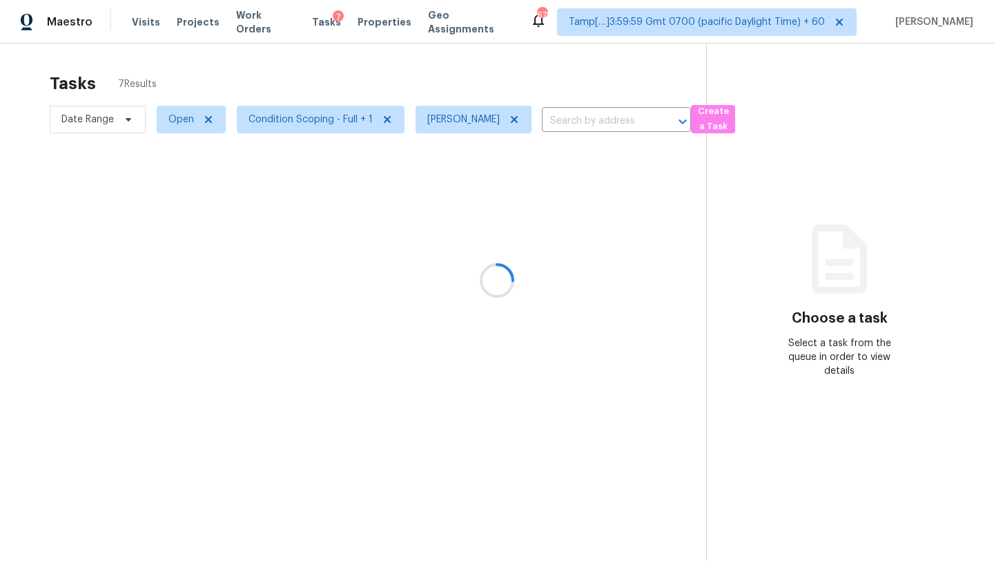
scroll to position [43, 0]
